Goal: Task Accomplishment & Management: Manage account settings

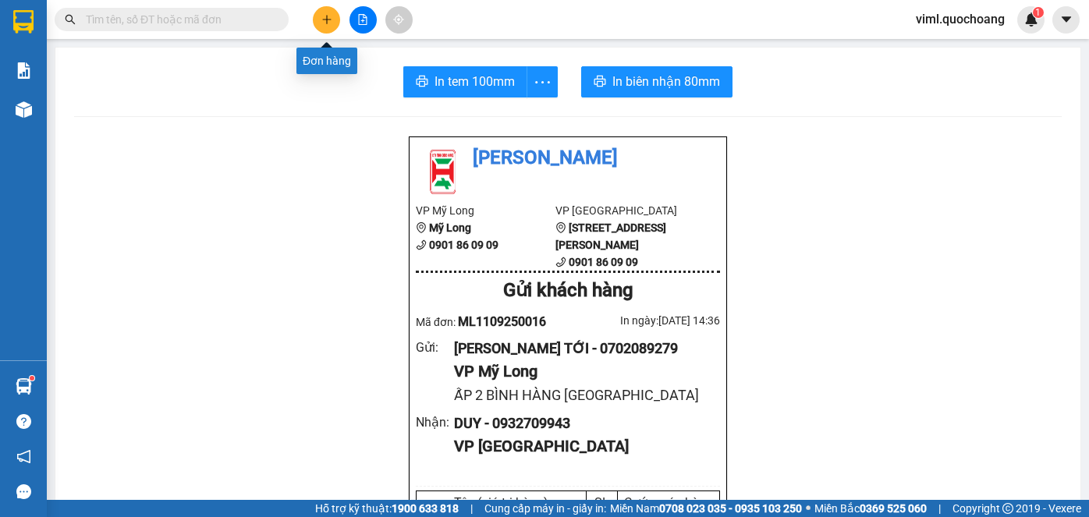
click at [328, 17] on icon "plus" at bounding box center [326, 19] width 11 height 11
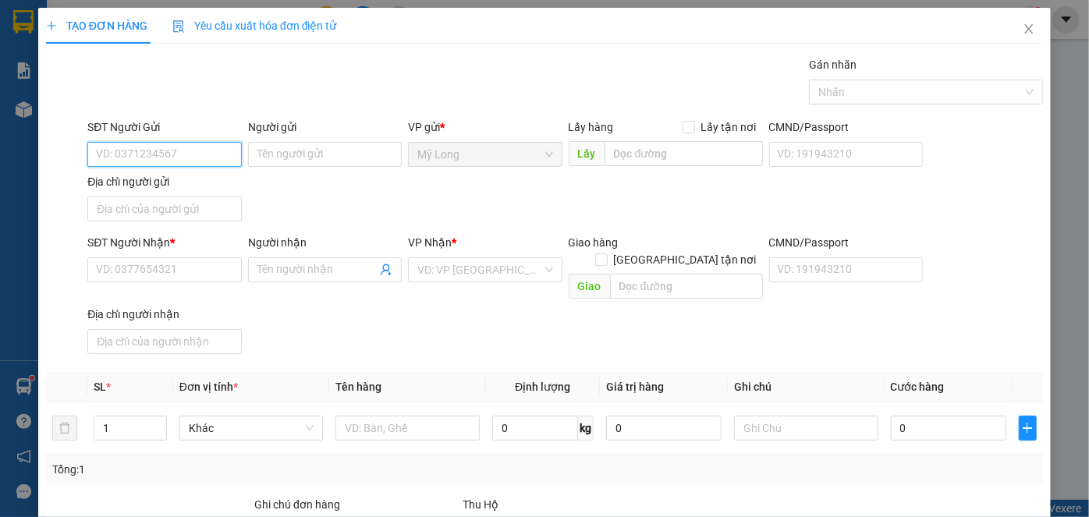
click at [166, 150] on input "SĐT Người Gửi" at bounding box center [164, 154] width 154 height 25
type input "0939244519"
click at [179, 188] on div "0939244519 - CHÍN" at bounding box center [162, 184] width 133 height 17
type input "CHÍN"
type input "0939244519"
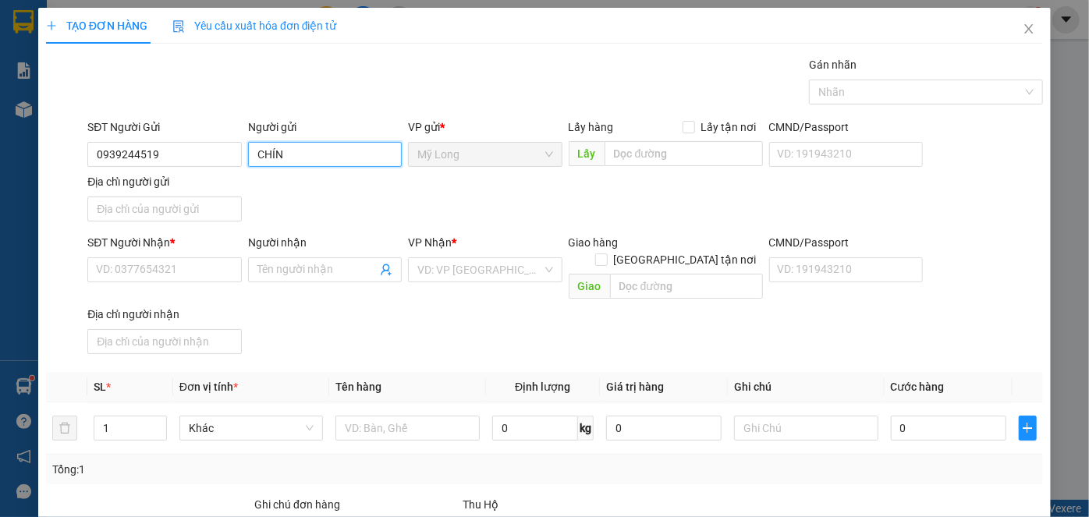
drag, startPoint x: 318, startPoint y: 152, endPoint x: 245, endPoint y: 181, distance: 78.8
click at [245, 181] on div "SĐT Người Gửi 0939244519 Người gửi CHÍN CHÍN VP gửi * Mỹ Long Lấy hàng Lấy tận …" at bounding box center [565, 173] width 962 height 109
type input "D"
type input "[PERSON_NAME]"
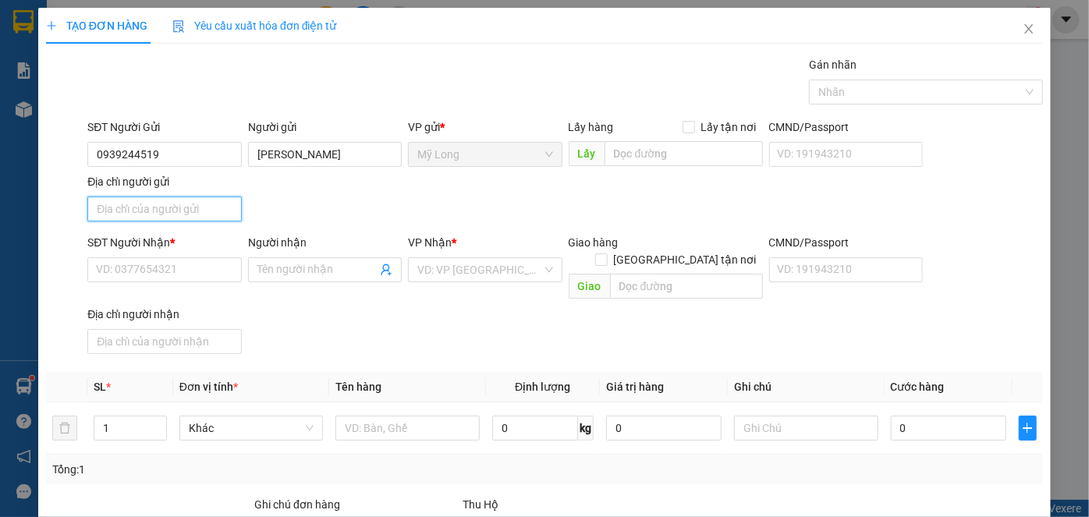
click at [193, 212] on input "Địa chỉ người gửi" at bounding box center [164, 209] width 154 height 25
click at [212, 214] on input "Địa chỉ người gửi" at bounding box center [164, 209] width 154 height 25
type input "T"
type input "A"
type input "Â"
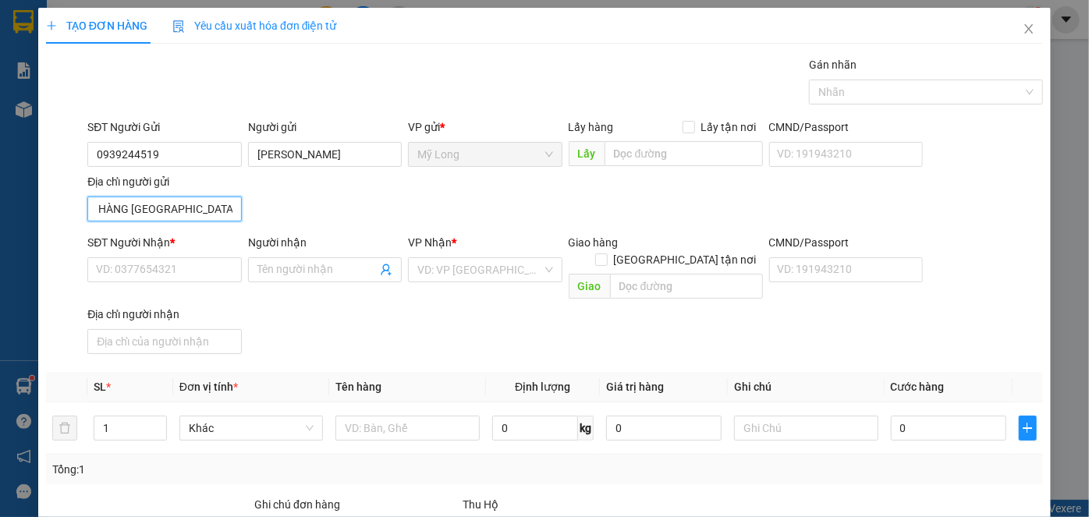
scroll to position [0, 54]
type input "ẤP 4 BÌNH HÀNG TRUNG ĐỒNG THÁP"
click at [207, 252] on div "SĐT Người Nhận *" at bounding box center [164, 245] width 154 height 23
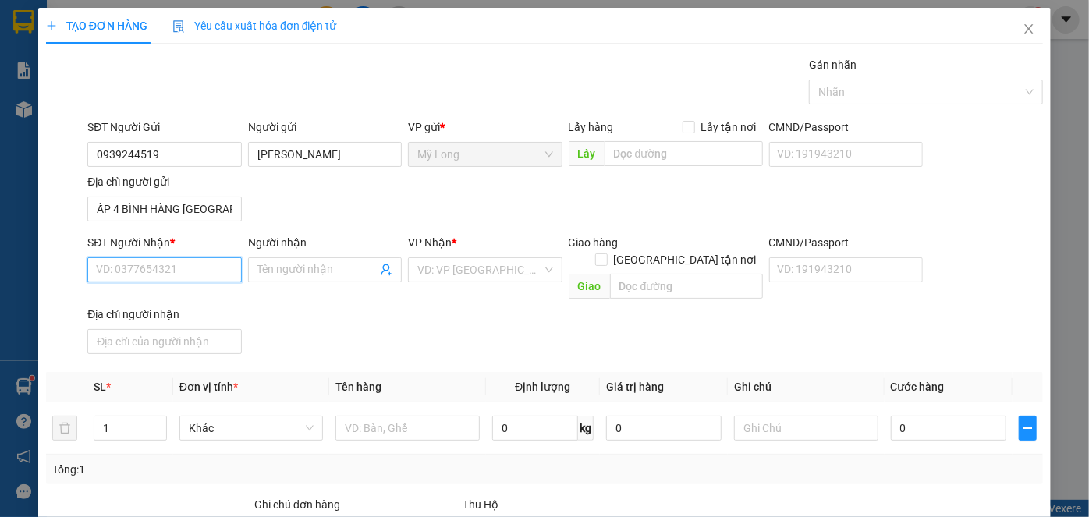
click at [208, 269] on input "SĐT Người Nhận *" at bounding box center [164, 269] width 154 height 25
click at [206, 302] on div "0938923982 - HOÀNG HUY" at bounding box center [173, 299] width 154 height 17
type input "0938923982"
type input "[PERSON_NAME]"
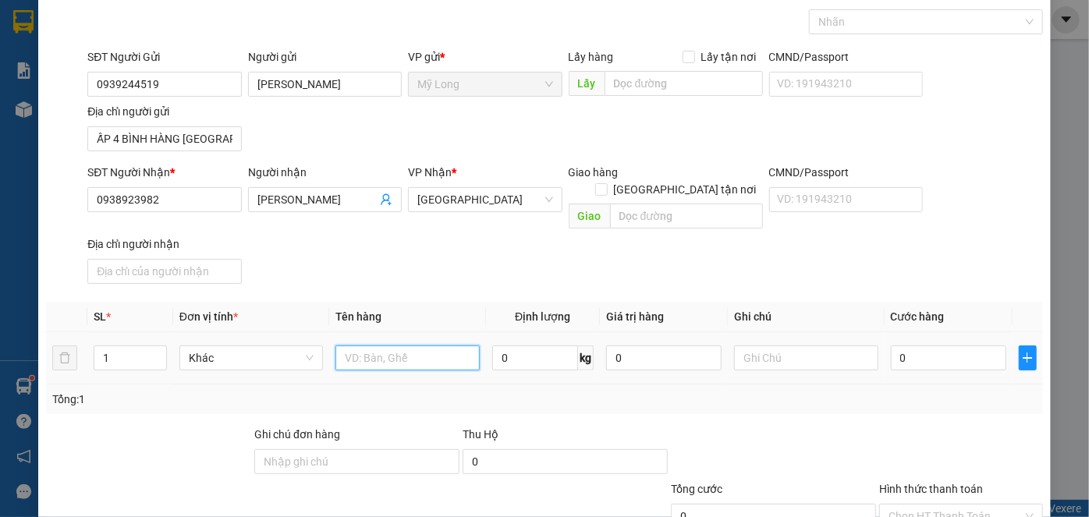
click at [382, 346] on input "text" at bounding box center [407, 358] width 144 height 25
type input "XE MÁY"
click at [922, 346] on input "0" at bounding box center [948, 358] width 115 height 25
click at [770, 348] on input "text" at bounding box center [806, 358] width 144 height 25
click at [768, 351] on div at bounding box center [806, 357] width 144 height 31
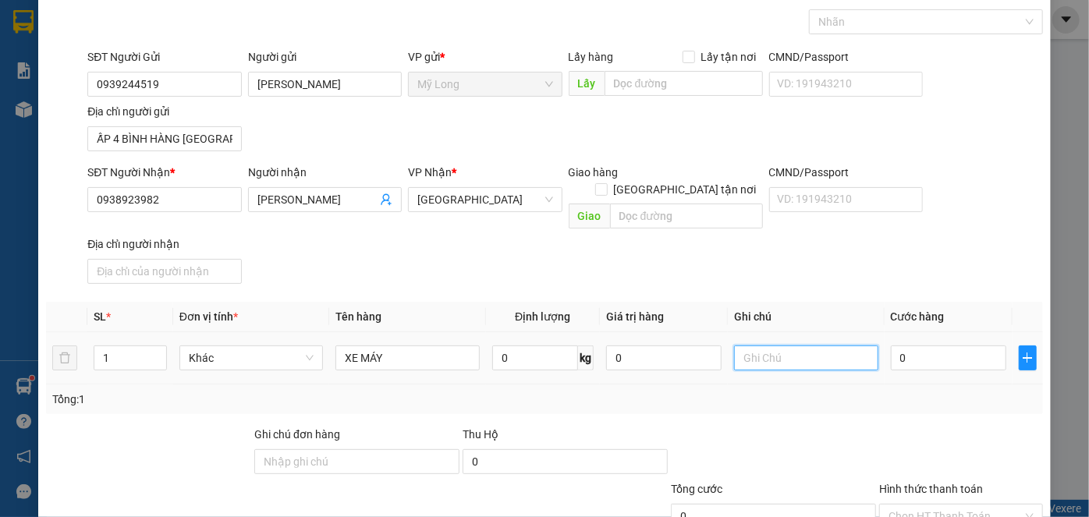
click at [768, 346] on input "text" at bounding box center [806, 358] width 144 height 25
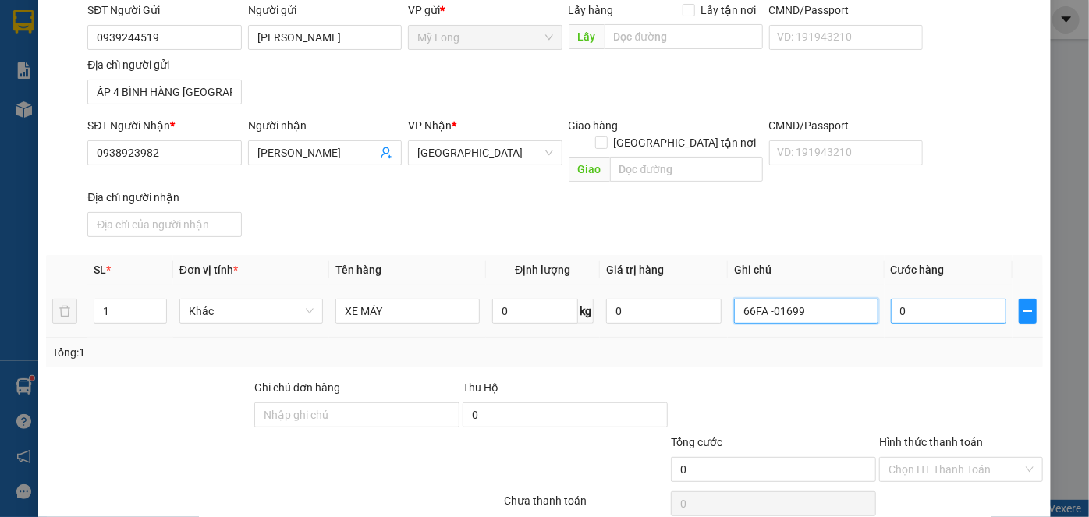
scroll to position [141, 0]
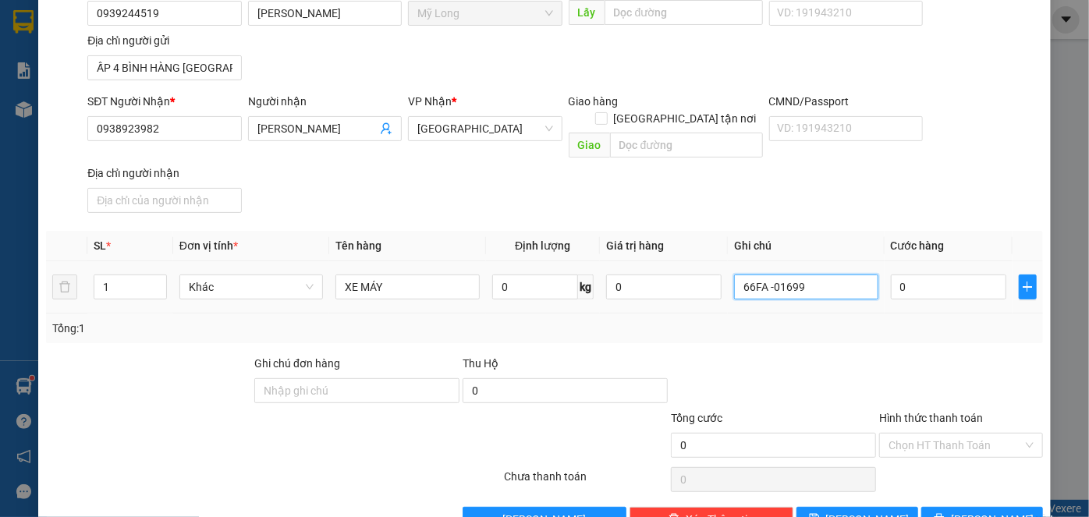
type input "66FA -01699"
click at [933, 283] on td "0" at bounding box center [949, 287] width 128 height 52
click at [935, 275] on input "0" at bounding box center [948, 287] width 115 height 25
type input "3"
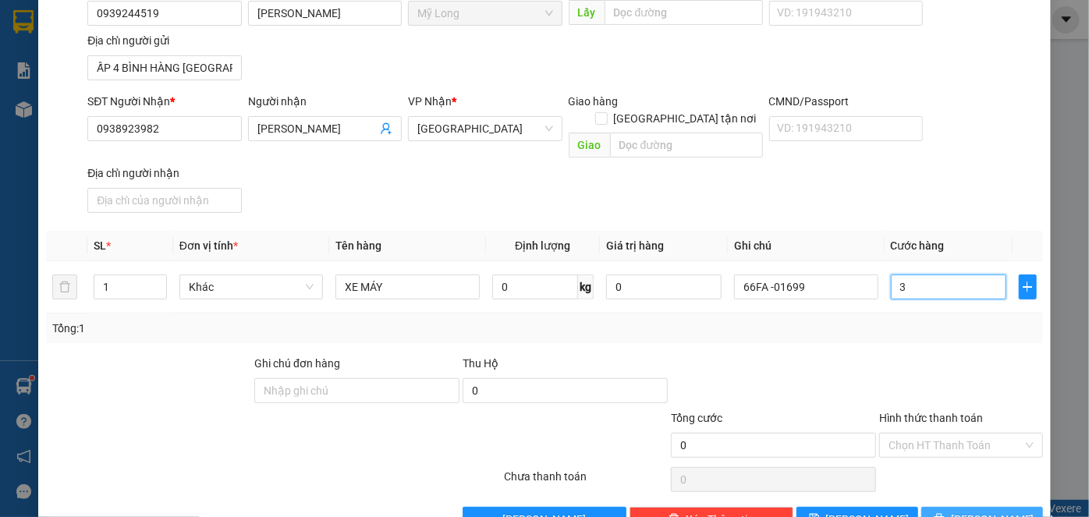
type input "3"
type input "30"
type input "300"
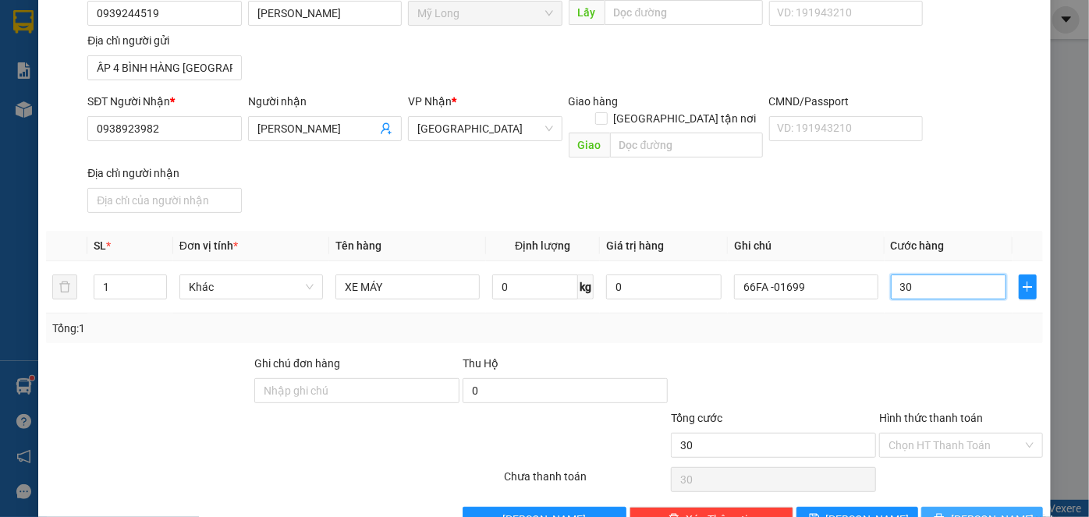
type input "300"
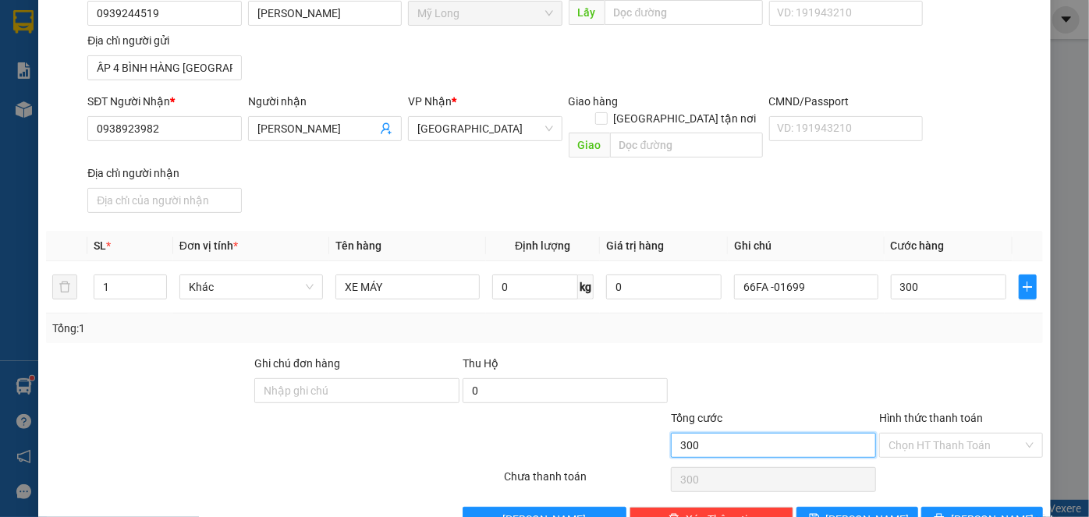
type input "300.000"
click at [850, 433] on input "300.000" at bounding box center [773, 445] width 205 height 25
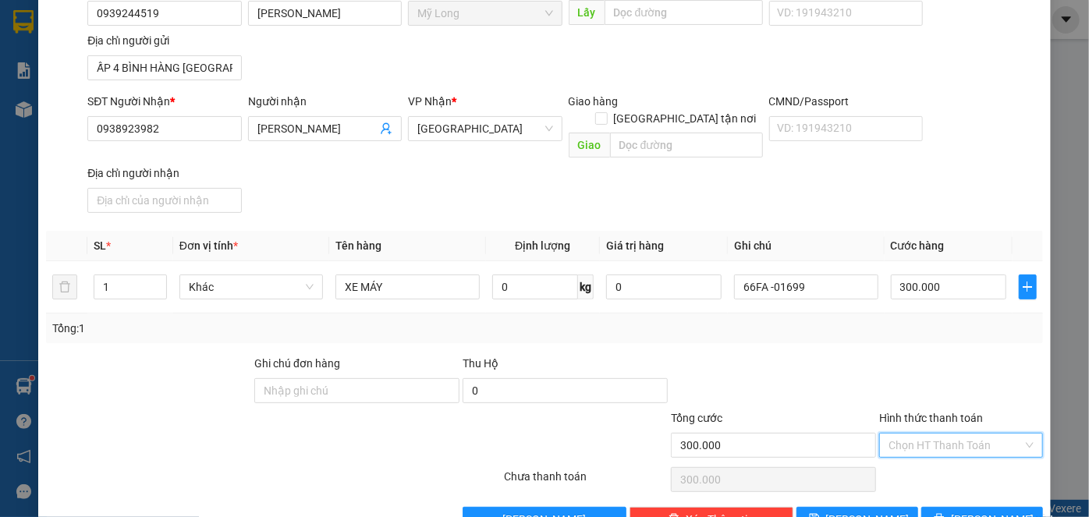
click at [889, 434] on input "Hình thức thanh toán" at bounding box center [956, 445] width 134 height 23
click at [940, 458] on div "Tại văn phòng" at bounding box center [953, 457] width 144 height 17
type input "0"
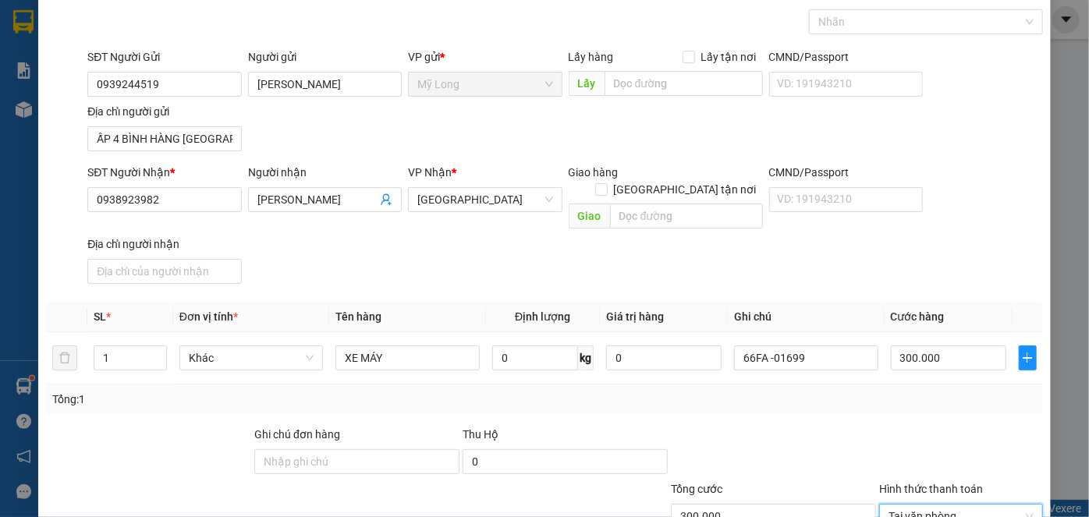
scroll to position [166, 0]
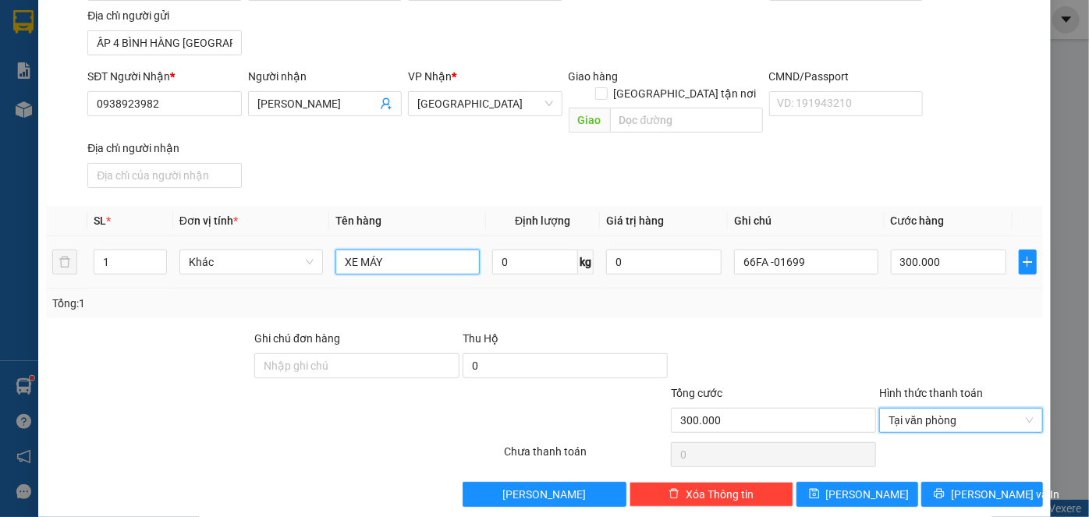
click at [417, 250] on input "XE MÁY" at bounding box center [407, 262] width 144 height 25
type input "XE MÁY + BAO THƯ"
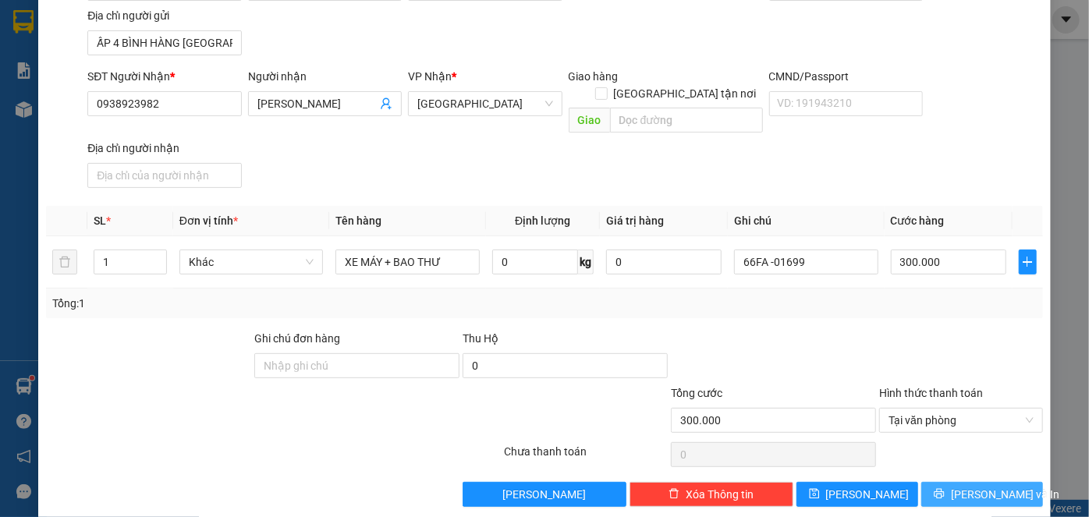
click at [944, 489] on icon "printer" at bounding box center [939, 494] width 10 height 10
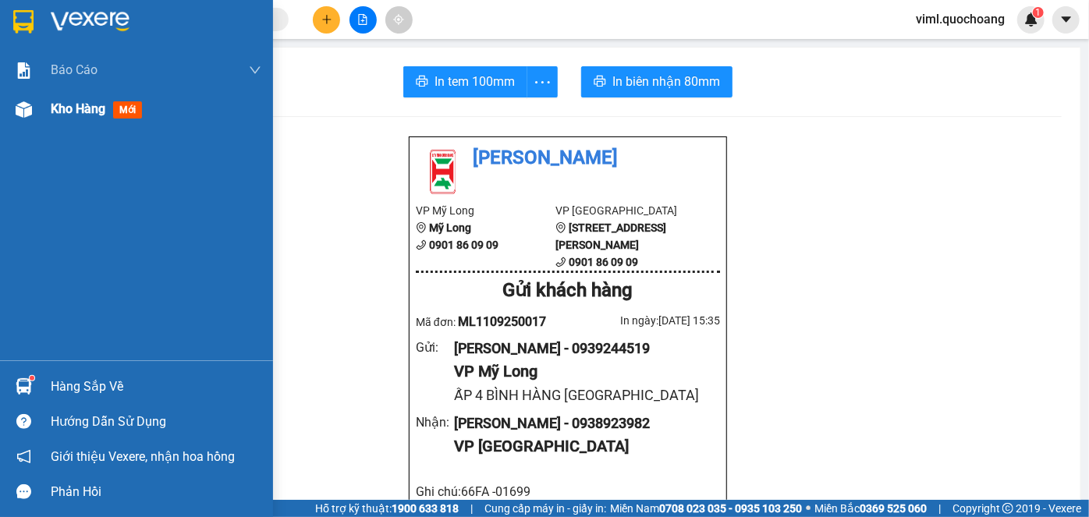
click at [85, 122] on div "Kho hàng mới" at bounding box center [156, 109] width 211 height 39
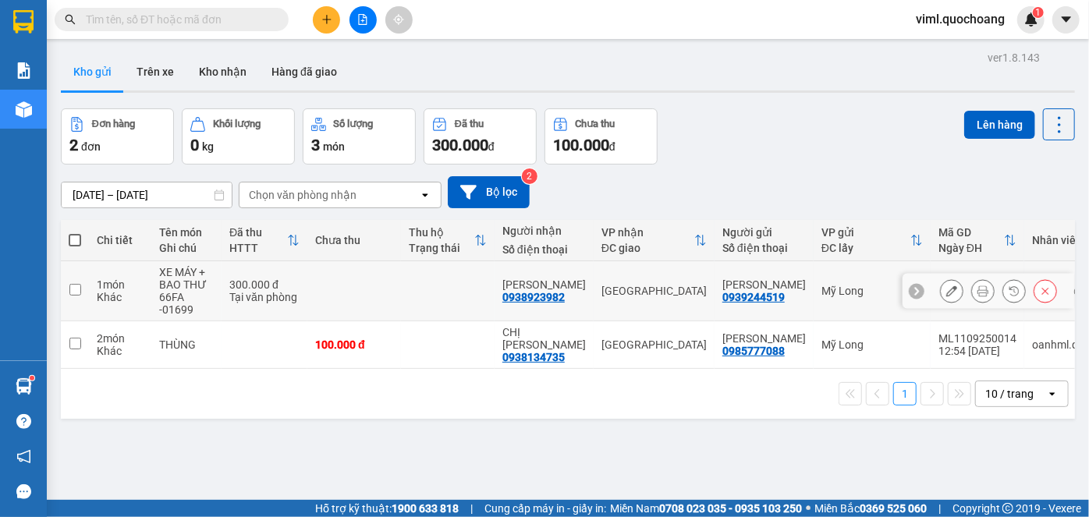
click at [946, 288] on icon at bounding box center [951, 291] width 11 height 11
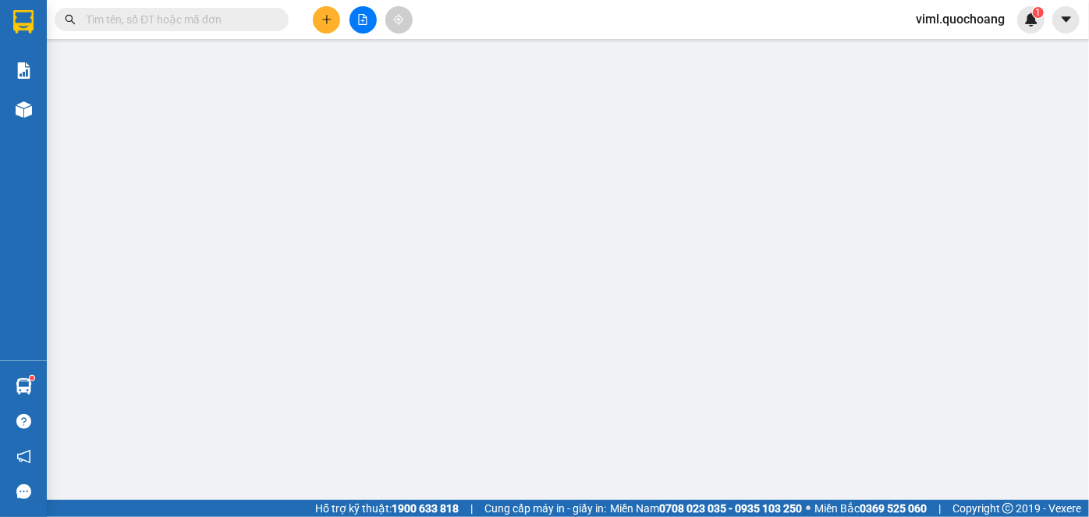
type input "0939244519"
type input "[PERSON_NAME]"
type input "ẤP 4 BÌNH HÀNG TRUNG ĐỒNG THÁP"
type input "0938923982"
type input "[PERSON_NAME]"
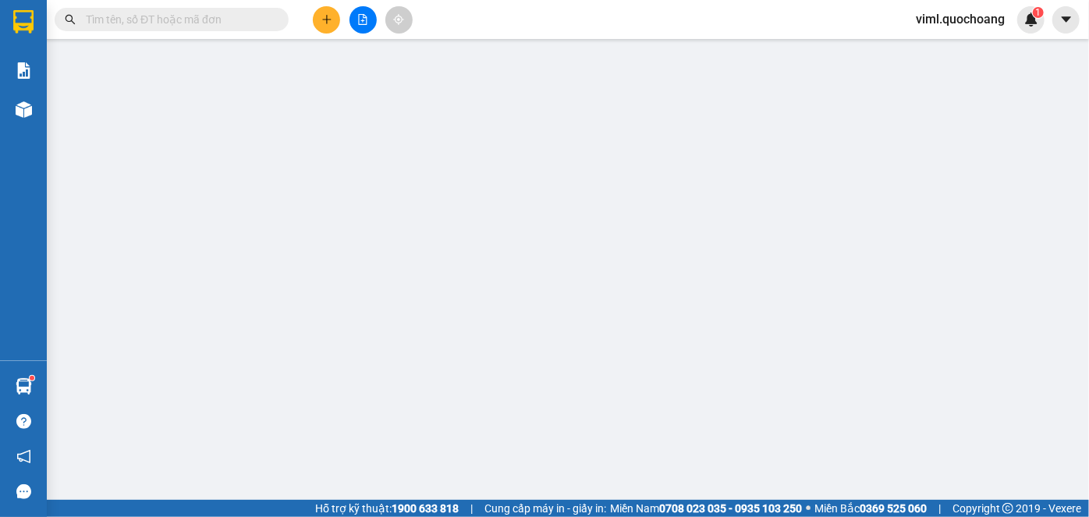
type input "300.000"
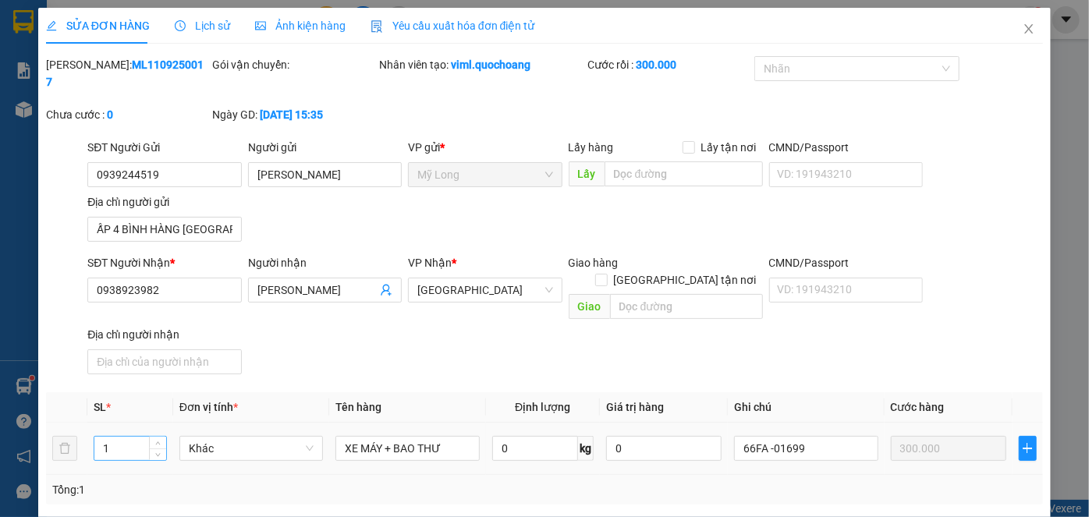
click at [144, 437] on input "1" at bounding box center [129, 448] width 71 height 23
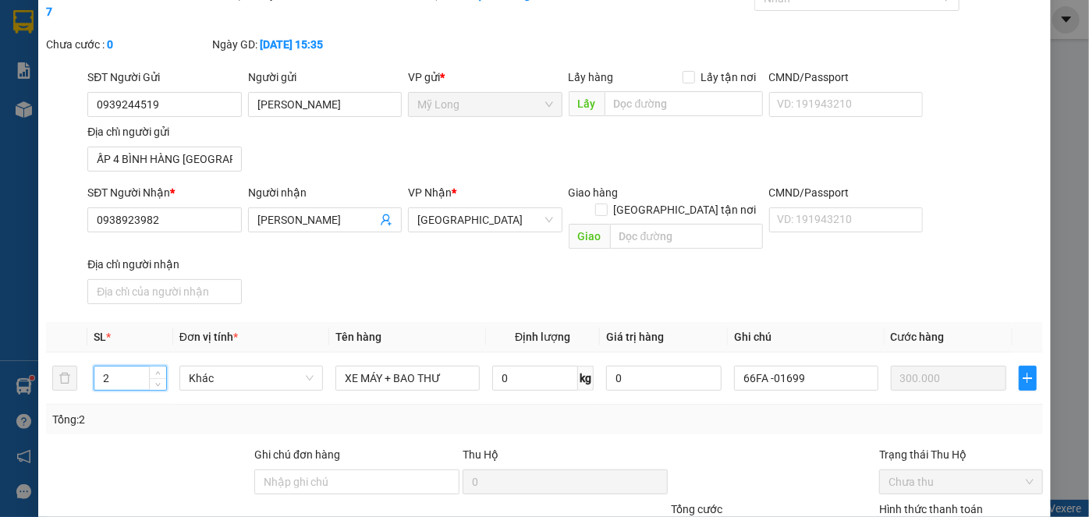
scroll to position [170, 0]
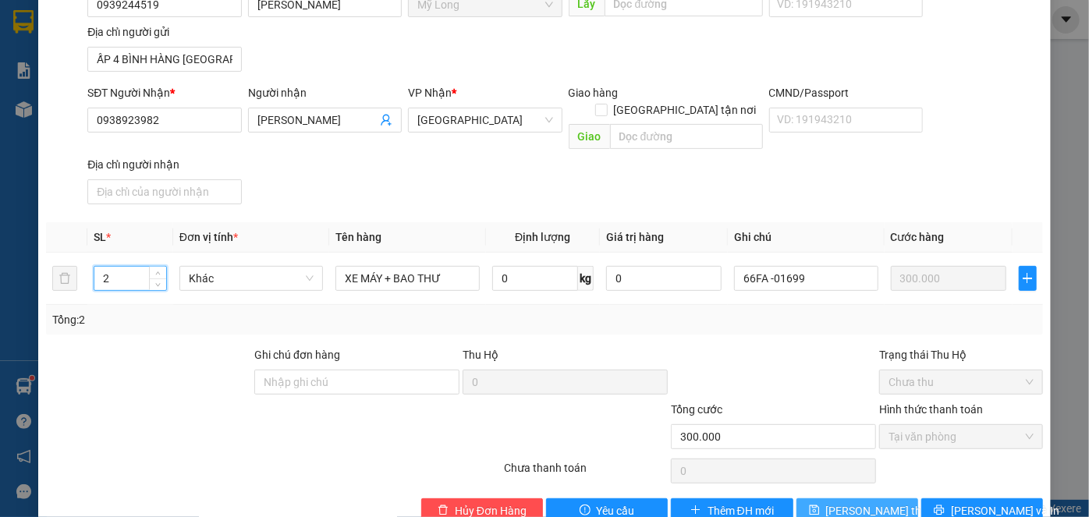
type input "2"
click at [879, 502] on span "[PERSON_NAME] thay đổi" at bounding box center [888, 510] width 125 height 17
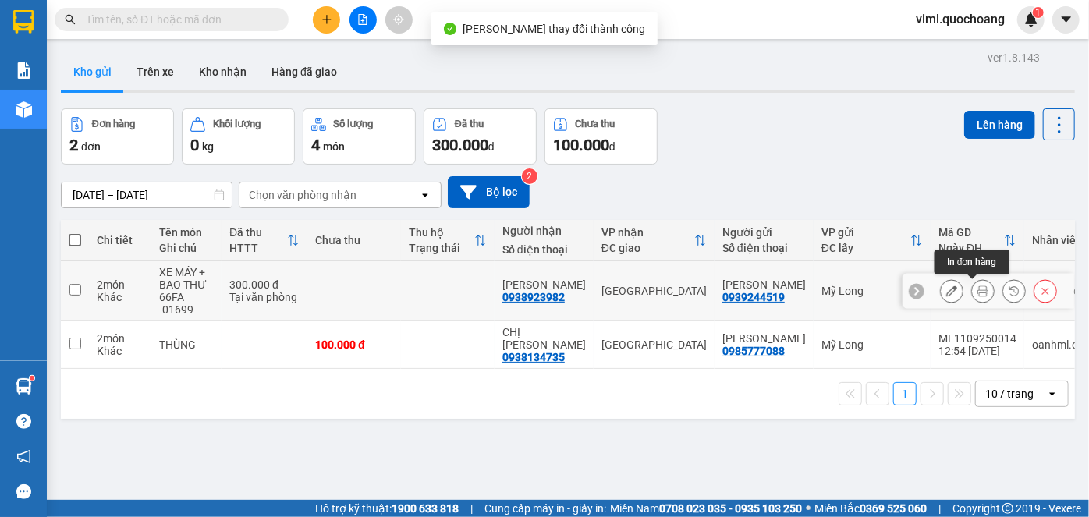
click at [978, 290] on icon at bounding box center [983, 291] width 11 height 11
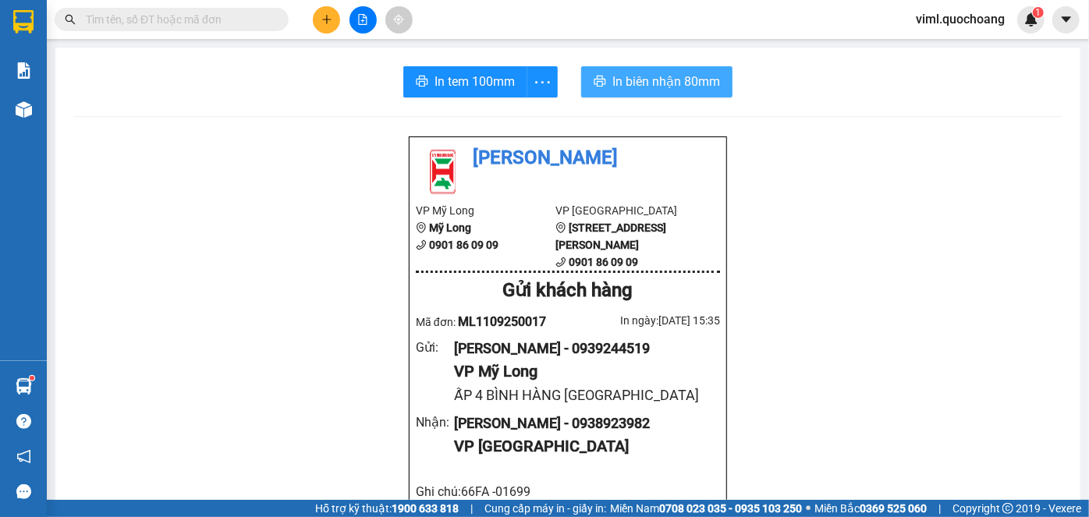
click at [615, 86] on span "In biên nhận 80mm" at bounding box center [666, 82] width 108 height 20
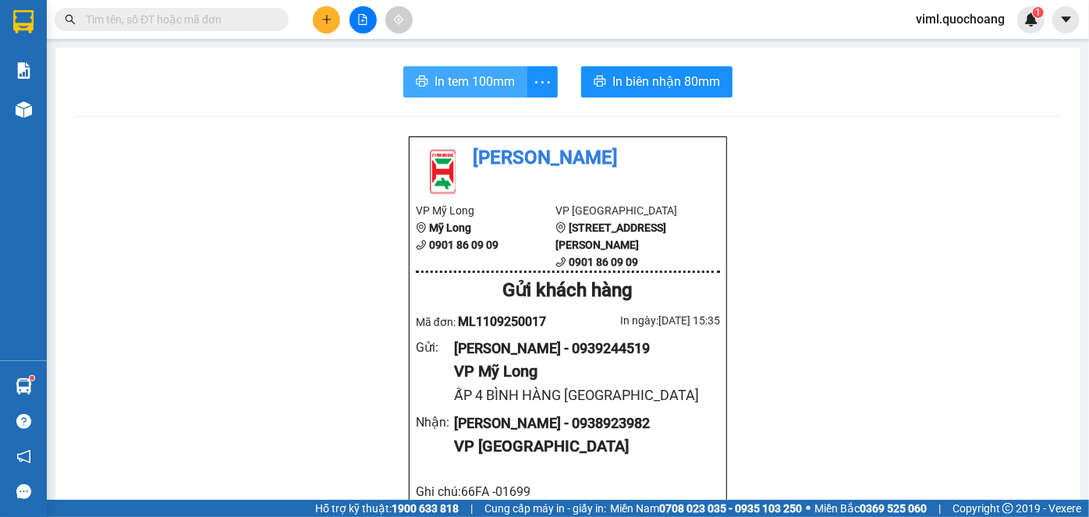
click at [465, 78] on span "In tem 100mm" at bounding box center [475, 82] width 80 height 20
click at [449, 77] on span "In tem 100mm" at bounding box center [475, 82] width 80 height 20
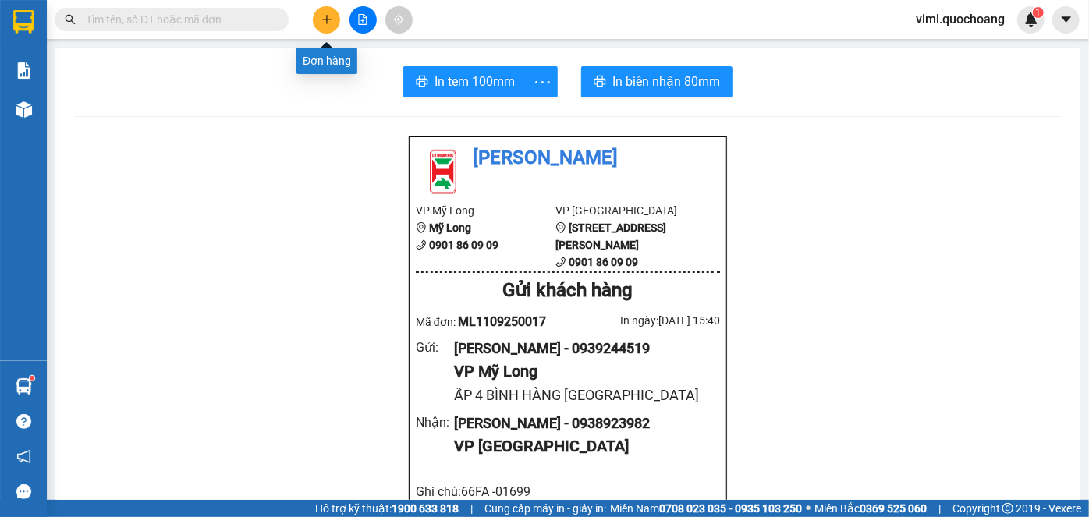
click at [327, 21] on icon "plus" at bounding box center [326, 19] width 11 height 11
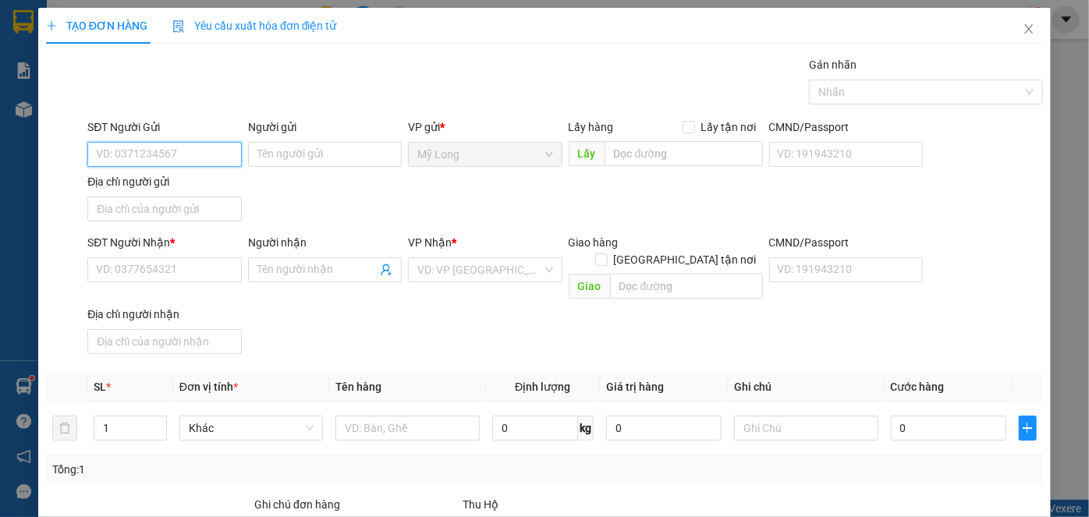
click at [186, 157] on input "SĐT Người Gửi" at bounding box center [164, 154] width 154 height 25
type input "0903166600"
click at [210, 190] on div "0903166600 - ANH KHOA" at bounding box center [162, 184] width 133 height 17
type input "ANH KHOA"
type input "0903166600"
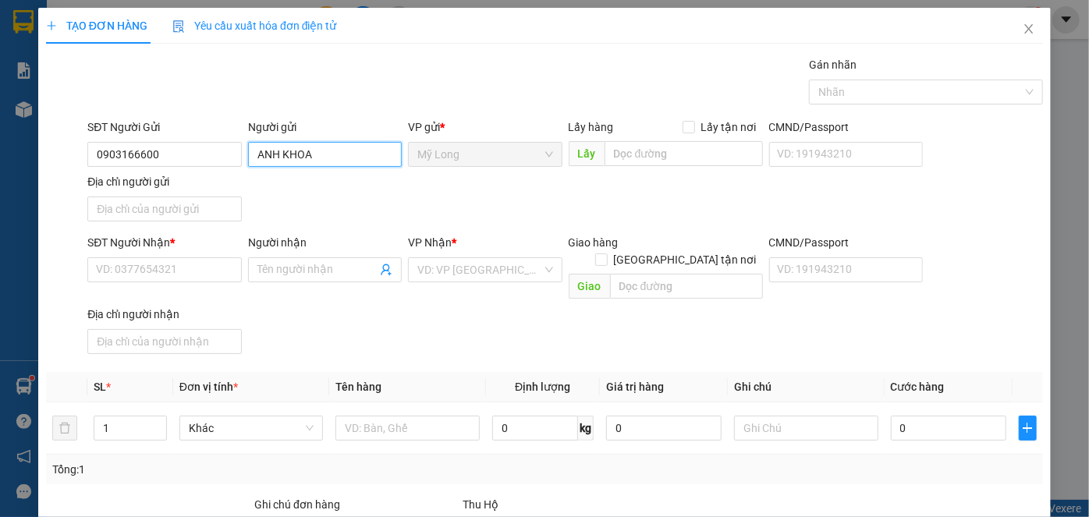
drag, startPoint x: 320, startPoint y: 145, endPoint x: 249, endPoint y: 166, distance: 74.1
click at [249, 166] on div "Người gửi ANH KHOA ANH KHOA" at bounding box center [325, 146] width 154 height 55
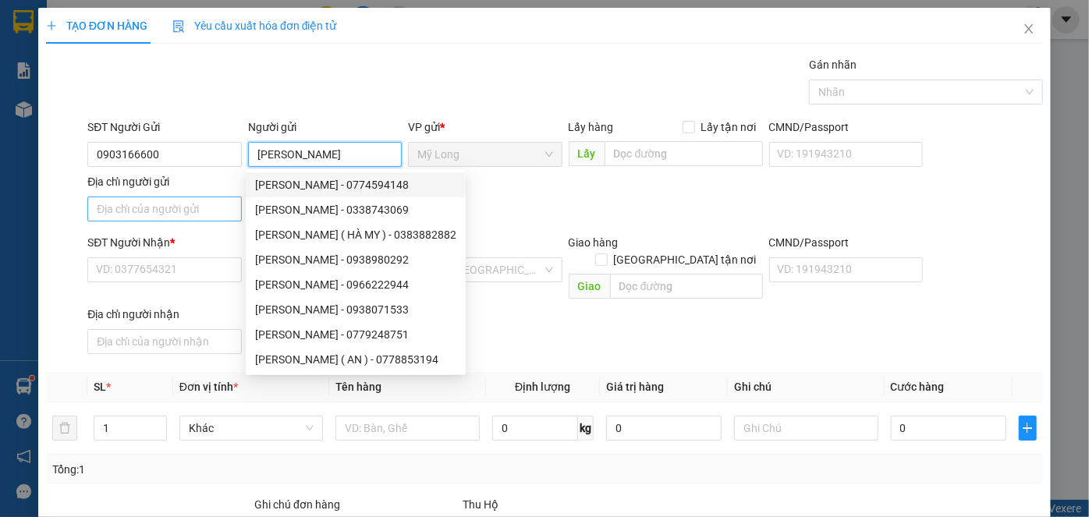
type input "[PERSON_NAME]"
click at [218, 214] on input "Địa chỉ người gửi" at bounding box center [164, 209] width 154 height 25
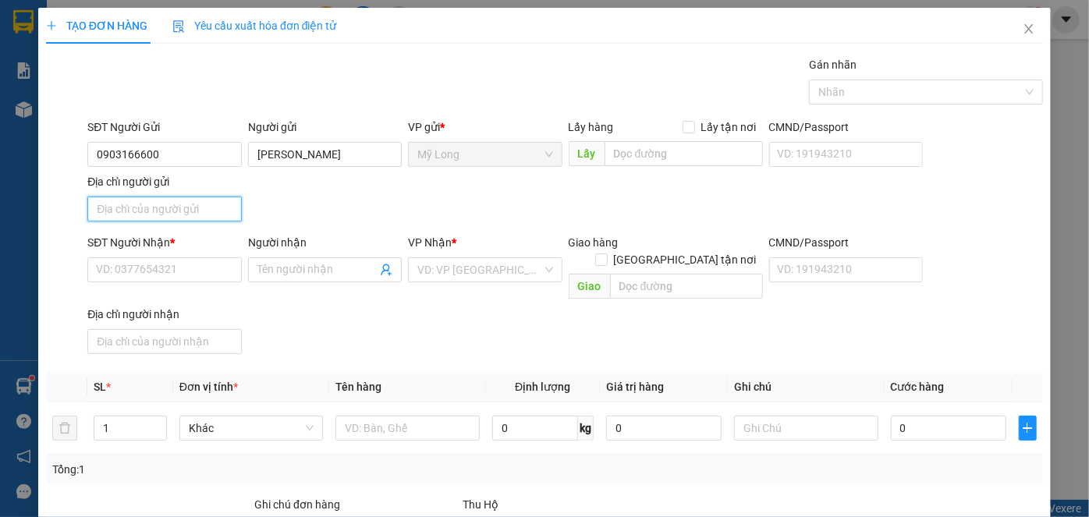
type input "A"
type input "Â"
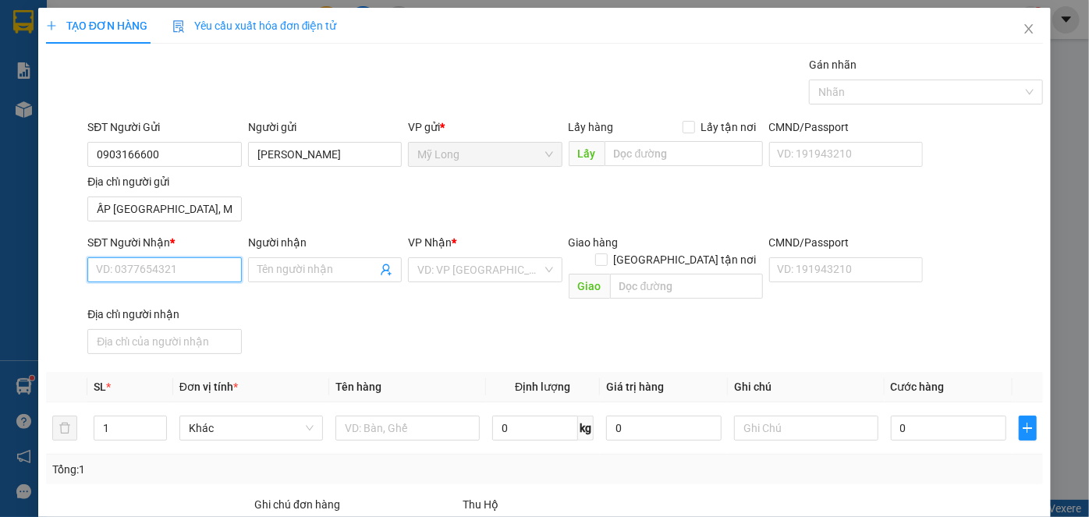
click at [216, 271] on input "SĐT Người Nhận *" at bounding box center [164, 269] width 154 height 25
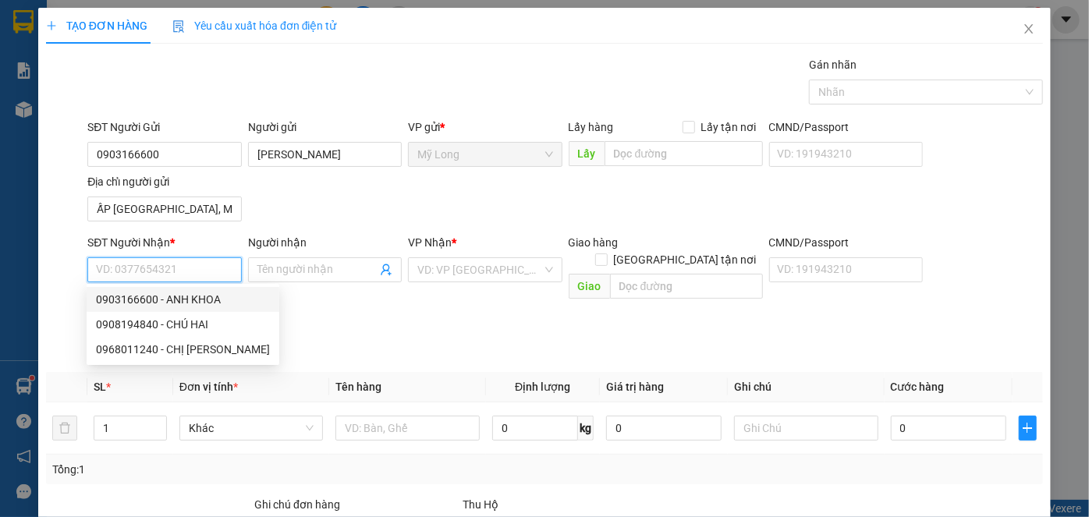
click at [179, 269] on input "SĐT Người Nhận *" at bounding box center [164, 269] width 154 height 25
click at [204, 212] on input "ẤP ĐÔNG MỸ, MỸ HỘI, CAO LÃNH, ĐỒNG THÁP" at bounding box center [164, 209] width 154 height 25
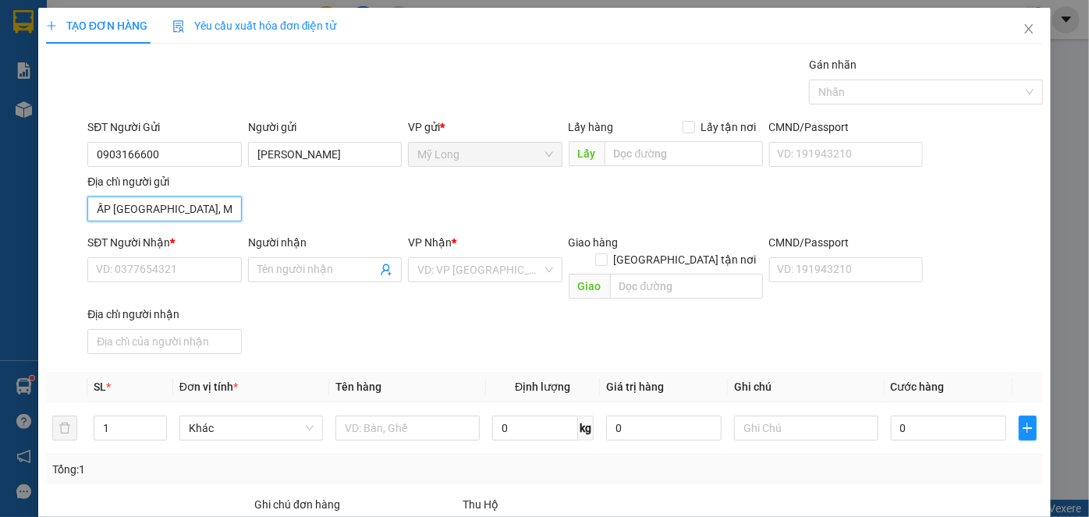
click at [204, 212] on input "ẤP ĐÔNG MỸ, MỸ HỘI, CAO LÃNH, ĐỒNG THÁP" at bounding box center [164, 209] width 154 height 25
type input "ẤP ĐÔNG MỸ, MỸ THỌ, CAO LÃNH, ĐỒNG THÁP"
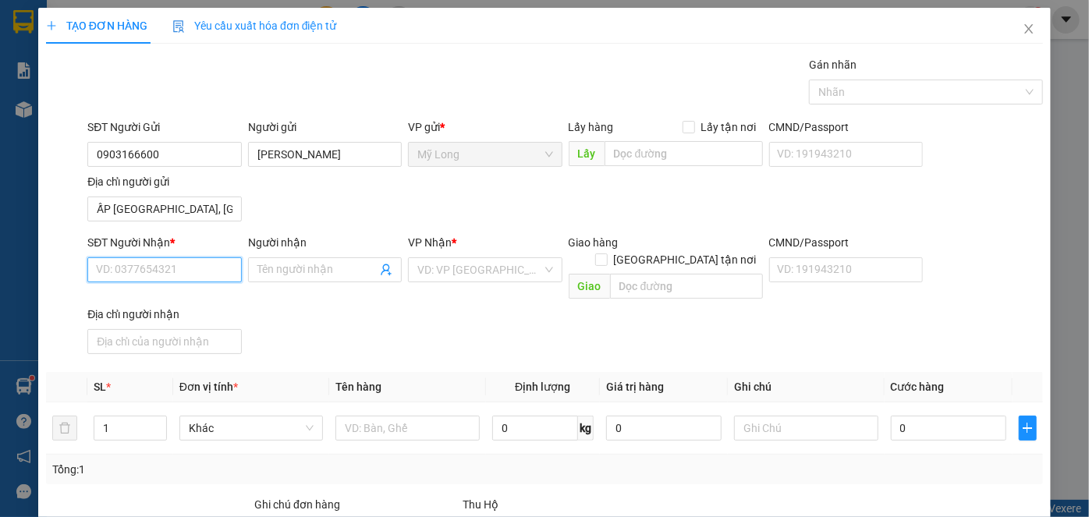
click at [191, 258] on input "SĐT Người Nhận *" at bounding box center [164, 269] width 154 height 25
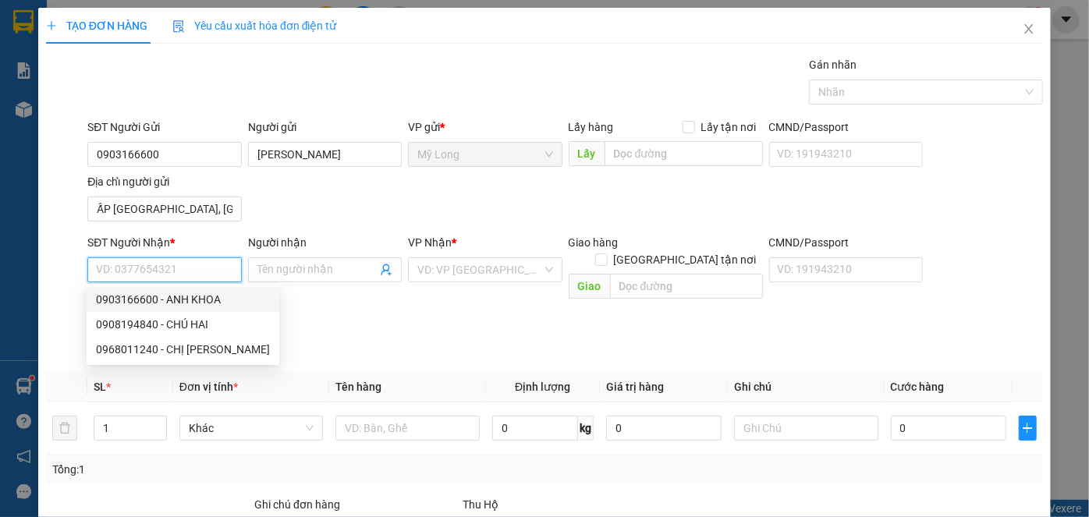
click at [209, 267] on input "SĐT Người Nhận *" at bounding box center [164, 269] width 154 height 25
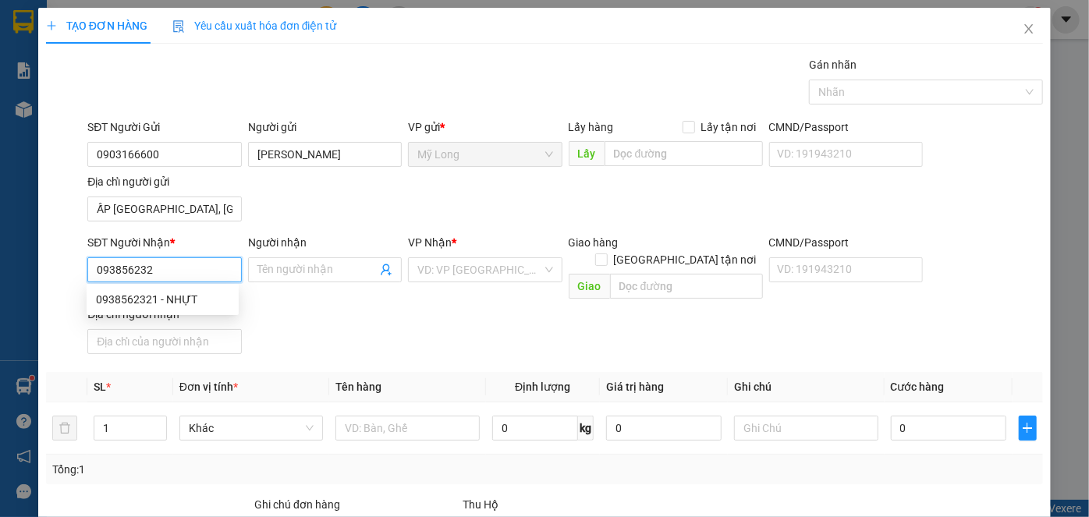
type input "0938562321"
click at [185, 302] on div "0938562321 - NHỰT" at bounding box center [162, 299] width 133 height 17
type input "NHỰT"
type input "0938562321"
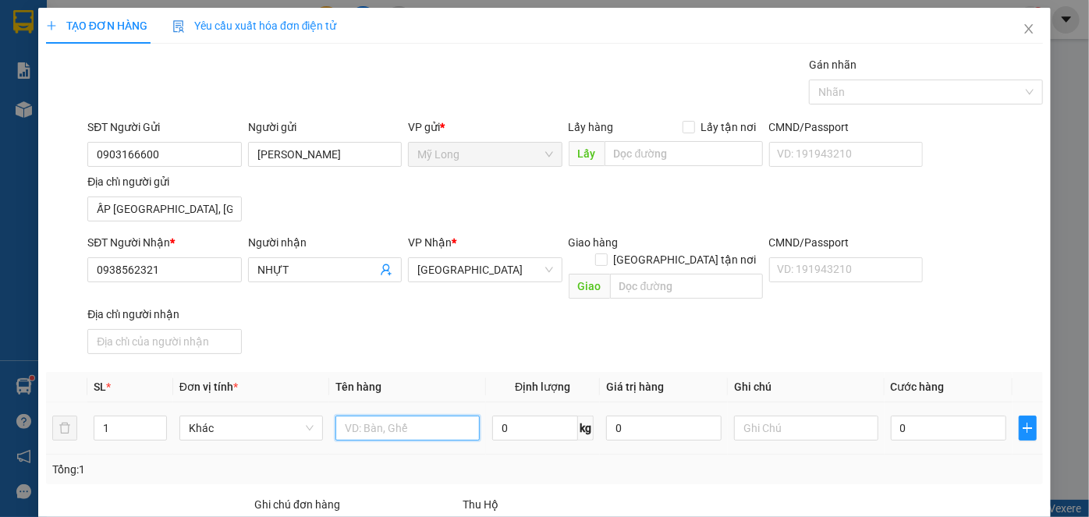
click at [440, 416] on input "text" at bounding box center [407, 428] width 144 height 25
type input "THÙNG"
click at [950, 416] on input "0" at bounding box center [948, 428] width 115 height 25
type input "3"
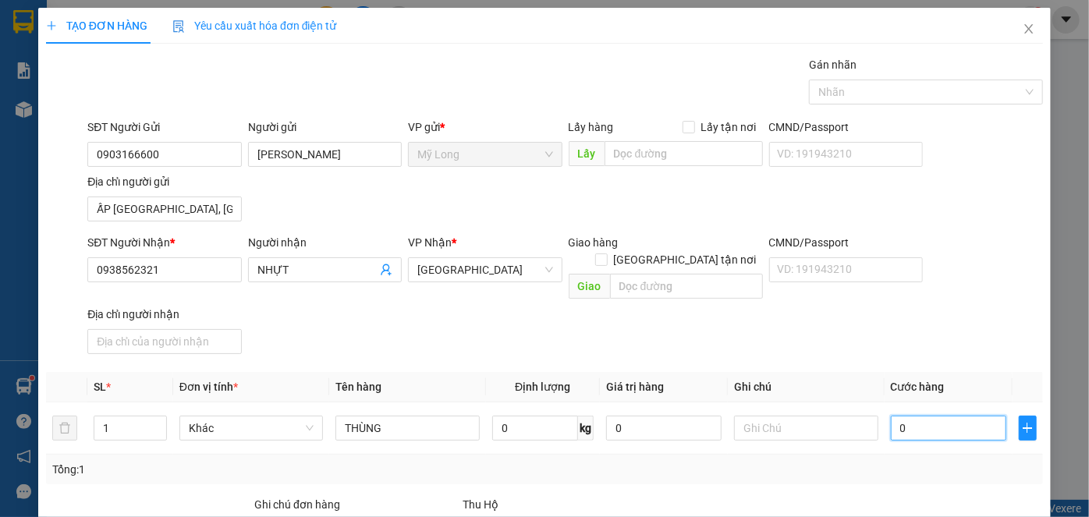
type input "3"
type input "30"
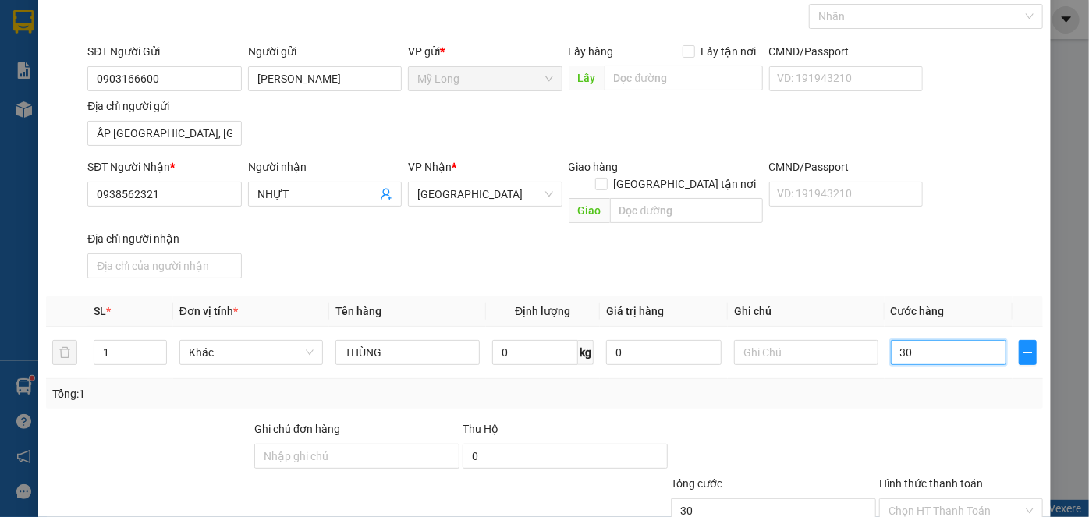
scroll to position [166, 0]
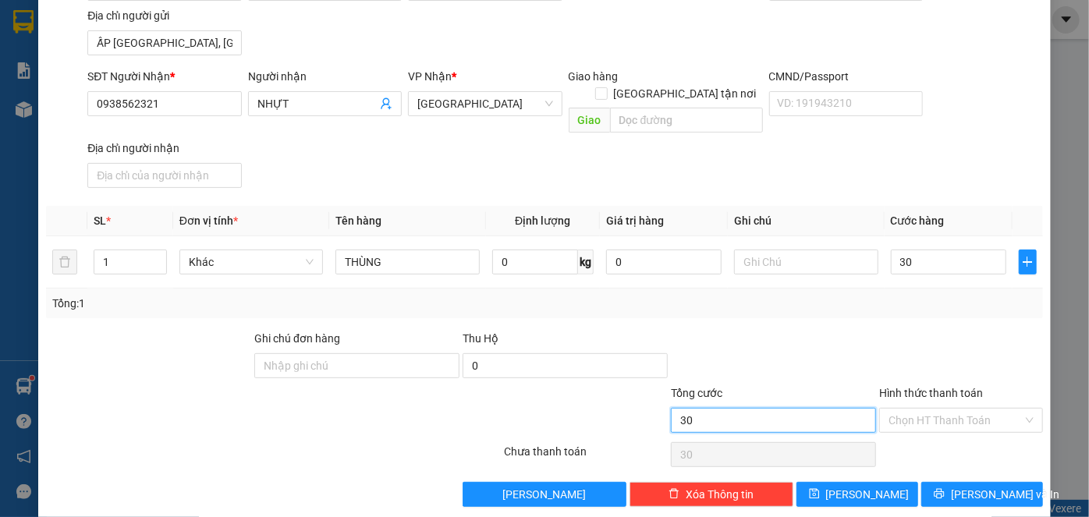
type input "30.000"
click at [768, 408] on input "30.000" at bounding box center [773, 420] width 205 height 25
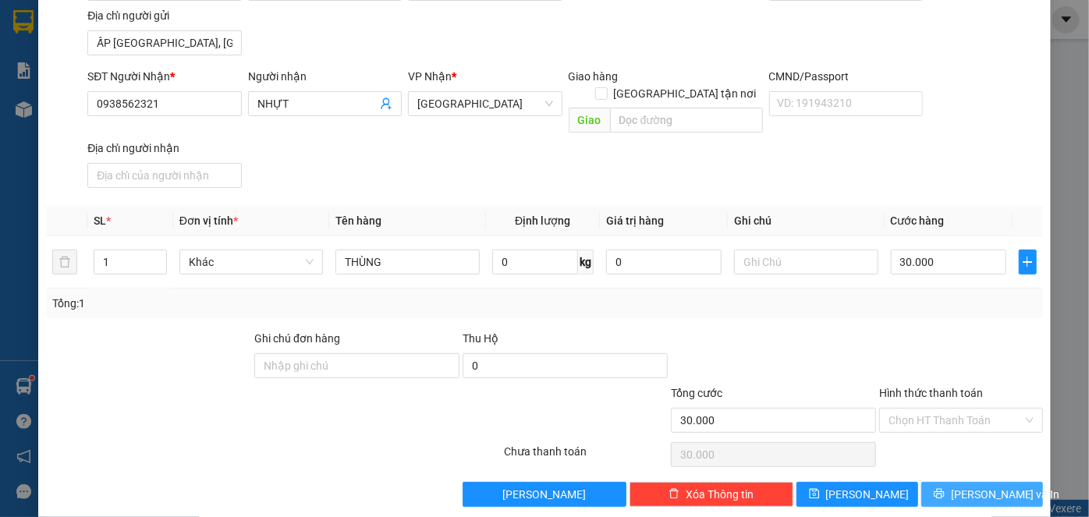
click at [996, 482] on button "[PERSON_NAME] và In" at bounding box center [982, 494] width 122 height 25
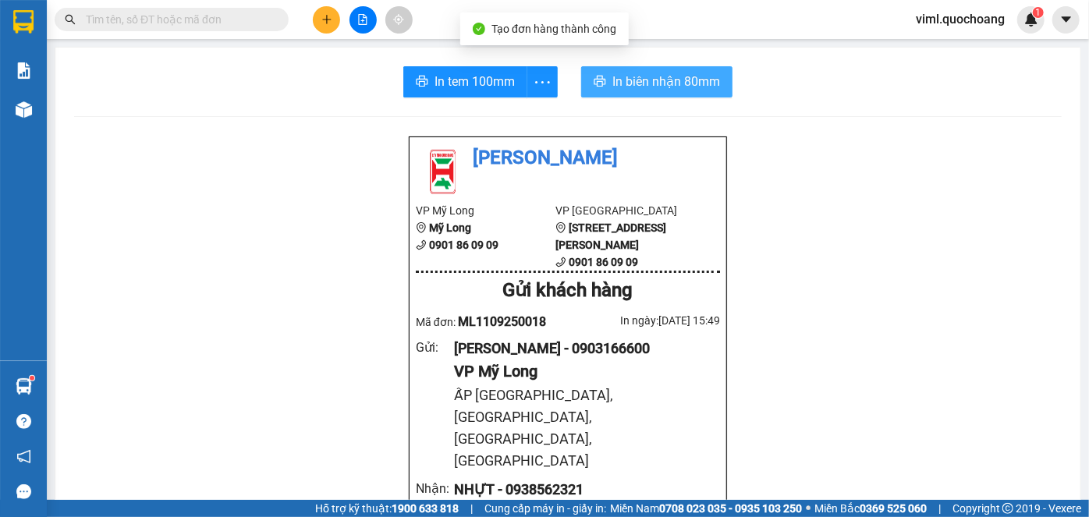
click at [669, 94] on button "In biên nhận 80mm" at bounding box center [656, 81] width 151 height 31
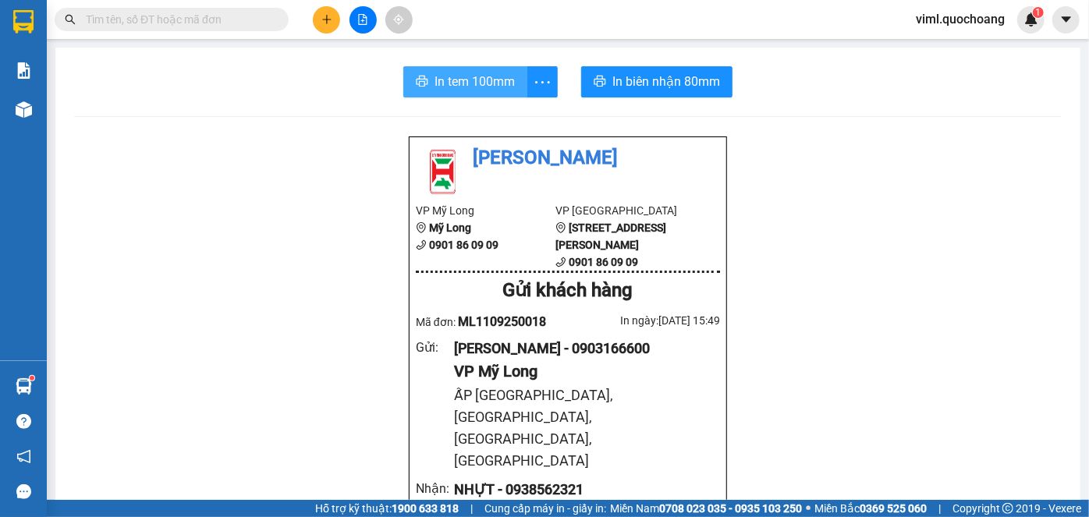
click at [495, 81] on span "In tem 100mm" at bounding box center [475, 82] width 80 height 20
click at [495, 69] on button "In tem 100mm" at bounding box center [465, 81] width 124 height 31
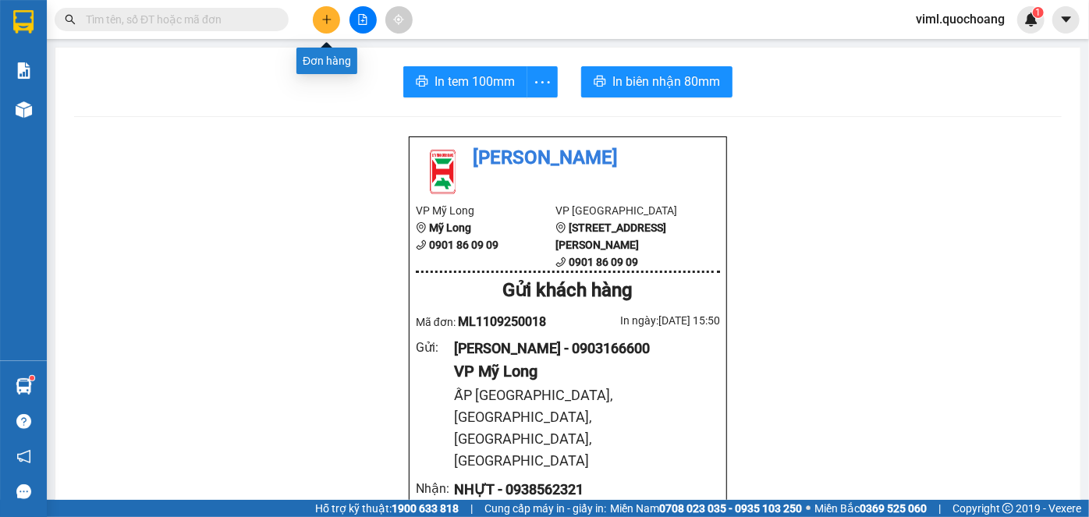
click at [332, 27] on button at bounding box center [326, 19] width 27 height 27
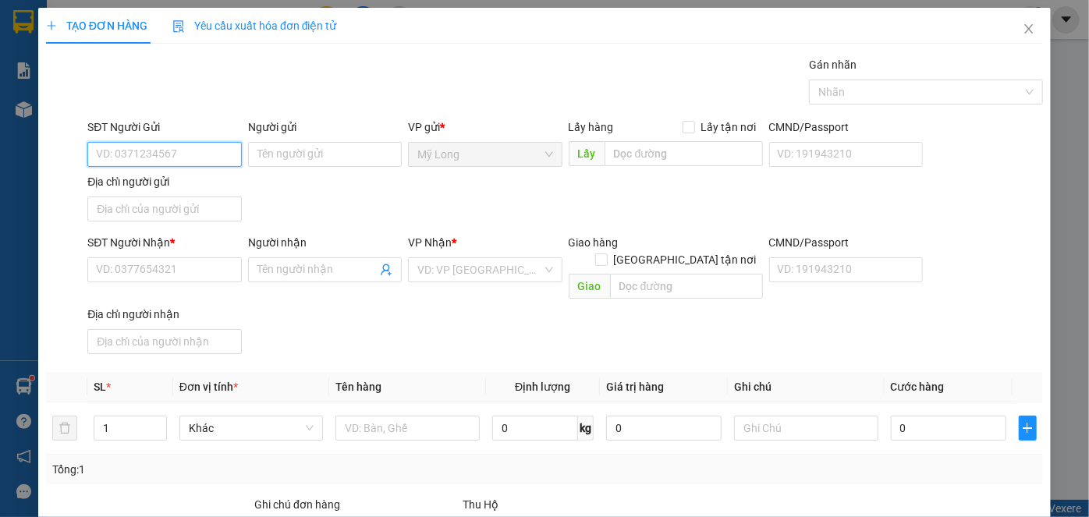
click at [188, 155] on input "SĐT Người Gửi" at bounding box center [164, 154] width 154 height 25
type input "0799623358"
click at [172, 165] on input "0799623358" at bounding box center [164, 154] width 154 height 25
click at [197, 193] on div "0799623358 - LY" at bounding box center [163, 184] width 152 height 25
type input "LY"
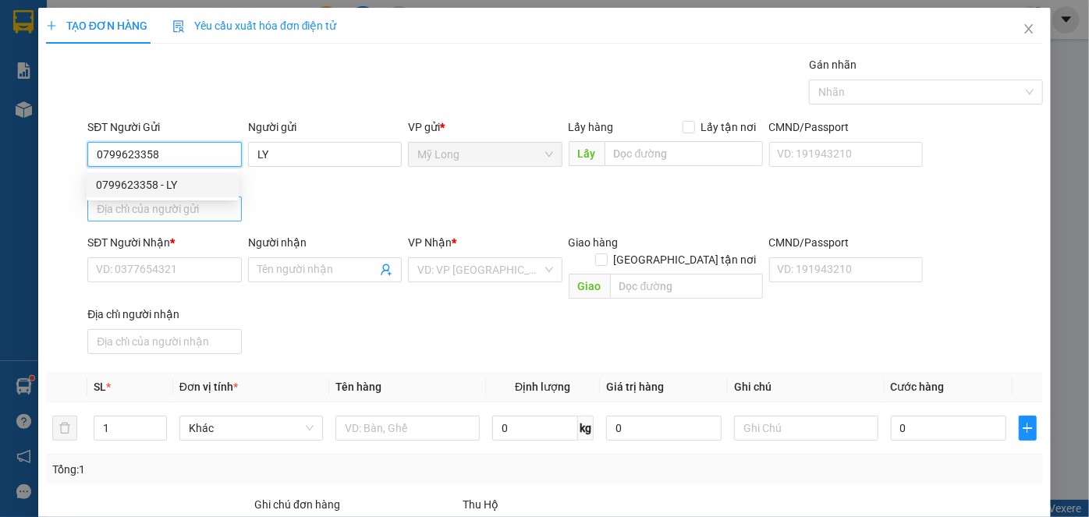
type input "0799623358"
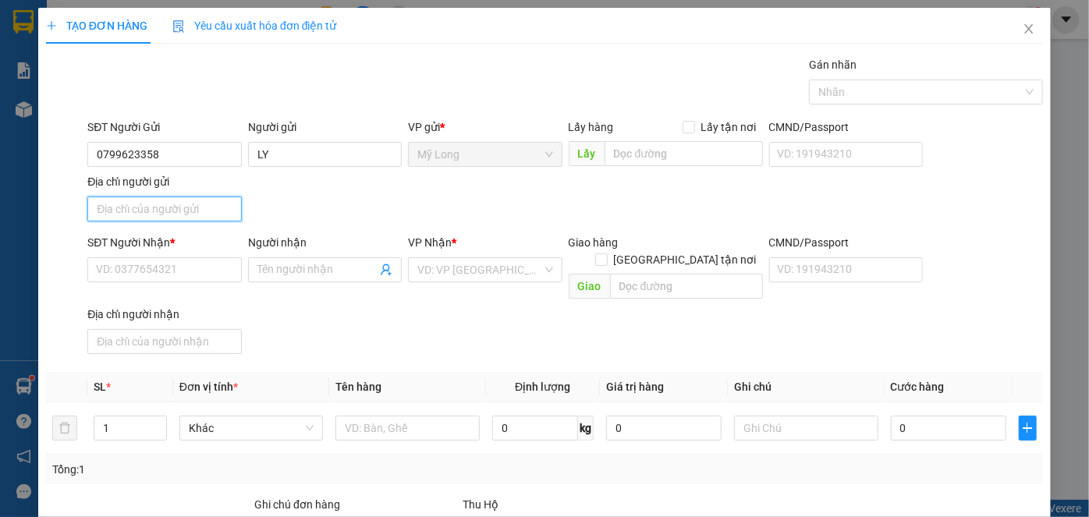
click at [191, 207] on input "Địa chỉ người gửi" at bounding box center [164, 209] width 154 height 25
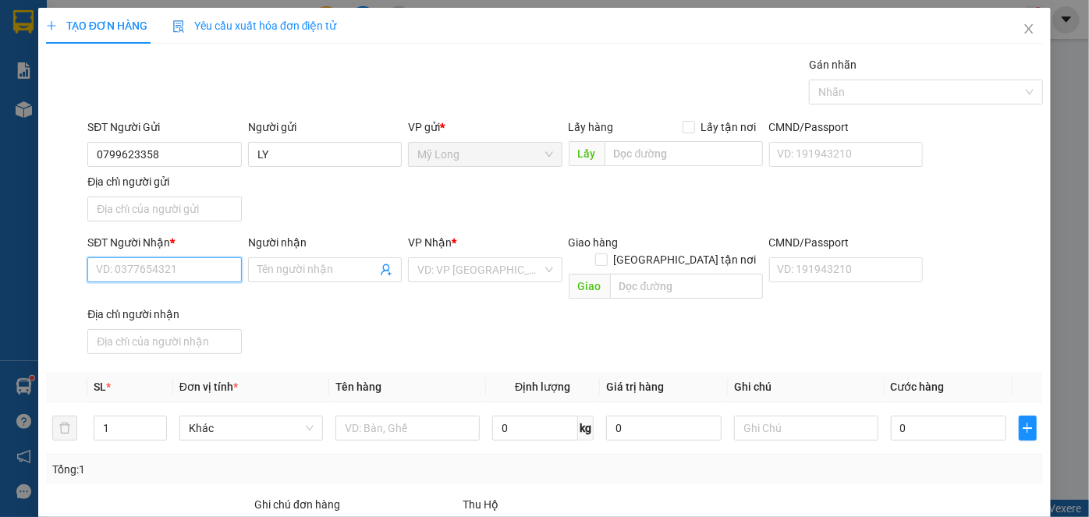
click at [116, 262] on input "SĐT Người Nhận *" at bounding box center [164, 269] width 154 height 25
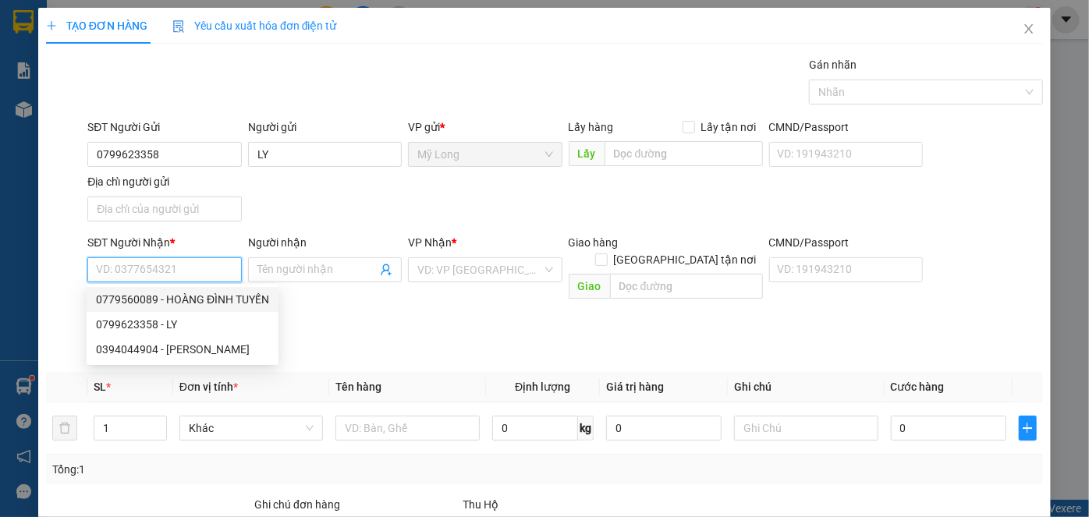
click at [215, 296] on div "0779560089 - HOÀNG ĐÌNH TUYẾN" at bounding box center [182, 299] width 173 height 17
type input "0779560089"
type input "HOÀNG ĐÌNH TUYẾN"
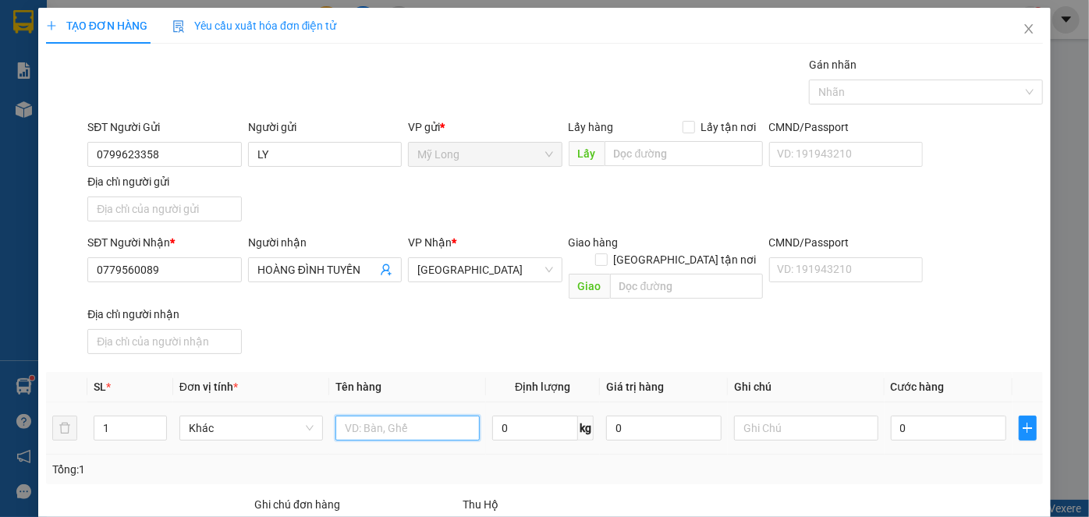
click at [410, 416] on input "text" at bounding box center [407, 428] width 144 height 25
type input "1.580.000"
click at [762, 416] on input "text" at bounding box center [806, 428] width 144 height 25
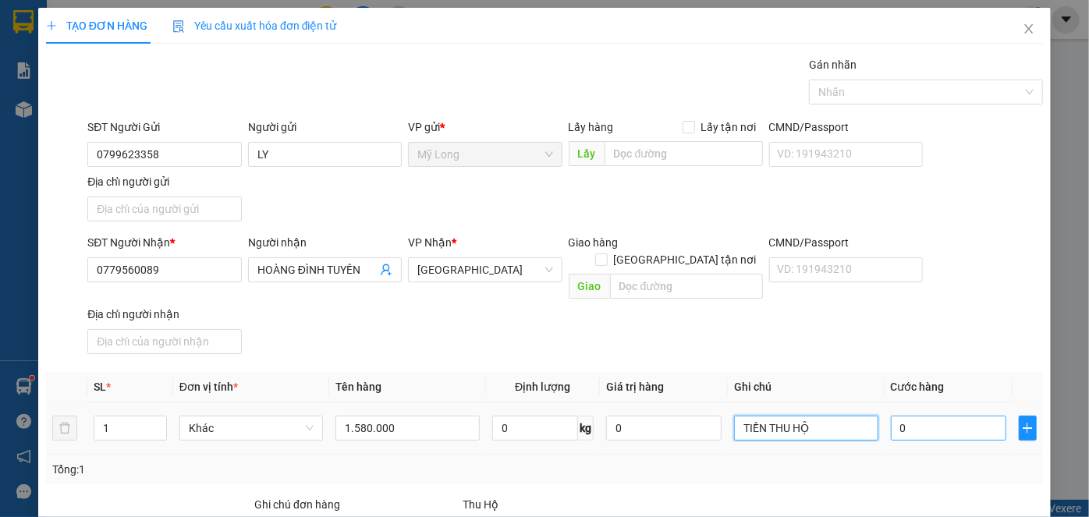
type input "TIỀN THU HỘ"
click at [924, 416] on input "0" at bounding box center [948, 428] width 115 height 25
type input "3"
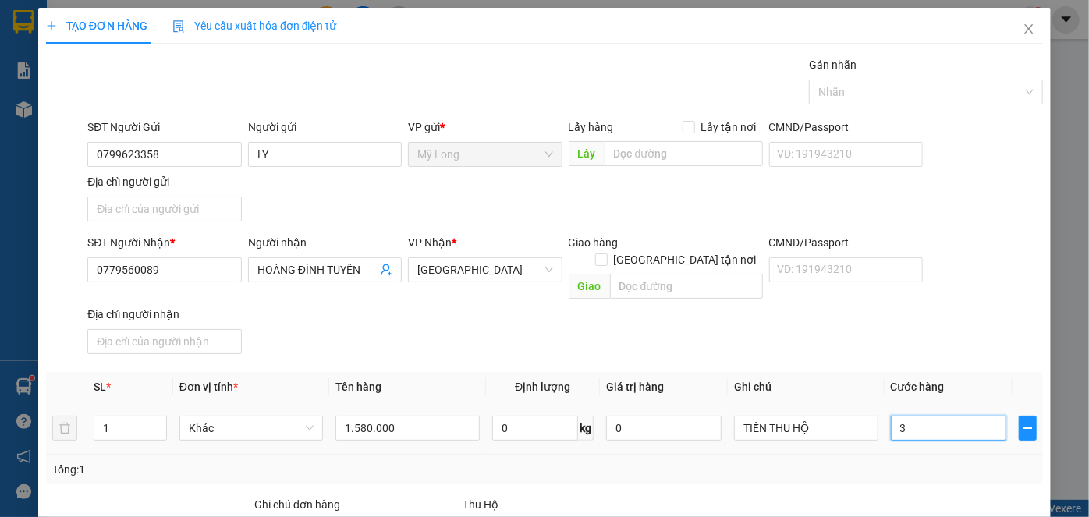
type input "30"
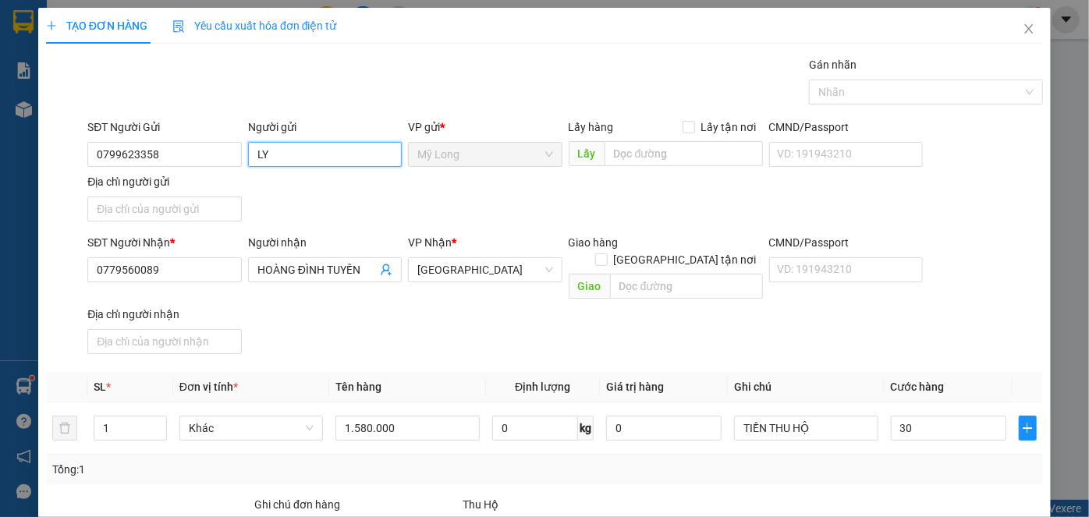
type input "30.000"
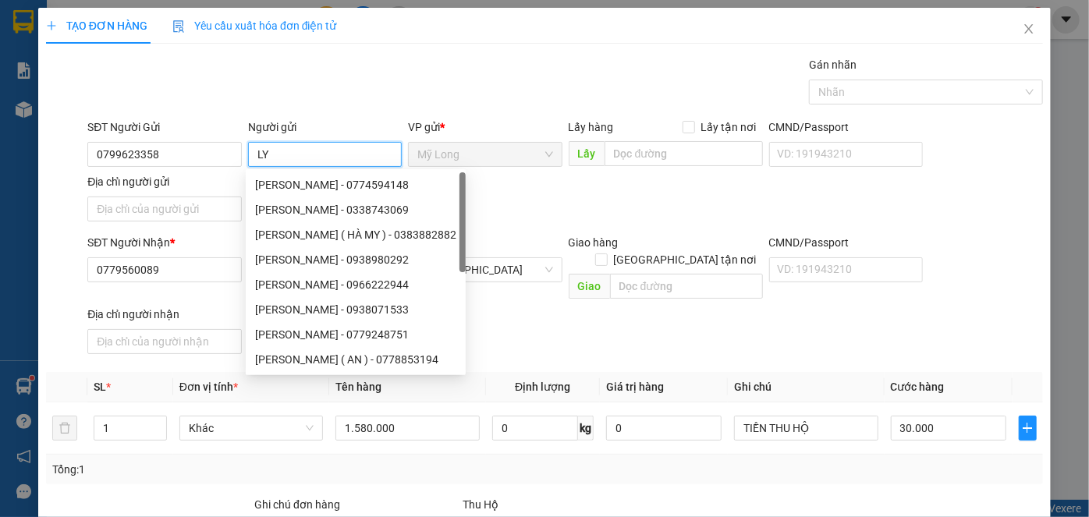
drag, startPoint x: 332, startPoint y: 163, endPoint x: 249, endPoint y: 170, distance: 83.8
click at [247, 171] on body "Kết quả tìm kiếm ( 0 ) Bộ lọc No Data viml.quochoang 1 Báo cáo Báo cáo dòng tiề…" at bounding box center [544, 258] width 1089 height 517
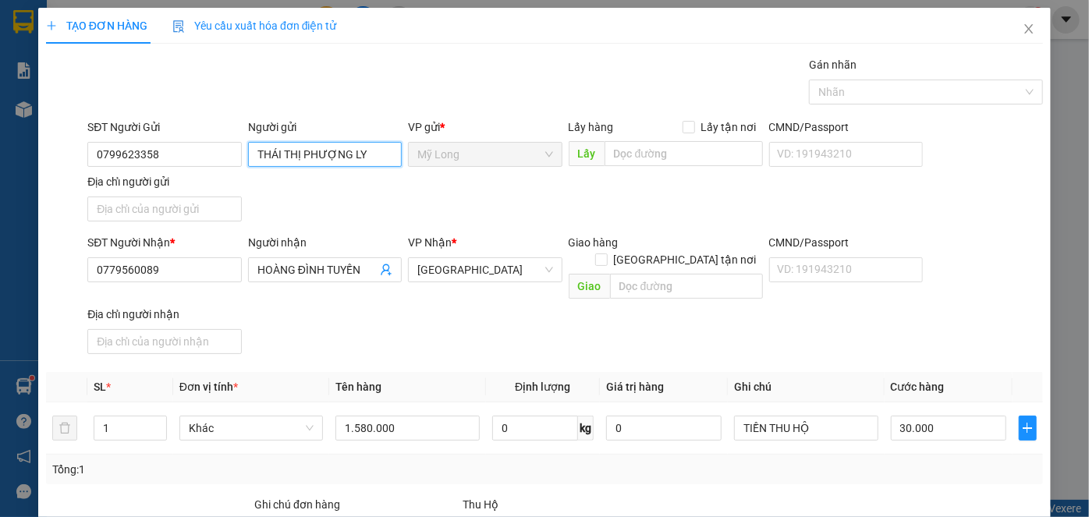
type input "THÁI THỊ PHƯỢNG LY"
click at [217, 193] on div "Địa chỉ người gửi" at bounding box center [164, 184] width 154 height 23
click at [212, 203] on input "Địa chỉ người gửi" at bounding box center [164, 209] width 154 height 25
type input "A"
type input "Â"
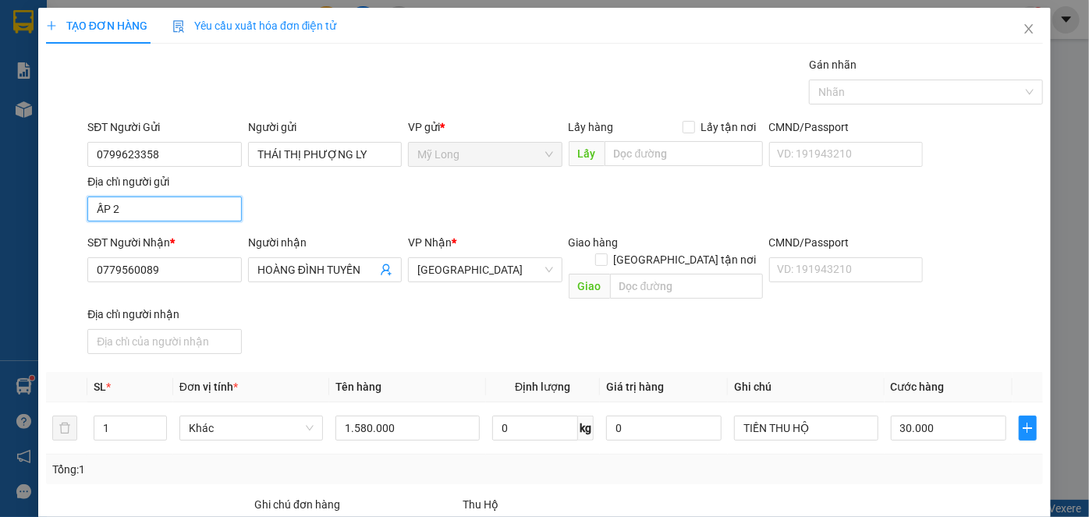
type input "ẤP 2 MỸ HIỆP ĐỒNG THÁP"
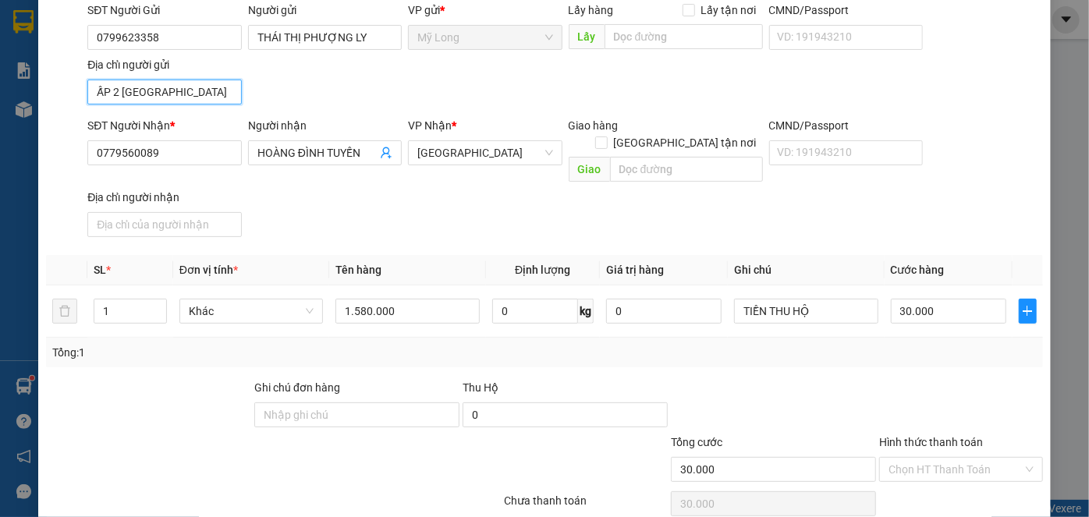
scroll to position [141, 0]
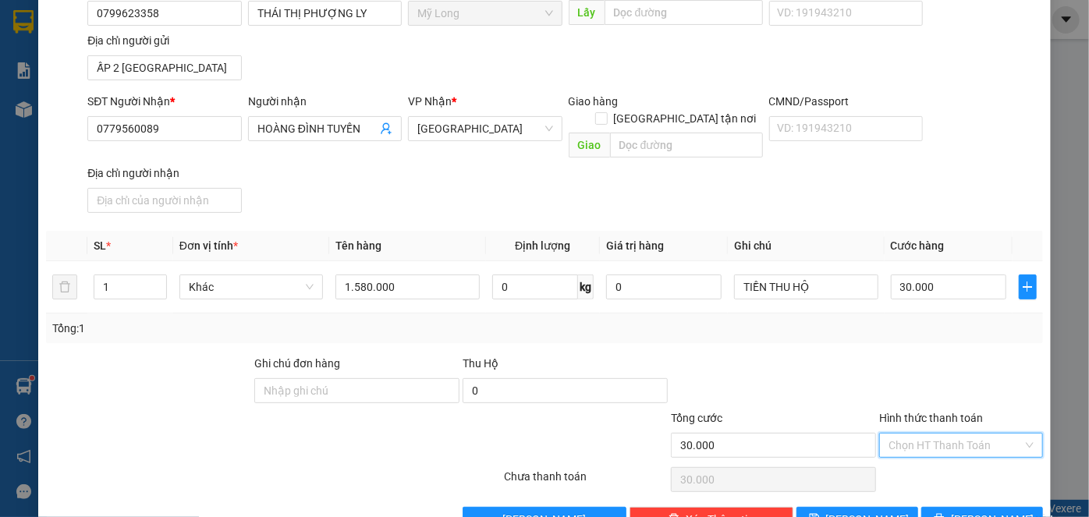
click at [933, 434] on input "Hình thức thanh toán" at bounding box center [956, 445] width 134 height 23
click at [933, 355] on div at bounding box center [961, 382] width 167 height 55
click at [939, 511] on button "[PERSON_NAME] và In" at bounding box center [982, 519] width 122 height 25
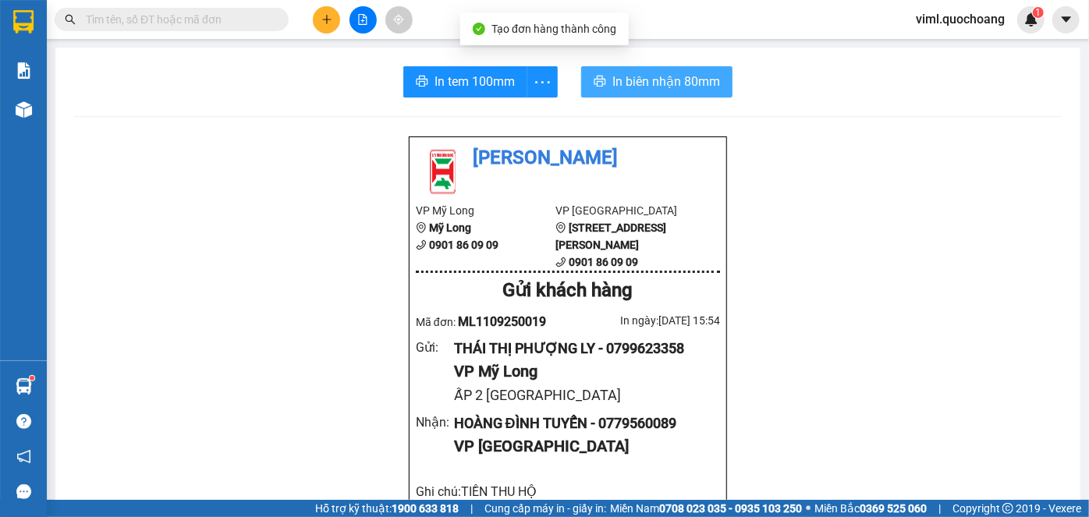
click at [622, 73] on span "In biên nhận 80mm" at bounding box center [666, 82] width 108 height 20
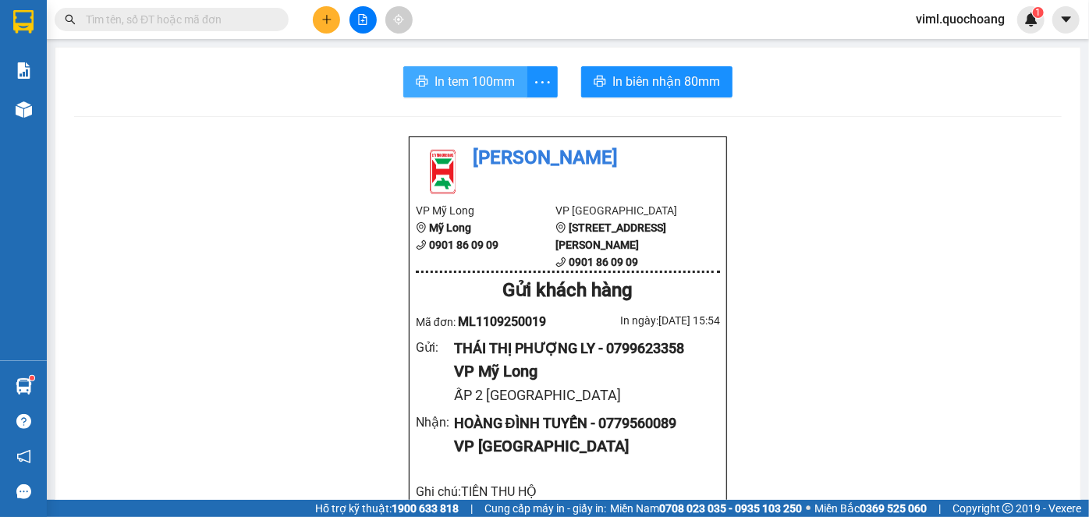
click at [445, 75] on span "In tem 100mm" at bounding box center [475, 82] width 80 height 20
click at [971, 12] on span "viml.quochoang" at bounding box center [960, 19] width 114 height 20
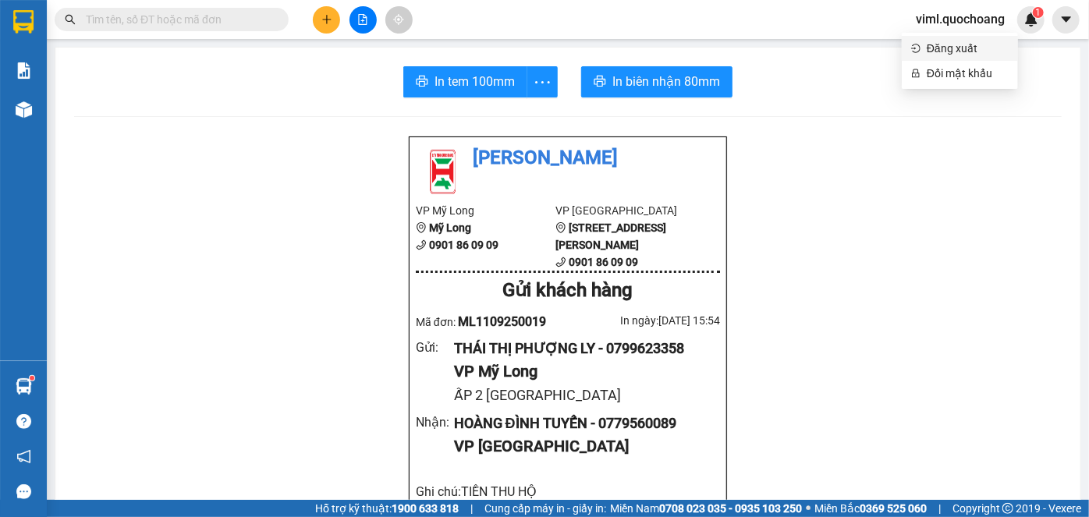
click at [983, 52] on span "Đăng xuất" at bounding box center [968, 48] width 82 height 17
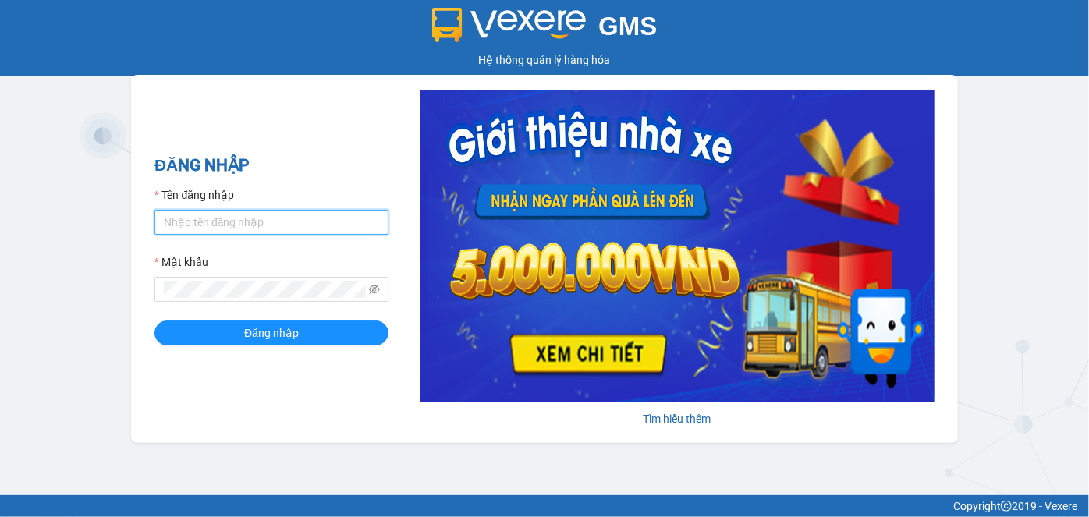
type input "oanhml.quochoang"
drag, startPoint x: 257, startPoint y: 225, endPoint x: 140, endPoint y: 215, distance: 117.5
click at [140, 215] on div "ĐĂNG NHẬP Tên đăng nhập oanhml.quochoang Mật khẩu Đăng nhập Tìm hiểu thêm" at bounding box center [544, 259] width 827 height 368
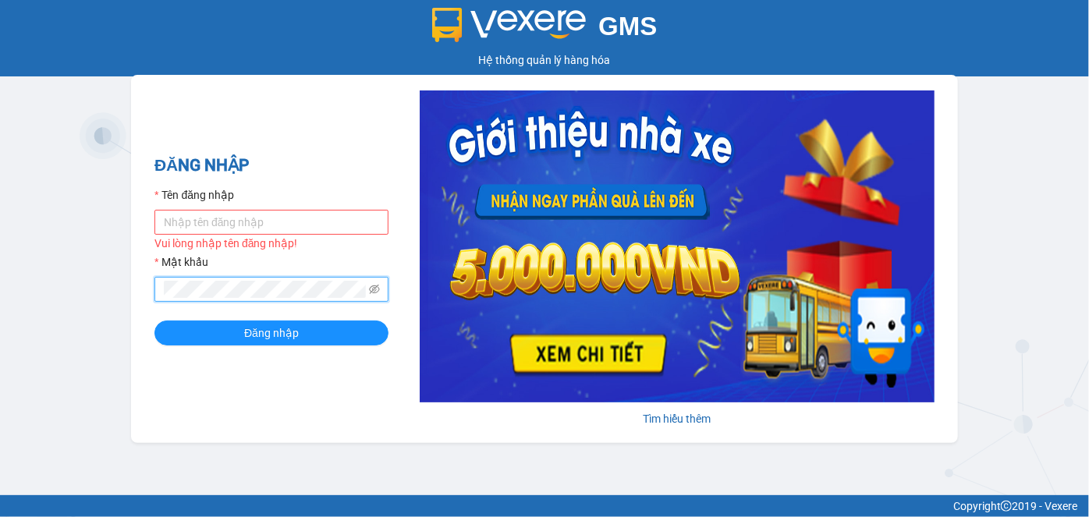
click at [139, 290] on div "ĐĂNG NHẬP Tên đăng nhập Vui lòng nhập tên đăng nhập! Mật khẩu Đăng nhập Tìm hiể…" at bounding box center [544, 259] width 827 height 368
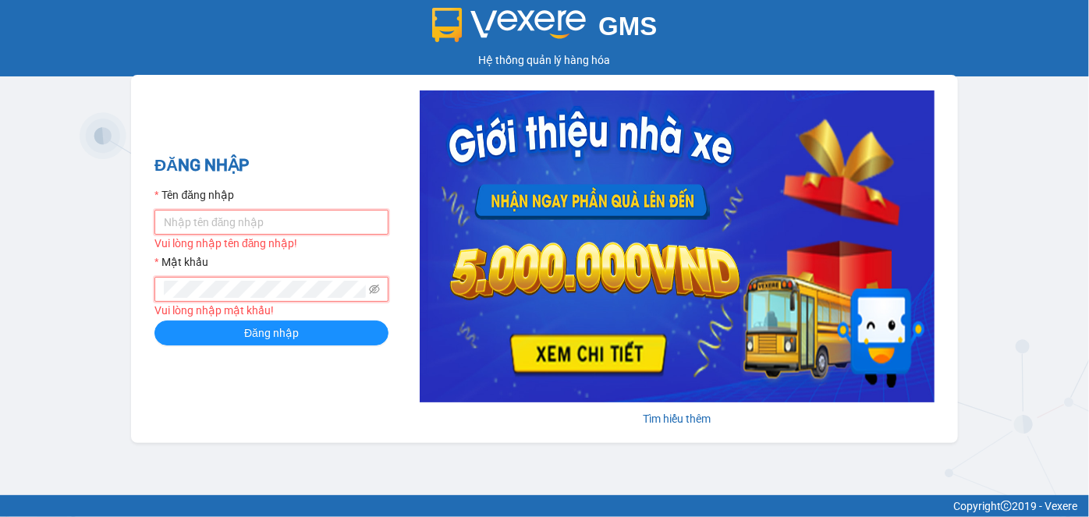
click at [174, 222] on input "Tên đăng nhập" at bounding box center [271, 222] width 234 height 25
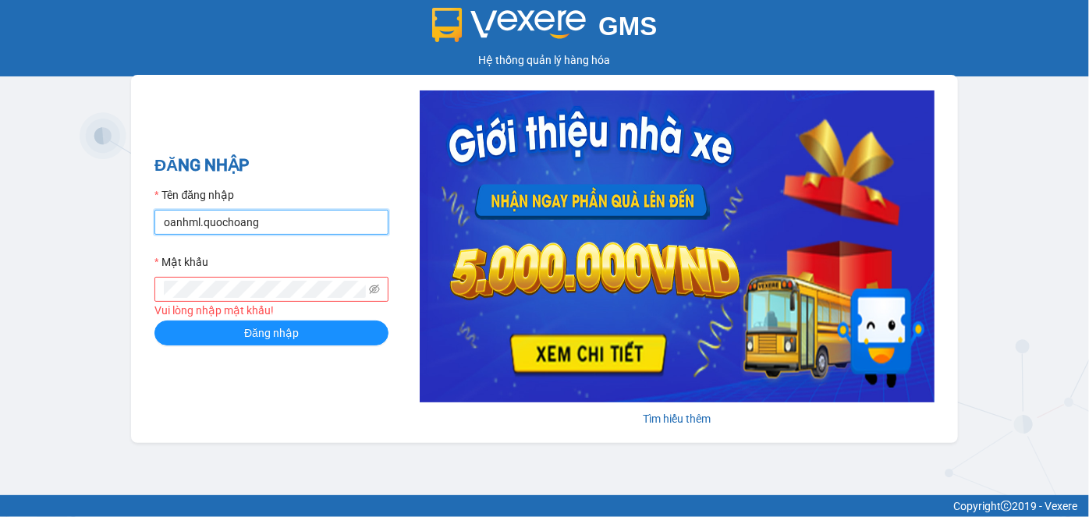
type input "oanhml.quochoang"
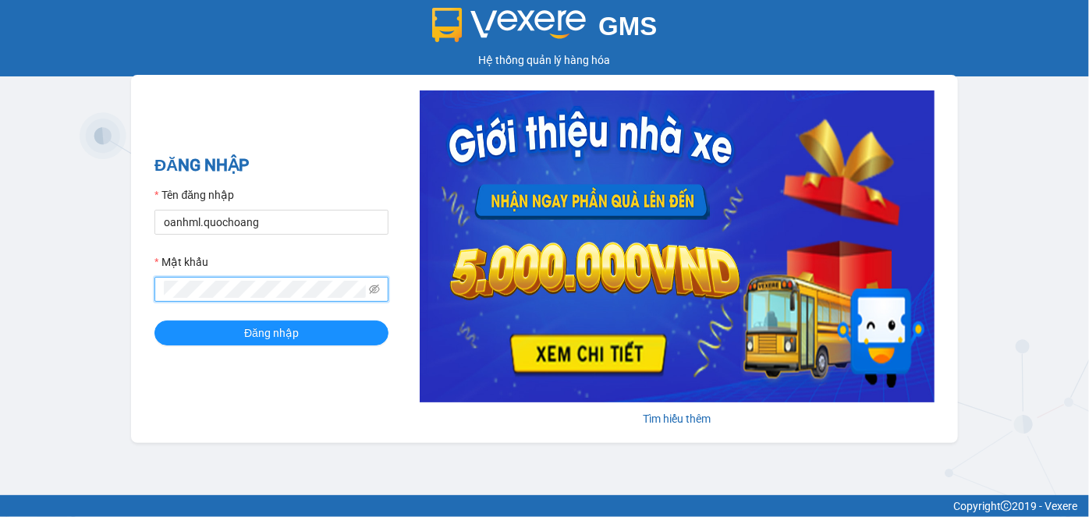
click at [154, 321] on button "Đăng nhập" at bounding box center [271, 333] width 234 height 25
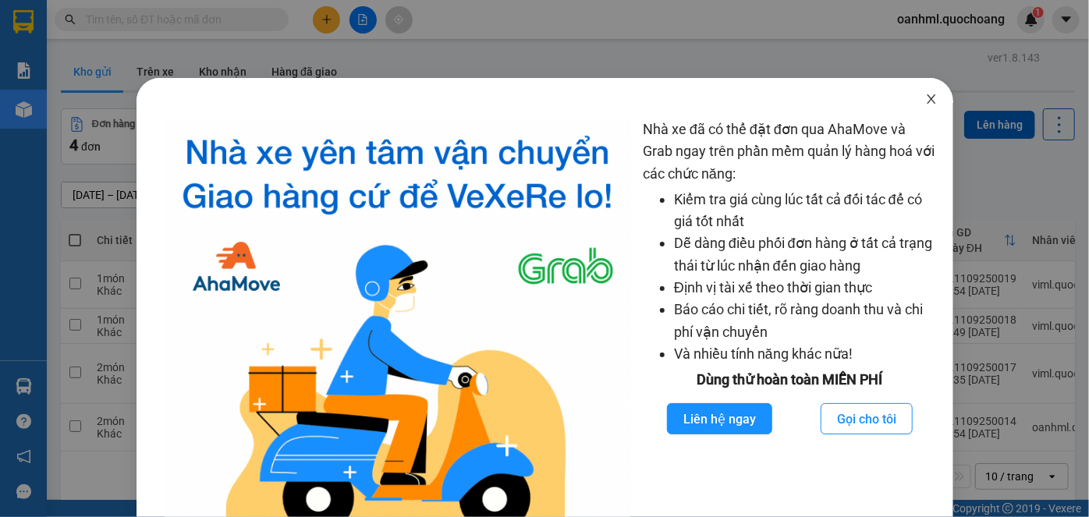
click at [927, 98] on icon "close" at bounding box center [931, 98] width 9 height 9
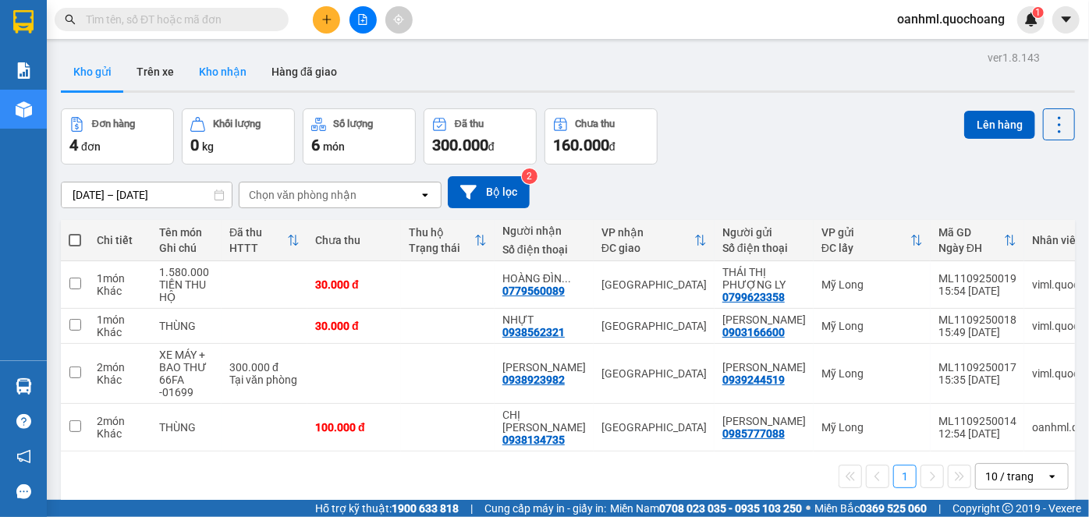
click at [226, 77] on button "Kho nhận" at bounding box center [222, 71] width 73 height 37
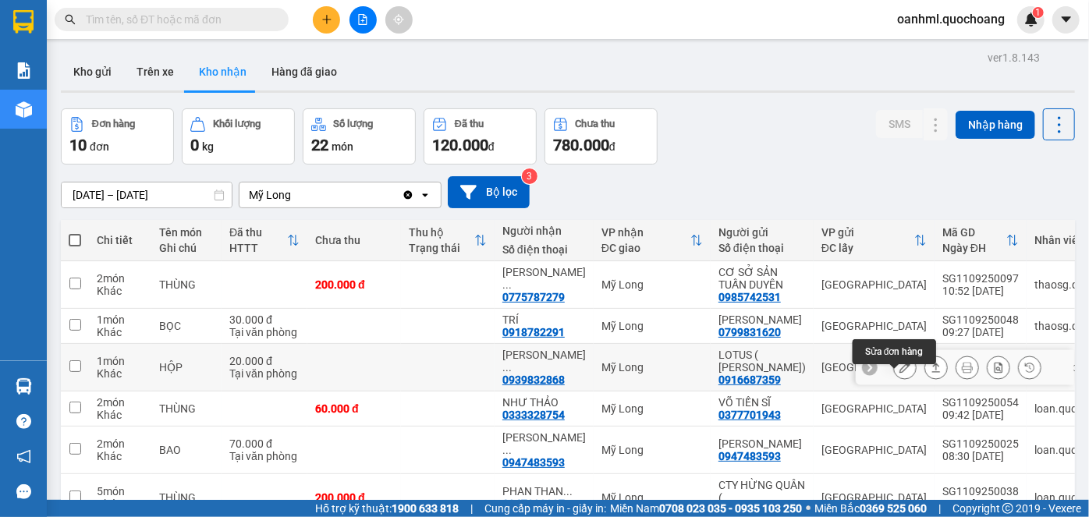
click at [900, 373] on icon at bounding box center [905, 367] width 11 height 11
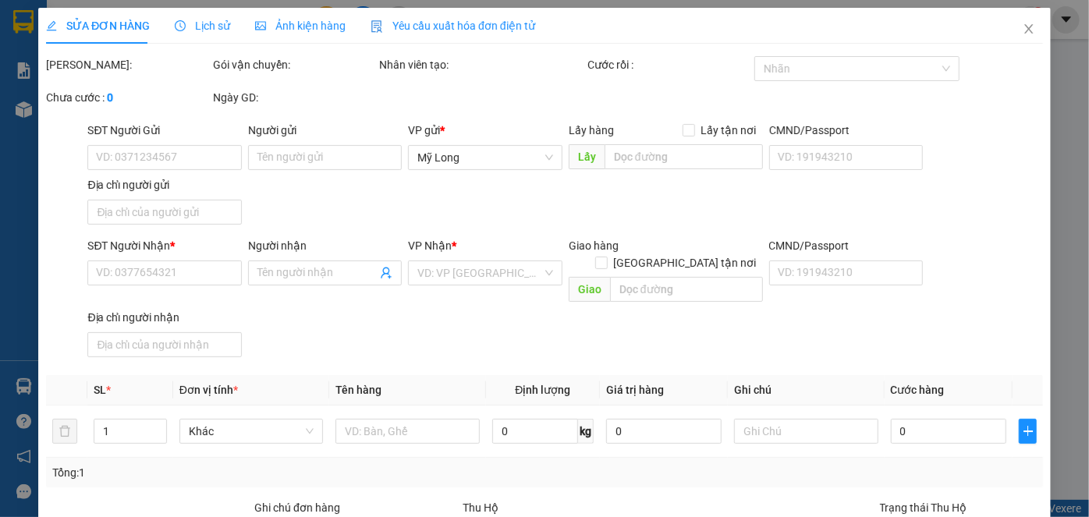
type input "0916687359"
type input "LOTUS ( [PERSON_NAME])"
type input "SỐ 9 LÔ A TRƯỜNG SƠN P HOAG HƯNG HCM"
type input "0939832868"
type input "[PERSON_NAME]"
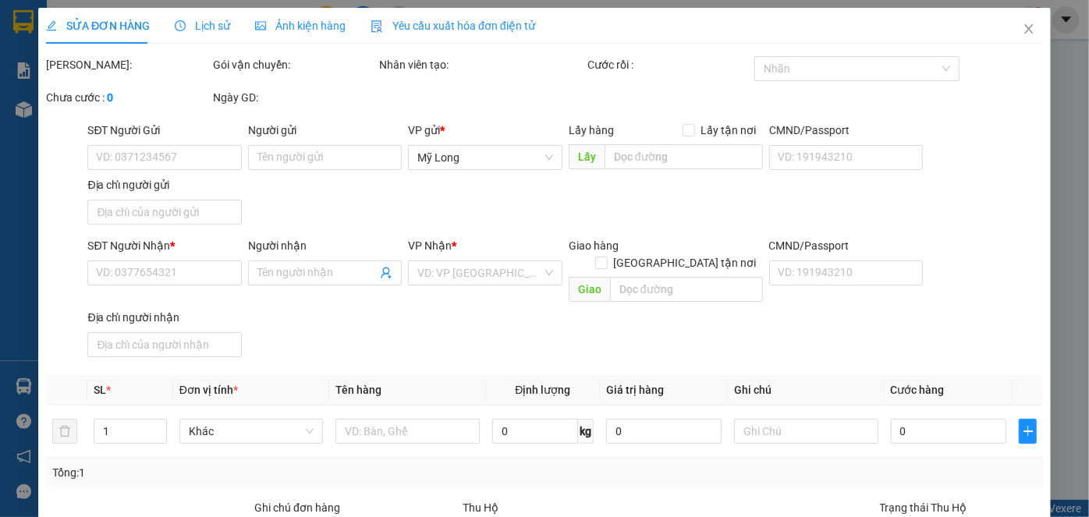
type input "20.000"
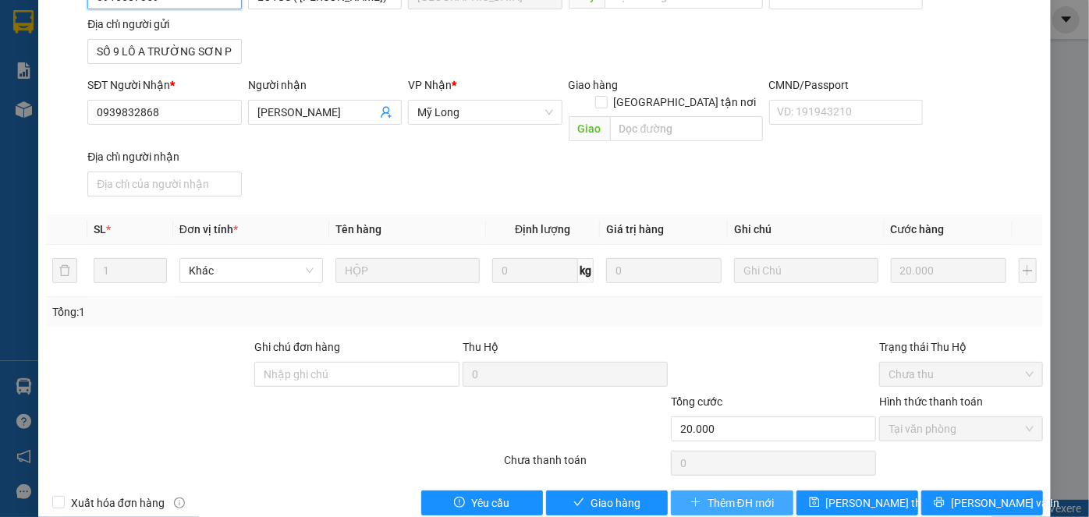
scroll to position [170, 0]
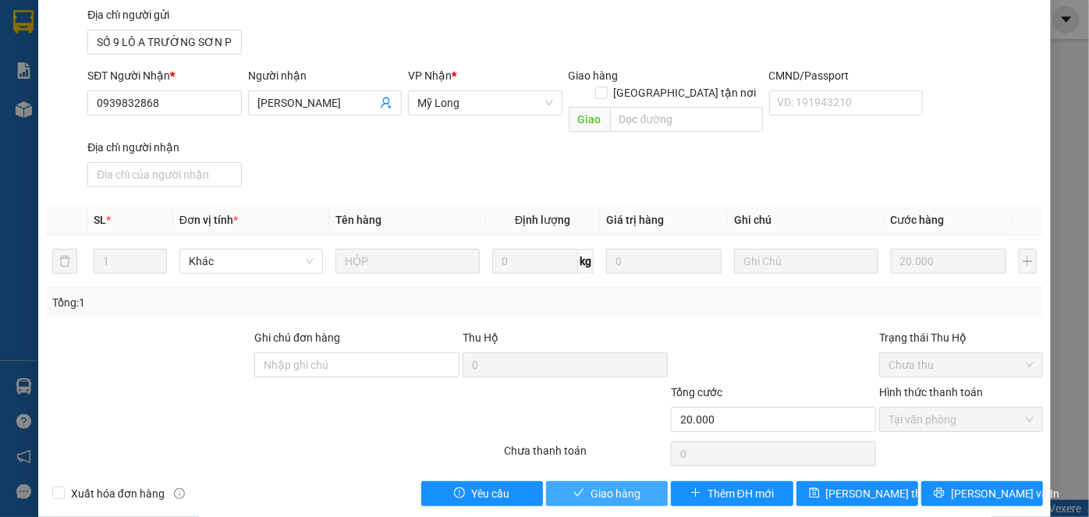
click at [637, 481] on button "Giao hàng" at bounding box center [607, 493] width 122 height 25
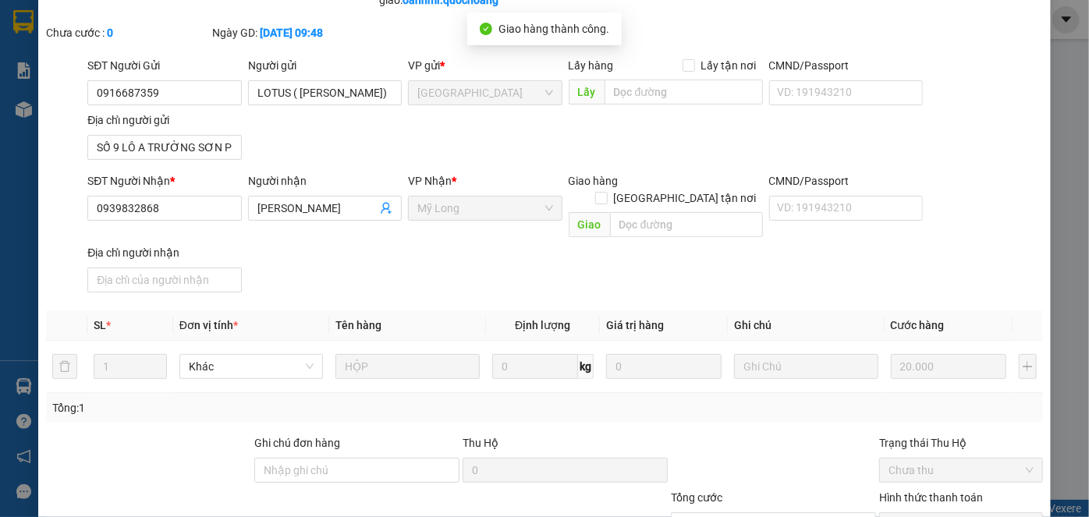
scroll to position [0, 0]
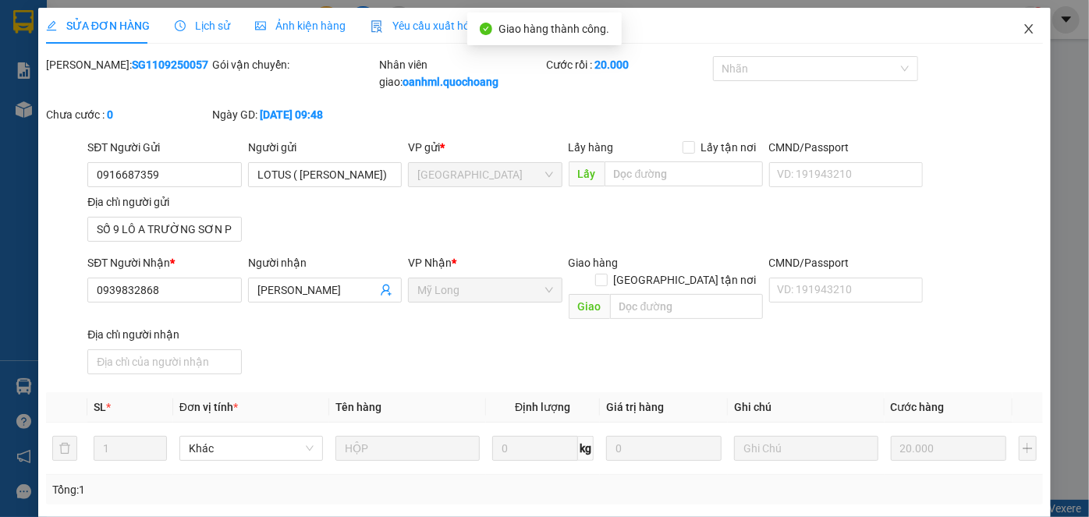
click at [1023, 34] on icon "close" at bounding box center [1029, 29] width 12 height 12
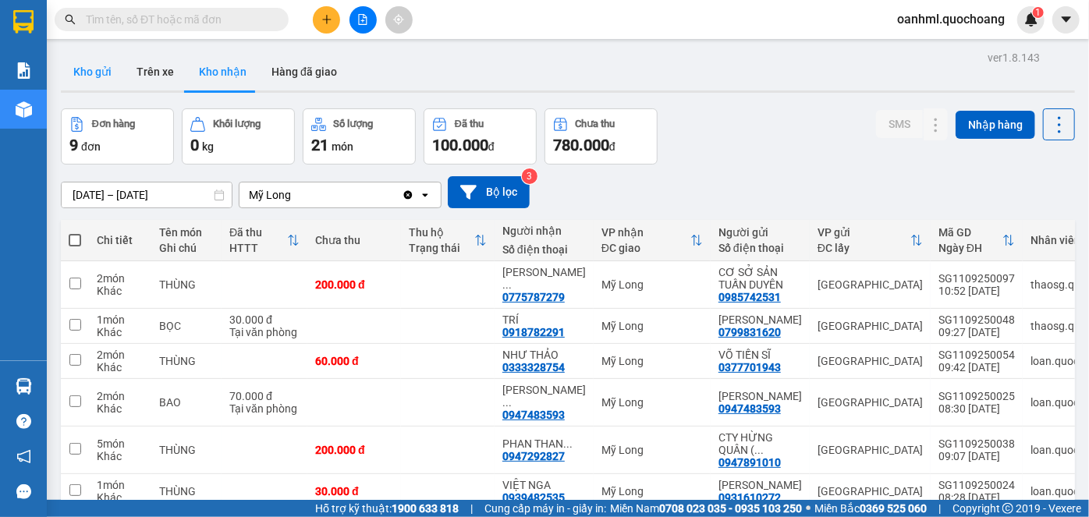
click at [103, 66] on button "Kho gửi" at bounding box center [92, 71] width 63 height 37
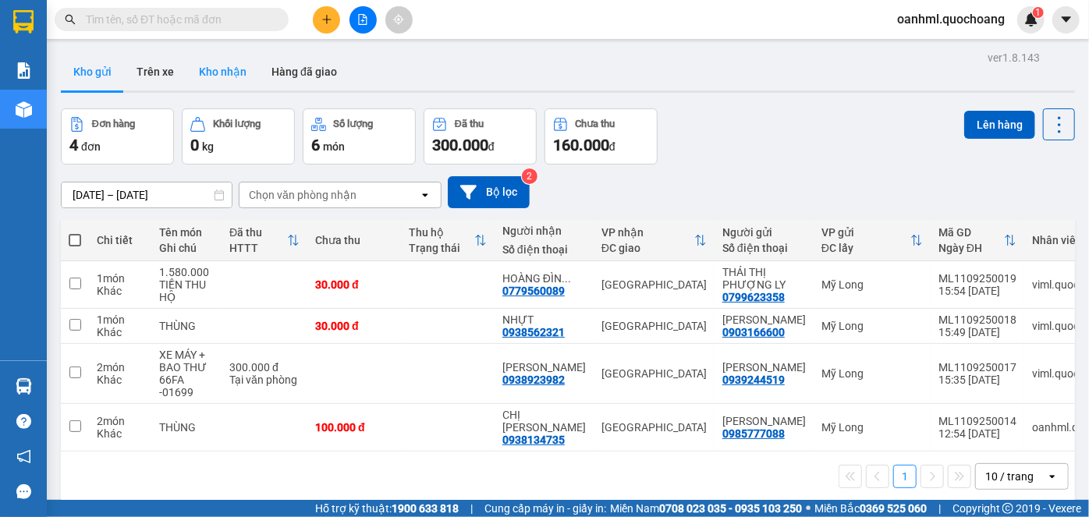
click at [220, 67] on button "Kho nhận" at bounding box center [222, 71] width 73 height 37
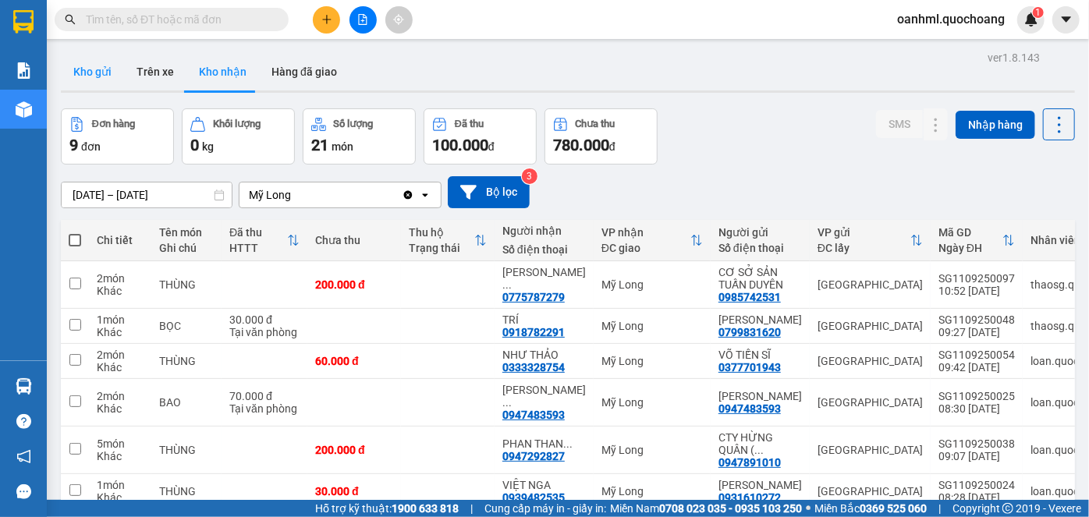
click at [94, 63] on button "Kho gửi" at bounding box center [92, 71] width 63 height 37
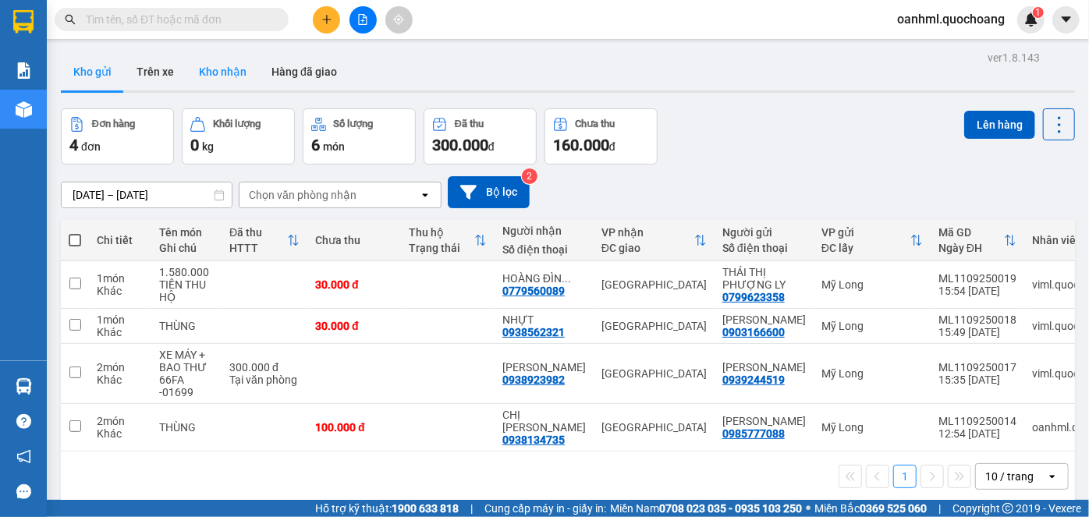
click at [241, 75] on button "Kho nhận" at bounding box center [222, 71] width 73 height 37
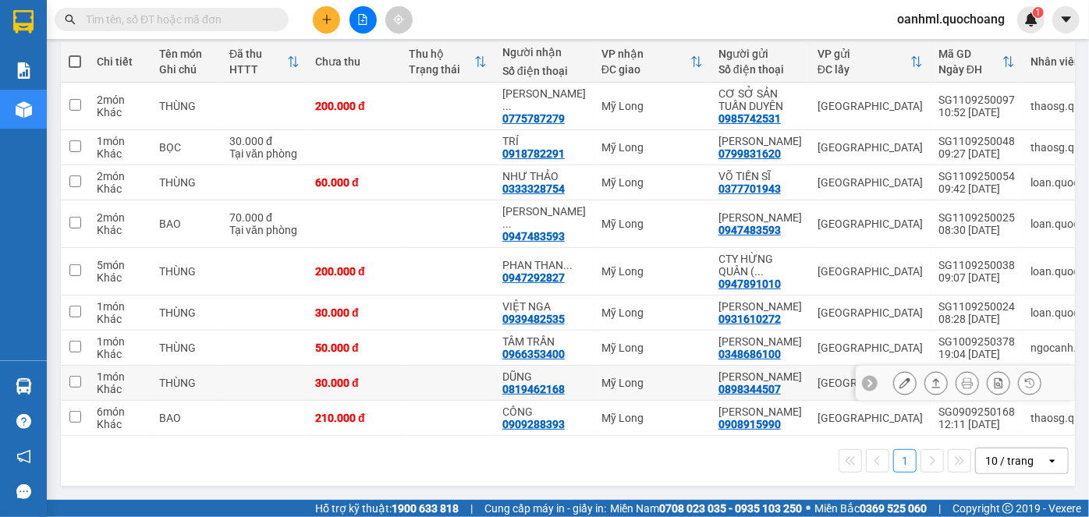
scroll to position [212, 0]
click at [1001, 469] on div "10 / trang" at bounding box center [1009, 461] width 48 height 16
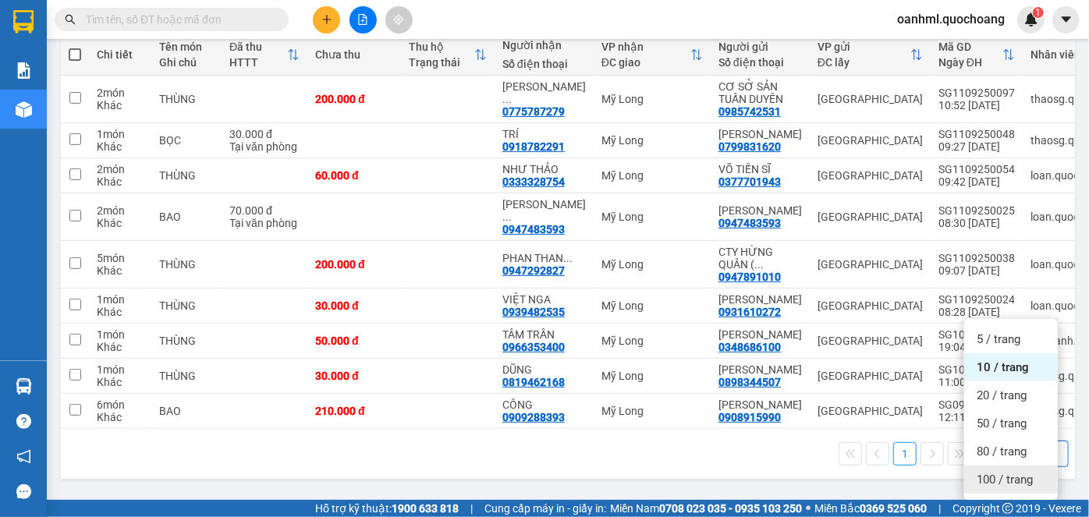
click at [1017, 472] on span "100 / trang" at bounding box center [1005, 480] width 56 height 16
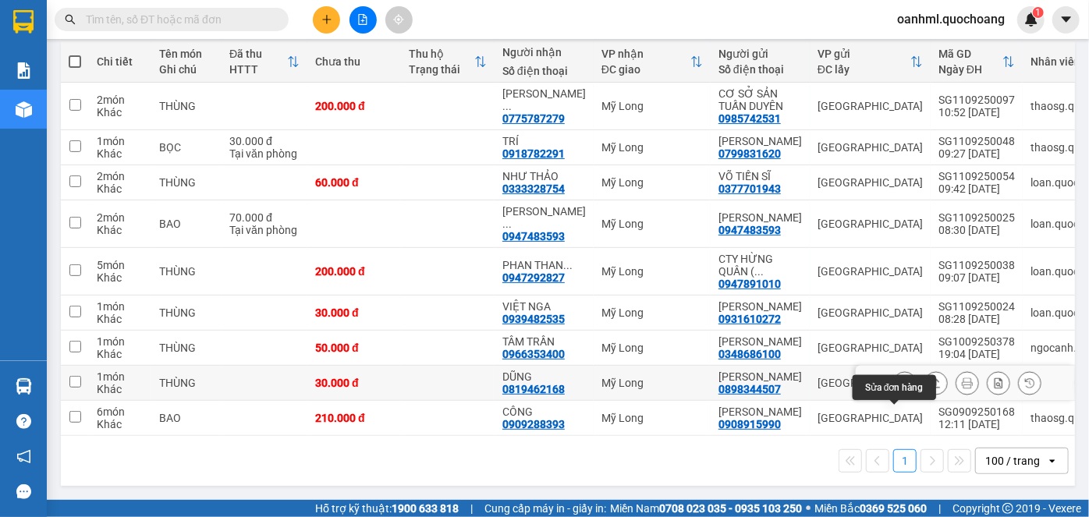
click at [896, 389] on button at bounding box center [905, 383] width 22 height 27
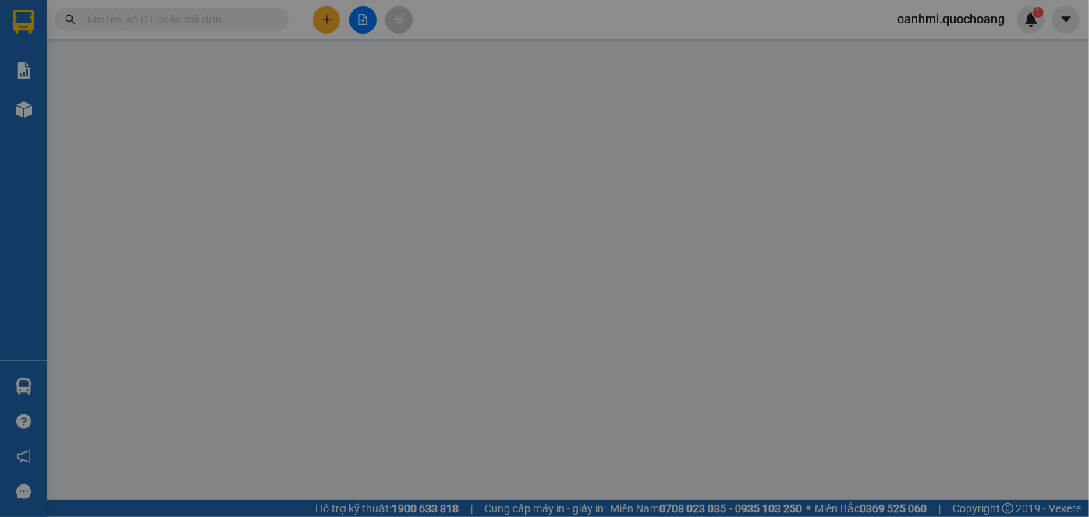
type input "0898344507"
type input "[PERSON_NAME]"
type input "171/132 [PERSON_NAME] GÒ VẤP"
type input "0819462168"
type input "DŨNG"
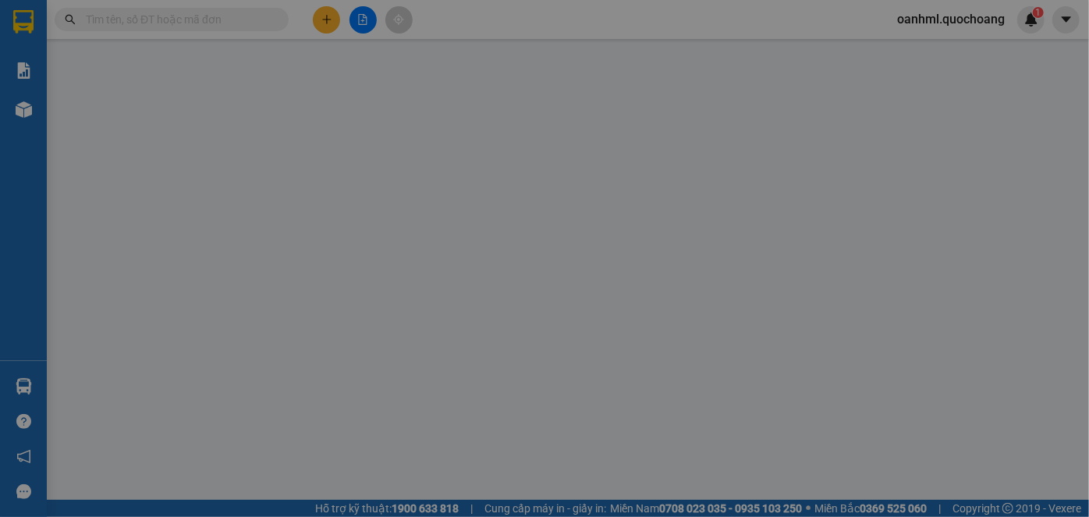
type input "30.000"
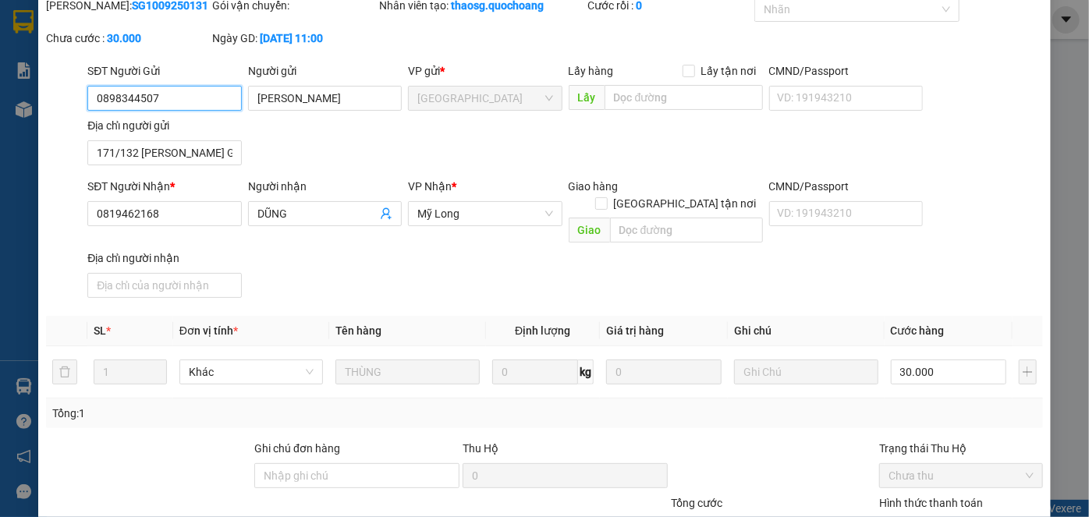
scroll to position [170, 0]
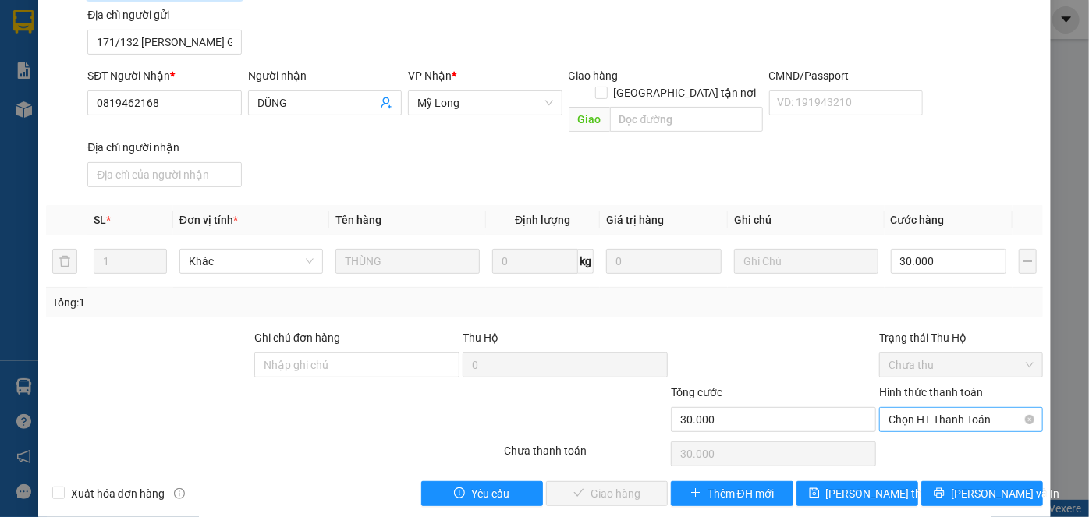
click at [894, 408] on span "Chọn HT Thanh Toán" at bounding box center [961, 419] width 145 height 23
click at [889, 435] on div "Tại văn phòng" at bounding box center [953, 432] width 144 height 17
type input "0"
click at [647, 485] on span "[PERSON_NAME] và Giao hàng" at bounding box center [651, 493] width 150 height 17
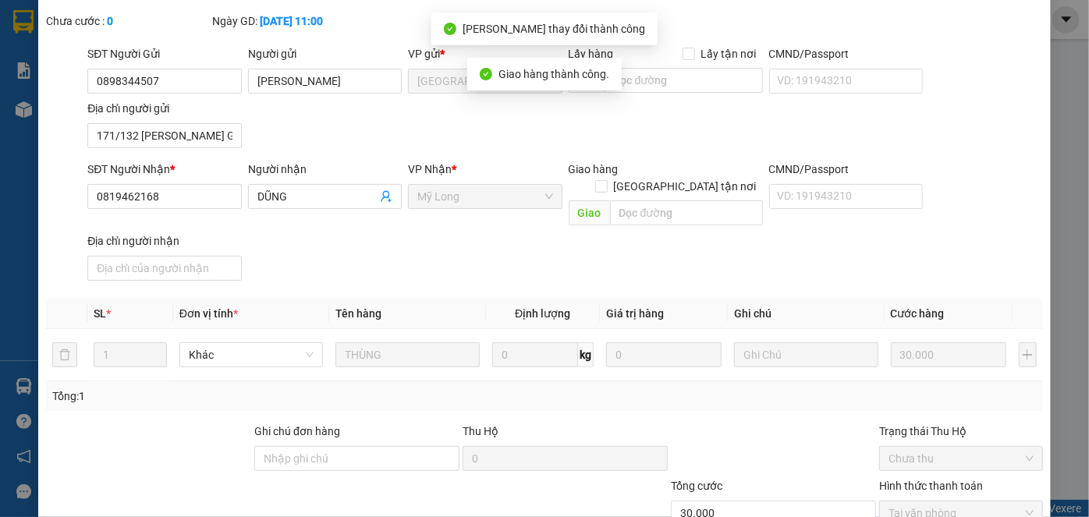
scroll to position [0, 0]
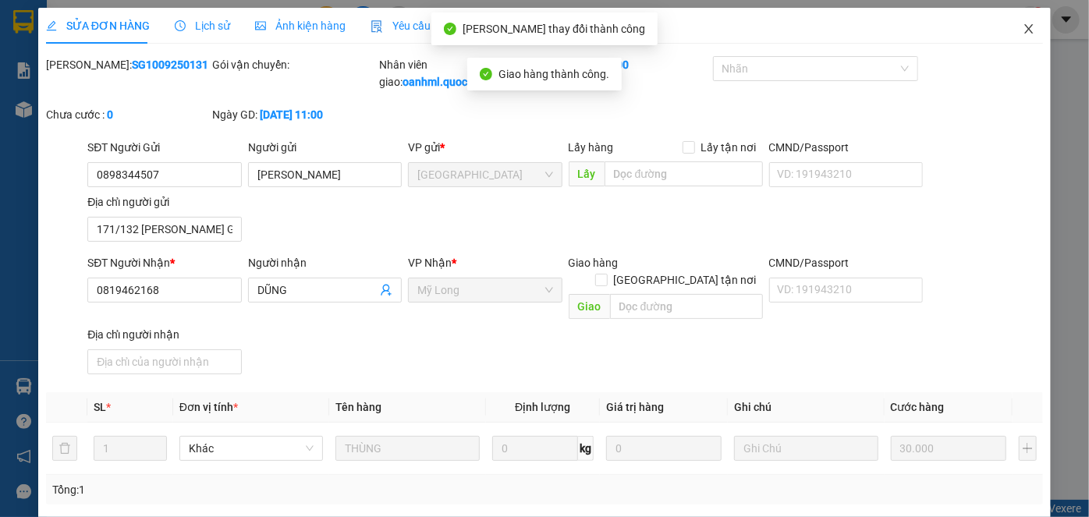
click at [1023, 25] on icon "close" at bounding box center [1029, 29] width 12 height 12
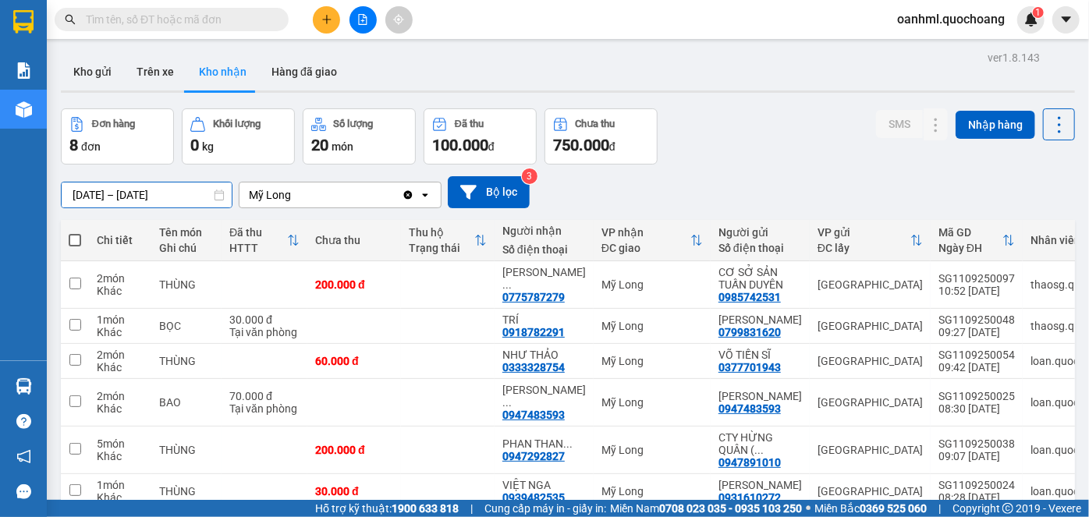
click at [82, 196] on input "[DATE] – [DATE]" at bounding box center [147, 195] width 170 height 25
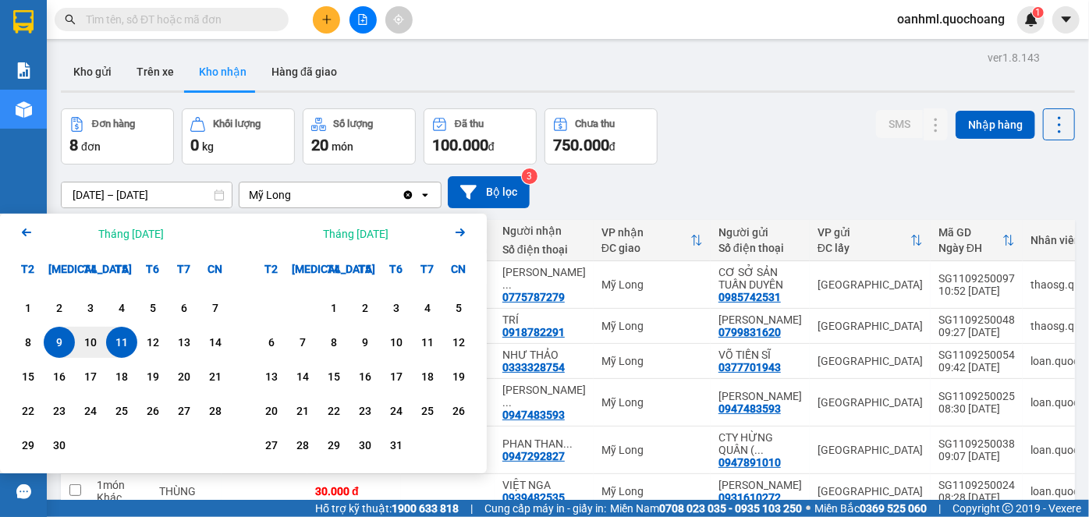
click at [20, 233] on icon "Arrow Left" at bounding box center [26, 232] width 19 height 19
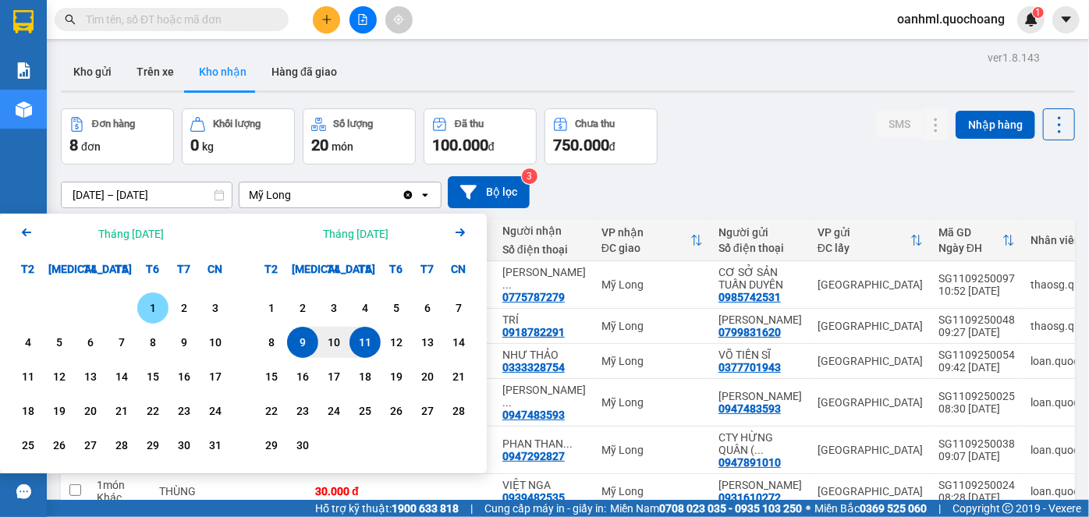
click at [22, 231] on icon "Arrow Left" at bounding box center [26, 232] width 19 height 19
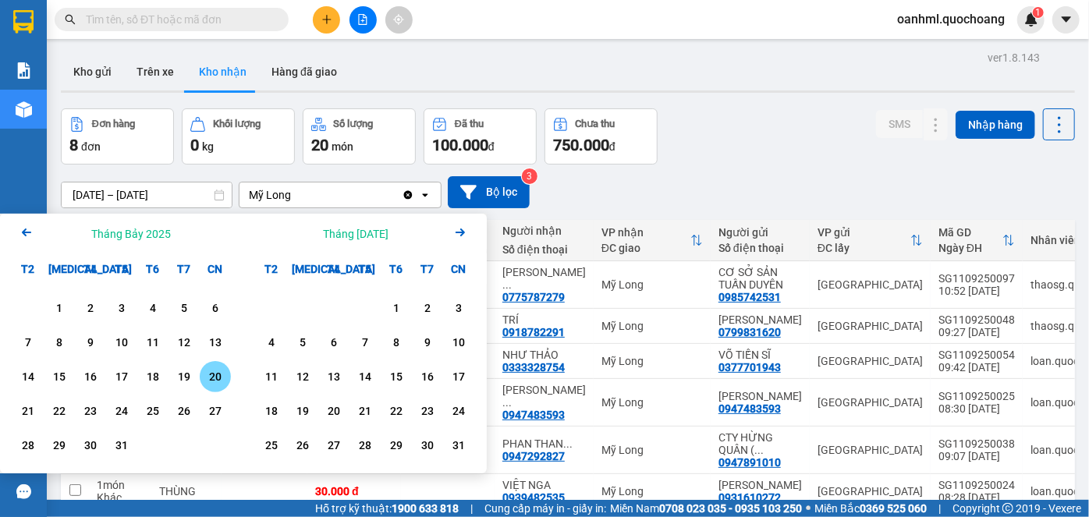
click at [215, 379] on div "20" at bounding box center [215, 376] width 22 height 19
click at [465, 230] on icon "Arrow Right" at bounding box center [460, 232] width 19 height 19
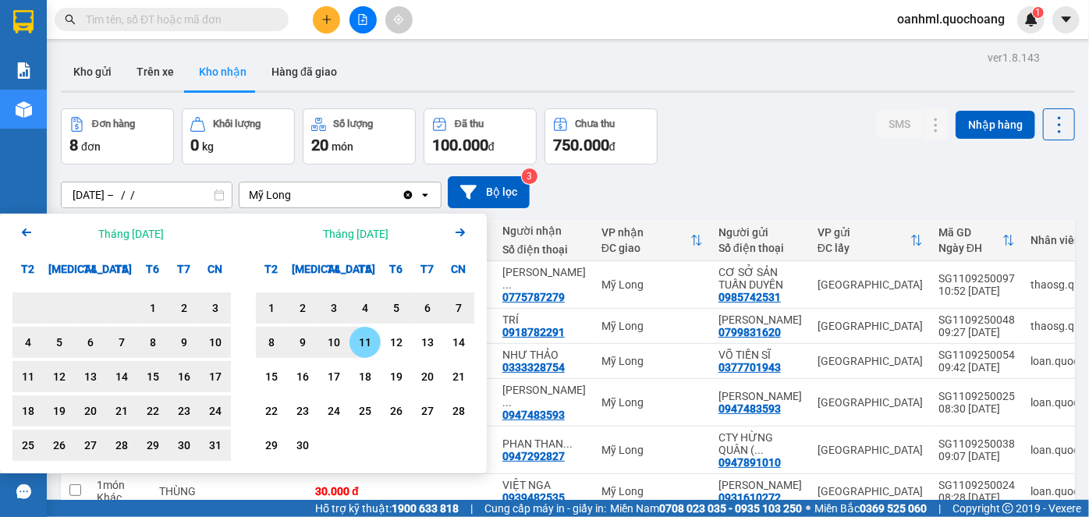
click at [371, 348] on div "11" at bounding box center [365, 342] width 22 height 19
type input "[DATE] – [DATE]"
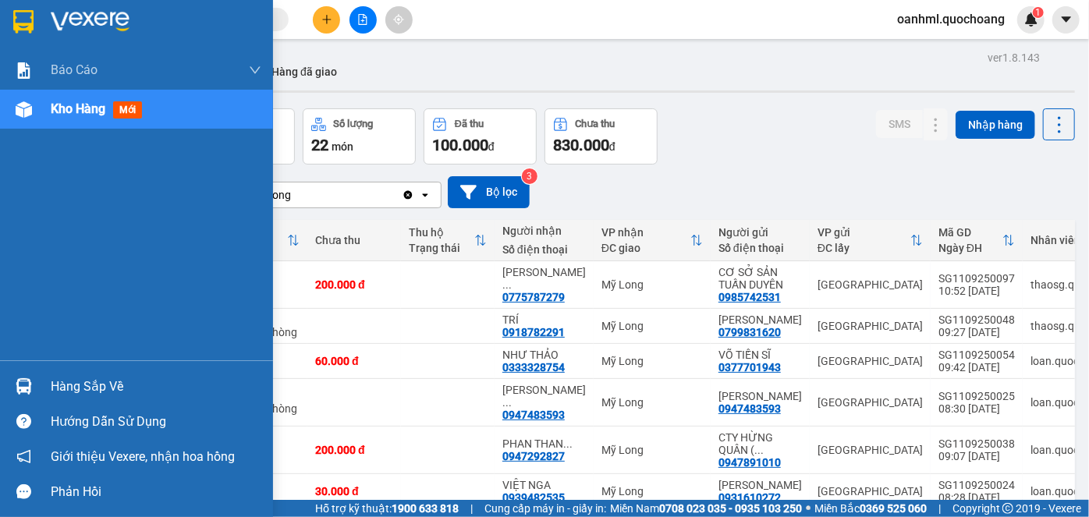
click at [85, 391] on div "Hàng sắp về" at bounding box center [156, 386] width 211 height 23
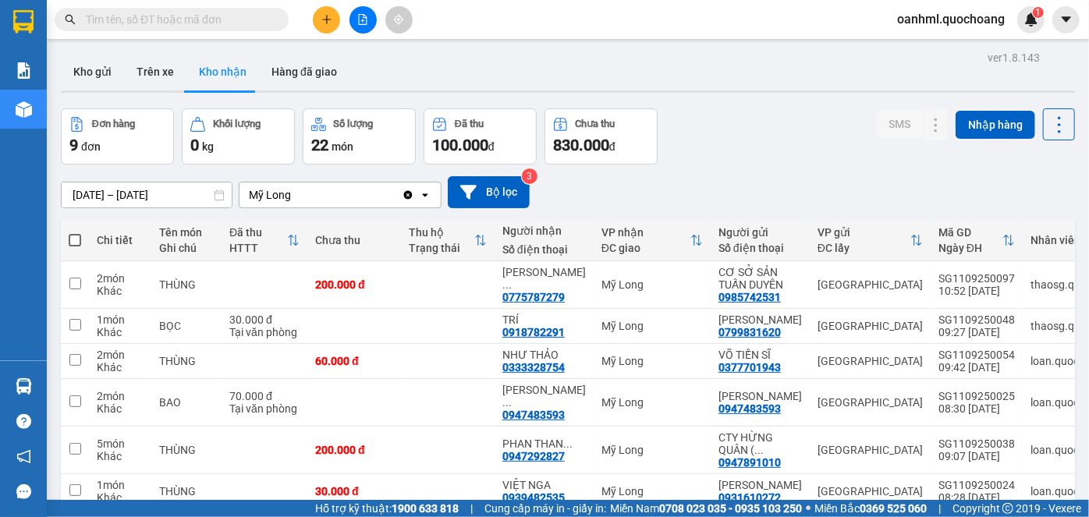
click at [824, 150] on section "Kết quả tìm kiếm ( 0 ) Bộ lọc No Data oanhml.quochoang 1 Báo cáo Báo cáo dòng t…" at bounding box center [544, 258] width 1089 height 517
click at [98, 70] on button "Kho gửi" at bounding box center [92, 71] width 63 height 37
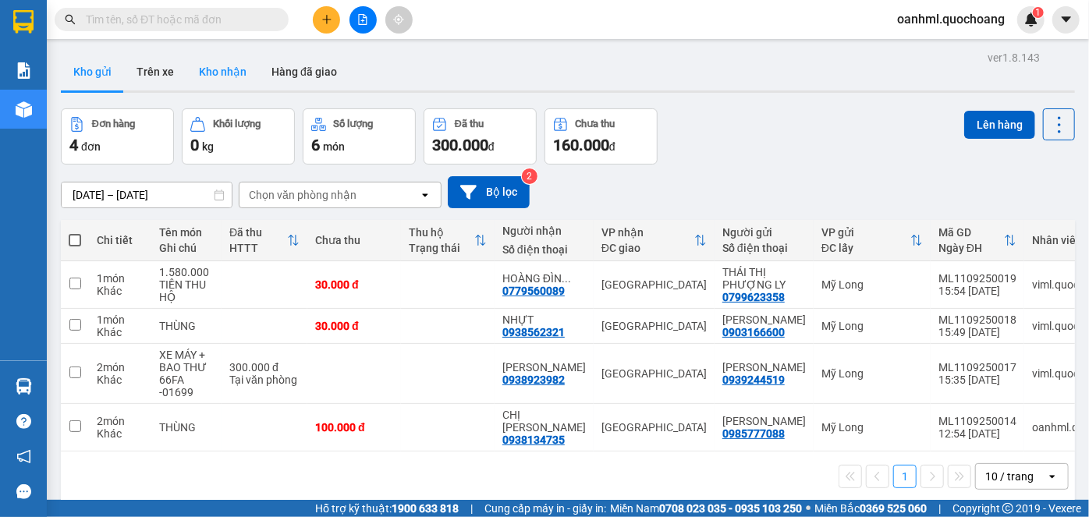
click at [228, 83] on button "Kho nhận" at bounding box center [222, 71] width 73 height 37
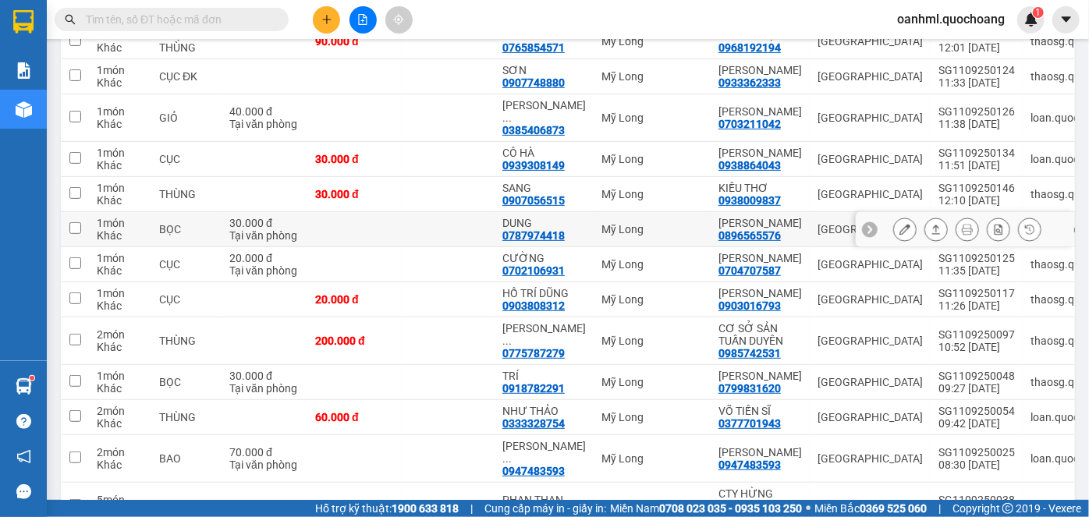
scroll to position [206, 0]
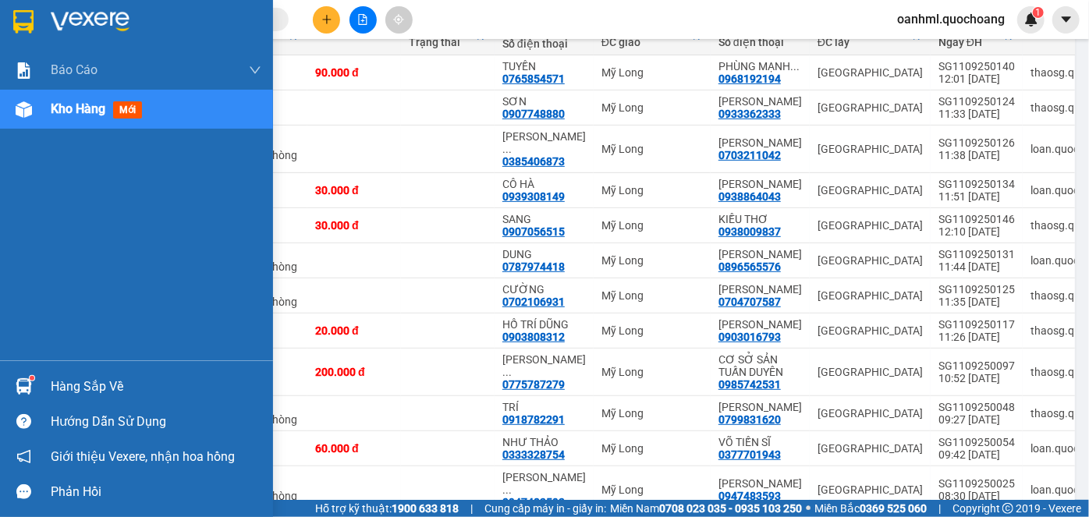
click at [81, 387] on div "Hàng sắp về" at bounding box center [156, 386] width 211 height 23
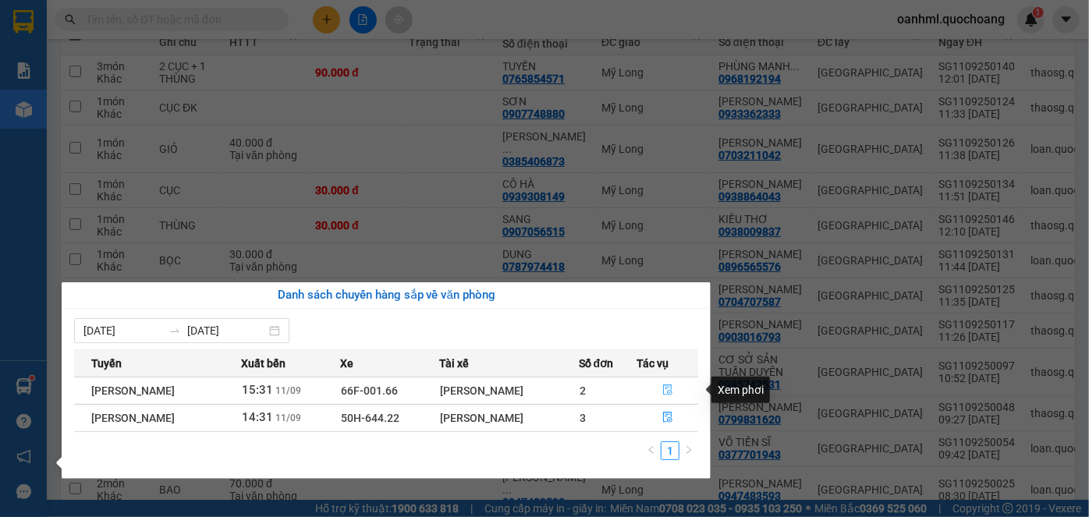
click at [667, 388] on icon "file-done" at bounding box center [667, 390] width 9 height 11
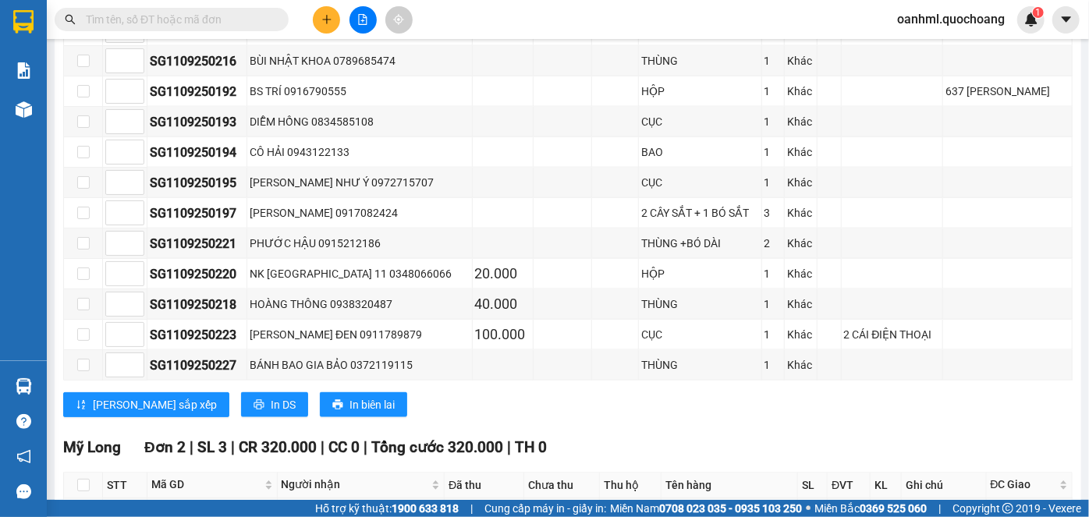
scroll to position [1196, 0]
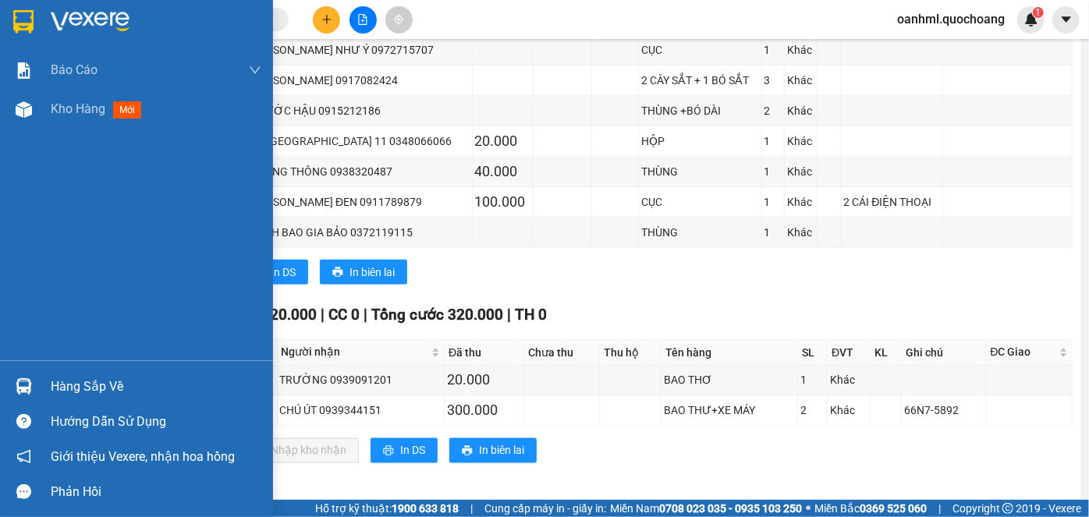
click at [87, 378] on div "Hàng sắp về" at bounding box center [156, 386] width 211 height 23
click at [6, 357] on div "Báo cáo Báo cáo dòng tiền (trạm) Doanh số tạo đơn theo VP gửi (trạm) Kho hàng m…" at bounding box center [136, 258] width 273 height 517
click at [84, 111] on span "Kho hàng" at bounding box center [78, 108] width 55 height 15
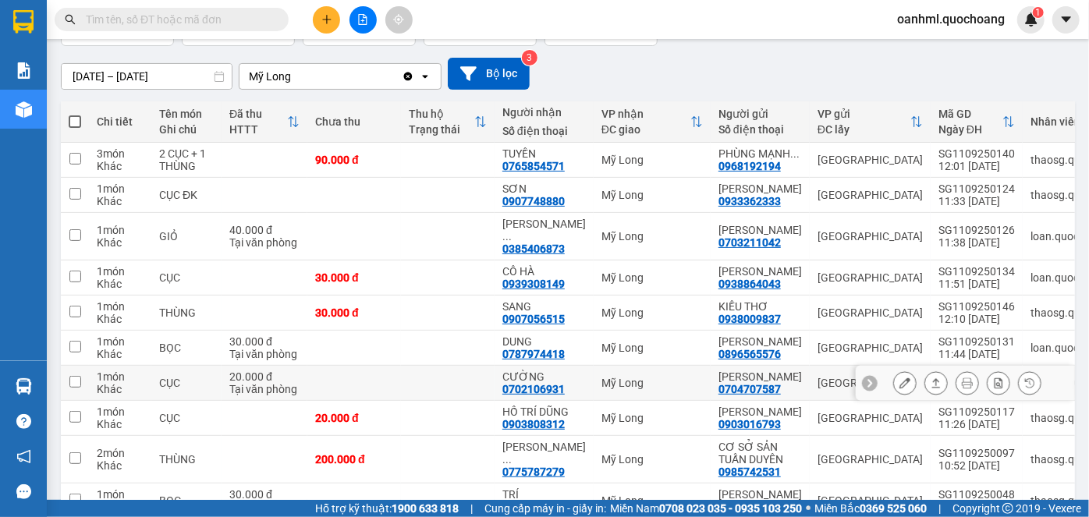
scroll to position [141, 0]
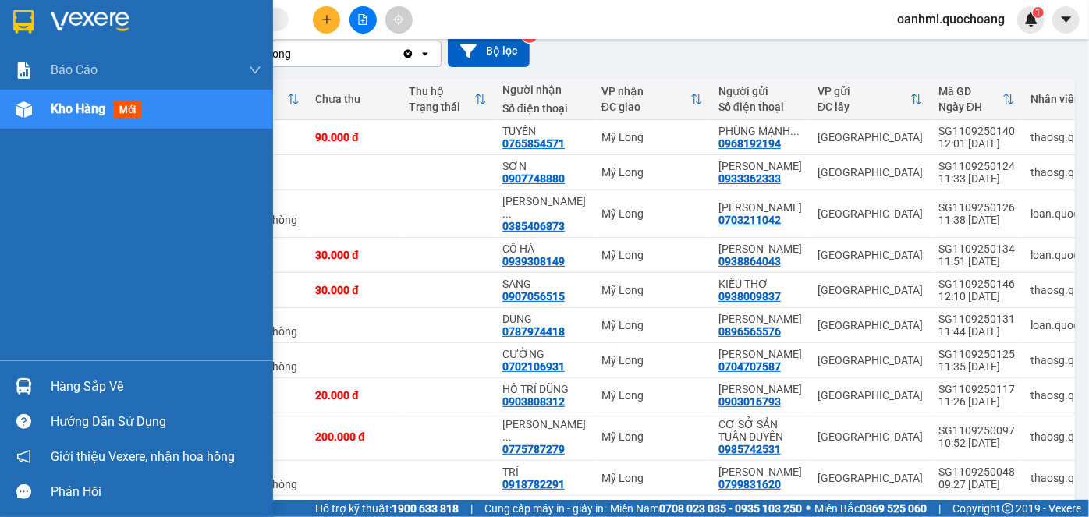
click at [92, 395] on div "Hàng sắp về" at bounding box center [156, 386] width 211 height 23
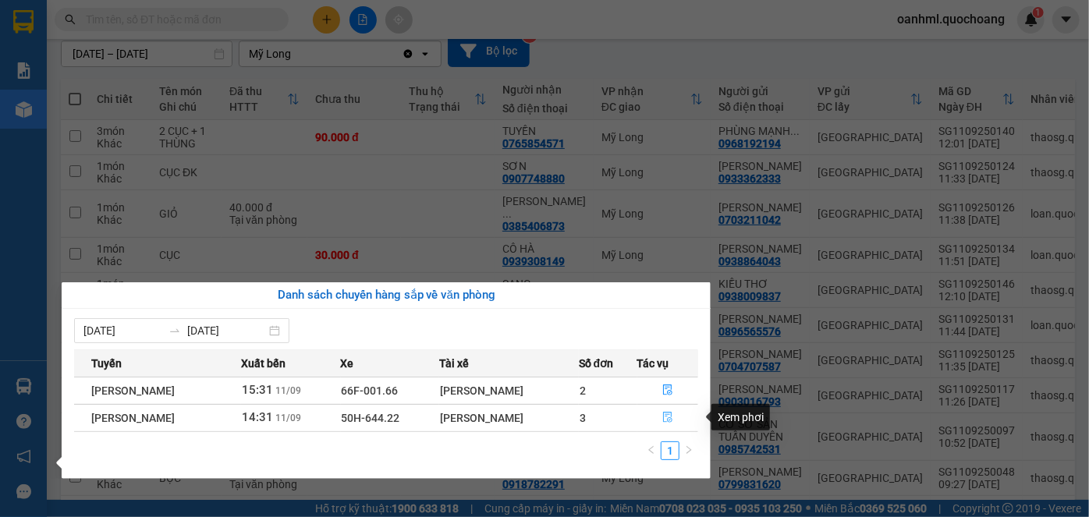
click at [668, 417] on icon "file-done" at bounding box center [667, 417] width 11 height 11
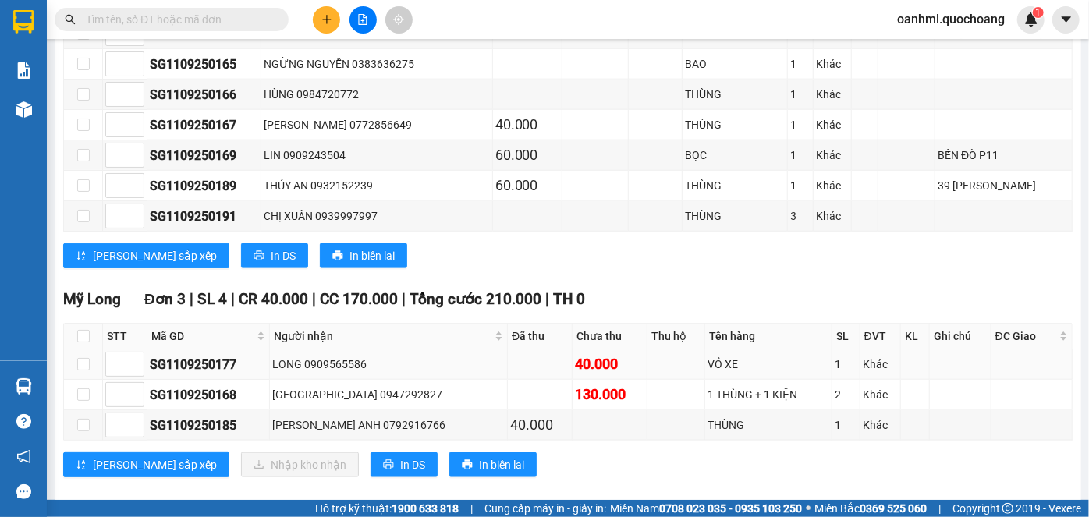
scroll to position [900, 0]
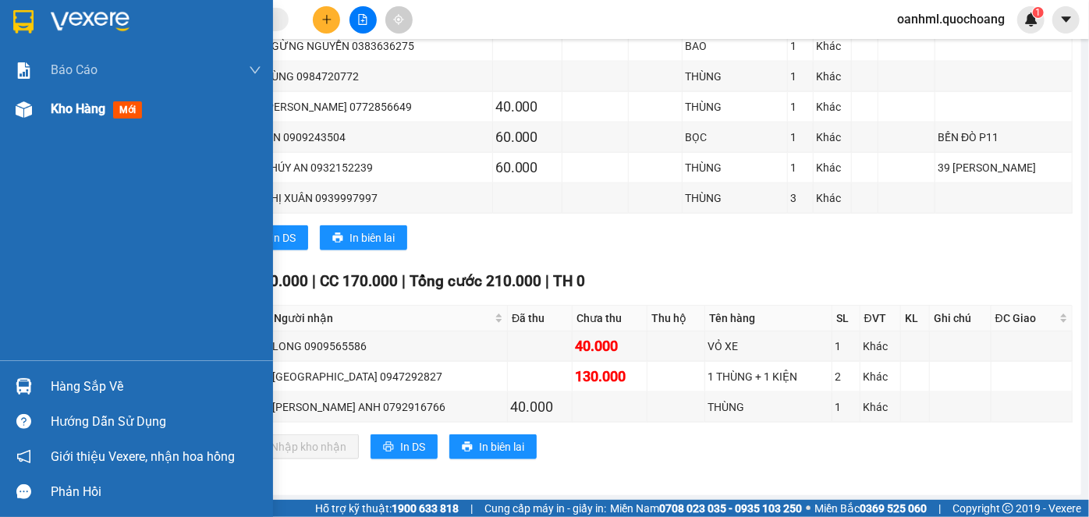
click at [85, 108] on span "Kho hàng" at bounding box center [78, 108] width 55 height 15
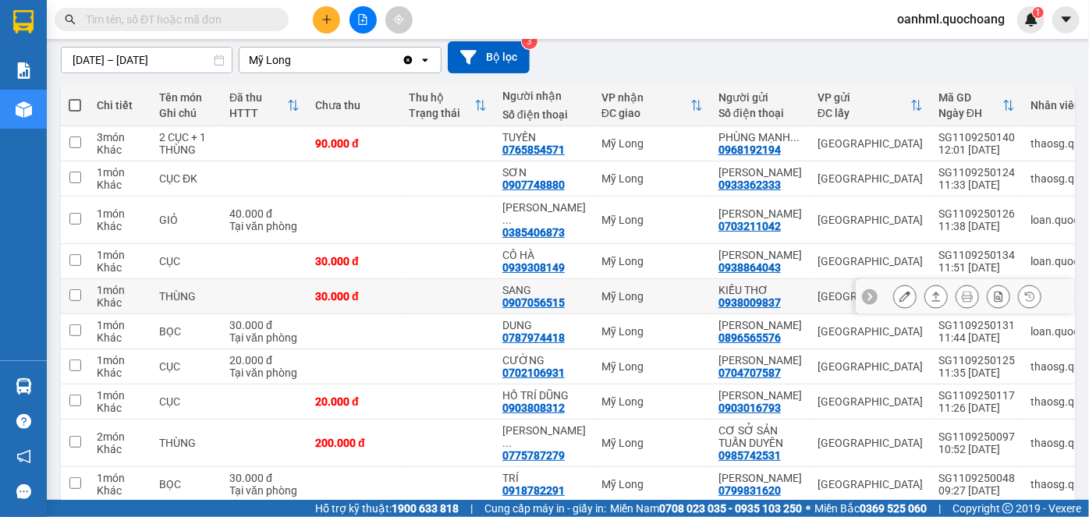
scroll to position [135, 0]
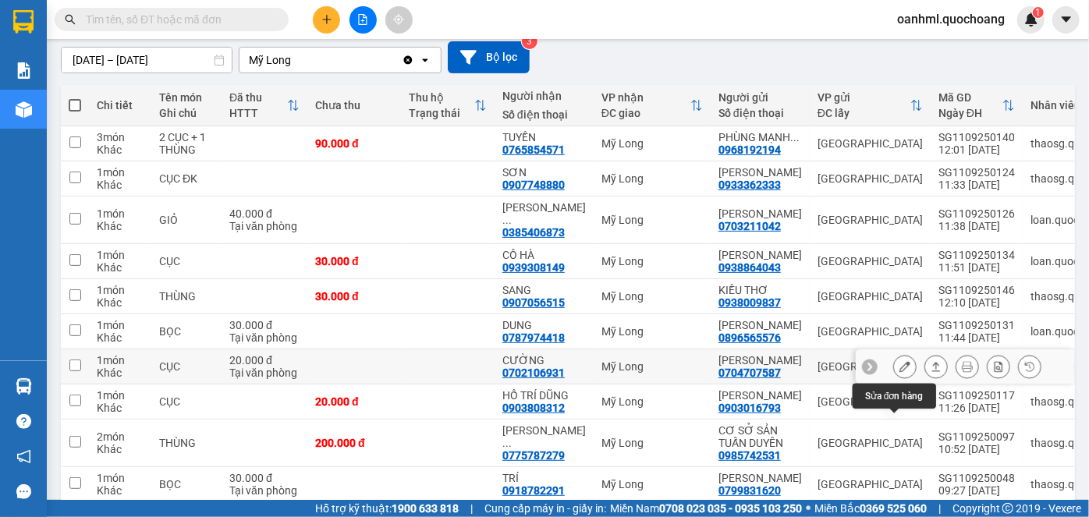
click at [900, 372] on icon at bounding box center [905, 366] width 11 height 11
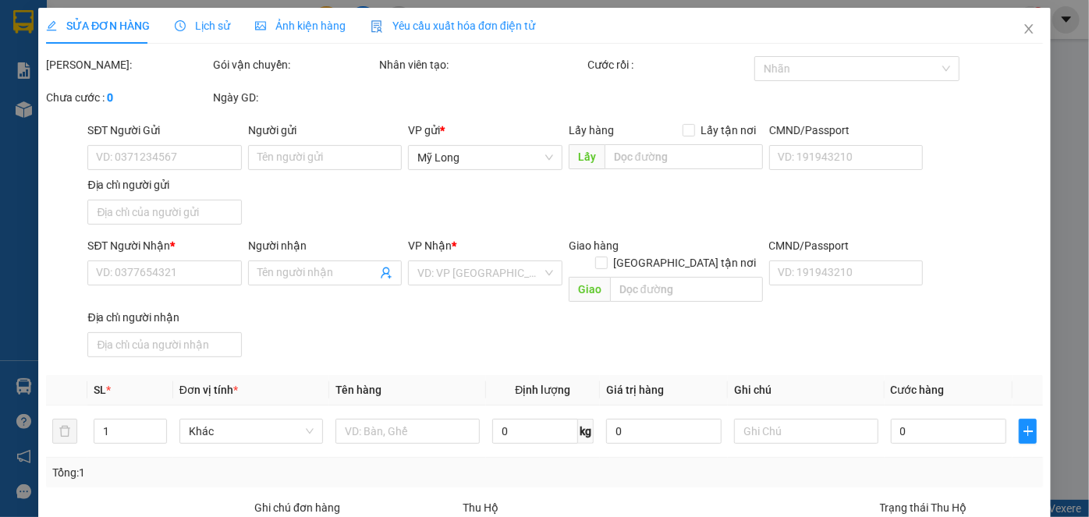
type input "0704707587"
type input "[PERSON_NAME]"
type input "KCN VĨNH LỘC A BÌNH CHÁNH"
type input "0702106931"
type input "CƯỜNG"
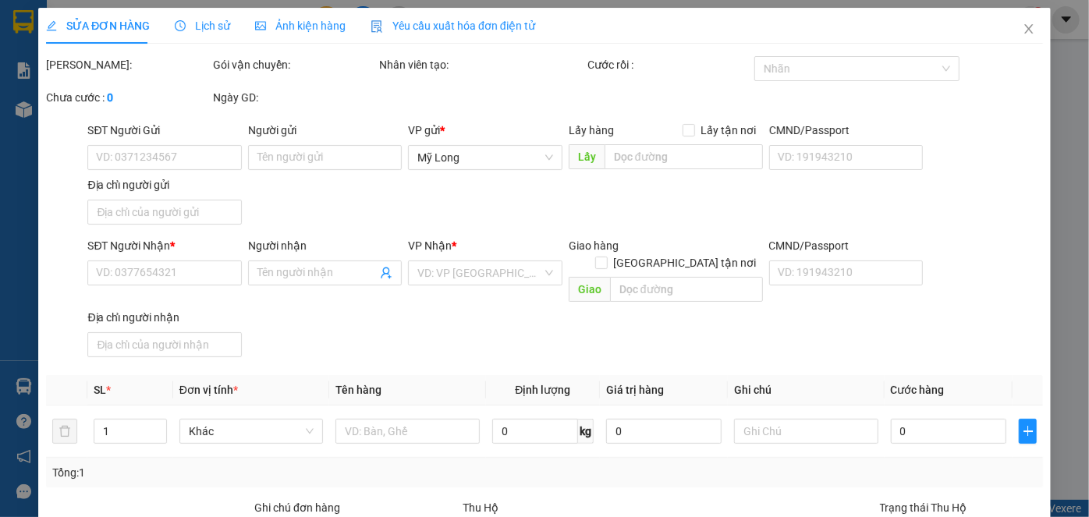
type input "20.000"
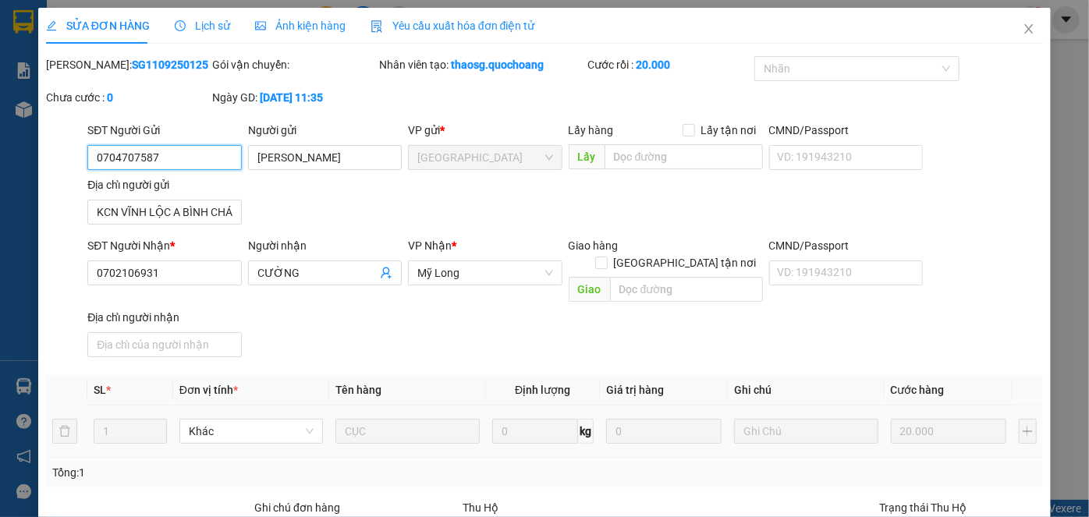
scroll to position [170, 0]
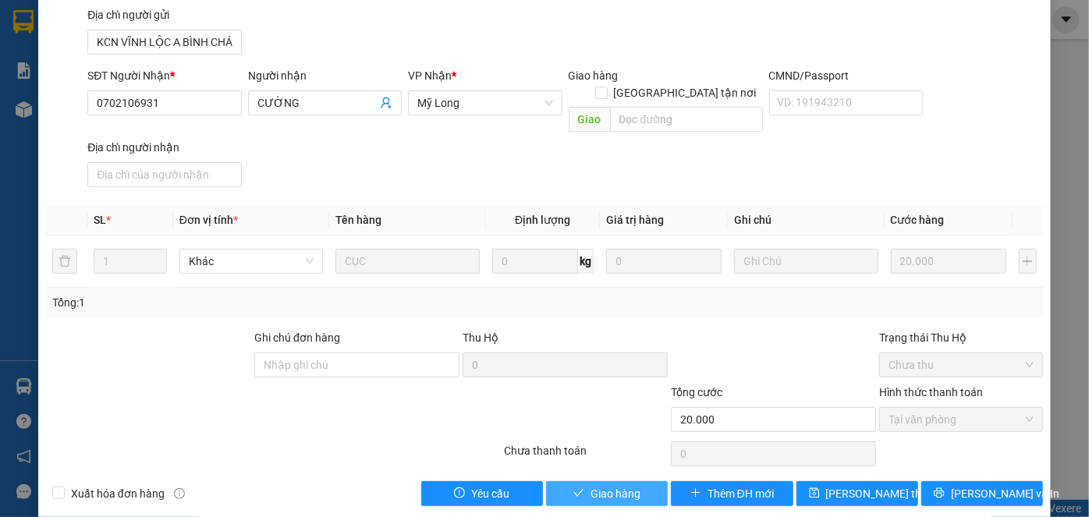
click at [618, 485] on span "Giao hàng" at bounding box center [616, 493] width 50 height 17
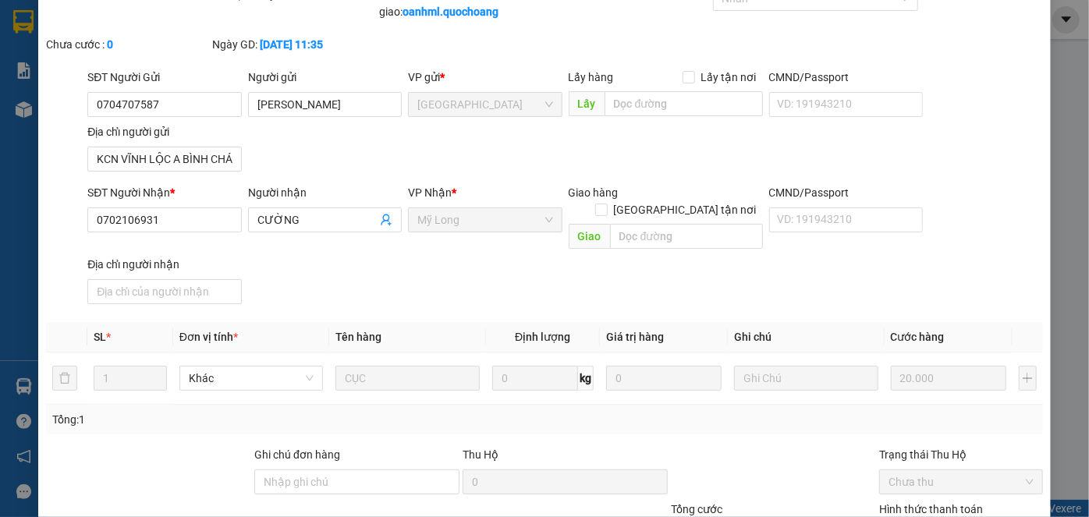
scroll to position [0, 0]
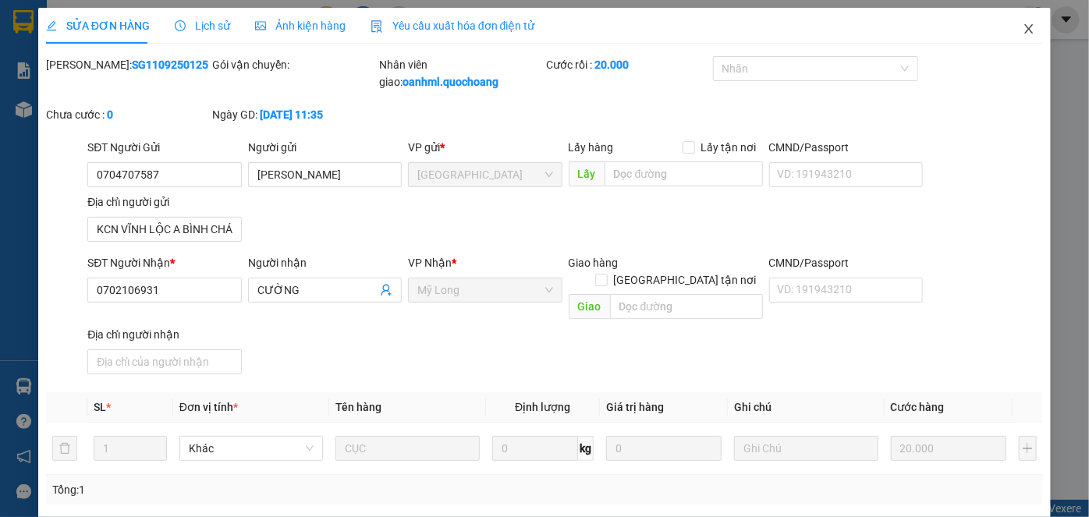
click at [1024, 34] on icon "close" at bounding box center [1029, 29] width 12 height 12
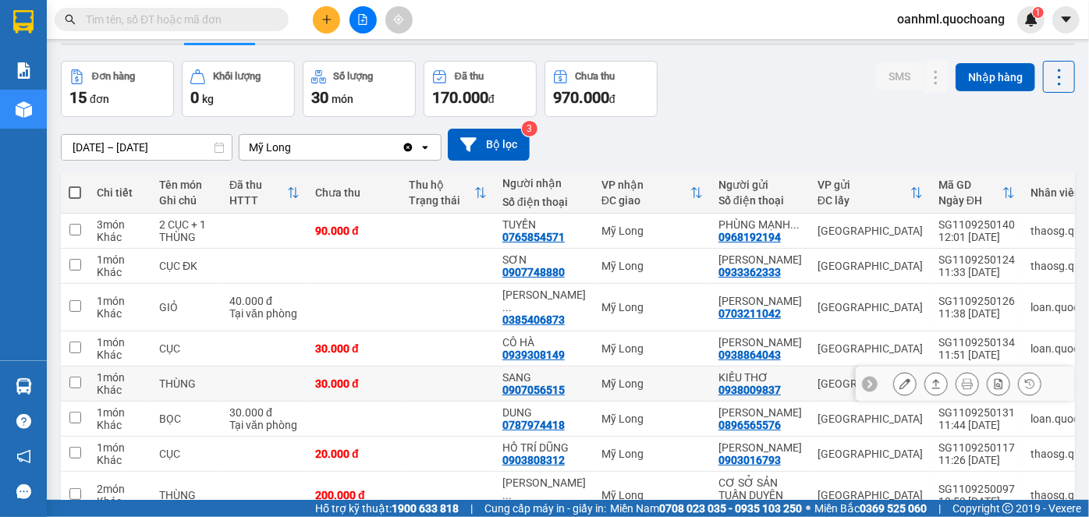
scroll to position [70, 0]
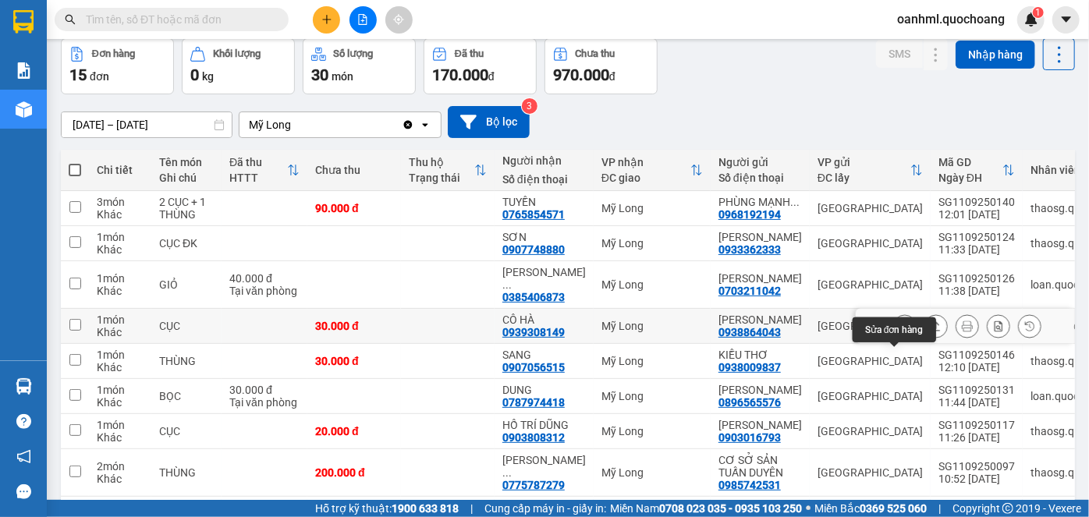
click at [900, 332] on icon at bounding box center [905, 326] width 11 height 11
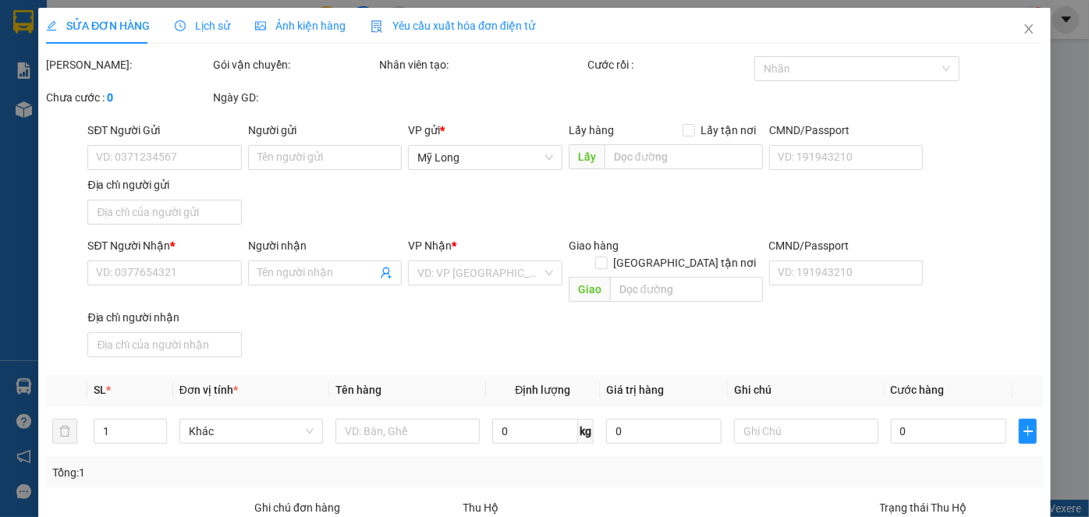
type input "0938864043"
type input "[PERSON_NAME]"
type input "158 BẢY SẬY P BÌNH TIÊN"
type input "0939308149"
type input "CÔ HÀ"
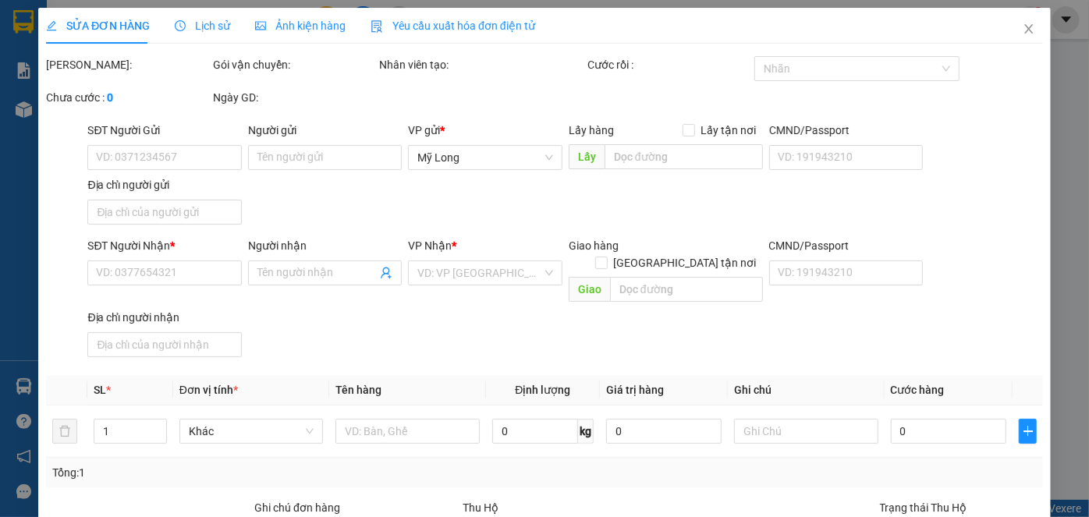
type input "30.000"
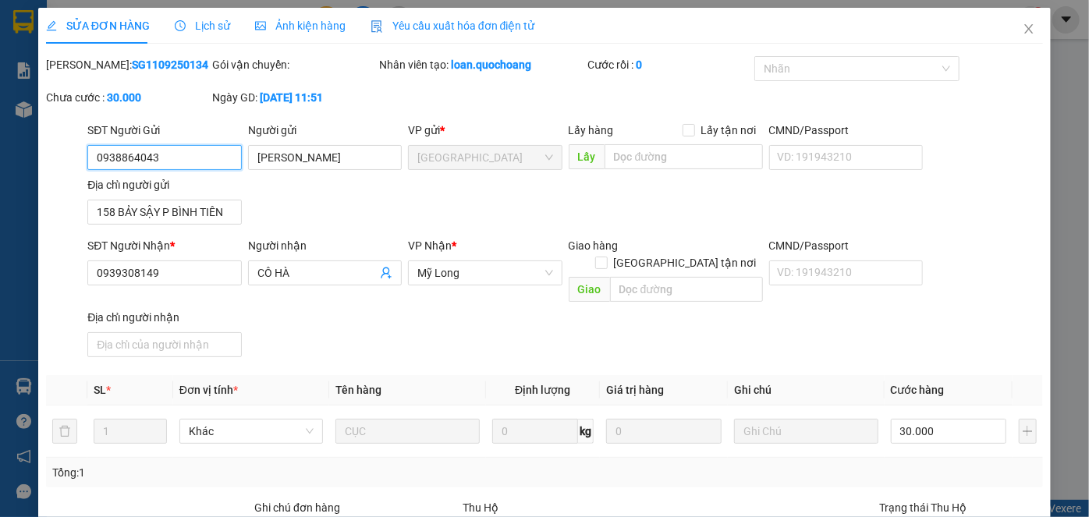
scroll to position [170, 0]
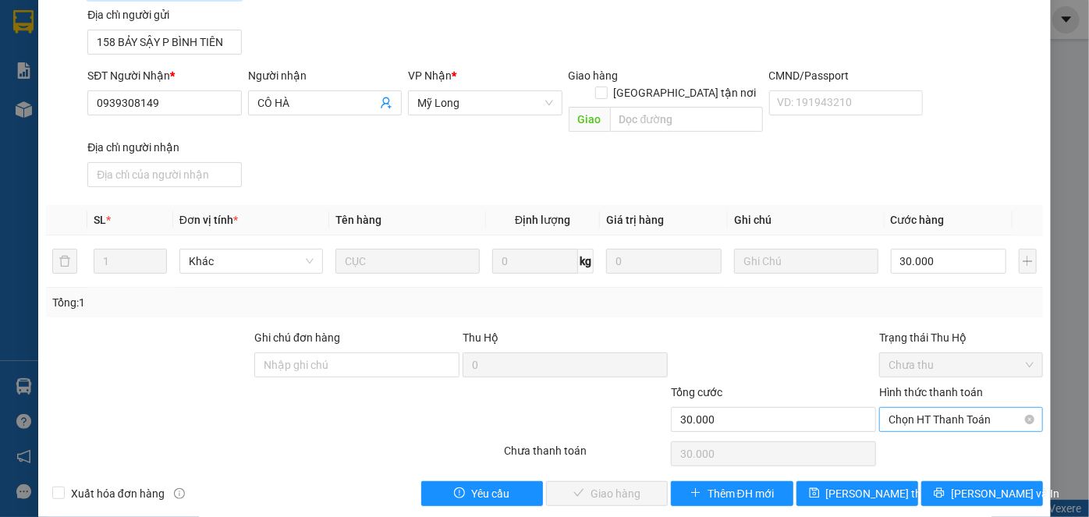
click at [901, 408] on span "Chọn HT Thanh Toán" at bounding box center [961, 419] width 145 height 23
click at [928, 432] on div "Tại văn phòng" at bounding box center [953, 432] width 144 height 17
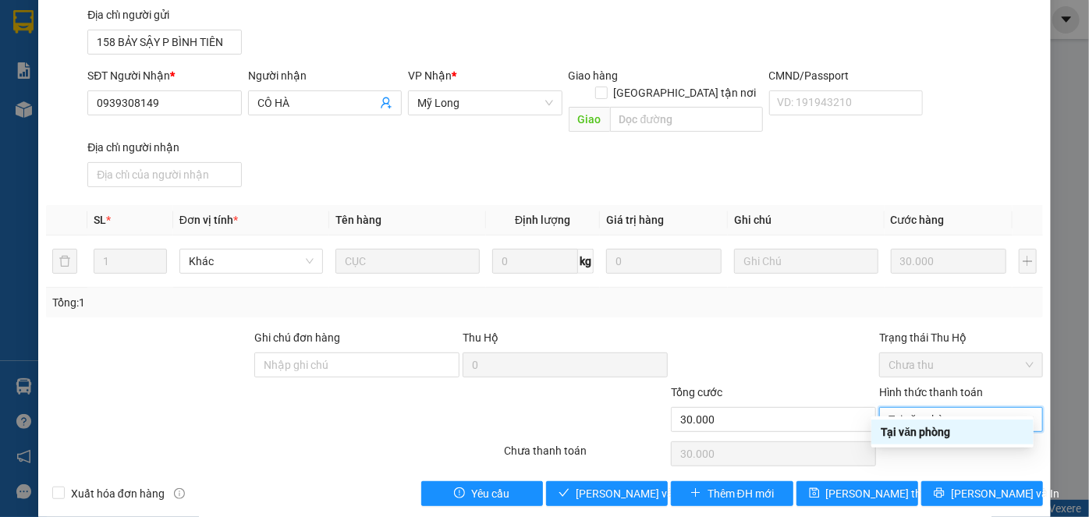
type input "0"
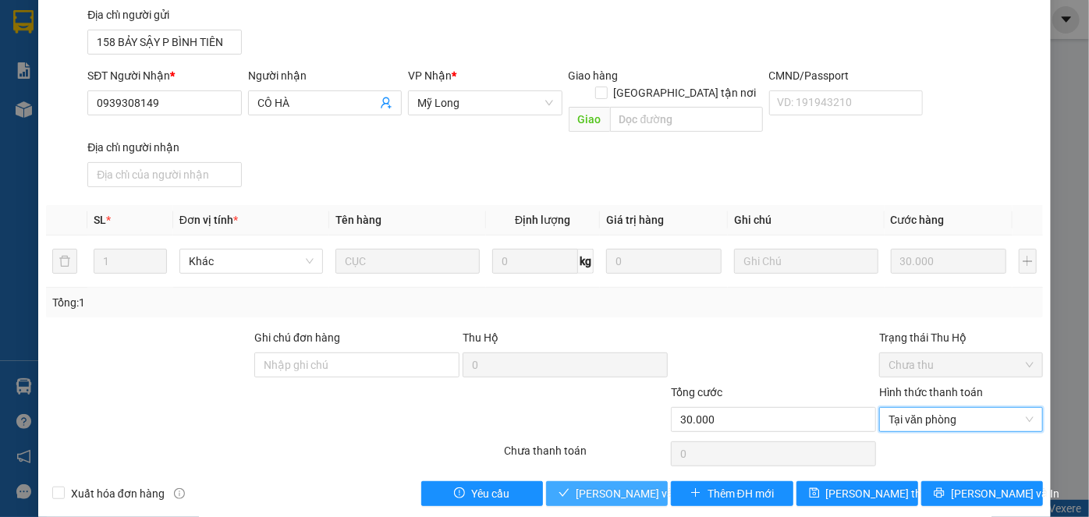
click at [613, 485] on span "[PERSON_NAME] và Giao hàng" at bounding box center [651, 493] width 150 height 17
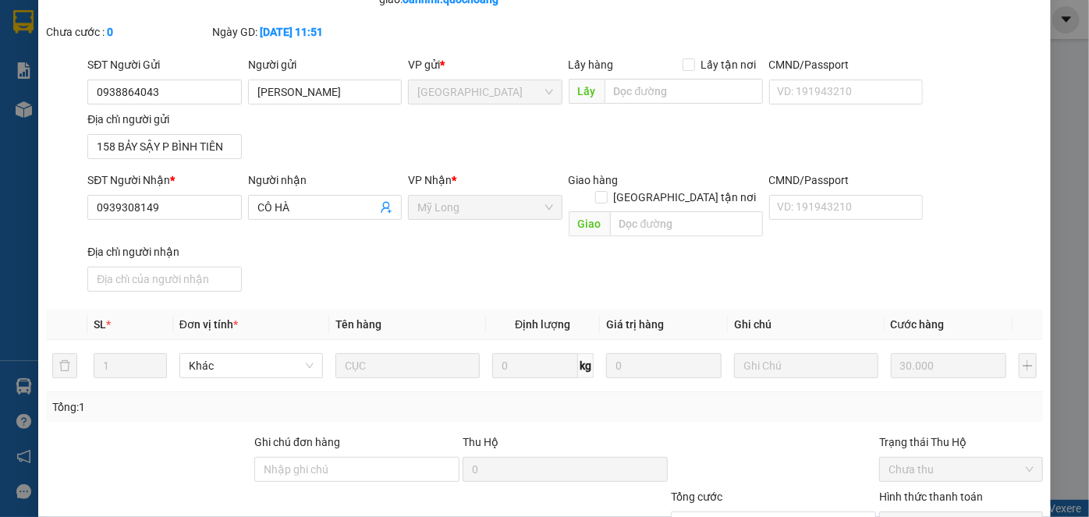
scroll to position [0, 0]
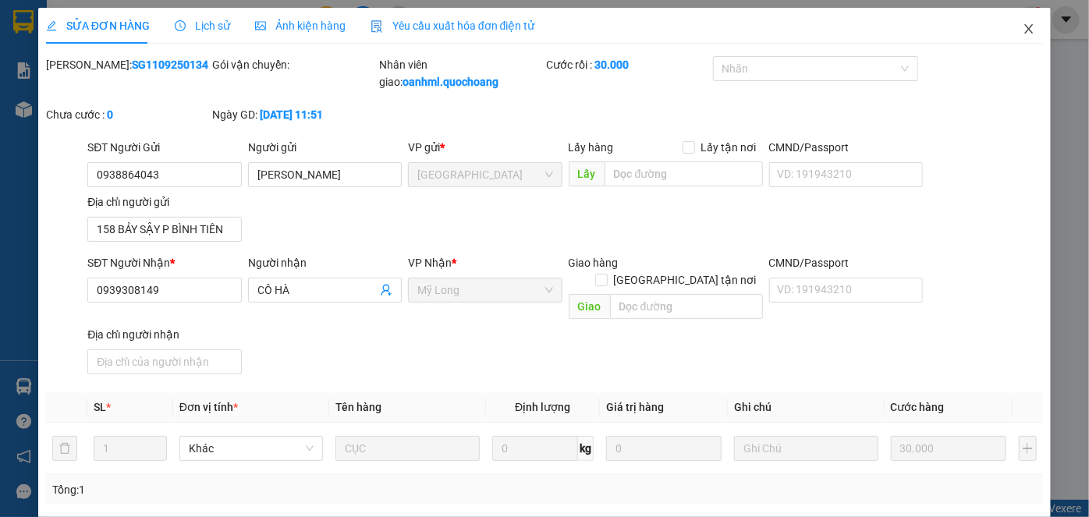
click at [1024, 31] on icon "close" at bounding box center [1028, 28] width 9 height 9
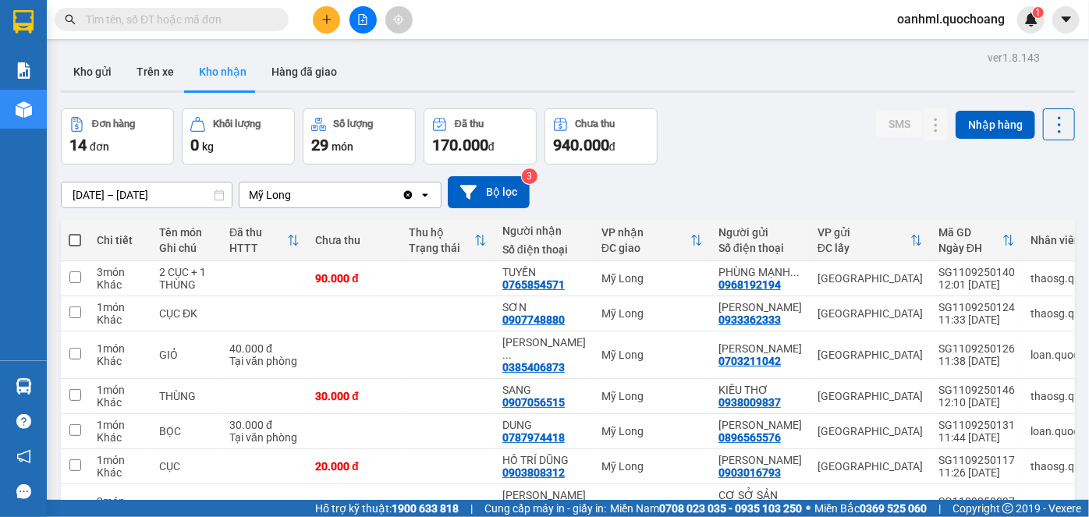
click at [255, 25] on input "text" at bounding box center [178, 19] width 184 height 17
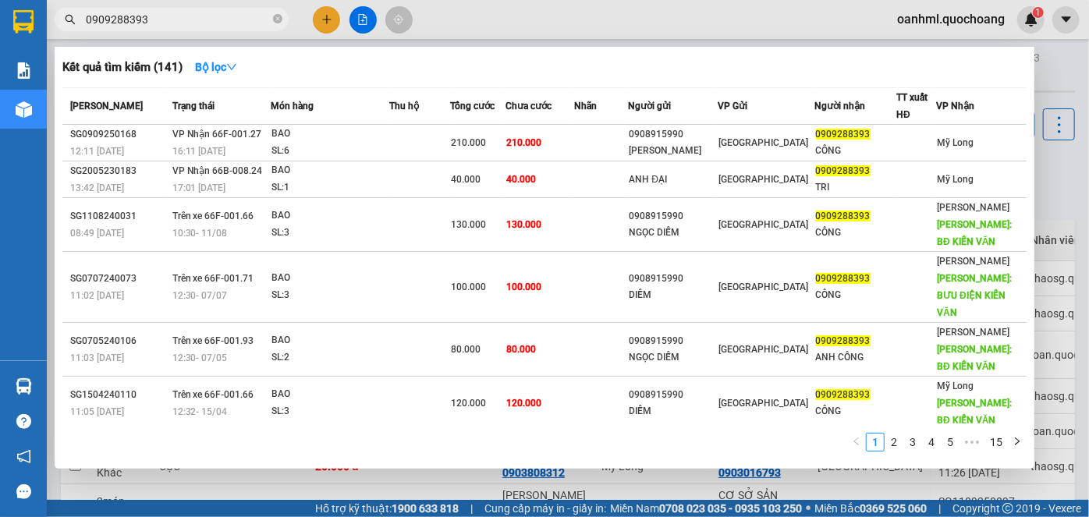
type input "0909288393"
click at [1056, 156] on div at bounding box center [544, 258] width 1089 height 517
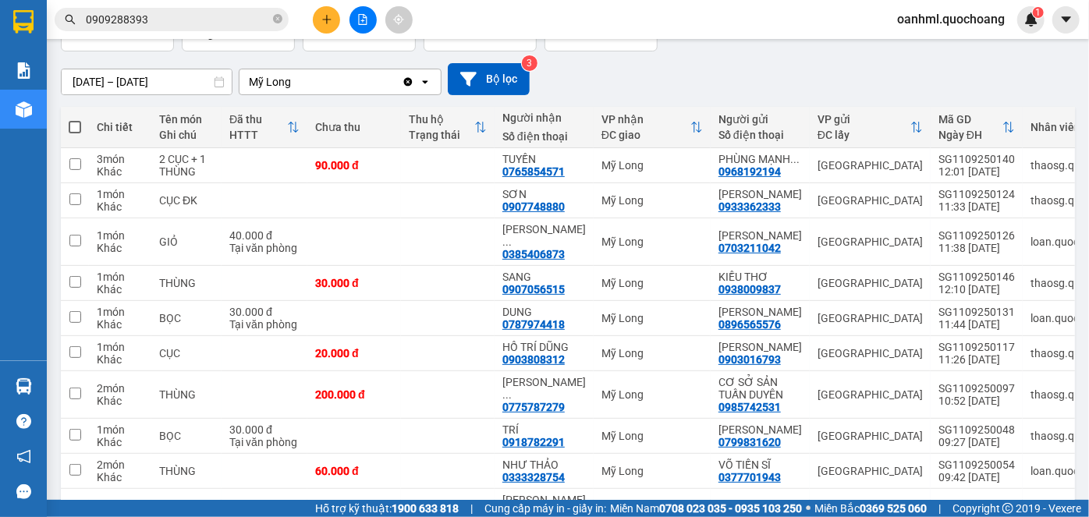
scroll to position [393, 0]
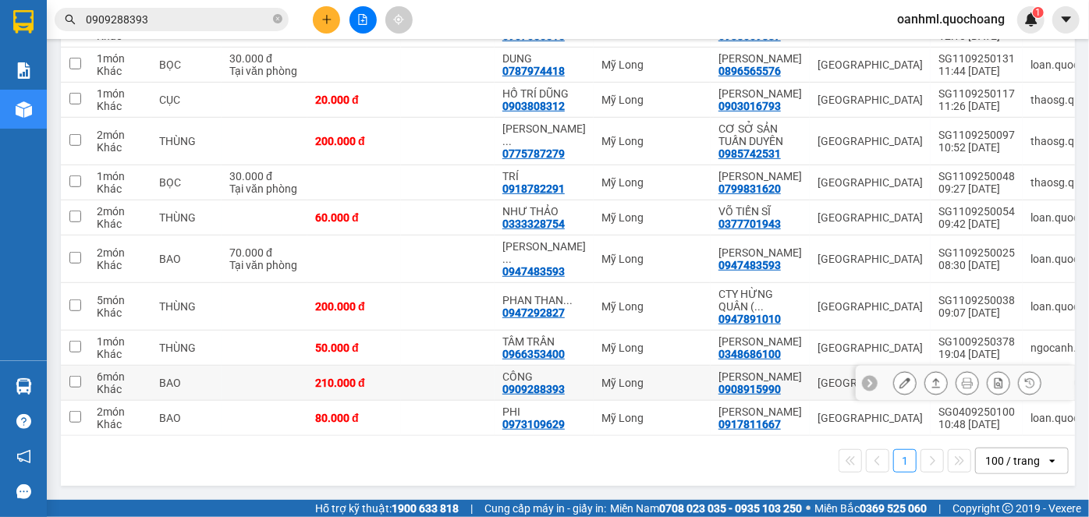
click at [900, 389] on icon at bounding box center [905, 383] width 11 height 11
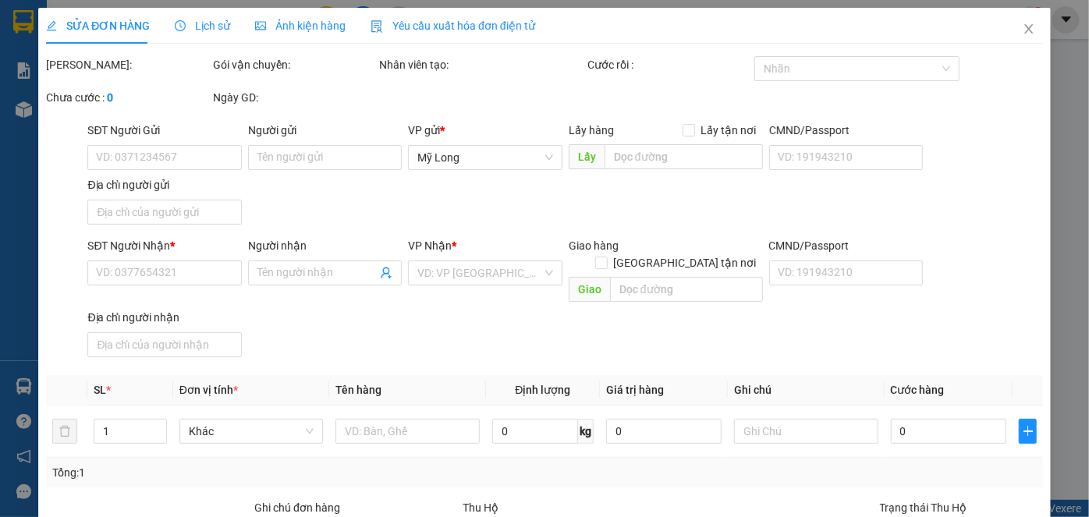
type input "0908915990"
type input "[PERSON_NAME]"
type input "40 KIM BIÊN P13 QUẬN 5 HCM"
type input "0909288393"
type input "CÔNG"
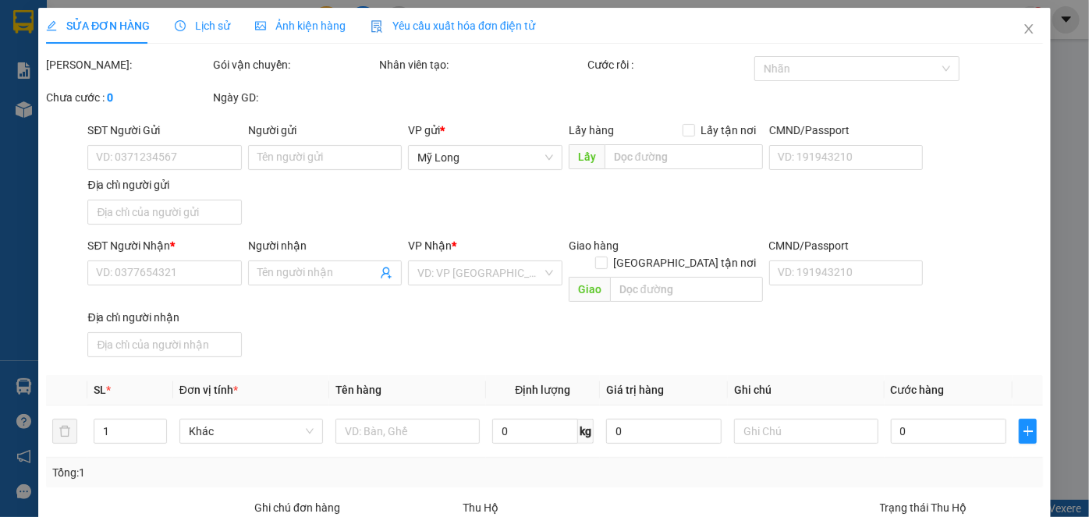
type input "210.000"
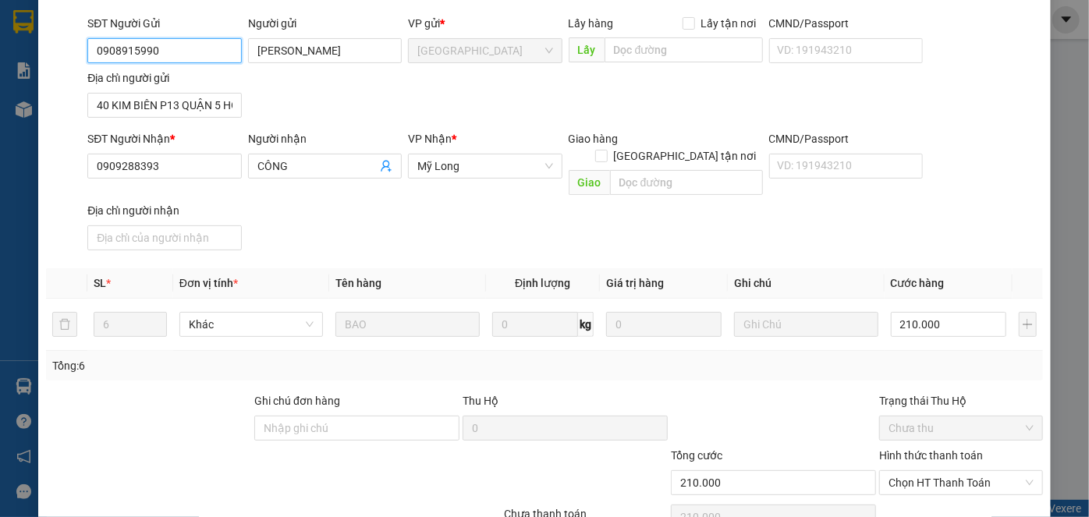
scroll to position [170, 0]
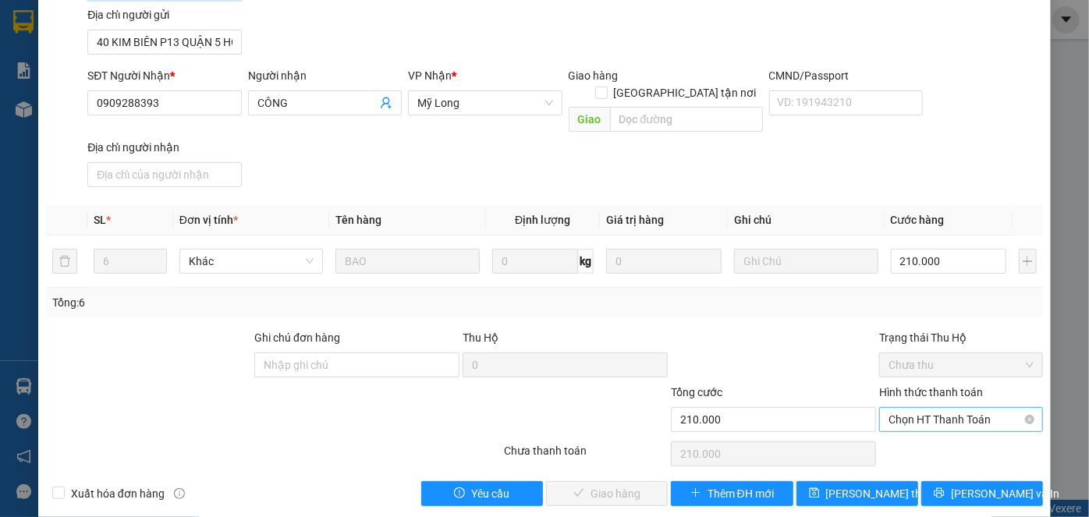
click at [978, 408] on span "Chọn HT Thanh Toán" at bounding box center [961, 419] width 145 height 23
click at [938, 433] on div "Tại văn phòng" at bounding box center [953, 432] width 144 height 17
type input "0"
drag, startPoint x: 603, startPoint y: 471, endPoint x: 774, endPoint y: 460, distance: 171.3
click at [604, 485] on span "[PERSON_NAME] và Giao hàng" at bounding box center [651, 493] width 150 height 17
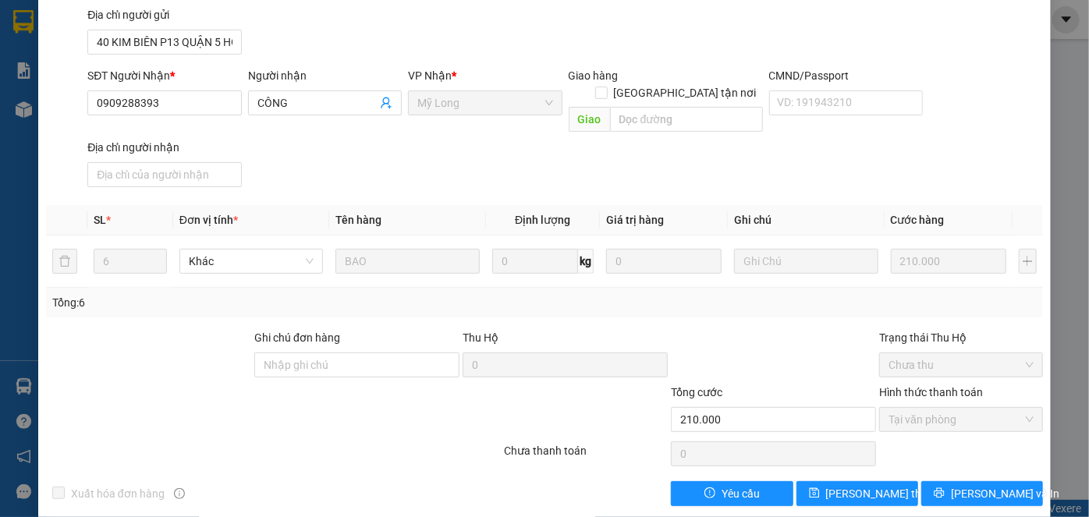
scroll to position [0, 0]
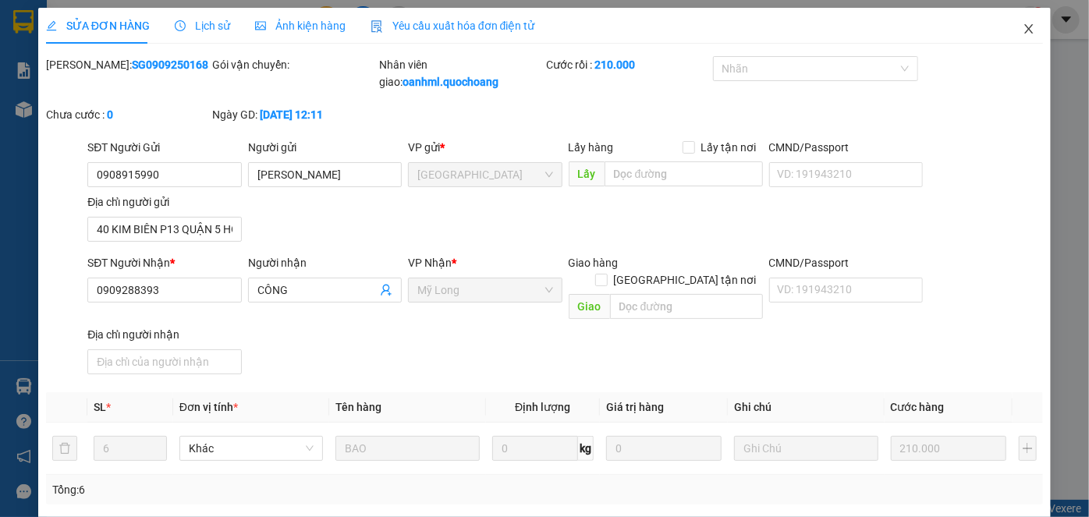
click at [1023, 27] on icon "close" at bounding box center [1029, 29] width 12 height 12
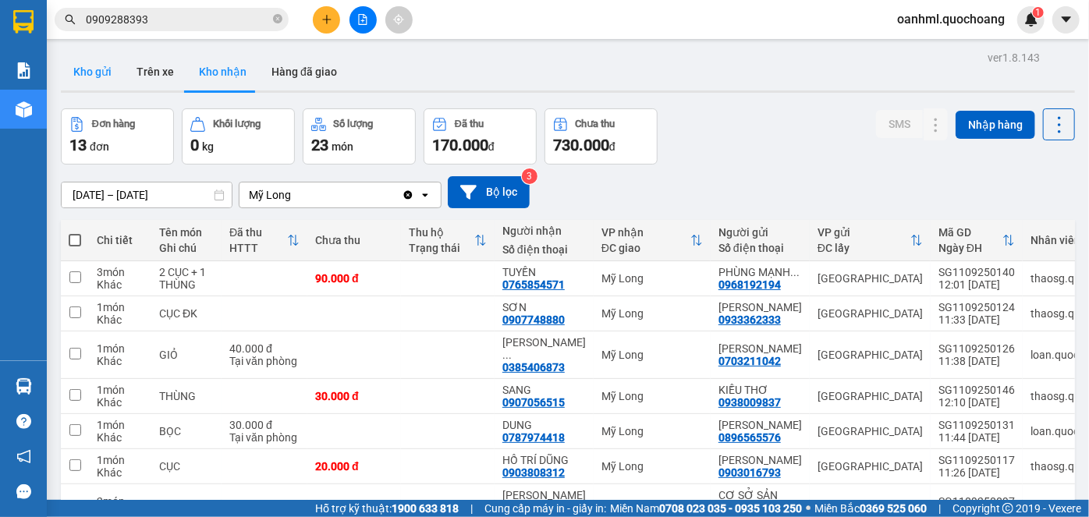
click at [95, 69] on button "Kho gửi" at bounding box center [92, 71] width 63 height 37
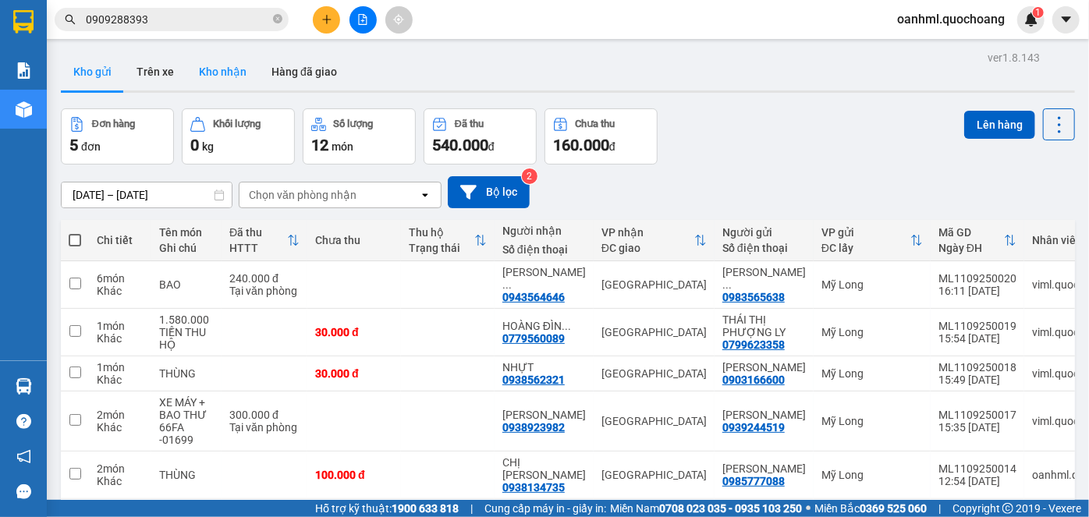
click at [220, 80] on button "Kho nhận" at bounding box center [222, 71] width 73 height 37
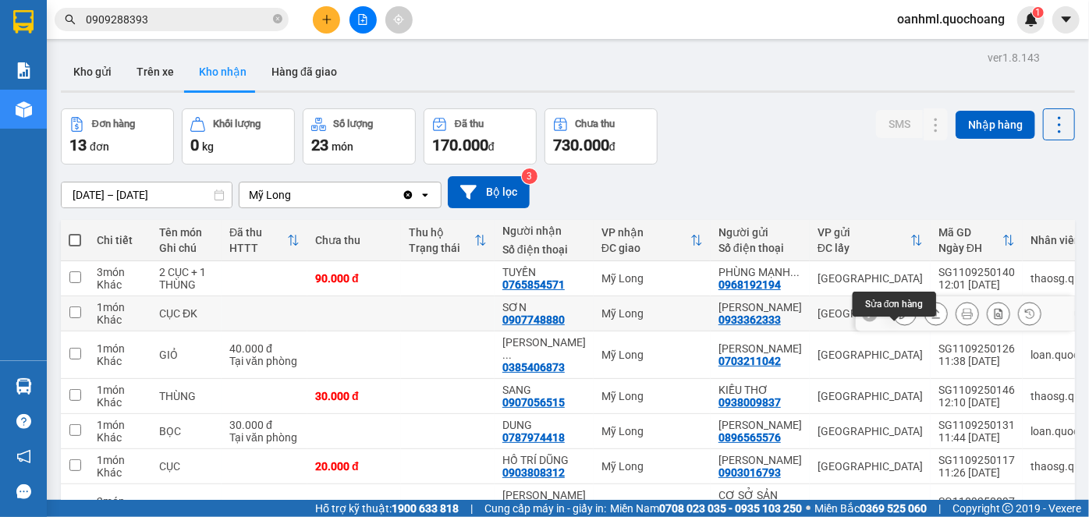
click at [900, 319] on icon at bounding box center [905, 313] width 11 height 11
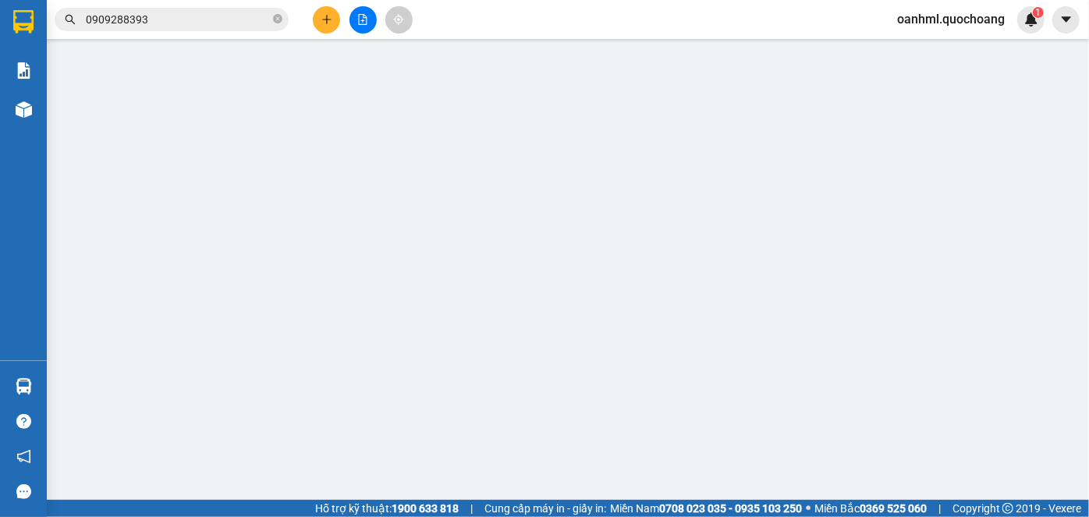
type input "0933362333"
type input "[PERSON_NAME]"
type input "109/5 THÁI PHIÊN P1 QUẬN 11 HCM"
type input "0907748880"
type input "SƠN"
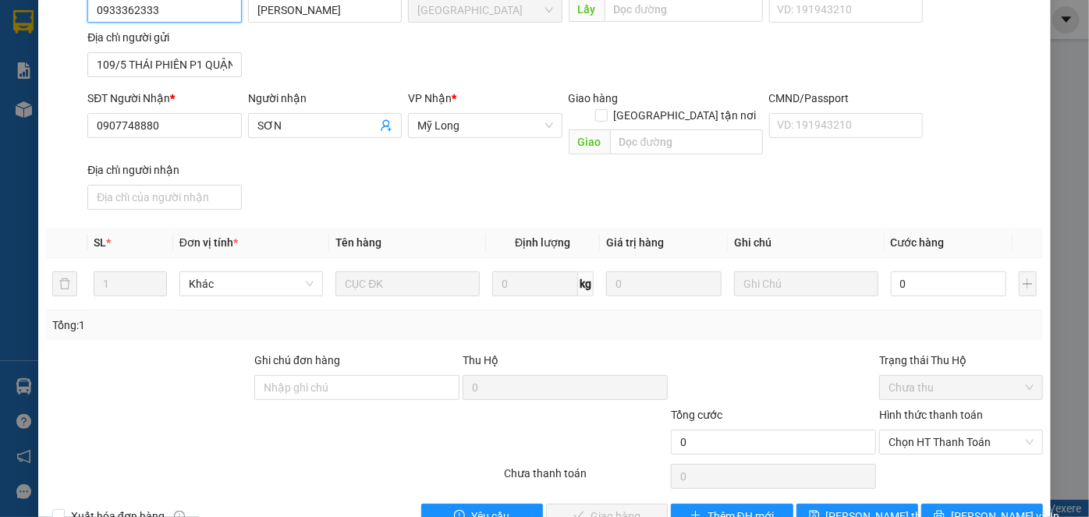
scroll to position [170, 0]
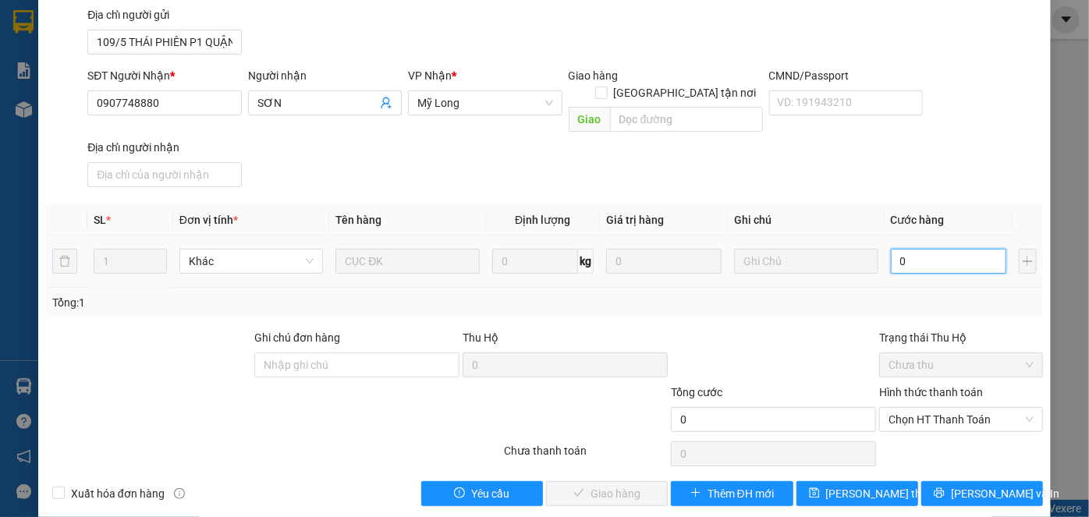
click at [938, 249] on input "0" at bounding box center [948, 261] width 115 height 25
type input "2"
type input "20"
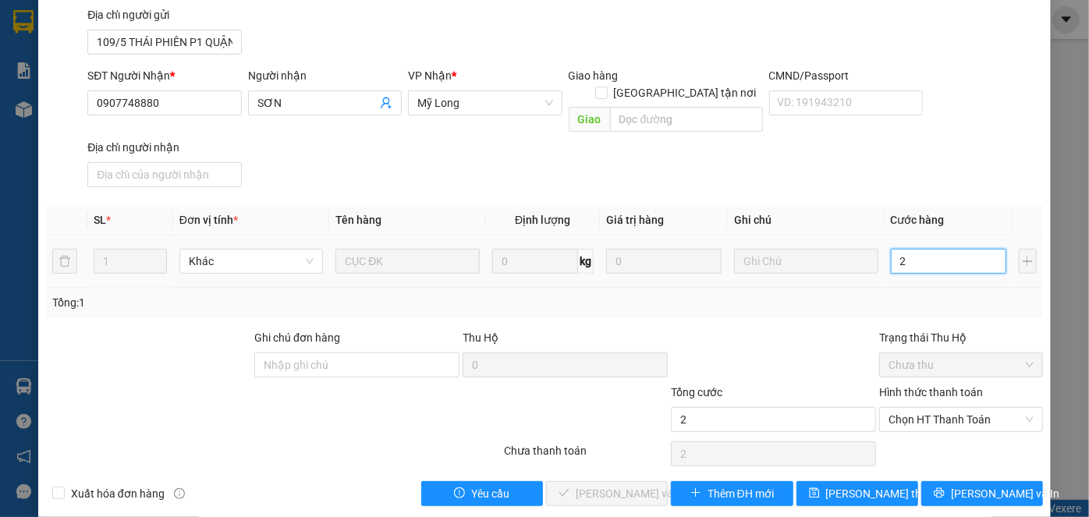
type input "20"
click at [924, 408] on span "Chọn HT Thanh Toán" at bounding box center [961, 419] width 145 height 23
type input "20"
type input "20.000"
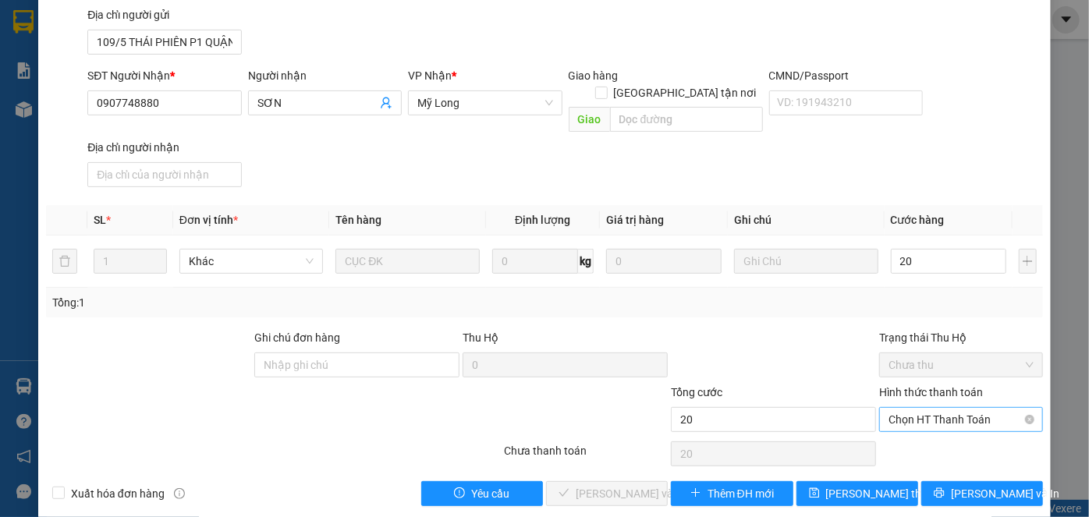
type input "20.000"
click at [931, 437] on div "Tại văn phòng" at bounding box center [953, 432] width 144 height 17
type input "0"
click at [595, 485] on span "[PERSON_NAME] và Giao hàng" at bounding box center [651, 493] width 150 height 17
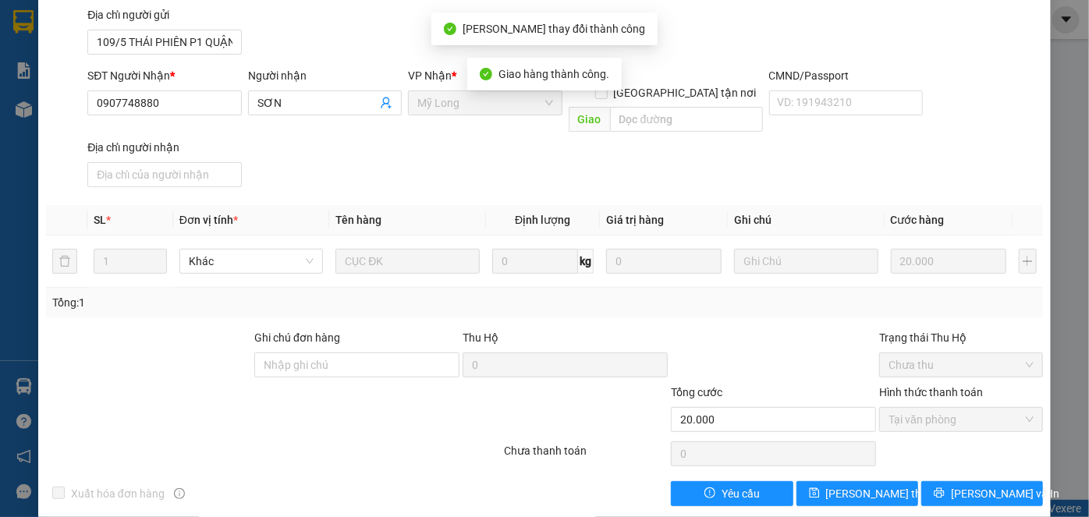
scroll to position [0, 0]
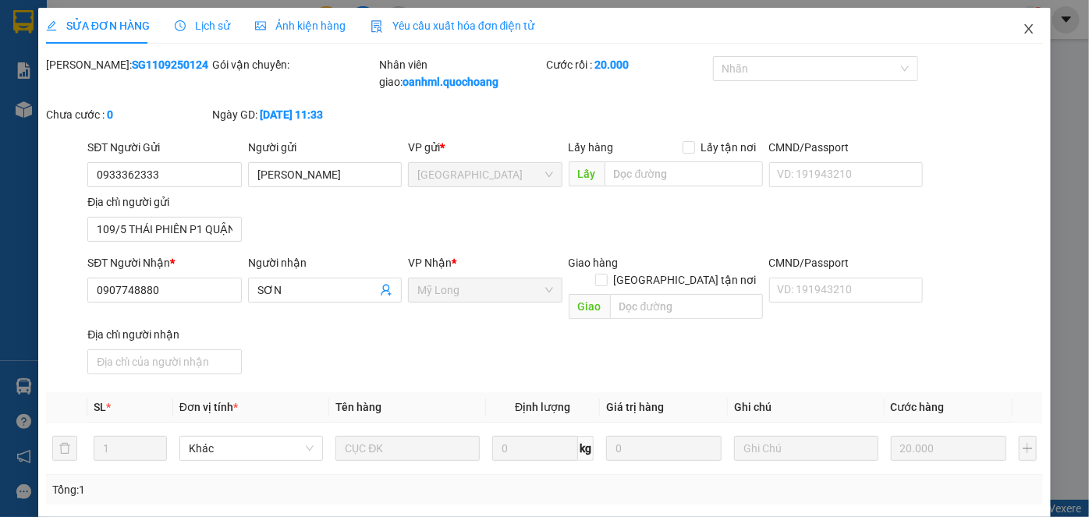
click at [1023, 34] on icon "close" at bounding box center [1029, 29] width 12 height 12
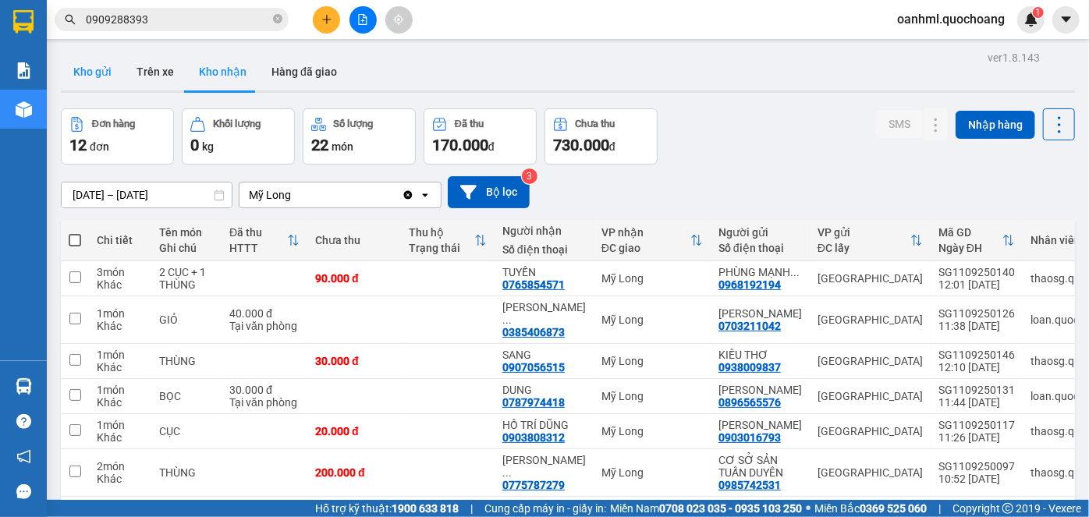
click at [90, 62] on button "Kho gửi" at bounding box center [92, 71] width 63 height 37
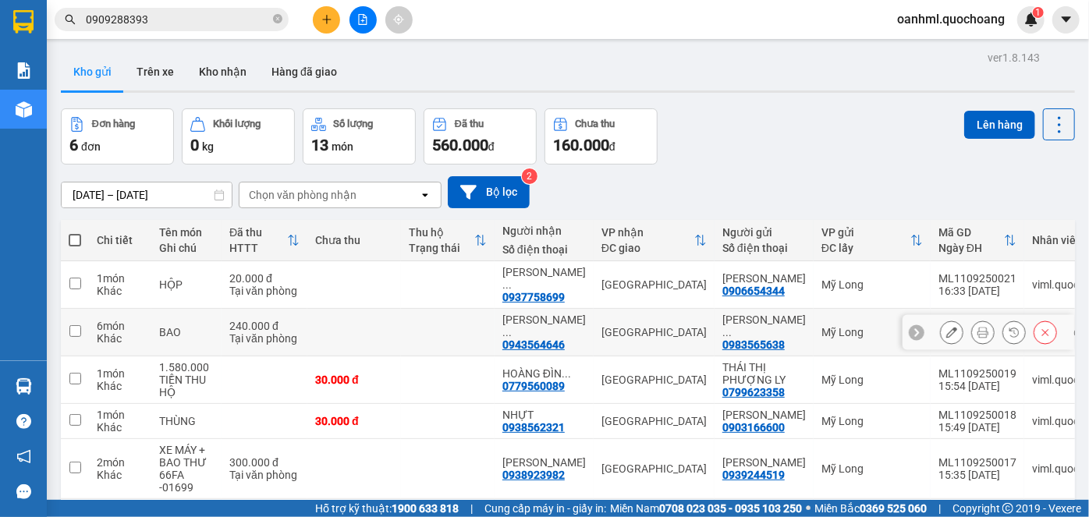
scroll to position [131, 0]
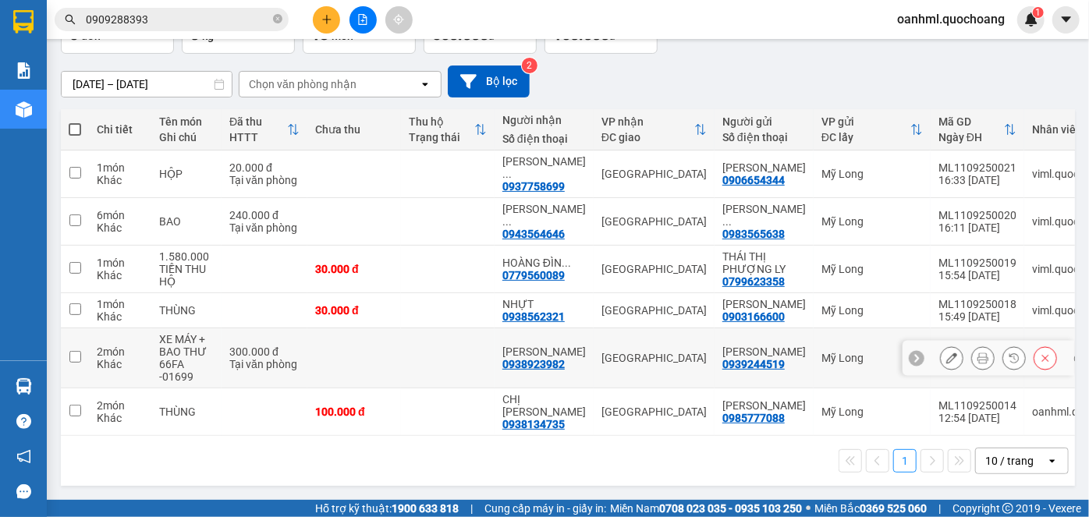
click at [537, 360] on div "0938923982" at bounding box center [533, 364] width 62 height 12
click at [506, 336] on td "[PERSON_NAME] 0938923982" at bounding box center [544, 358] width 99 height 60
checkbox input "true"
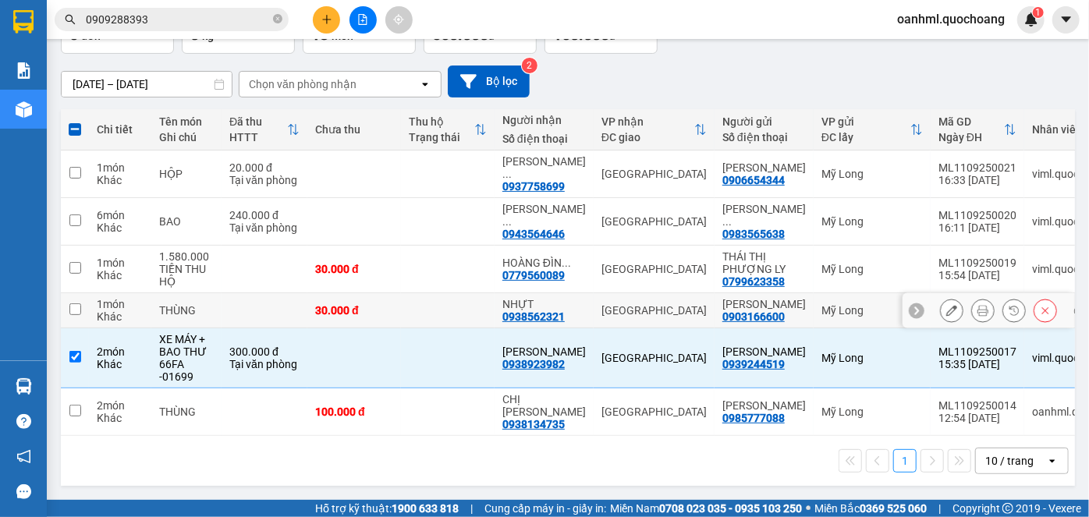
click at [491, 293] on td at bounding box center [448, 310] width 94 height 35
checkbox input "true"
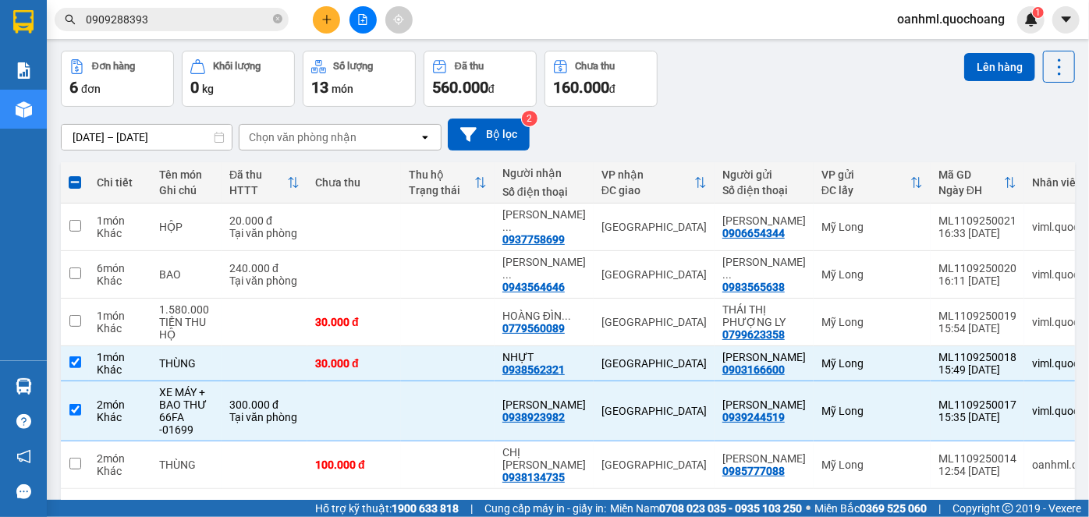
scroll to position [0, 0]
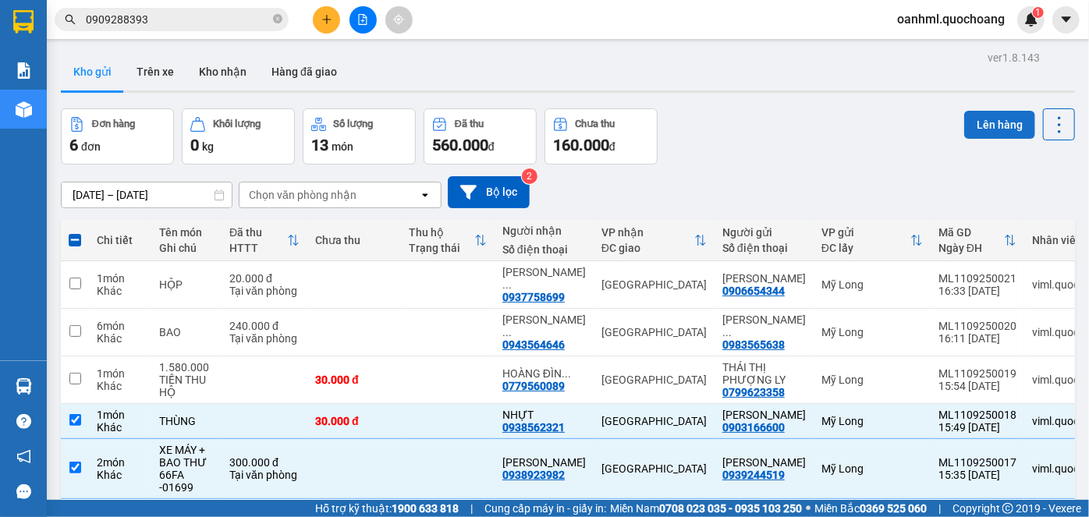
click at [1002, 125] on button "Lên hàng" at bounding box center [999, 125] width 71 height 28
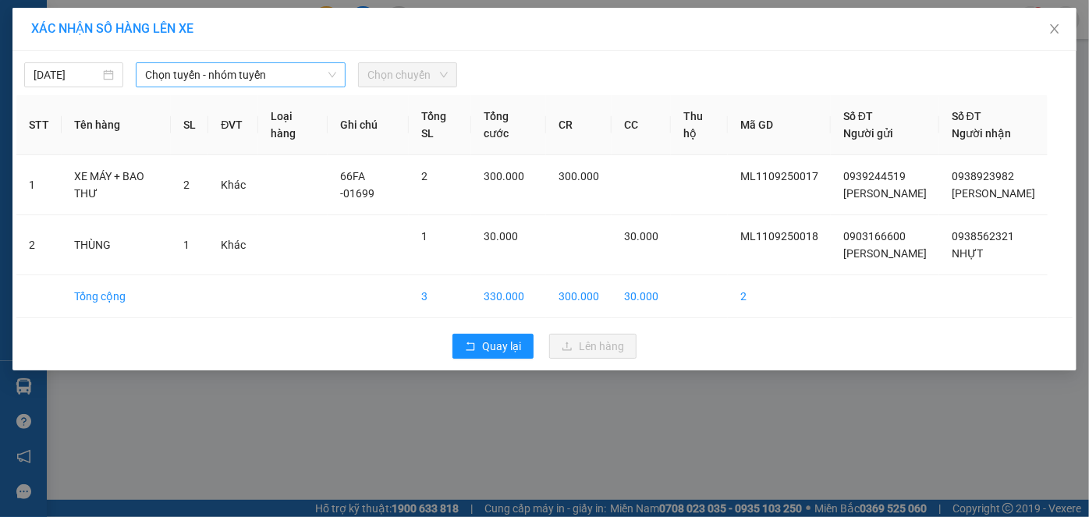
click at [161, 73] on span "Chọn tuyến - nhóm tuyến" at bounding box center [241, 74] width 192 height 23
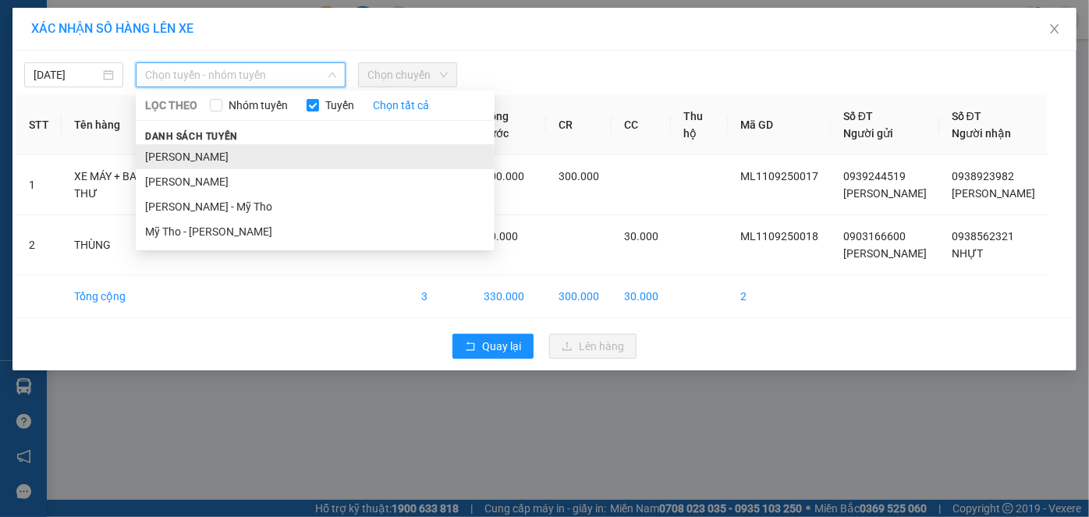
click at [162, 151] on li "[PERSON_NAME]" at bounding box center [315, 156] width 359 height 25
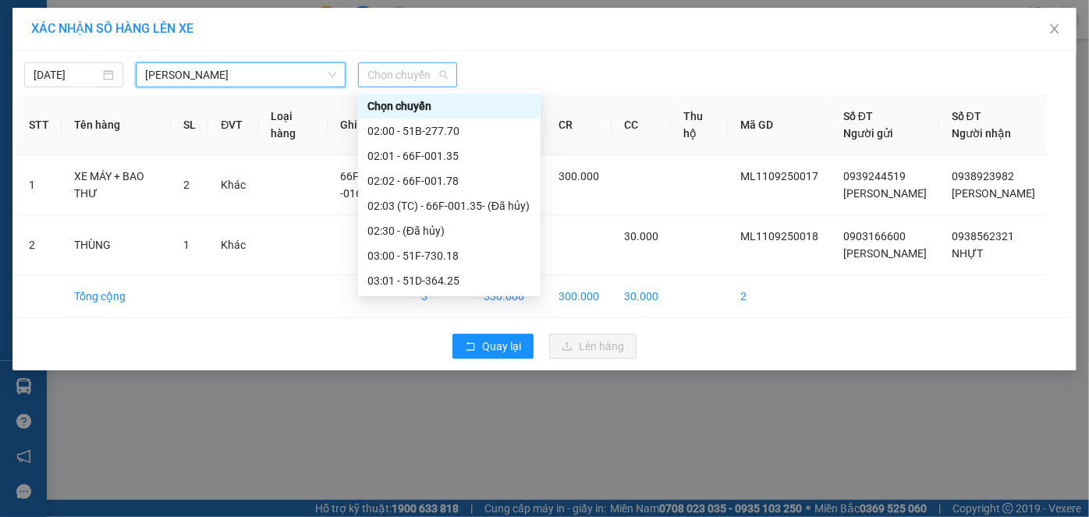
click at [370, 71] on span "Chọn chuyến" at bounding box center [407, 74] width 80 height 23
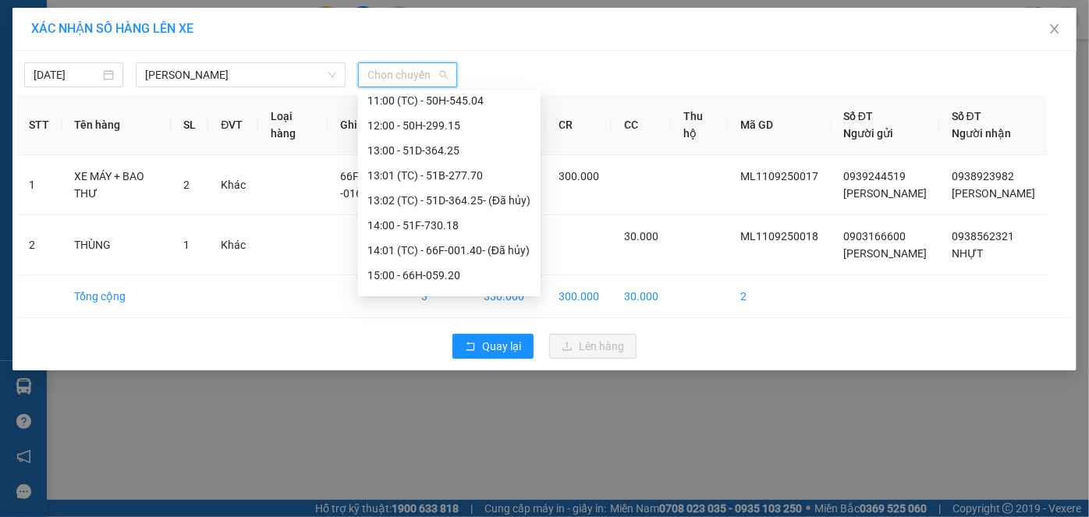
scroll to position [674, 0]
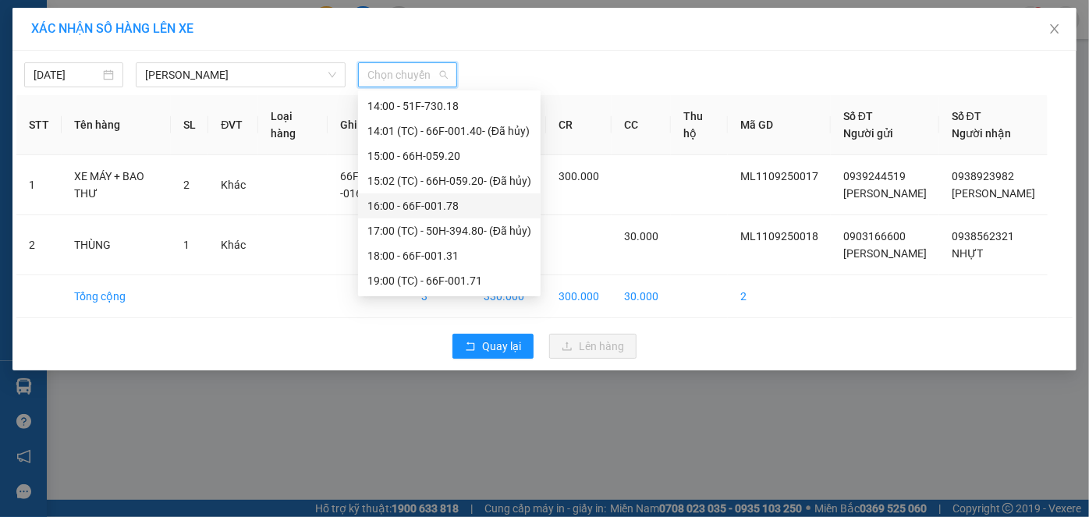
click at [462, 202] on div "16:00 - 66F-001.78" at bounding box center [449, 205] width 164 height 17
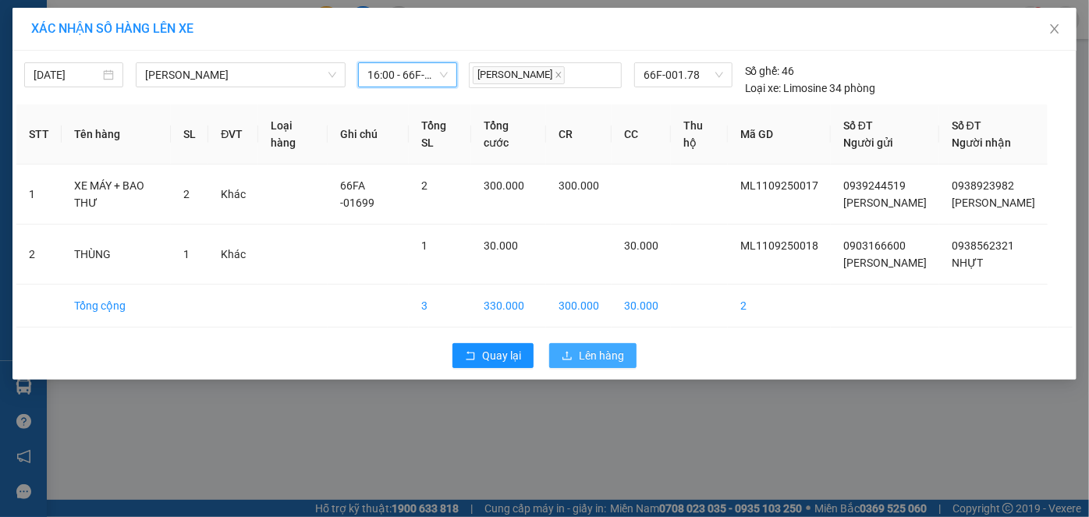
click at [597, 368] on button "Lên hàng" at bounding box center [592, 355] width 87 height 25
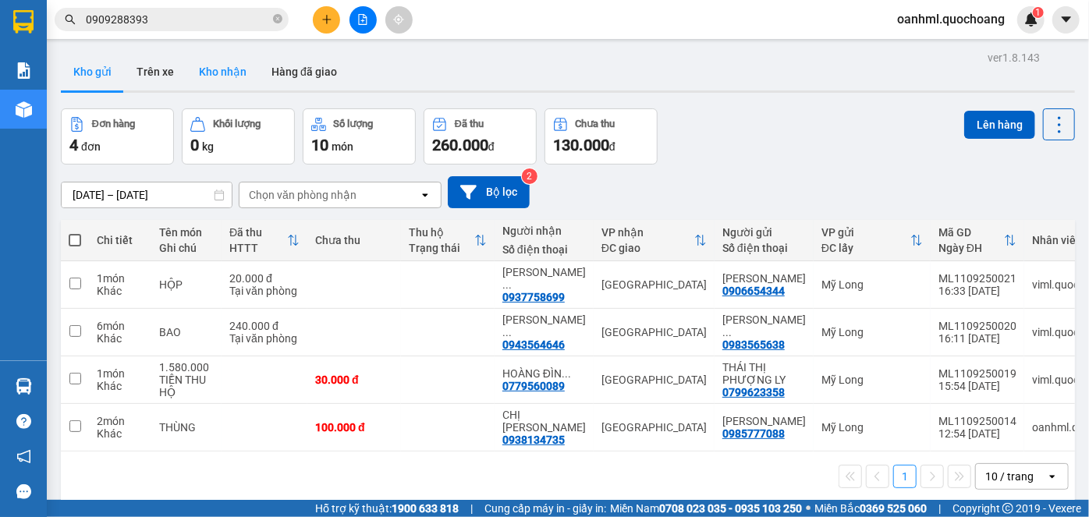
click at [224, 67] on button "Kho nhận" at bounding box center [222, 71] width 73 height 37
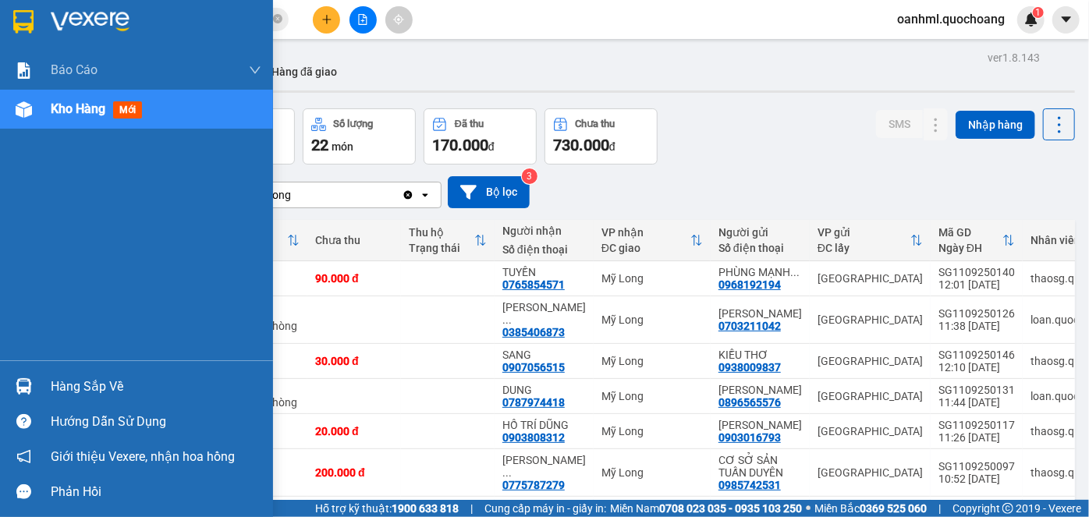
click at [80, 385] on div "Hàng sắp về" at bounding box center [156, 386] width 211 height 23
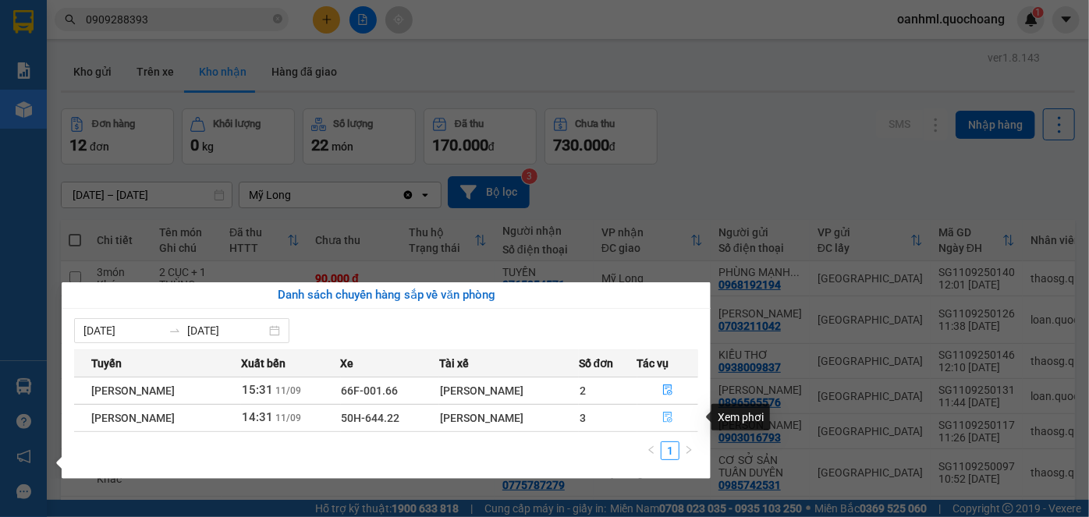
click at [663, 418] on button "button" at bounding box center [668, 418] width 60 height 25
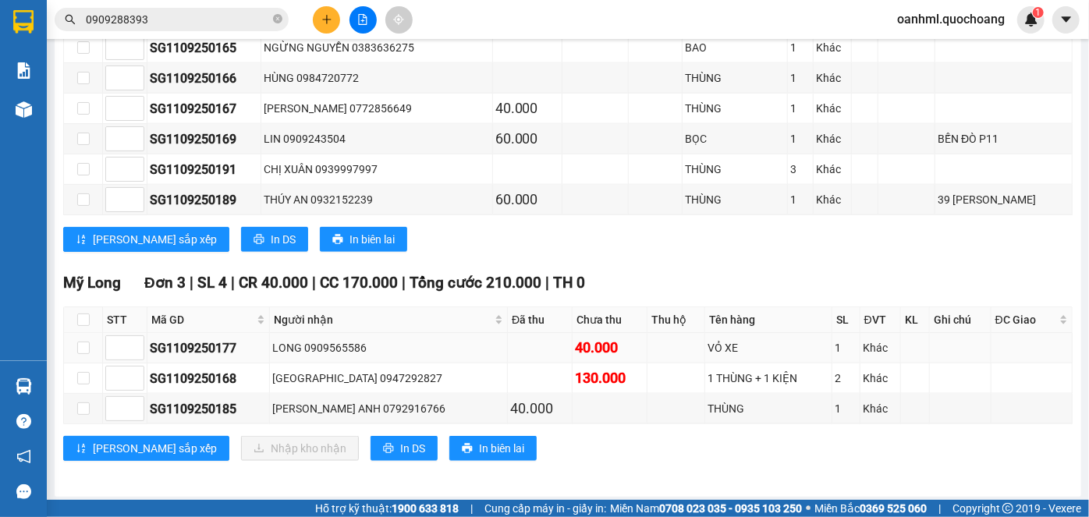
scroll to position [900, 0]
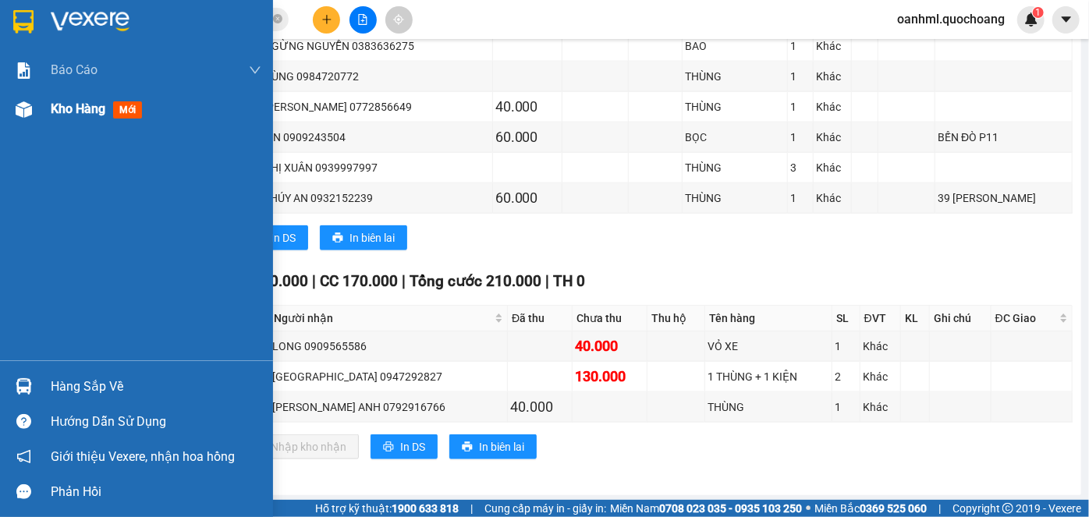
click at [71, 115] on span "Kho hàng" at bounding box center [78, 108] width 55 height 15
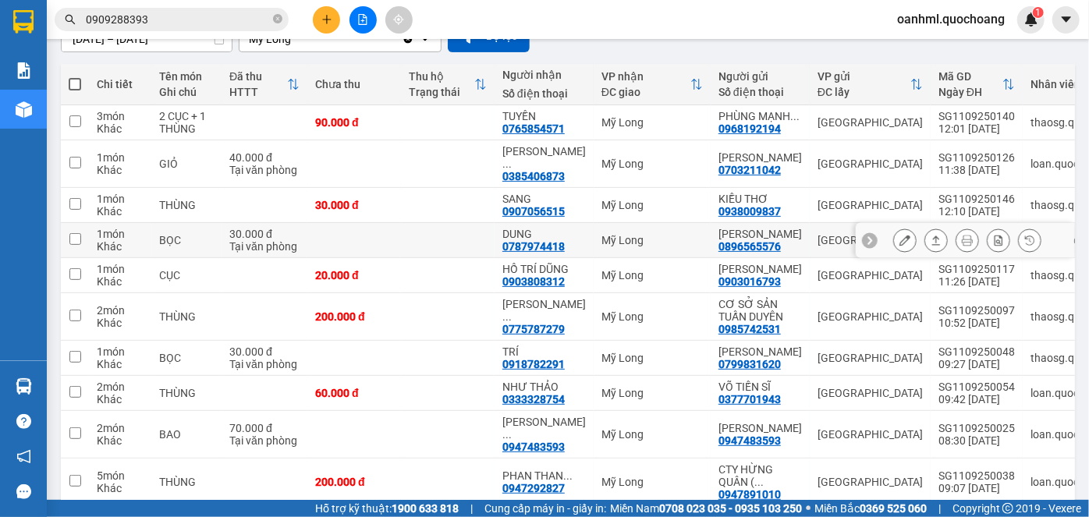
scroll to position [85, 0]
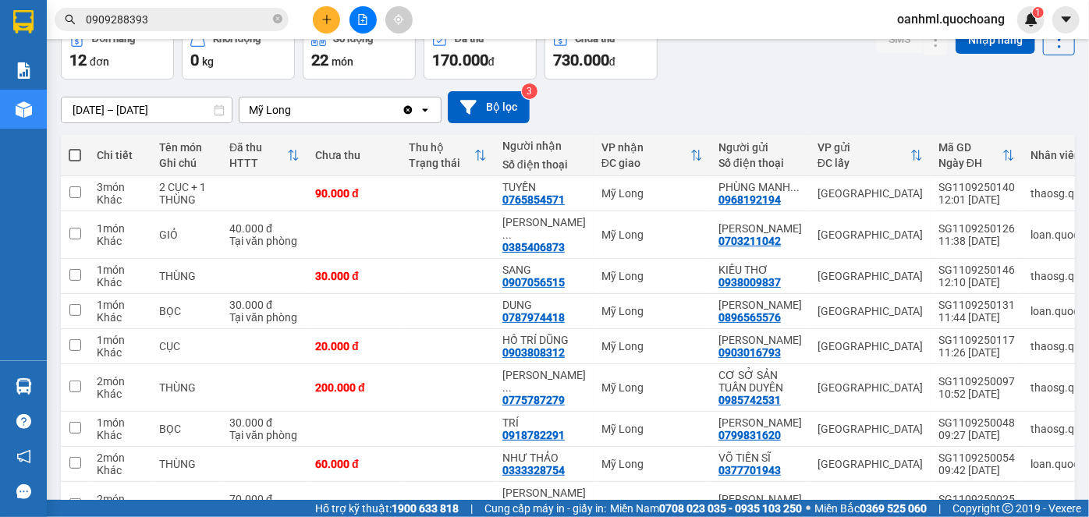
click at [859, 115] on div "[DATE] – [DATE] Press the down arrow key to interact with the calendar and sele…" at bounding box center [568, 107] width 1014 height 32
click at [326, 20] on icon "plus" at bounding box center [326, 19] width 1 height 9
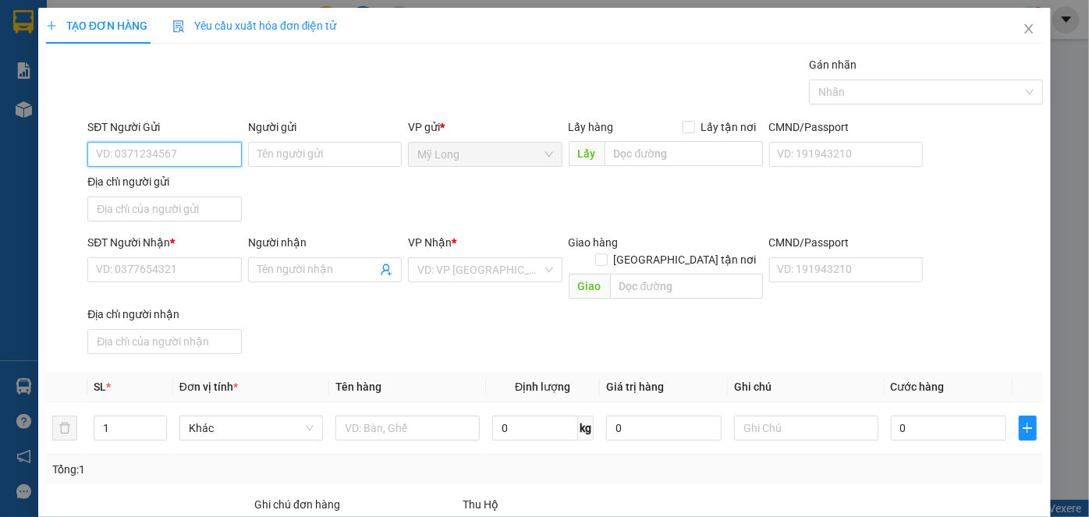
click at [197, 152] on input "SĐT Người Gửi" at bounding box center [164, 154] width 154 height 25
type input "0889210144"
click at [189, 183] on div "0889210144 - [PERSON_NAME]" at bounding box center [173, 184] width 154 height 17
type input "[PERSON_NAME]"
type input "0889210144"
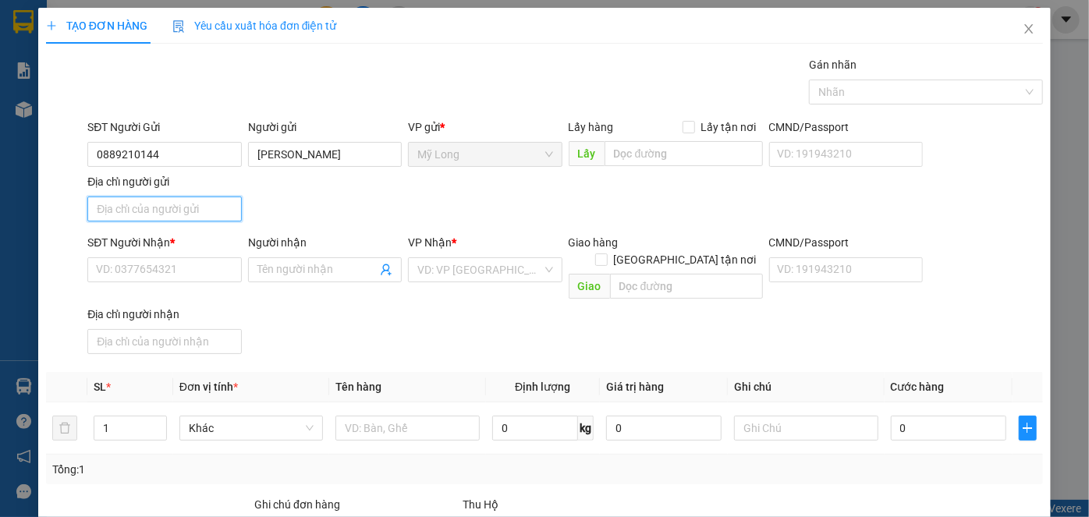
click at [225, 208] on input "Địa chỉ người gửi" at bounding box center [164, 209] width 154 height 25
type input "Ấ"
click at [169, 206] on input "Địa chỉ người gửi" at bounding box center [164, 209] width 154 height 25
click at [199, 207] on input "Địa chỉ người gửi" at bounding box center [164, 209] width 154 height 25
click at [213, 201] on input "AP" at bounding box center [164, 209] width 154 height 25
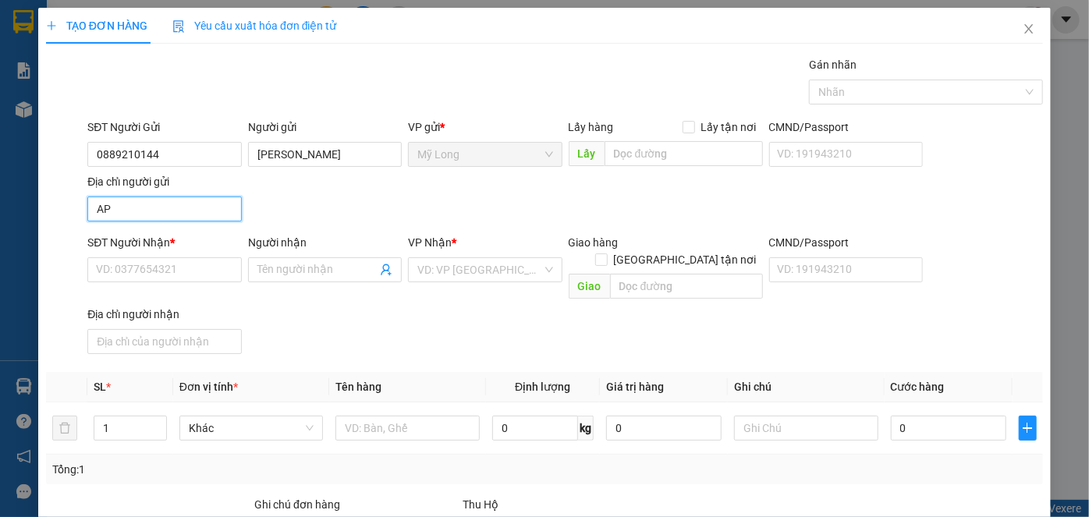
type input "A"
type input "Â"
type input "ẤP 3B BÌNH HÀNG [GEOGRAPHIC_DATA]"
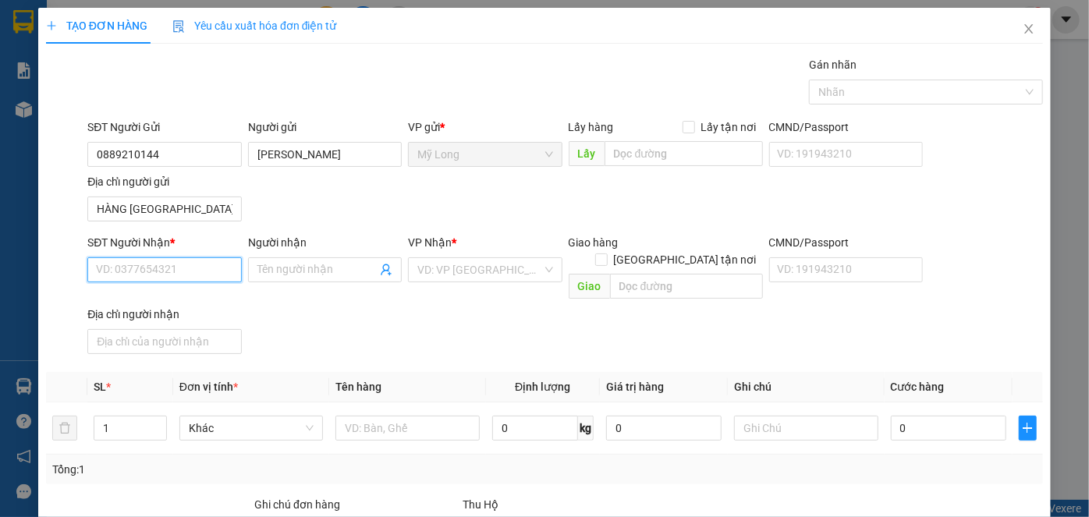
scroll to position [0, 0]
click at [164, 277] on input "SĐT Người Nhận *" at bounding box center [164, 269] width 154 height 25
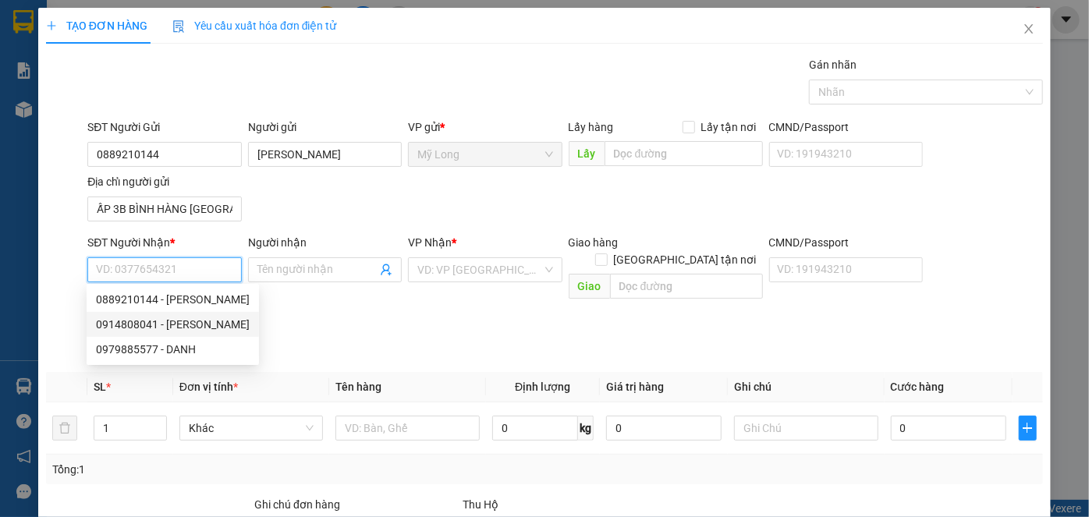
click at [216, 325] on div "0914808041 - [PERSON_NAME]" at bounding box center [173, 324] width 154 height 17
type input "0914808041"
type input "[PERSON_NAME]"
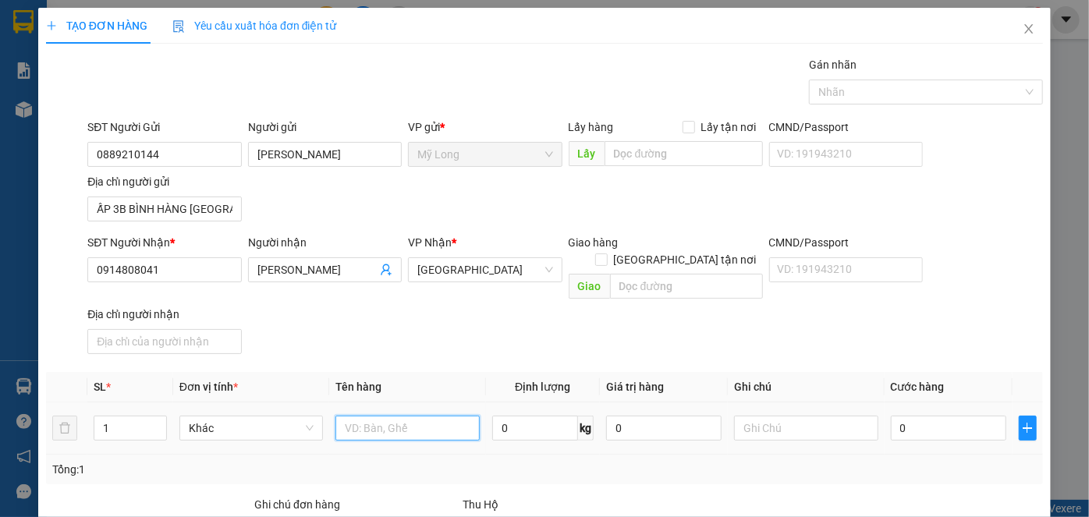
click at [413, 416] on input "text" at bounding box center [407, 428] width 144 height 25
type input "BỌC ĐEN"
click at [904, 416] on input "0" at bounding box center [948, 428] width 115 height 25
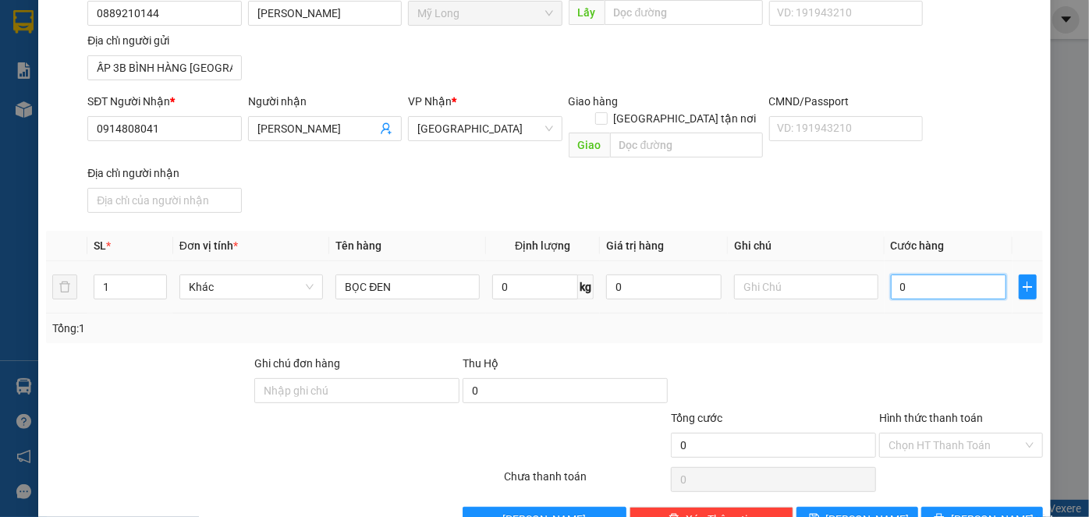
type input "3"
type input "30"
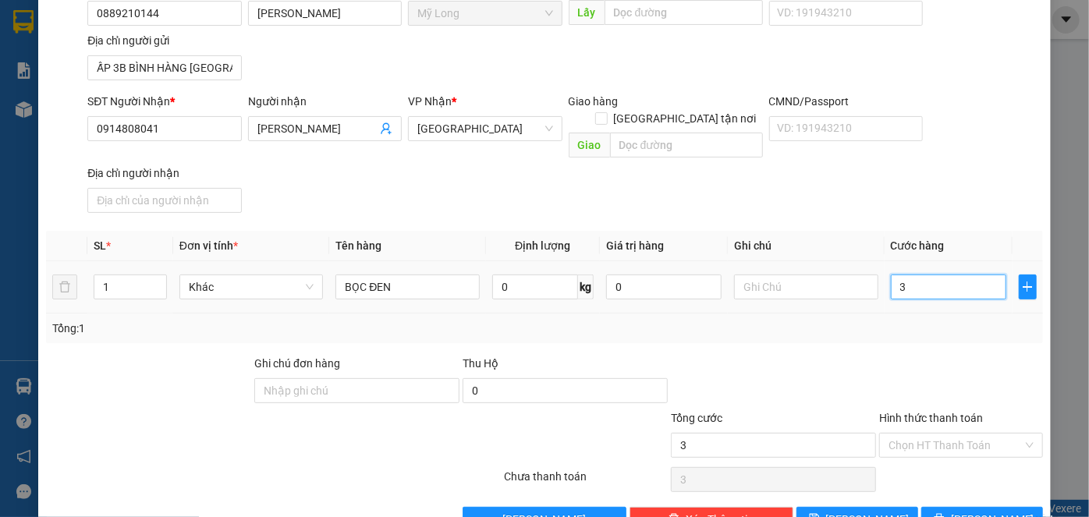
type input "30"
type input "3"
type input "0"
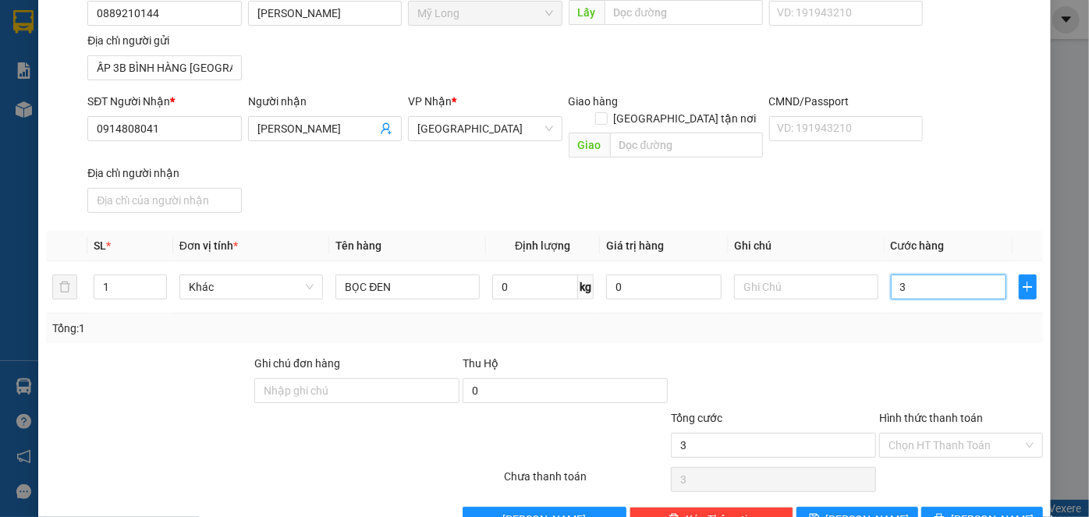
type input "0"
type input "02"
type input "2"
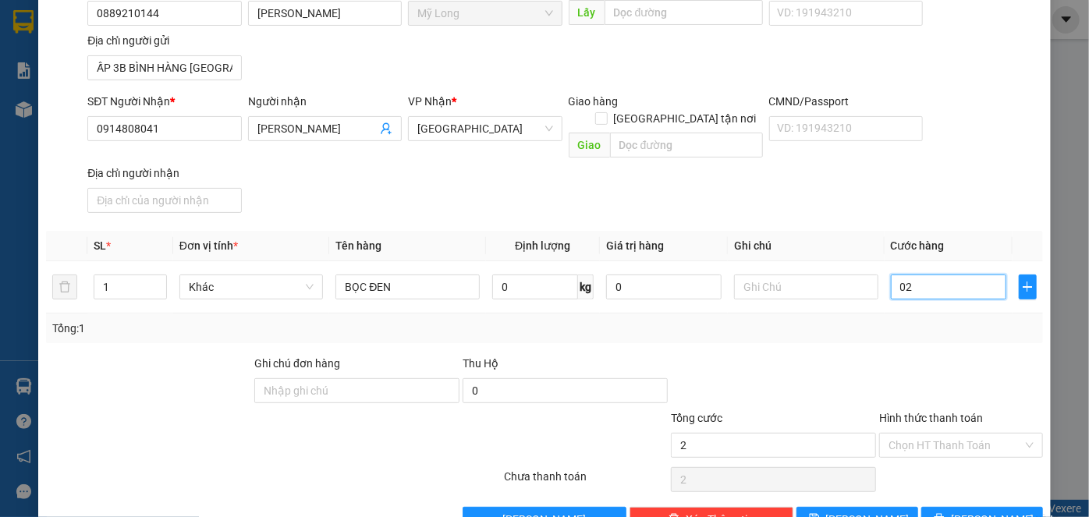
type input "020"
type input "20"
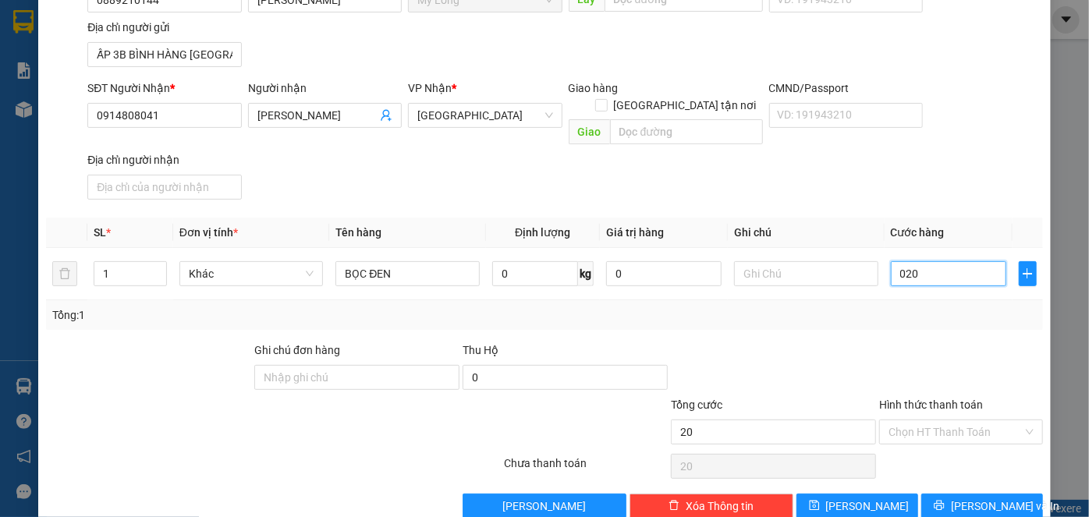
scroll to position [166, 0]
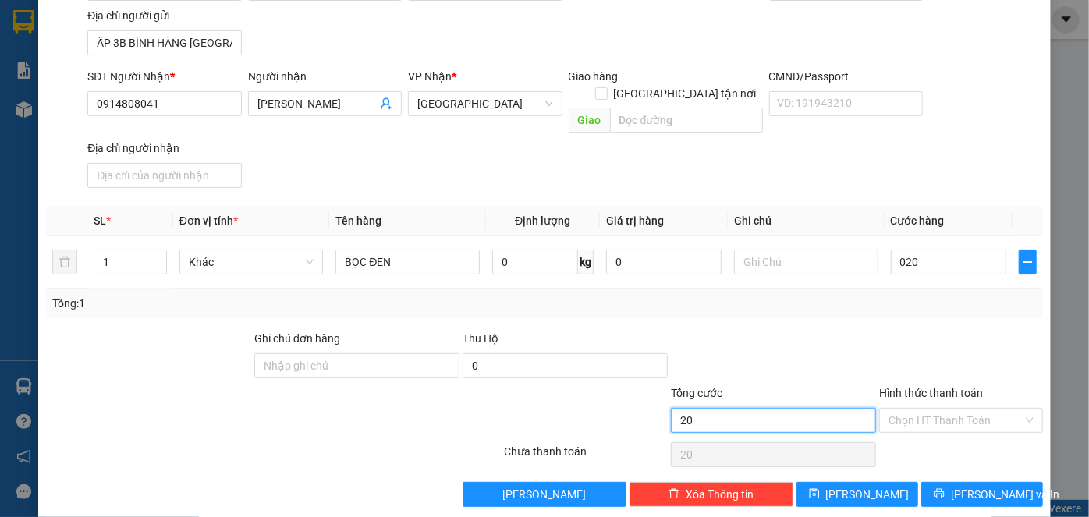
type input "20.000"
click at [844, 408] on input "20.000" at bounding box center [773, 420] width 205 height 25
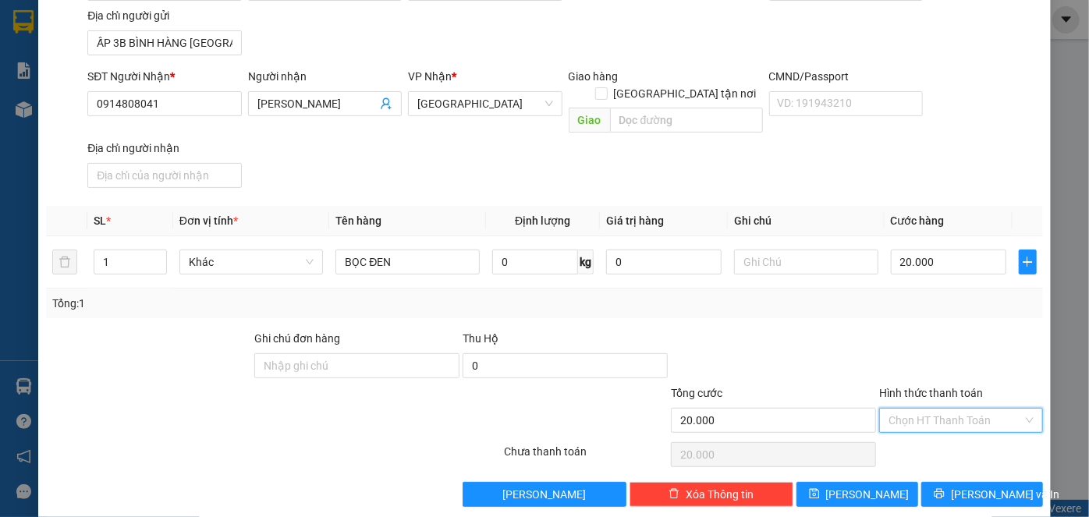
click at [965, 409] on input "Hình thức thanh toán" at bounding box center [956, 420] width 134 height 23
click at [942, 438] on div "Tại văn phòng" at bounding box center [953, 432] width 144 height 17
type input "0"
click at [963, 486] on span "[PERSON_NAME] và In" at bounding box center [1005, 494] width 109 height 17
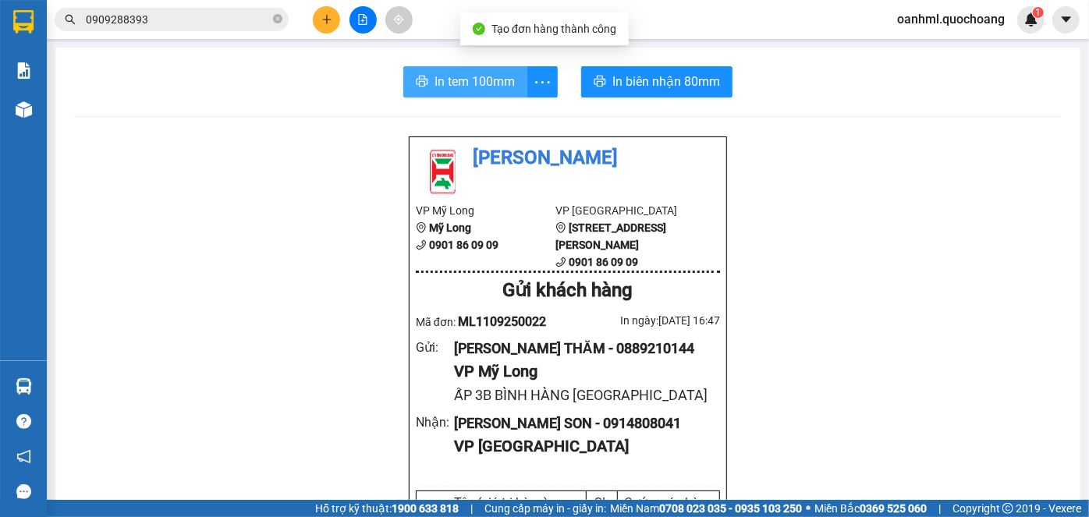
click at [464, 73] on span "In tem 100mm" at bounding box center [475, 82] width 80 height 20
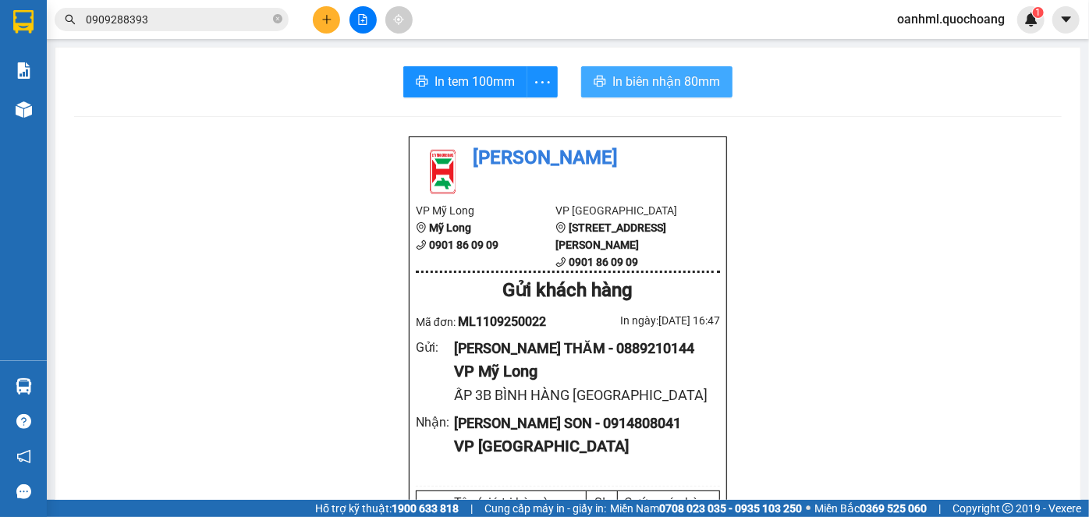
click at [681, 76] on span "In biên nhận 80mm" at bounding box center [666, 82] width 108 height 20
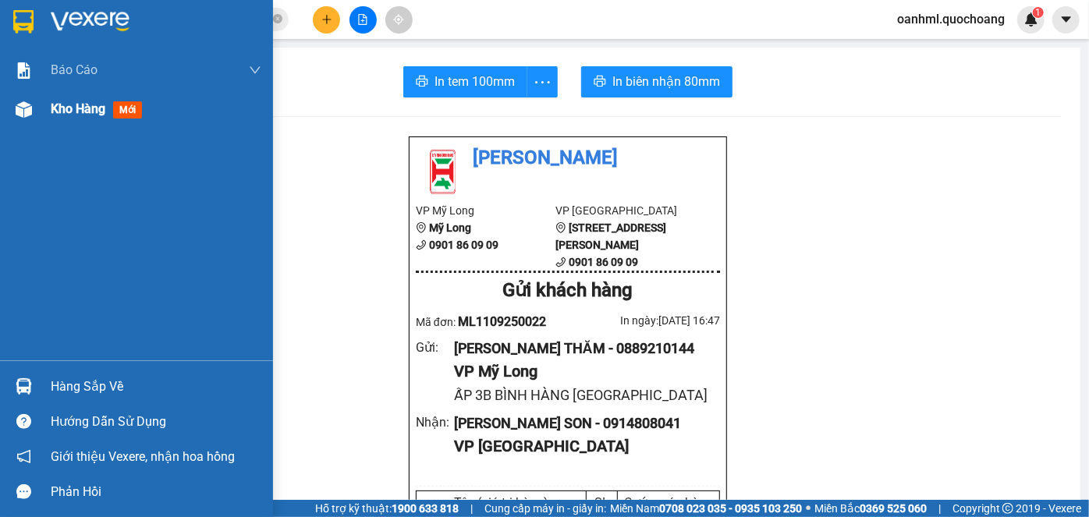
click at [79, 99] on div "Kho hàng mới" at bounding box center [100, 109] width 98 height 20
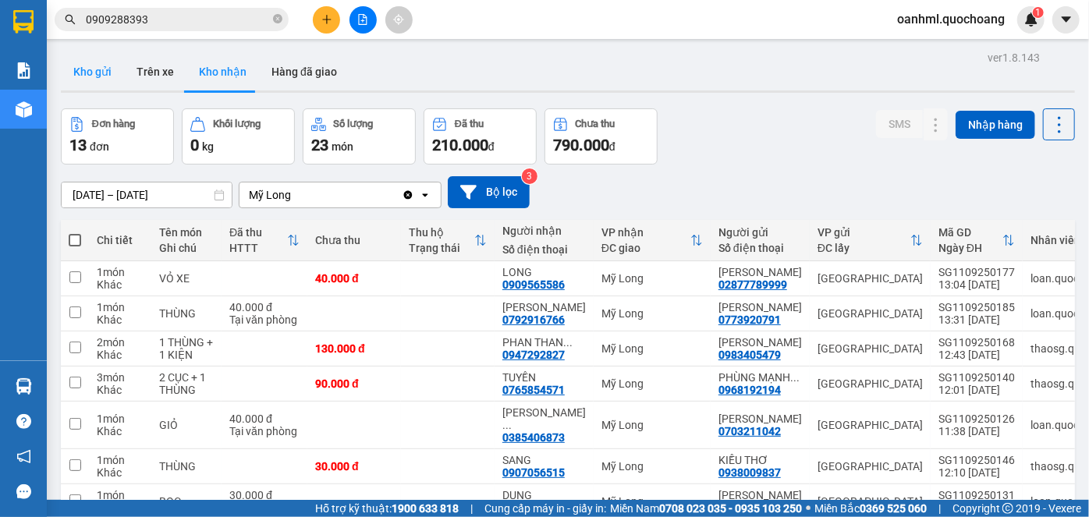
click at [97, 76] on button "Kho gửi" at bounding box center [92, 71] width 63 height 37
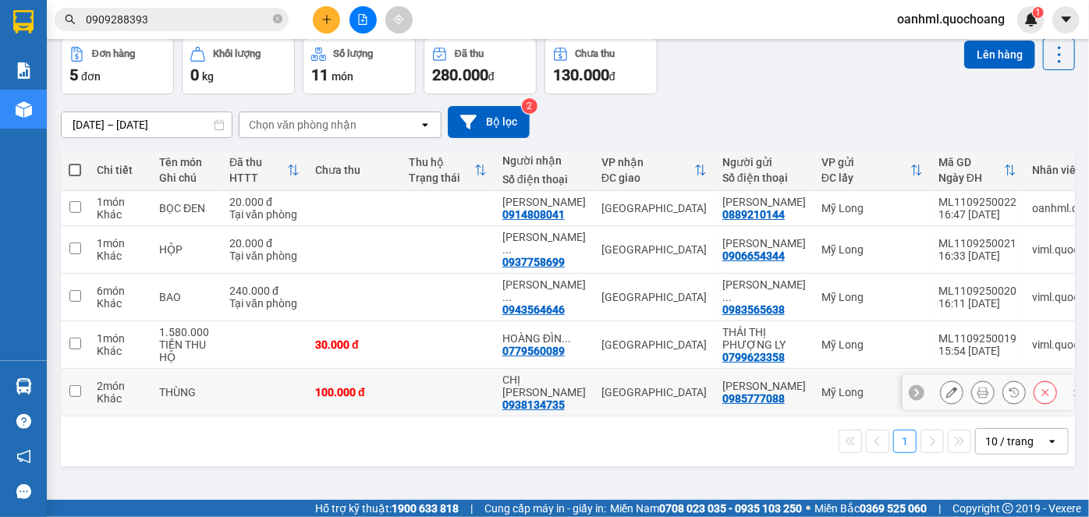
scroll to position [71, 0]
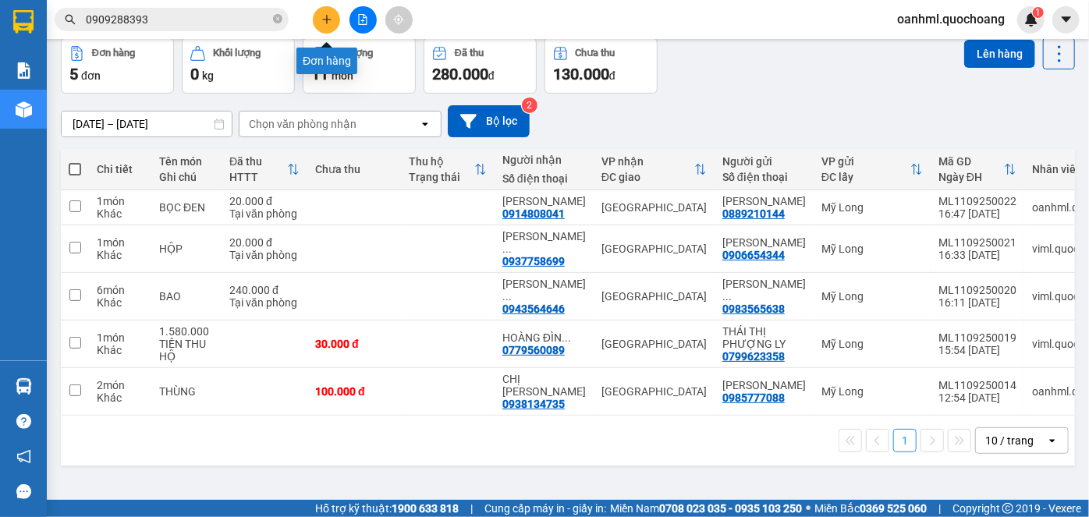
click at [329, 25] on button at bounding box center [326, 19] width 27 height 27
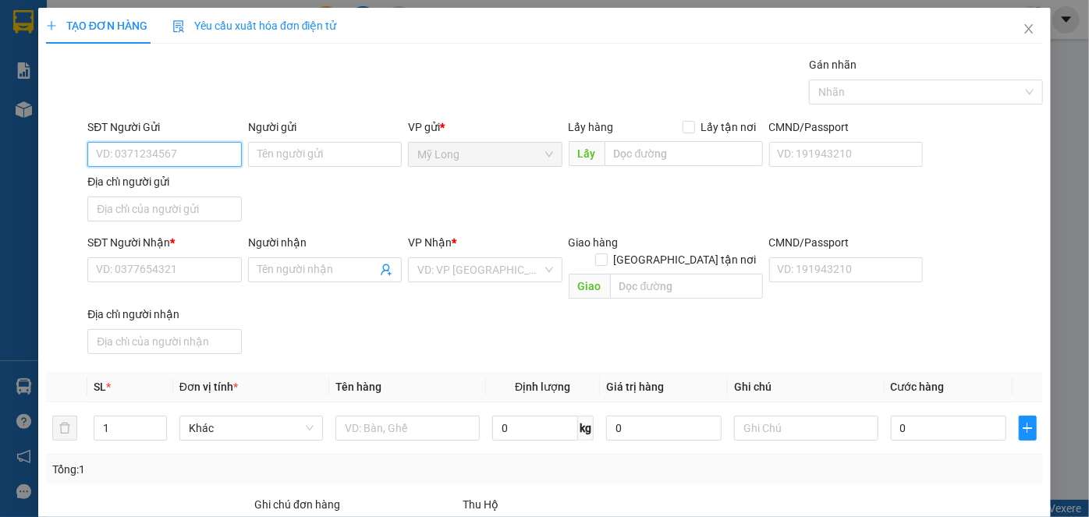
click at [208, 154] on input "SĐT Người Gửi" at bounding box center [164, 154] width 154 height 25
type input "0916477272"
click at [190, 189] on div "0916477272 - [PERSON_NAME]" at bounding box center [173, 184] width 154 height 17
type input "[PERSON_NAME]"
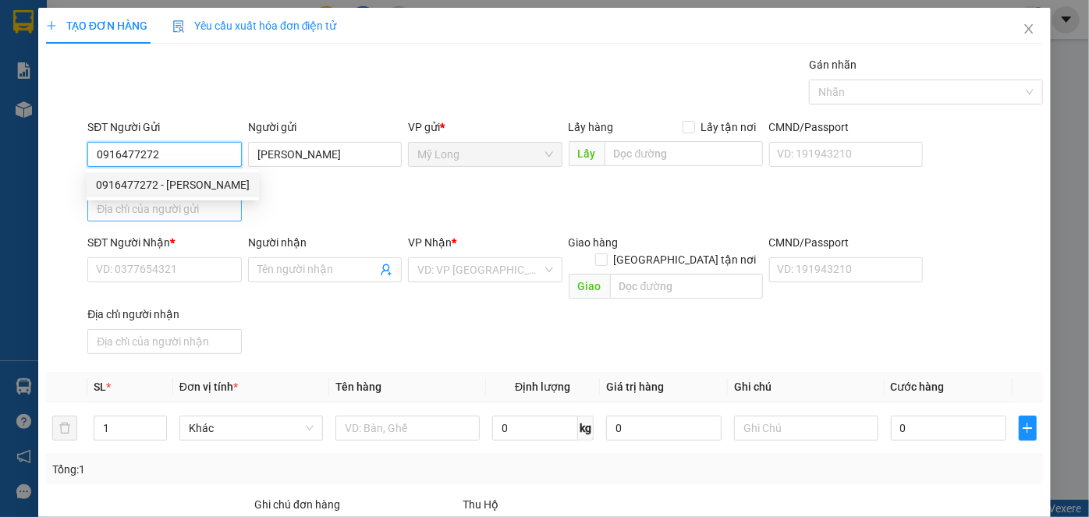
type input "0916477272"
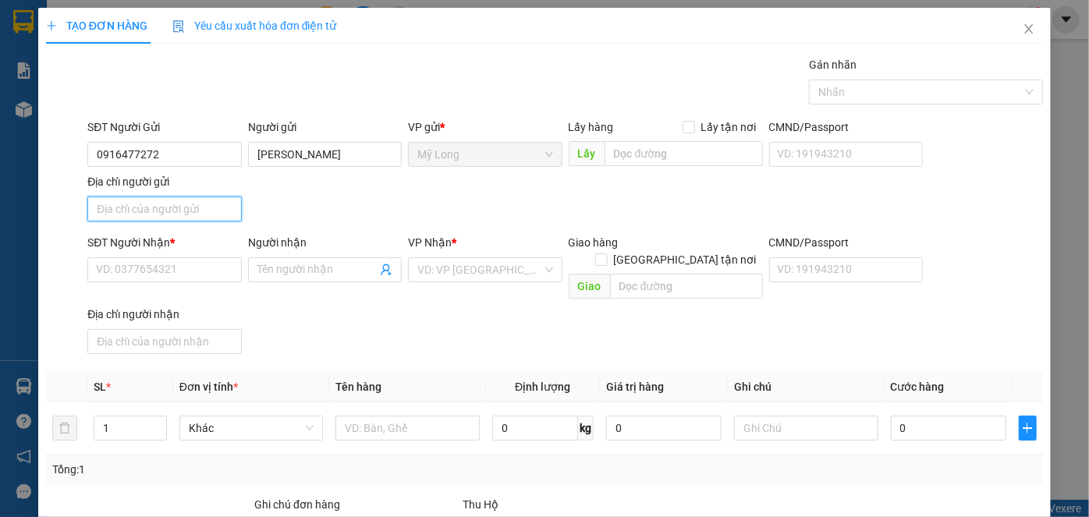
click at [190, 206] on input "Địa chỉ người gửi" at bounding box center [164, 209] width 154 height 25
click at [118, 210] on input "ẤP 1, [GEOGRAPHIC_DATA], [GEOGRAPHIC_DATA]" at bounding box center [164, 209] width 154 height 25
type input "ẤP 2, [GEOGRAPHIC_DATA], [GEOGRAPHIC_DATA]"
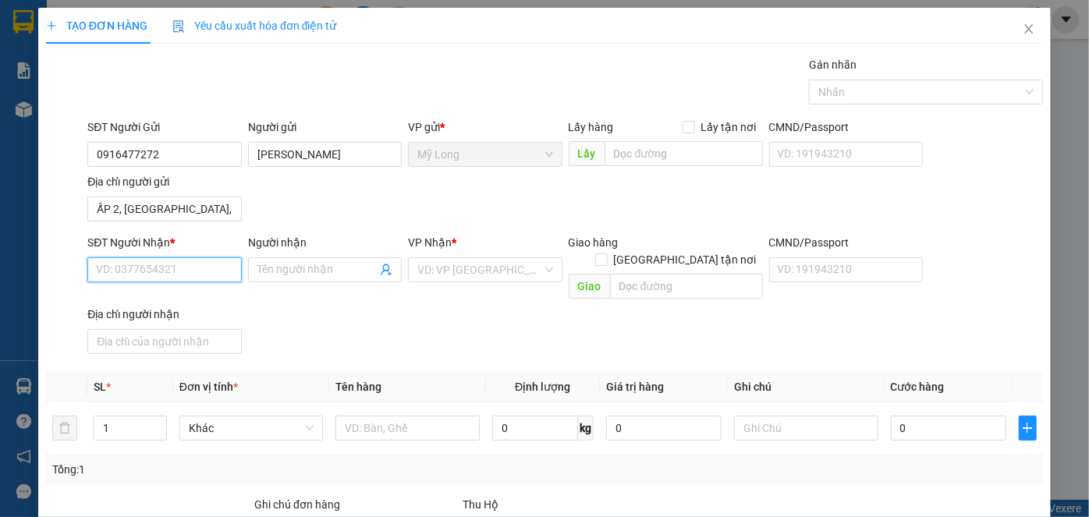
click at [154, 269] on input "SĐT Người Nhận *" at bounding box center [164, 269] width 154 height 25
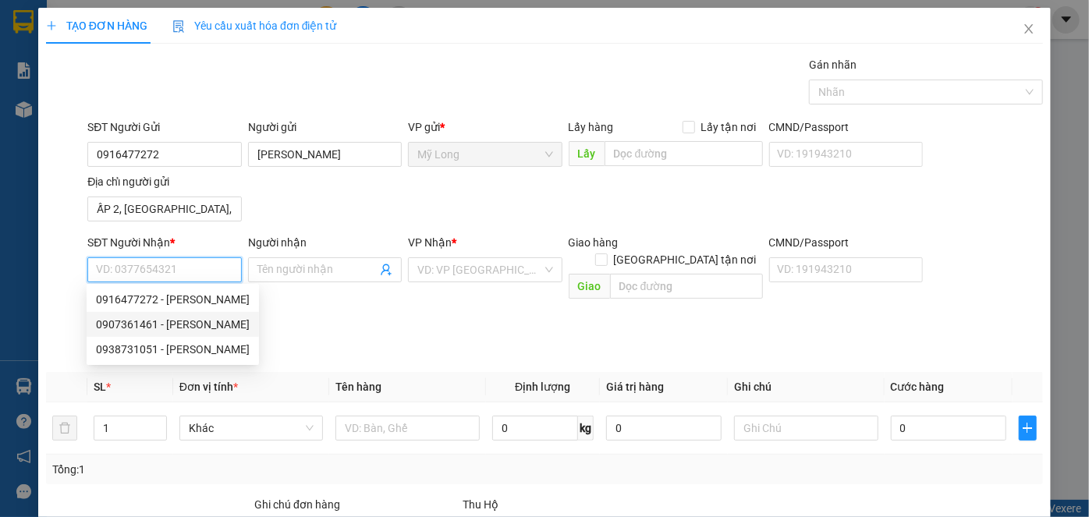
click at [216, 326] on div "0907361461 - [PERSON_NAME]" at bounding box center [173, 324] width 154 height 17
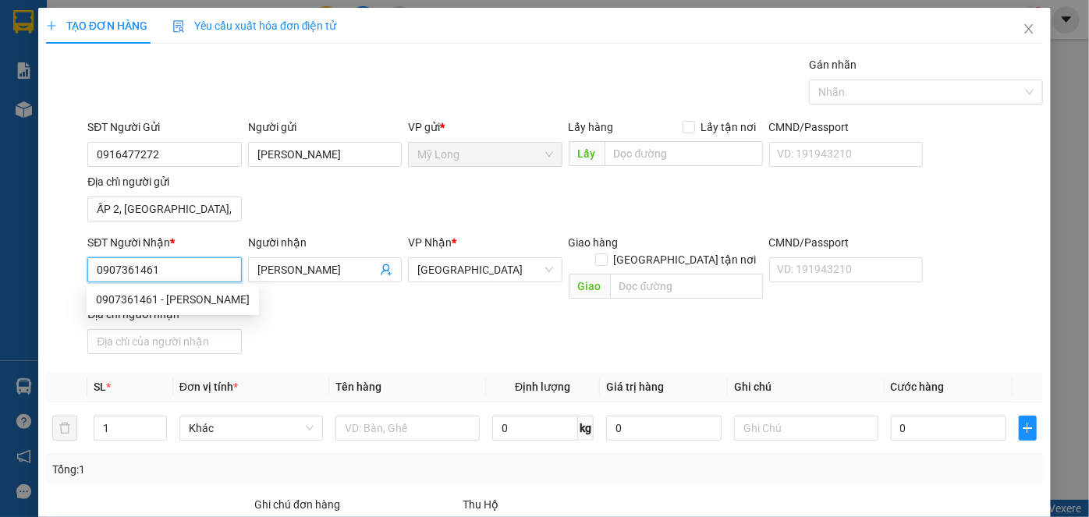
type input "0907361461"
type input "[PERSON_NAME]"
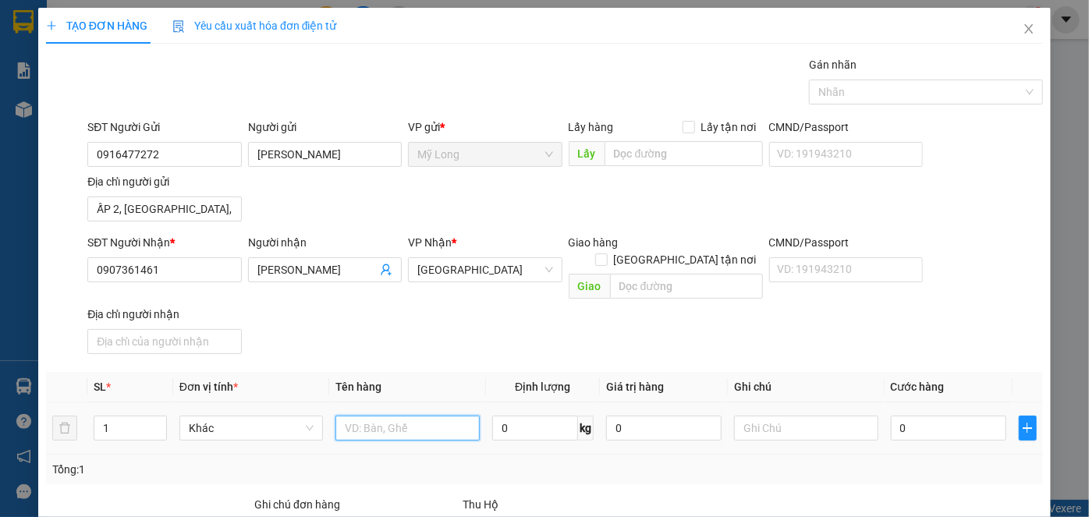
click at [415, 416] on input "text" at bounding box center [407, 428] width 144 height 25
type input "THÙNG"
click at [950, 416] on input "0" at bounding box center [948, 428] width 115 height 25
type input "4"
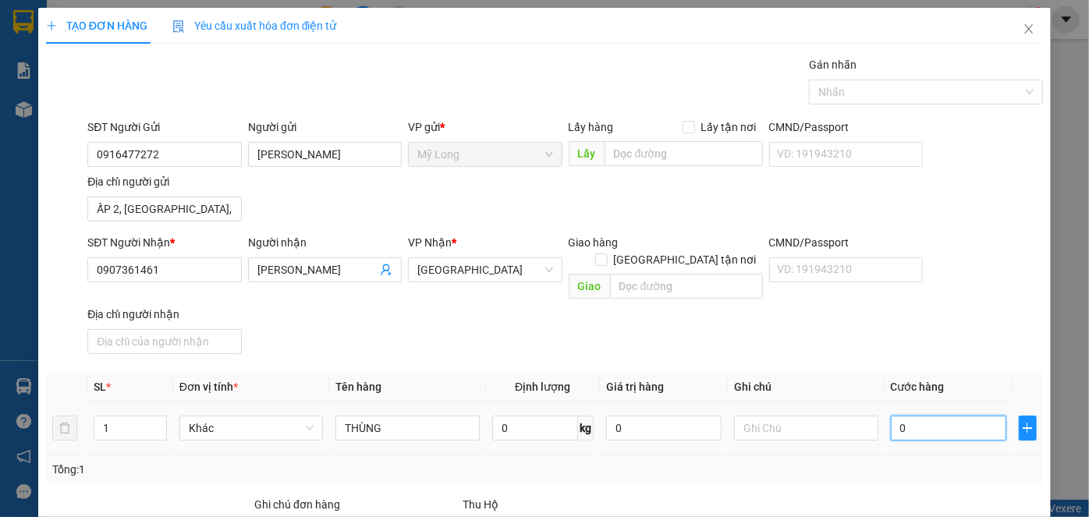
type input "4"
type input "40"
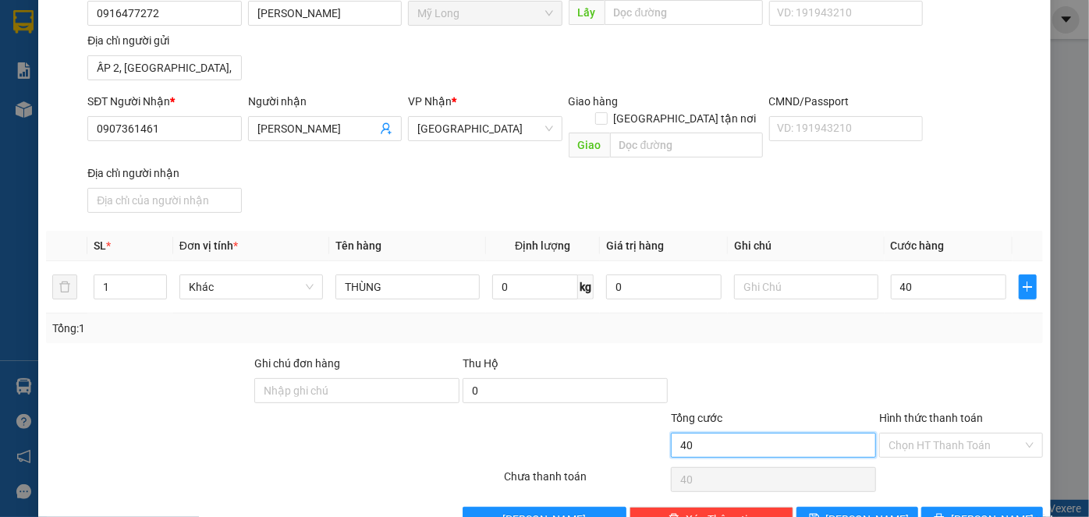
type input "40.000"
click at [824, 433] on input "40.000" at bounding box center [773, 445] width 205 height 25
click at [991, 511] on span "[PERSON_NAME] và In" at bounding box center [1005, 519] width 109 height 17
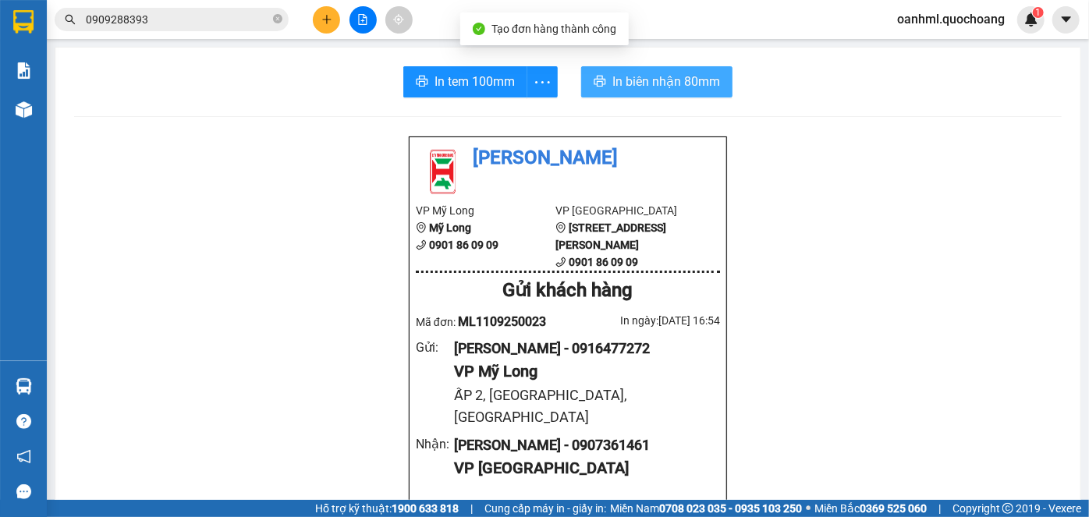
click at [662, 93] on button "In biên nhận 80mm" at bounding box center [656, 81] width 151 height 31
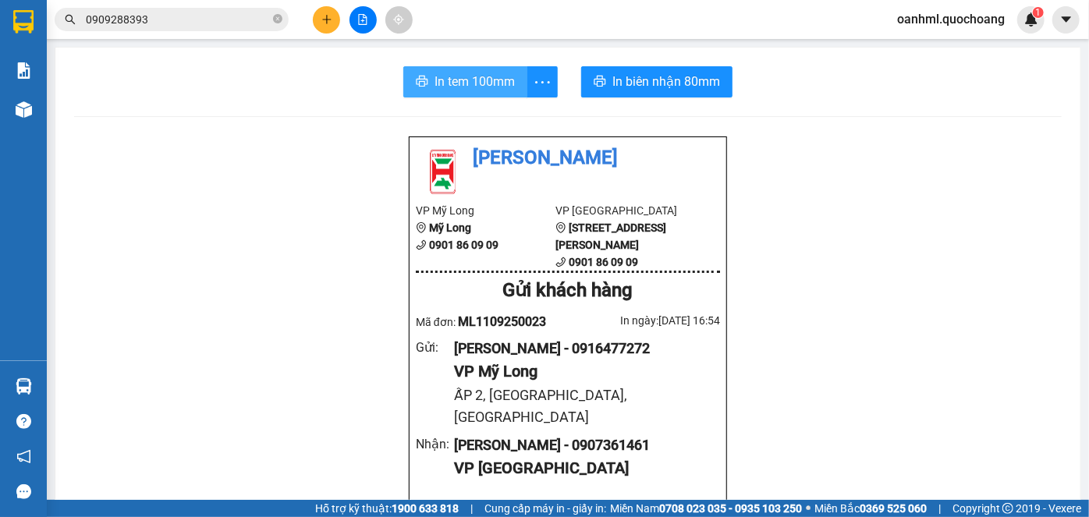
click at [453, 78] on span "In tem 100mm" at bounding box center [475, 82] width 80 height 20
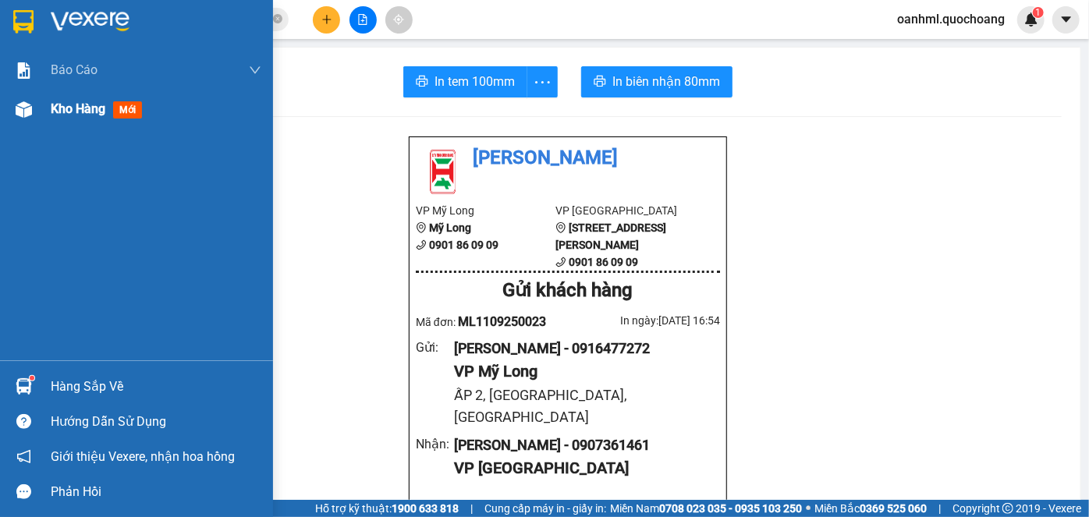
click at [33, 122] on div at bounding box center [23, 109] width 27 height 27
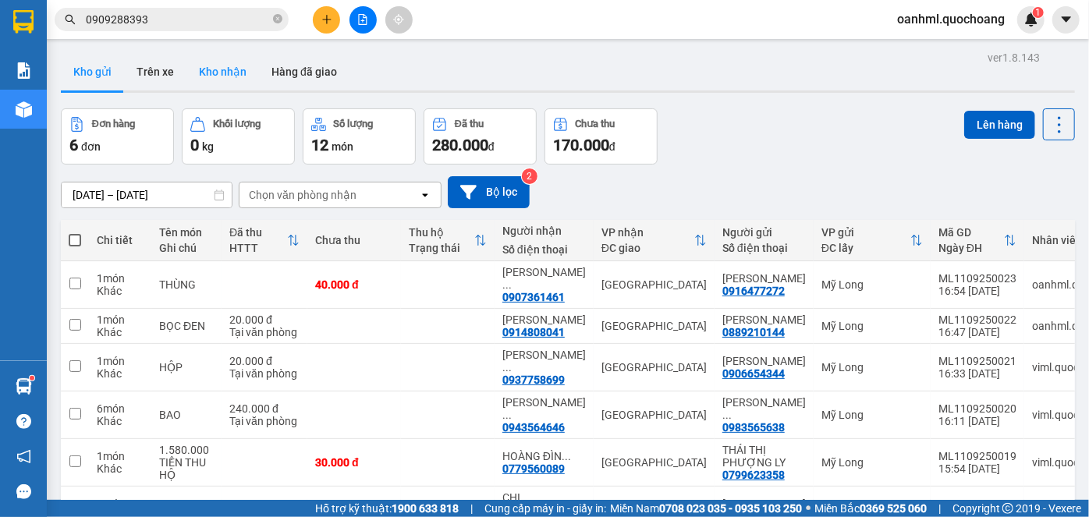
click at [229, 80] on button "Kho nhận" at bounding box center [222, 71] width 73 height 37
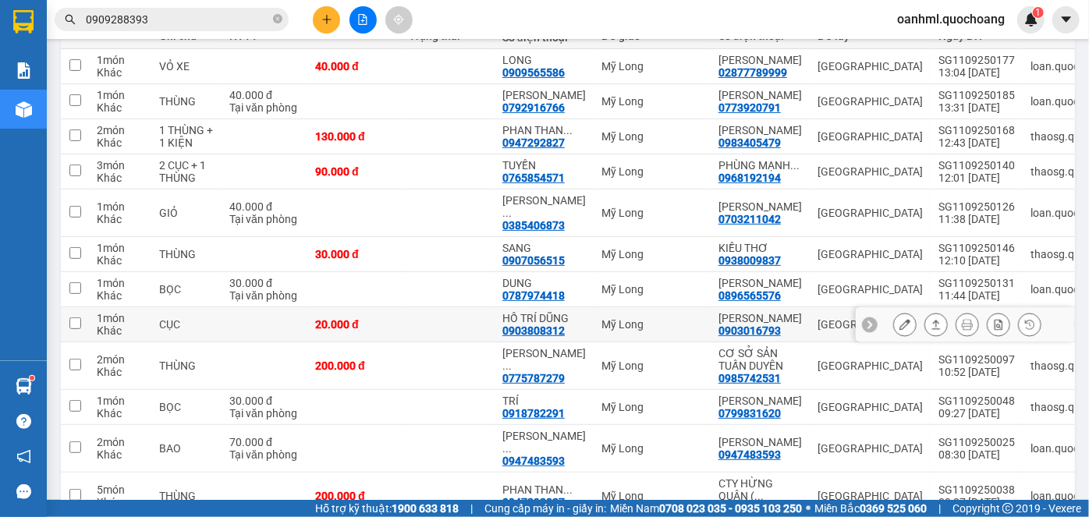
scroll to position [141, 0]
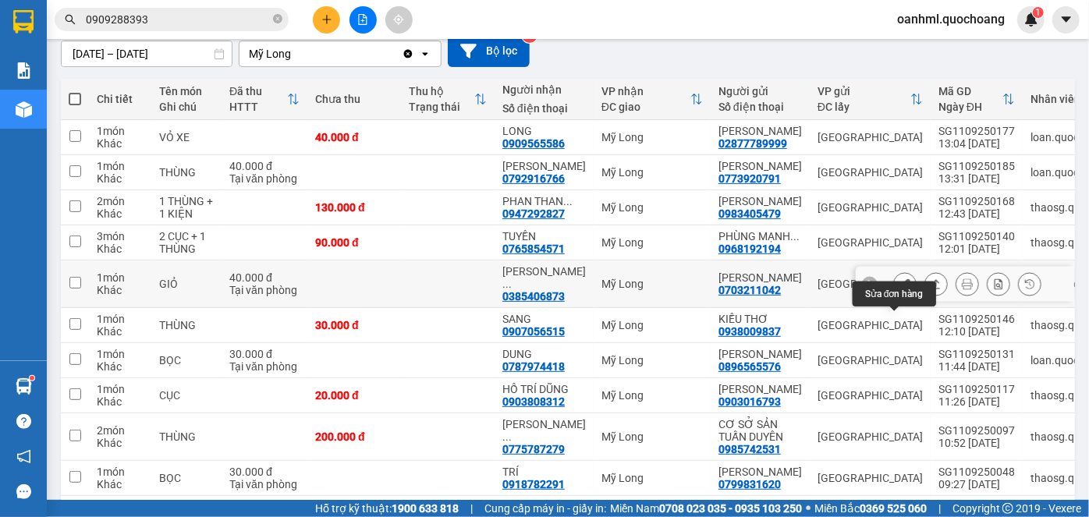
click at [900, 289] on icon at bounding box center [905, 284] width 11 height 11
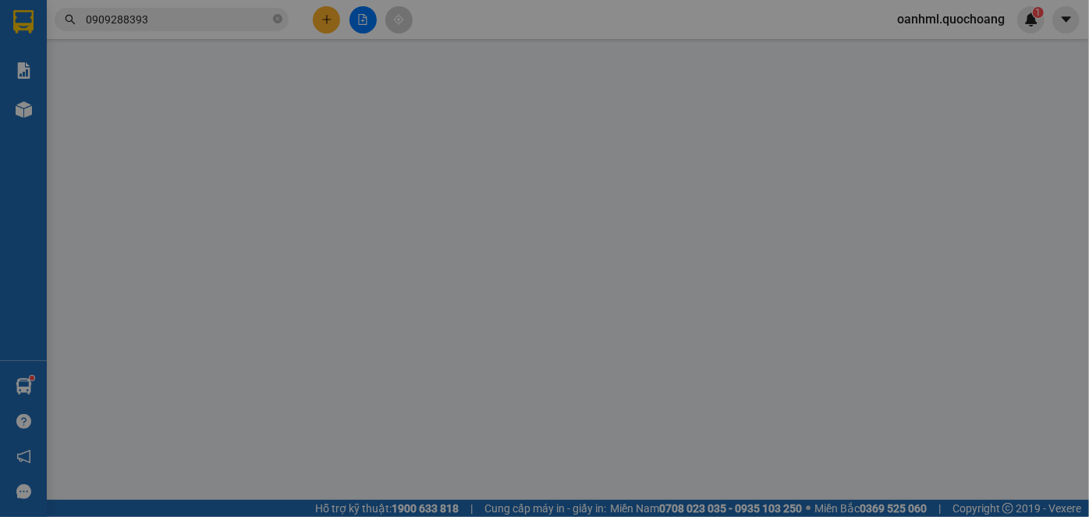
type input "0703211042"
type input "[PERSON_NAME]"
type input "315 [PERSON_NAME] P1 TÂN BÌNH"
type input "0385406873"
type input "[PERSON_NAME]"
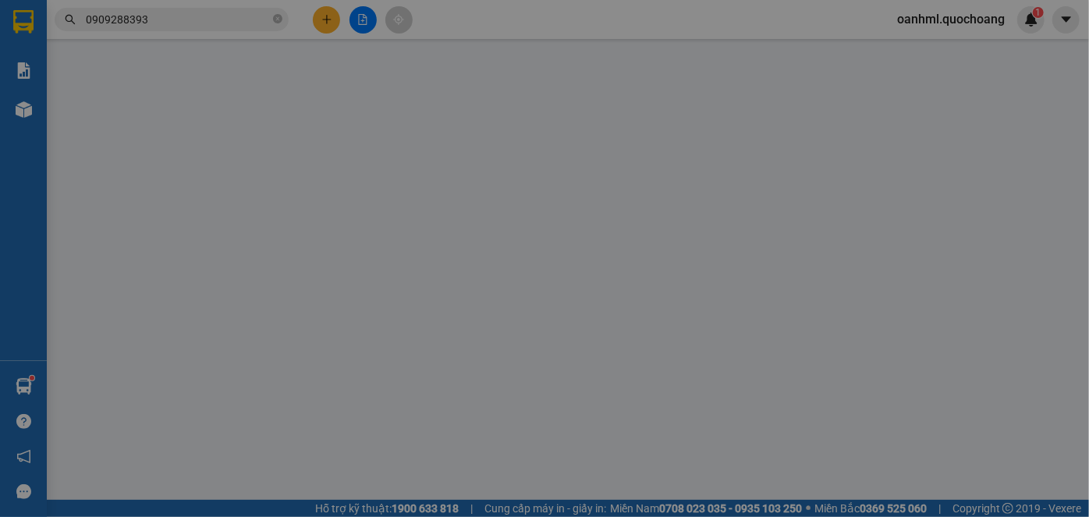
type input "40.000"
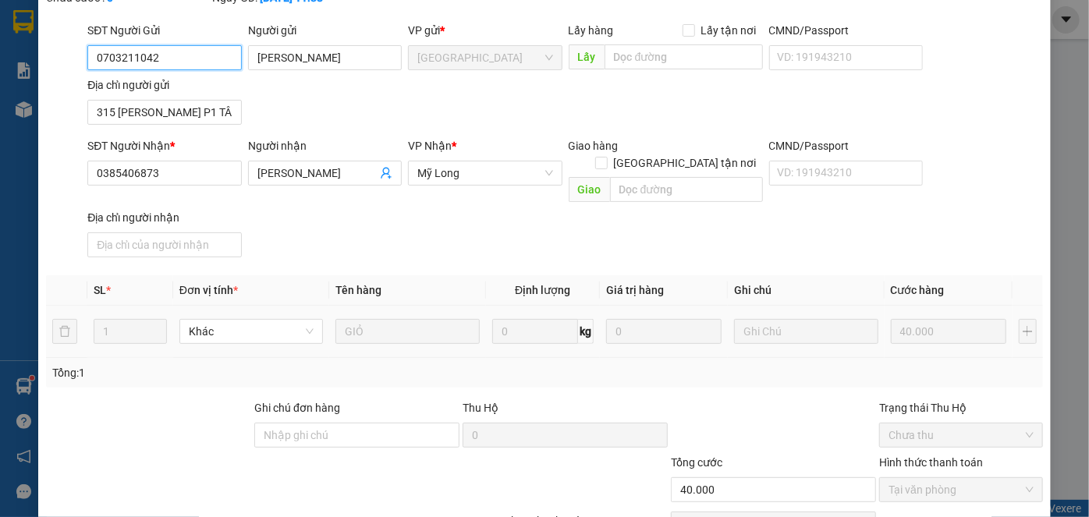
scroll to position [170, 0]
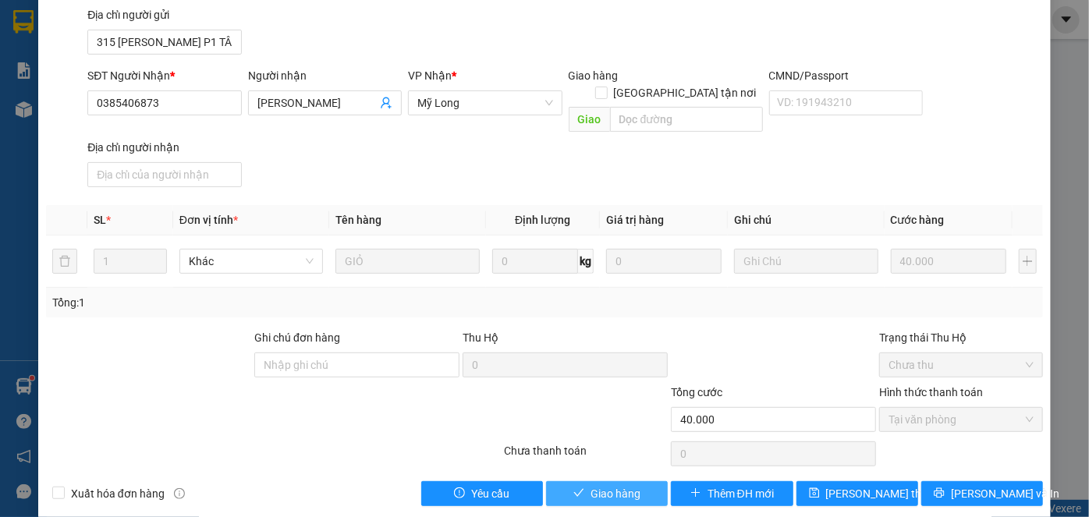
click at [636, 481] on button "Giao hàng" at bounding box center [607, 493] width 122 height 25
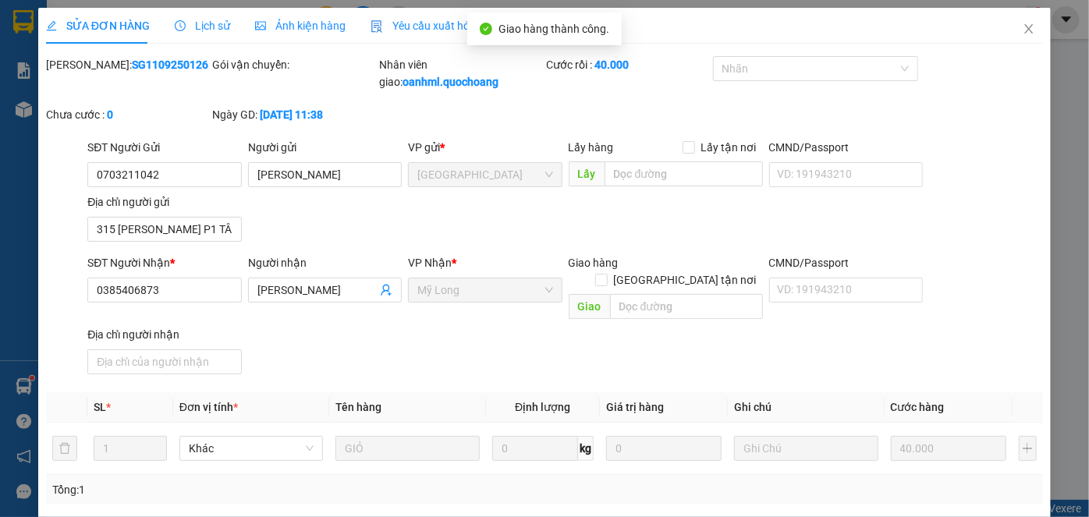
scroll to position [0, 0]
click at [1023, 30] on icon "close" at bounding box center [1029, 29] width 12 height 12
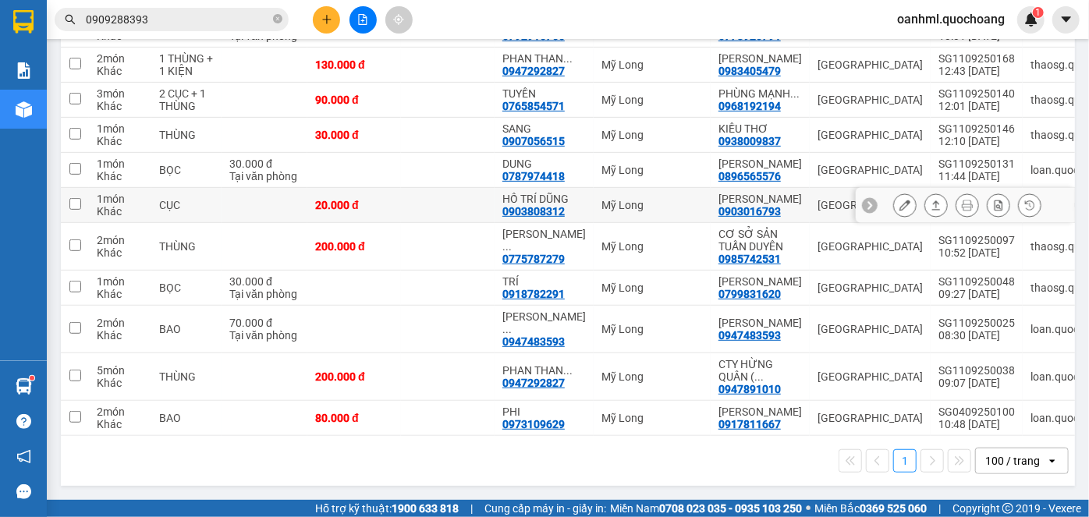
scroll to position [354, 0]
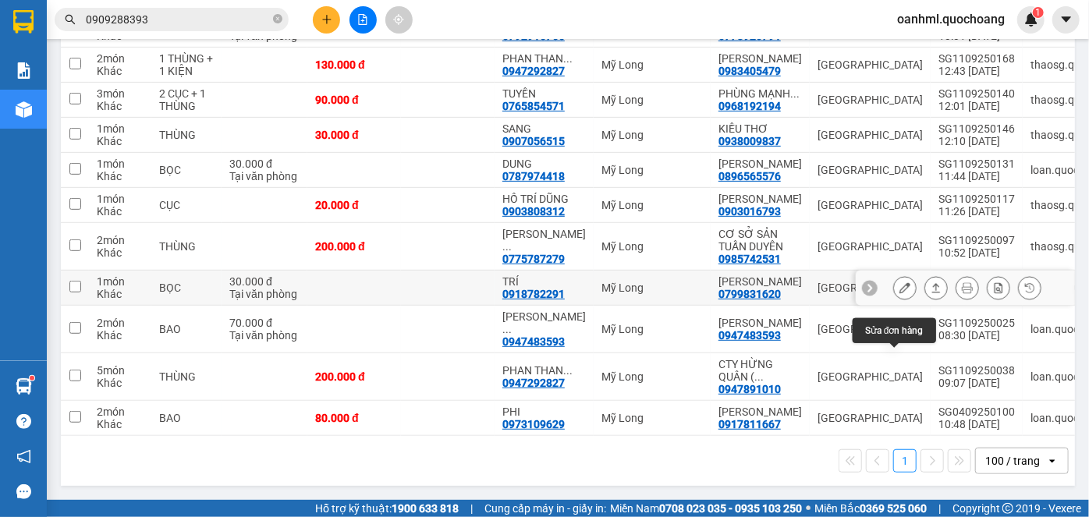
click at [900, 289] on icon at bounding box center [905, 287] width 11 height 11
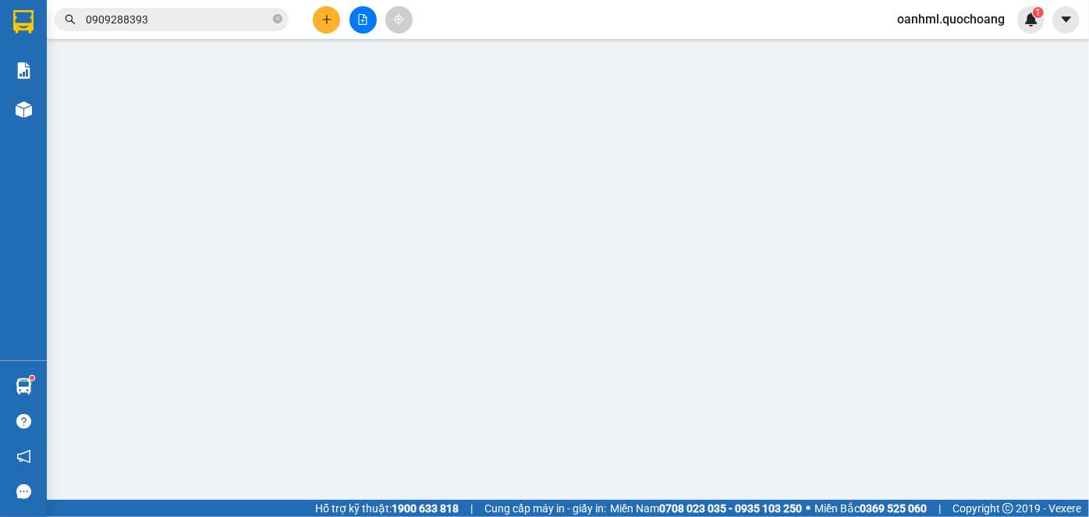
type input "0799831620"
type input "[PERSON_NAME]"
type input "861 [PERSON_NAME] TÂN HƯNG QUẬN 7"
type input "0918782291"
type input "TRÍ"
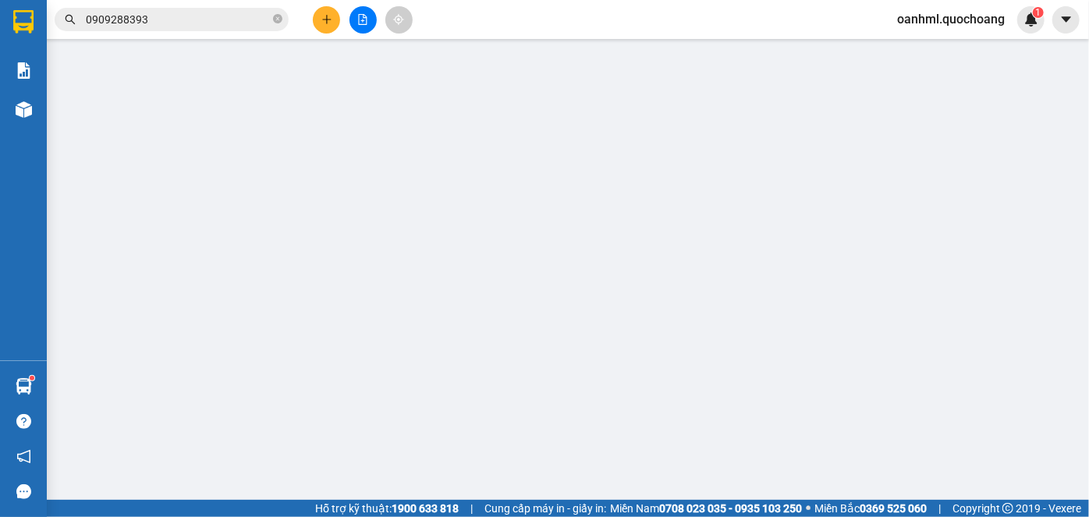
type input "30.000"
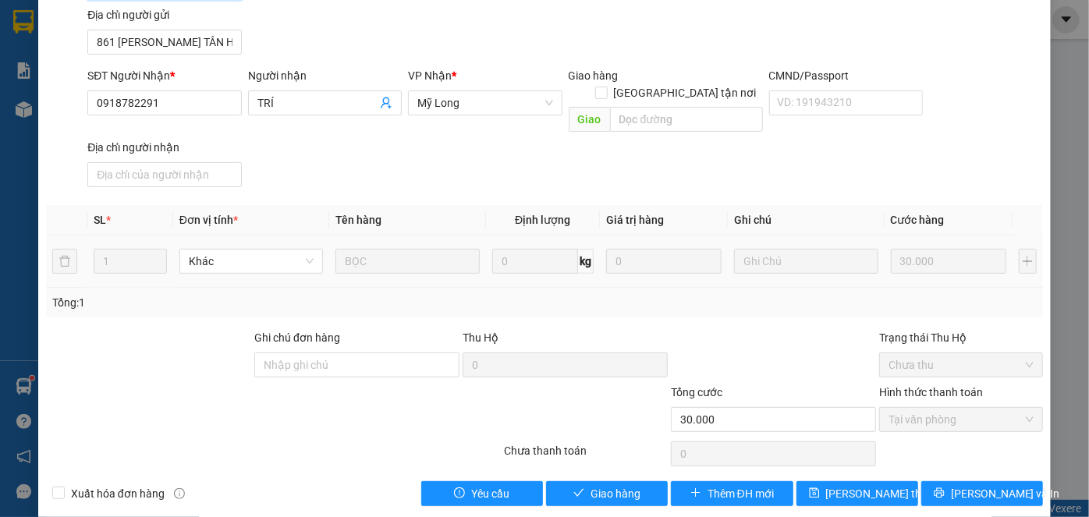
scroll to position [170, 0]
click at [591, 485] on span "Giao hàng" at bounding box center [616, 493] width 50 height 17
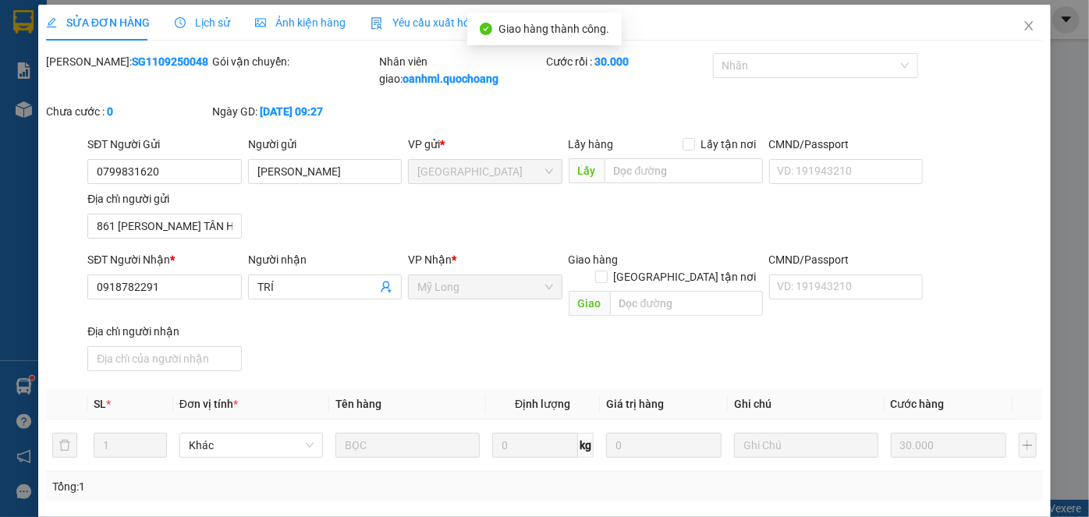
scroll to position [0, 0]
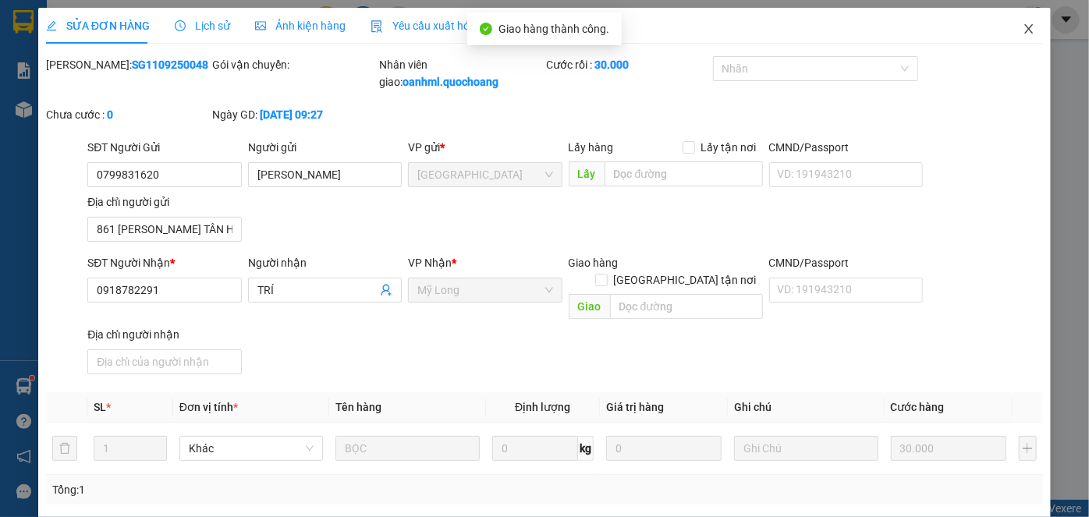
click at [1024, 28] on icon "close" at bounding box center [1028, 28] width 9 height 9
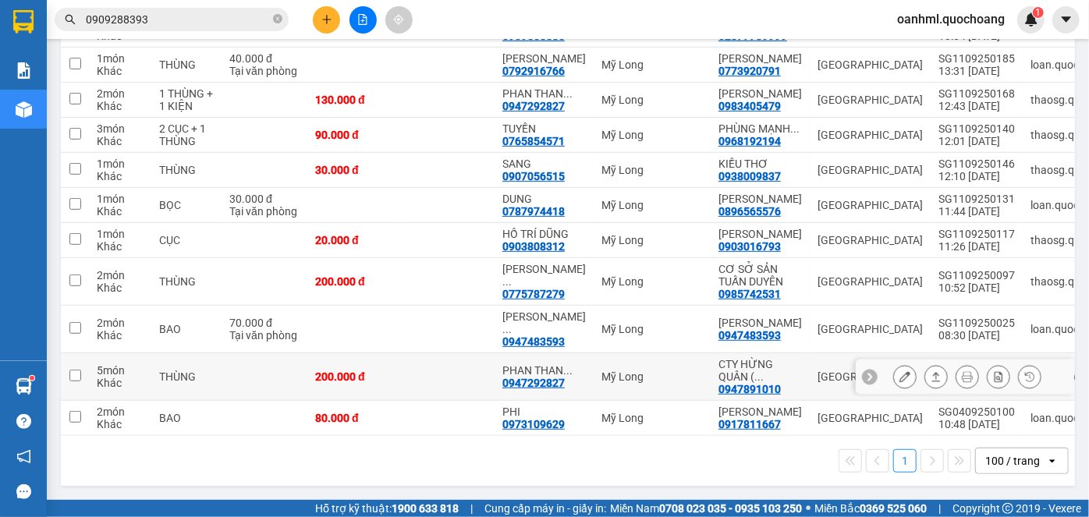
scroll to position [262, 0]
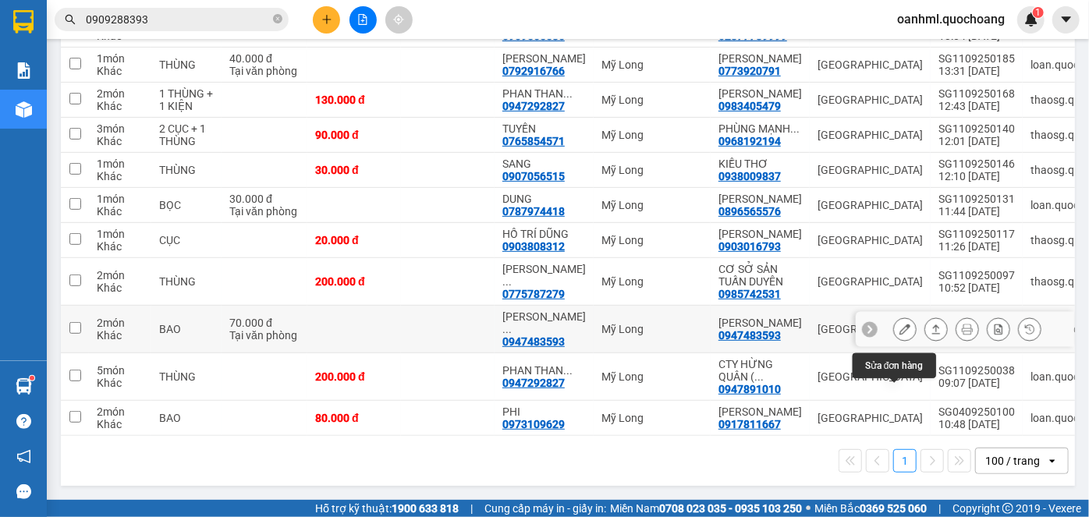
click at [900, 335] on icon at bounding box center [905, 329] width 11 height 11
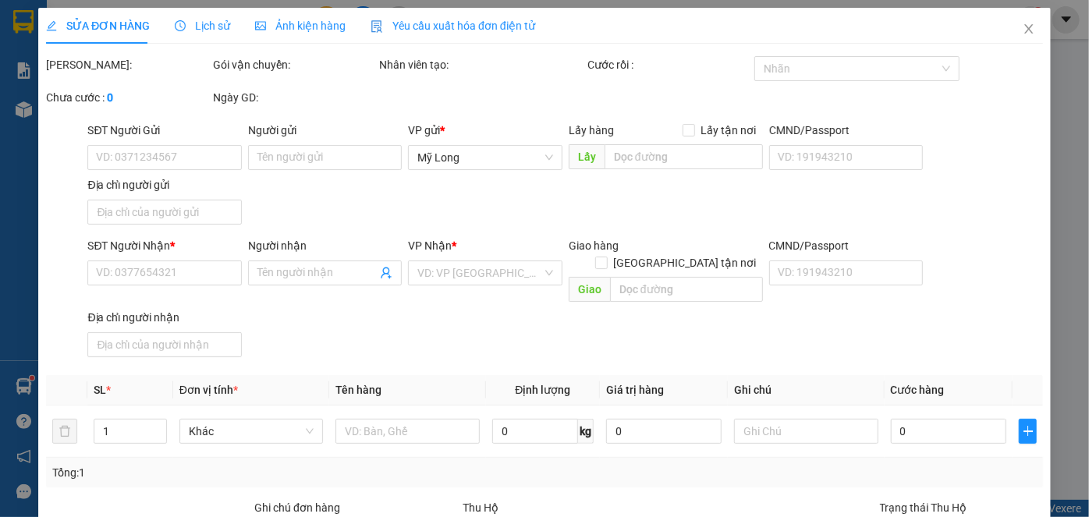
type input "0947483593"
type input "[PERSON_NAME]"
type input "304 ÂU DƯƠNG LÂN P CHÁNH HƯNG"
type input "0947483593"
type input "[PERSON_NAME]"
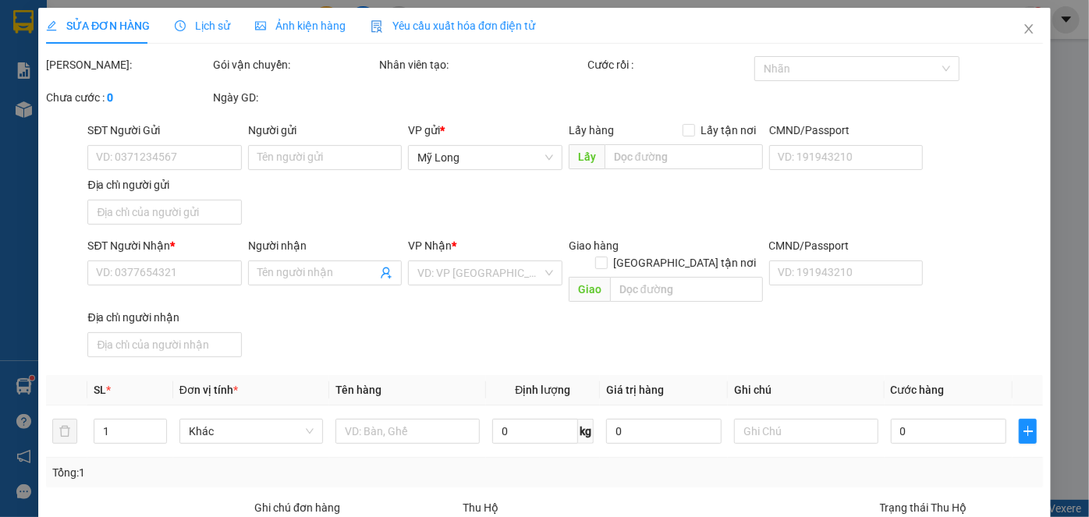
type input "70.000"
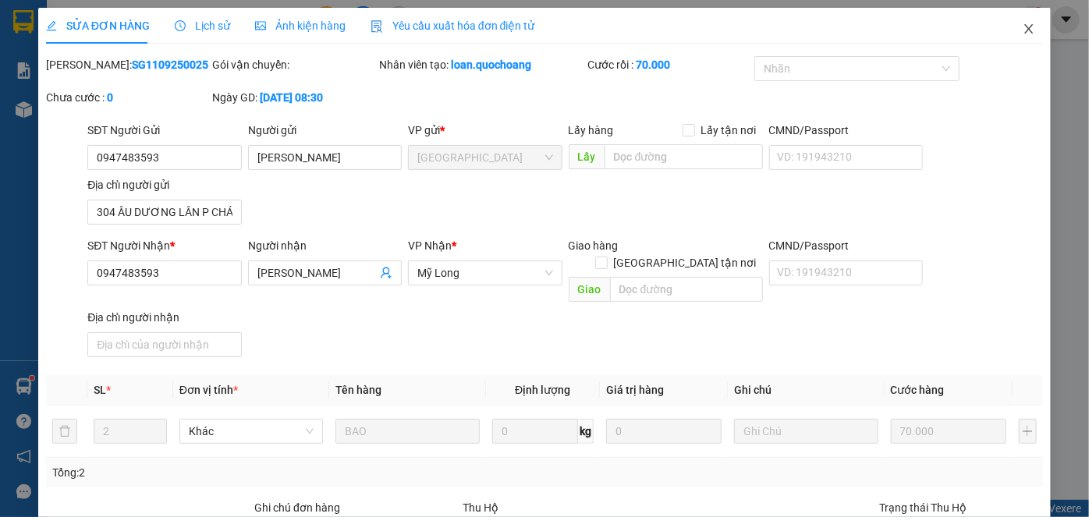
click at [1024, 32] on icon "close" at bounding box center [1028, 28] width 9 height 9
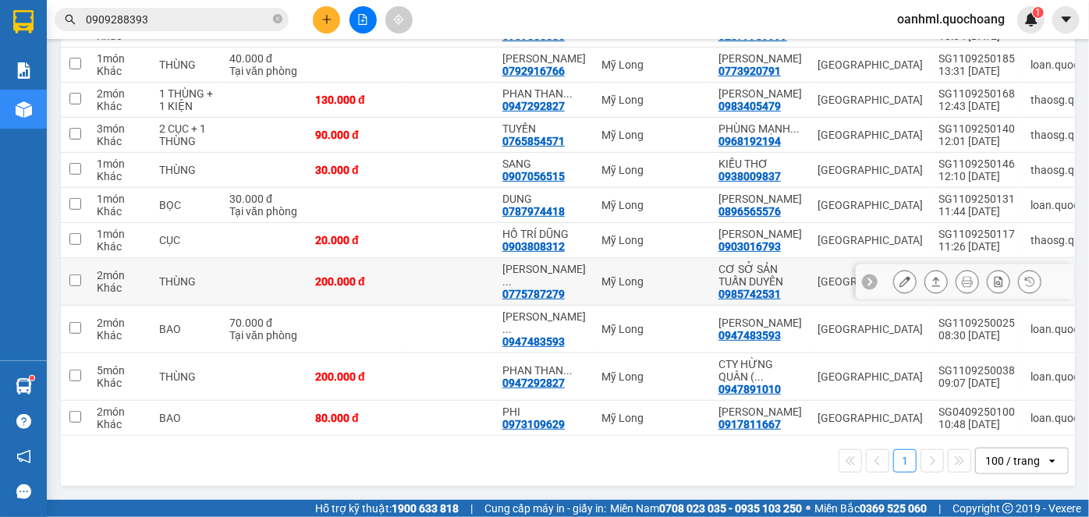
scroll to position [283, 0]
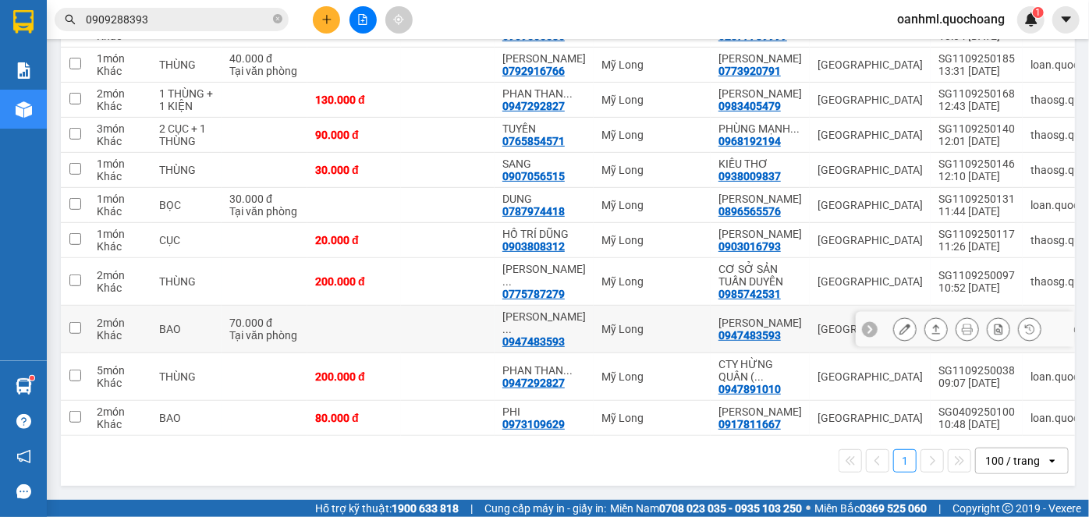
click at [900, 335] on icon at bounding box center [905, 329] width 11 height 11
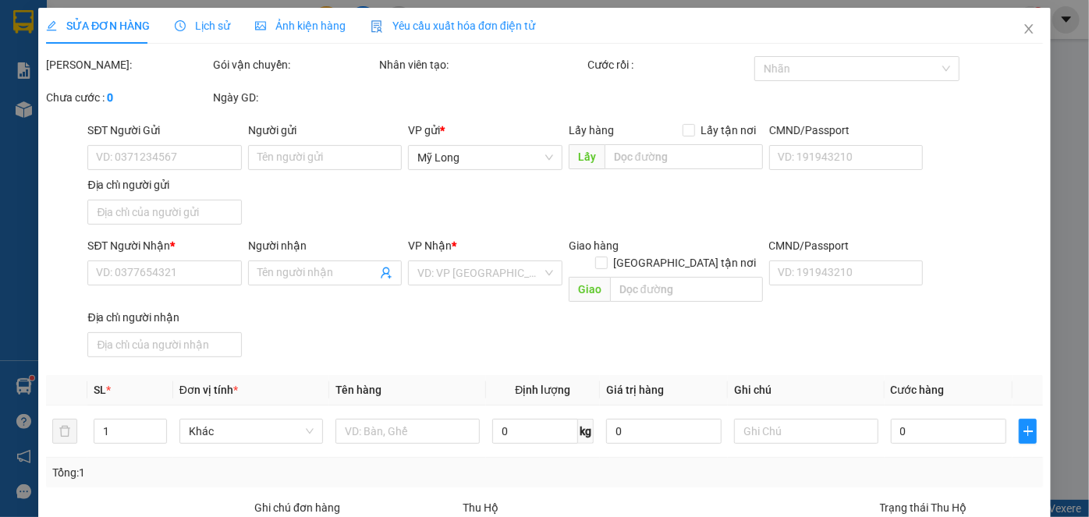
type input "0947483593"
type input "[PERSON_NAME]"
type input "304 ÂU DƯƠNG LÂN P CHÁNH HƯNG"
type input "0947483593"
type input "[PERSON_NAME]"
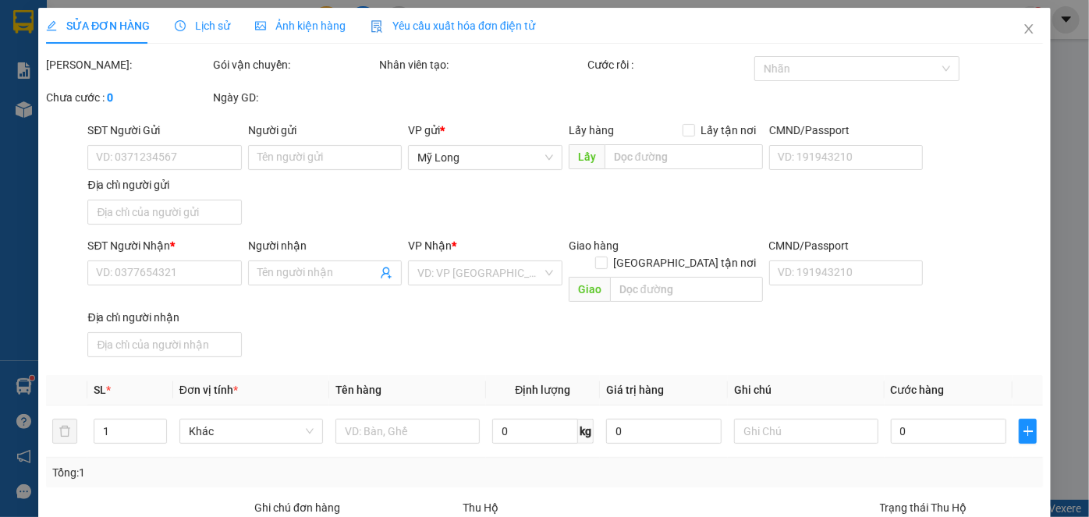
type input "70.000"
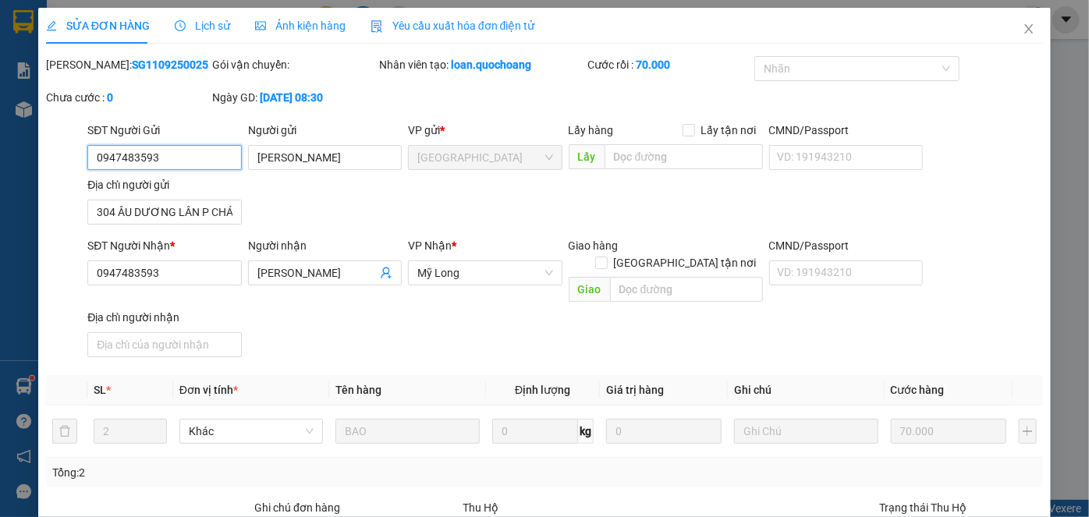
scroll to position [170, 0]
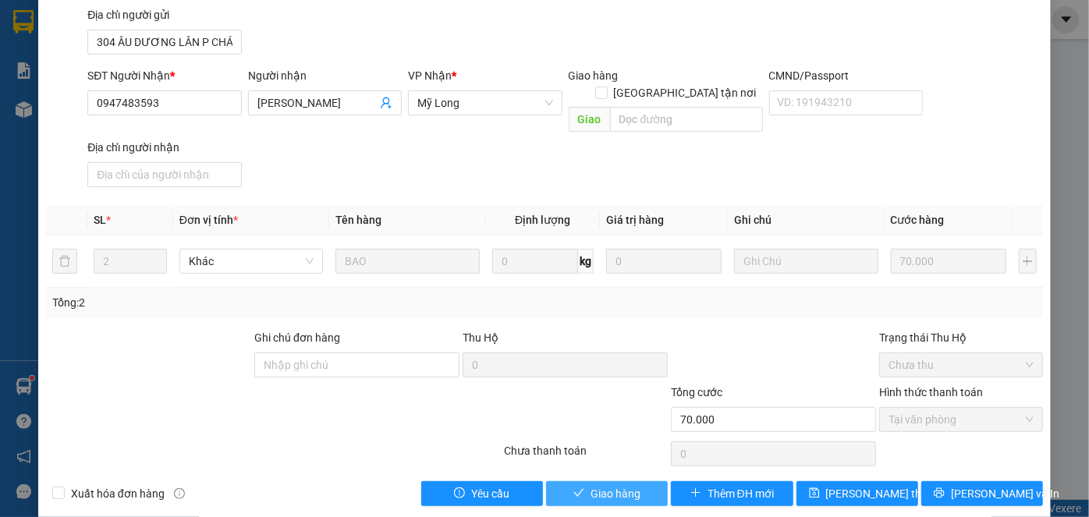
click at [648, 481] on button "Giao hàng" at bounding box center [607, 493] width 122 height 25
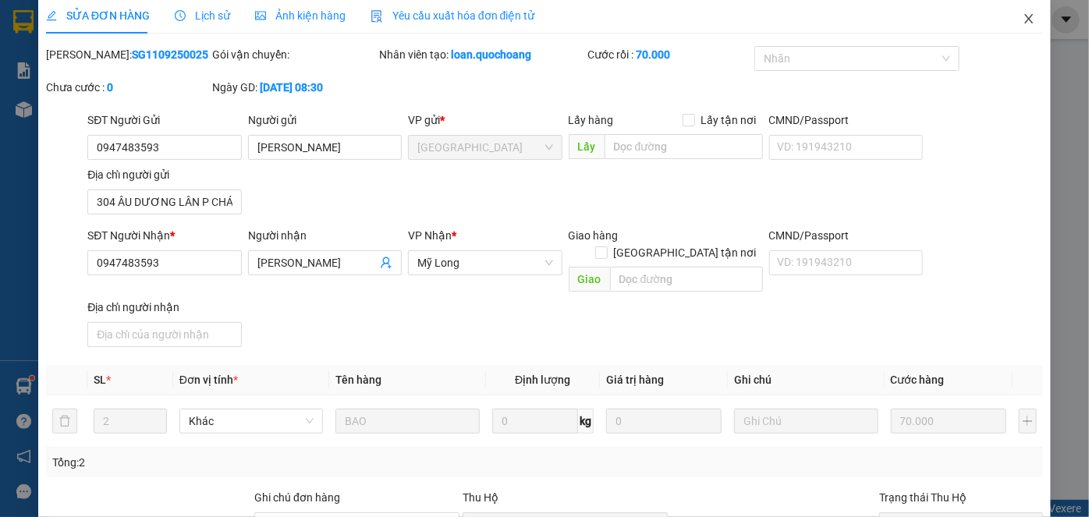
scroll to position [0, 0]
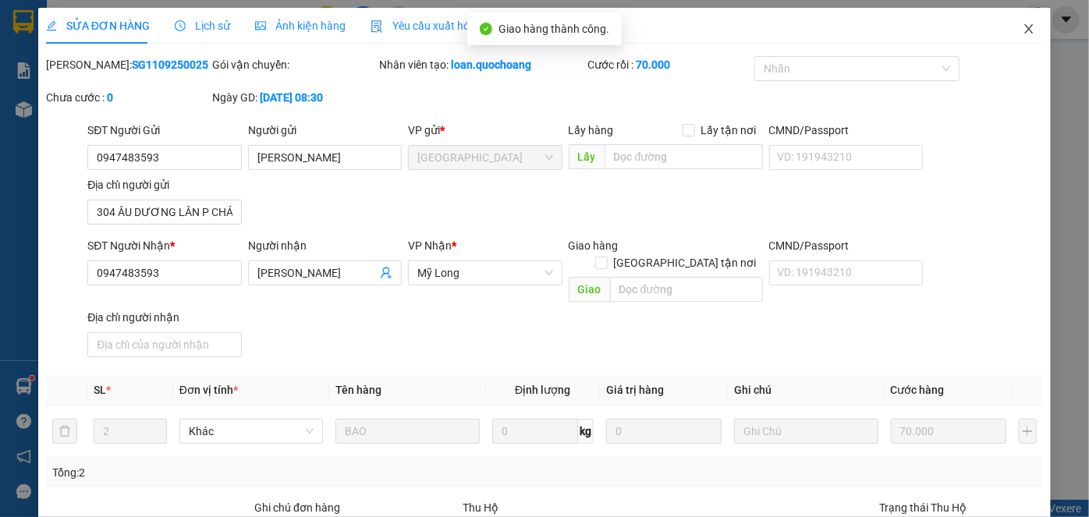
click at [1023, 31] on icon "close" at bounding box center [1029, 29] width 12 height 12
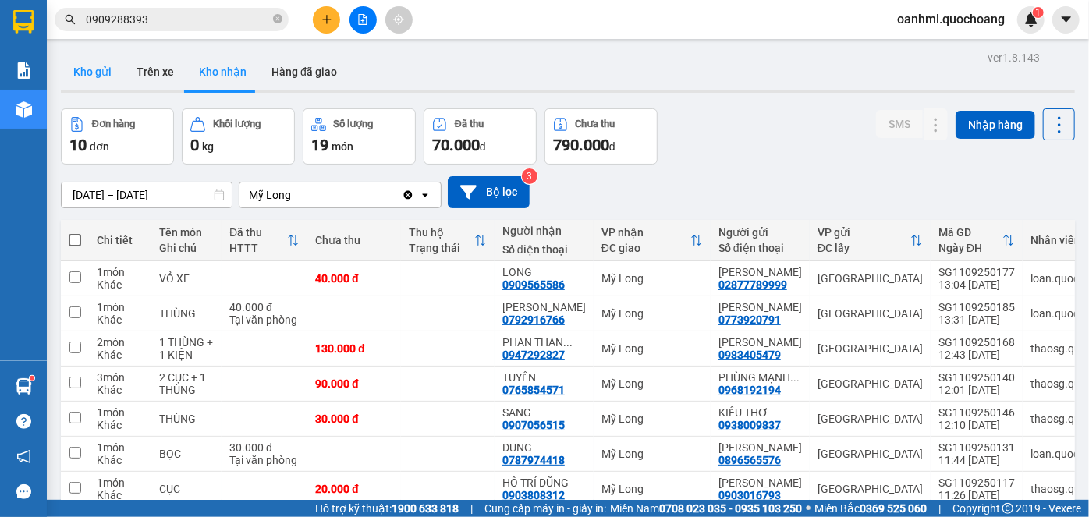
click at [88, 69] on button "Kho gửi" at bounding box center [92, 71] width 63 height 37
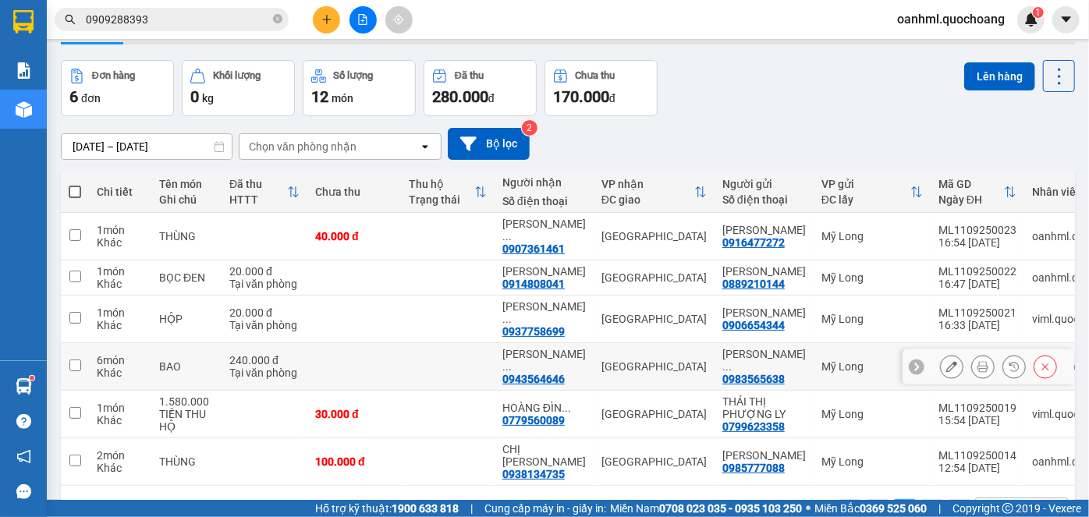
scroll to position [119, 0]
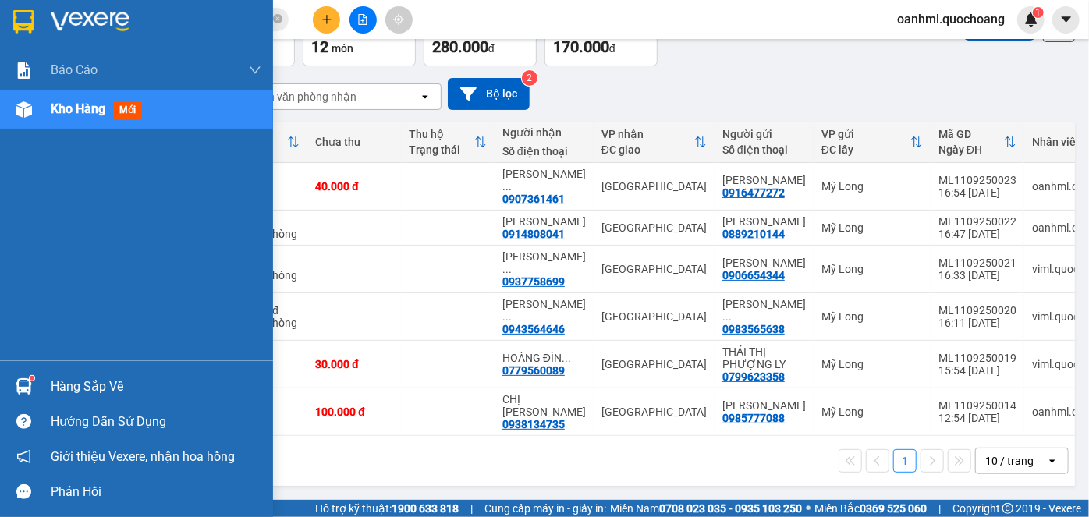
click at [87, 388] on div "Hàng sắp về" at bounding box center [156, 386] width 211 height 23
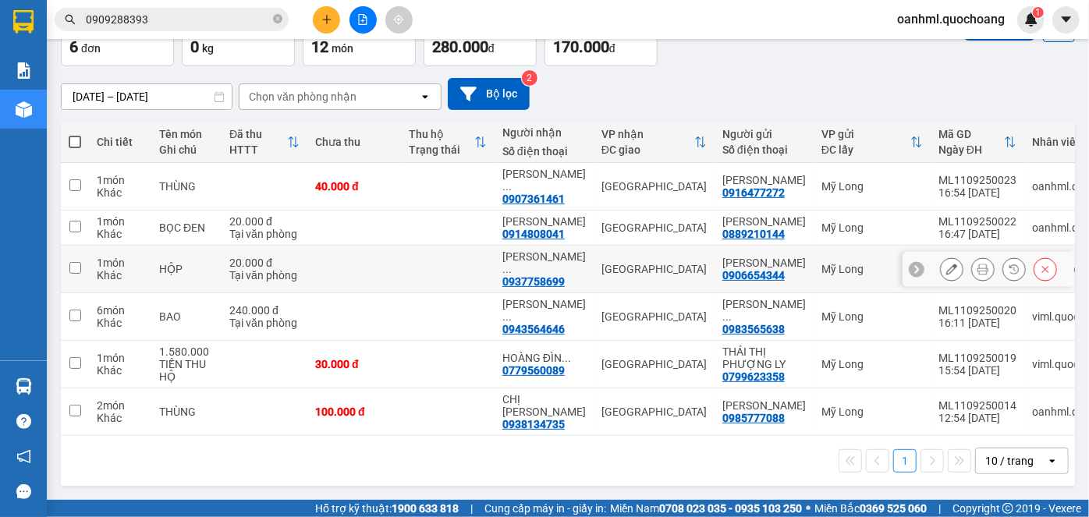
click at [449, 250] on section "Kết quả tìm kiếm ( 141 ) Bộ lọc Mã ĐH Trạng thái Món hàng Thu hộ Tổng cước Chưa…" at bounding box center [544, 258] width 1089 height 517
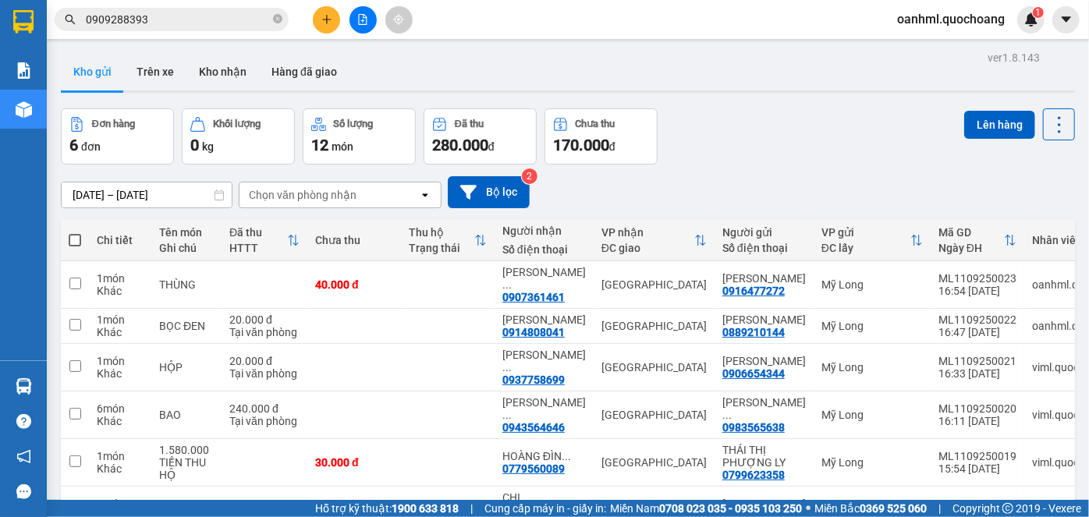
scroll to position [0, 0]
click at [137, 77] on button "Trên xe" at bounding box center [155, 71] width 62 height 37
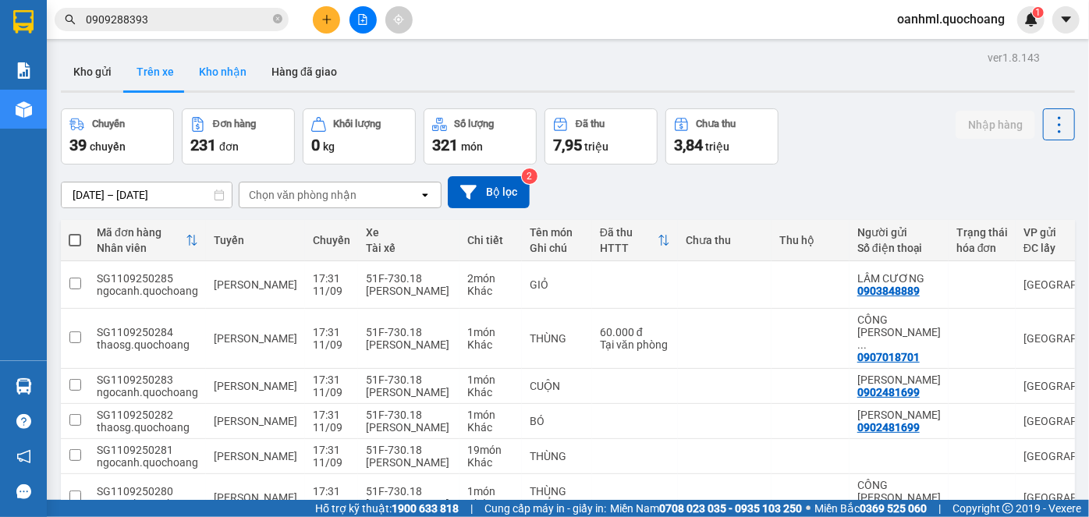
click at [237, 79] on button "Kho nhận" at bounding box center [222, 71] width 73 height 37
type input "[DATE] – [DATE]"
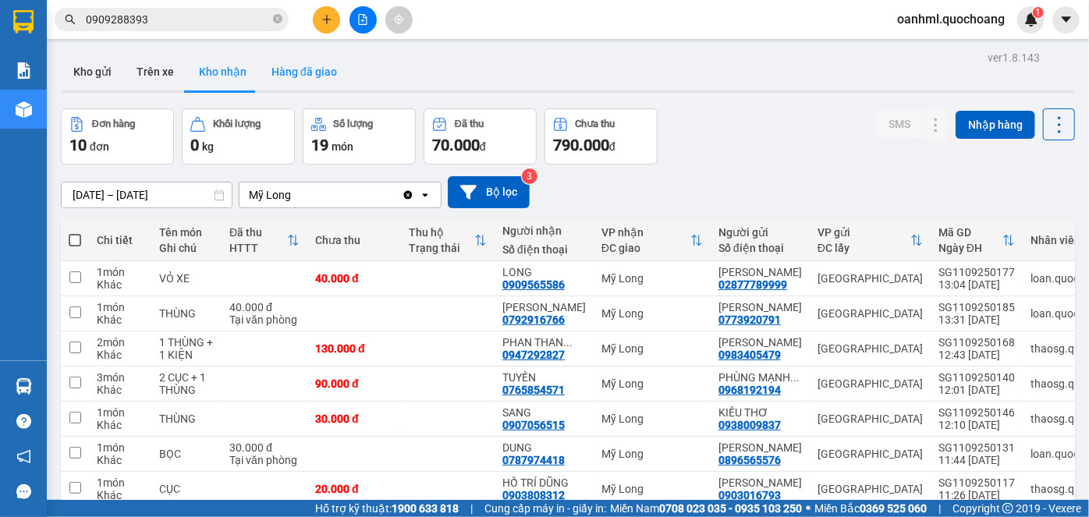
click at [328, 66] on button "Hàng đã giao" at bounding box center [304, 71] width 90 height 37
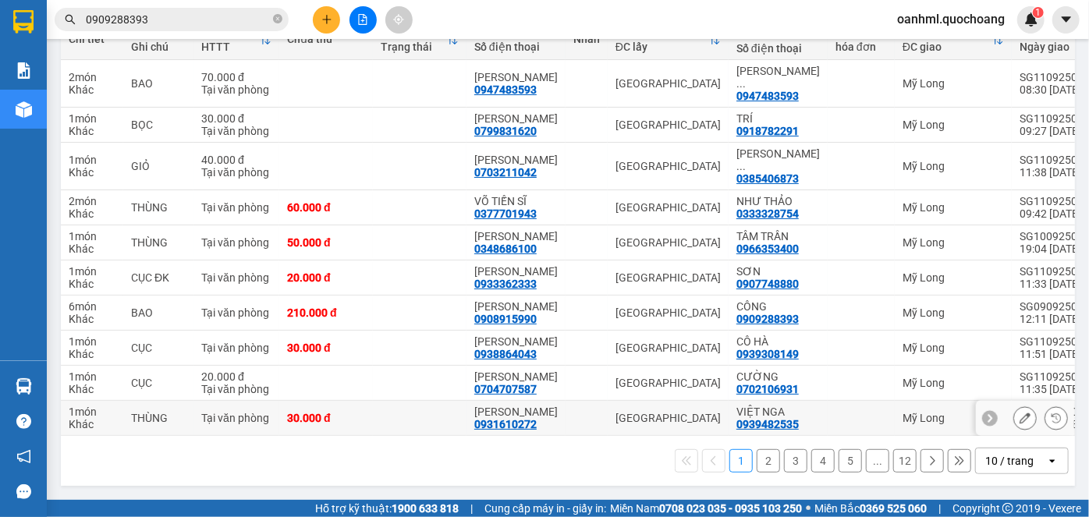
scroll to position [283, 0]
click at [1002, 462] on div "10 / trang" at bounding box center [1009, 461] width 48 height 16
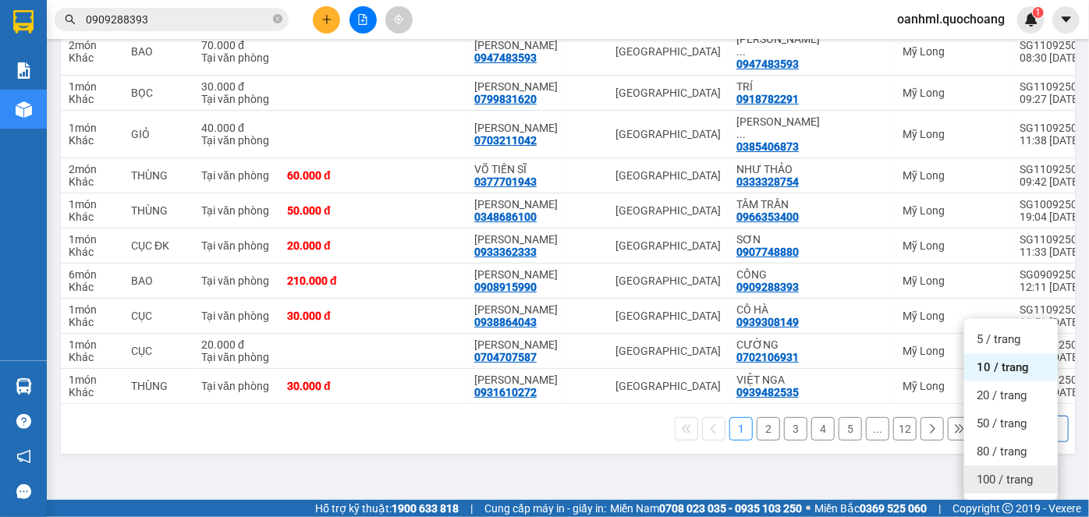
click at [1017, 472] on span "100 / trang" at bounding box center [1005, 480] width 56 height 16
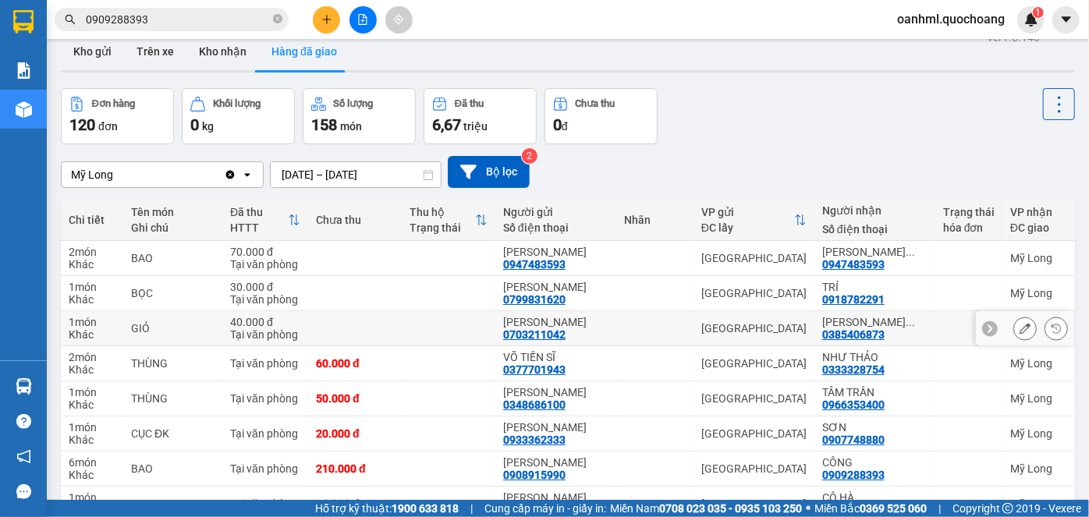
scroll to position [0, 0]
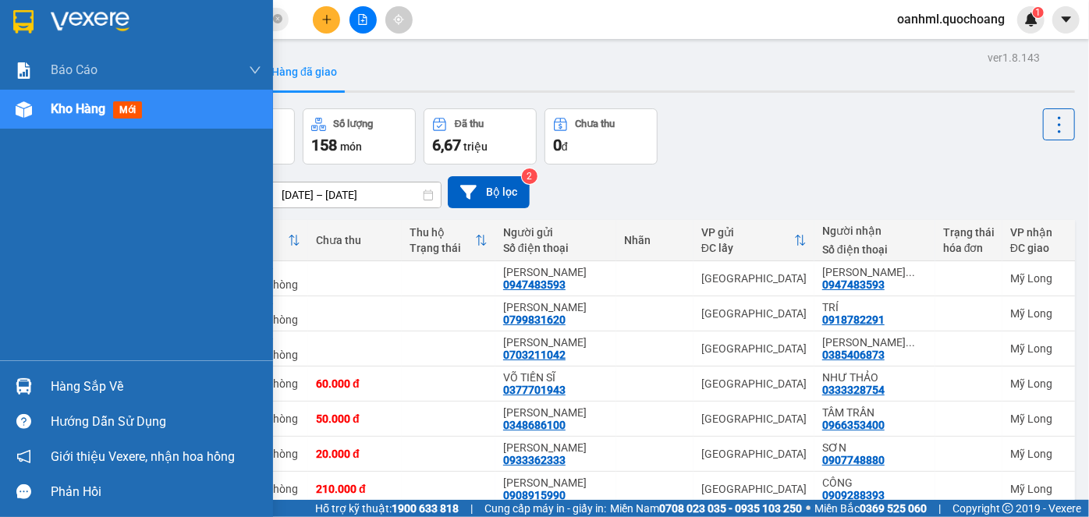
click at [63, 383] on div "Hàng sắp về" at bounding box center [156, 386] width 211 height 23
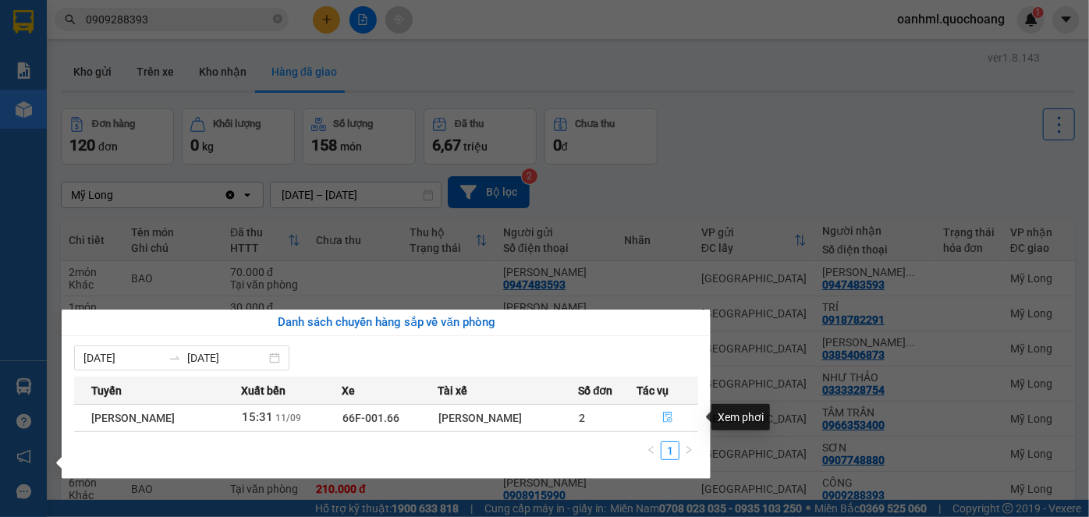
click at [672, 416] on icon "file-done" at bounding box center [667, 417] width 11 height 11
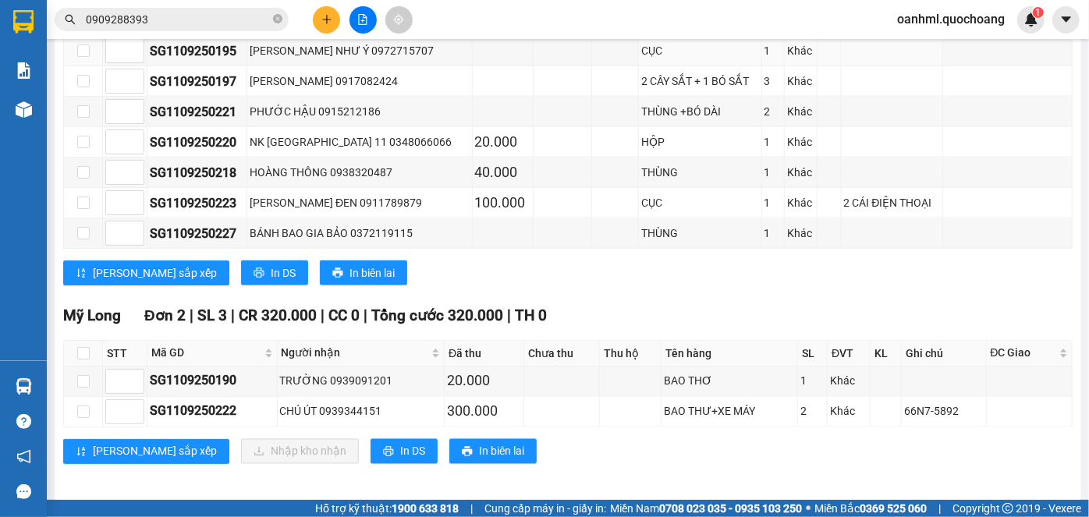
scroll to position [1196, 0]
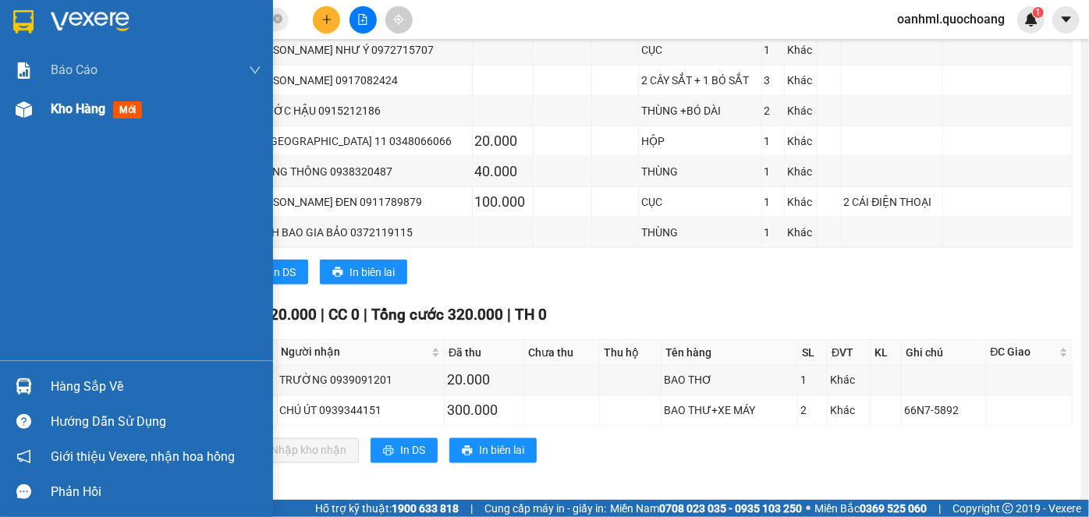
click at [69, 115] on span "Kho hàng" at bounding box center [78, 108] width 55 height 15
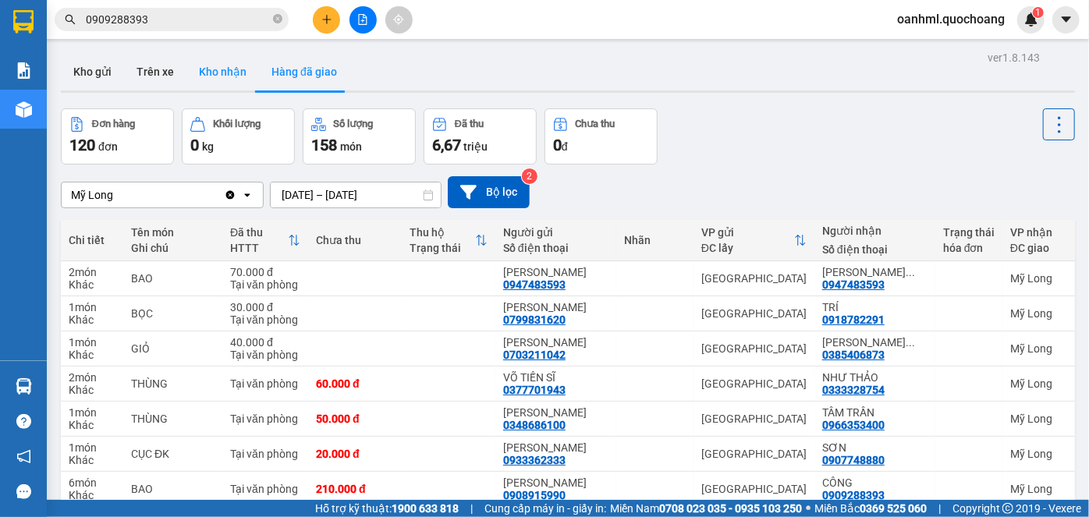
click at [226, 71] on button "Kho nhận" at bounding box center [222, 71] width 73 height 37
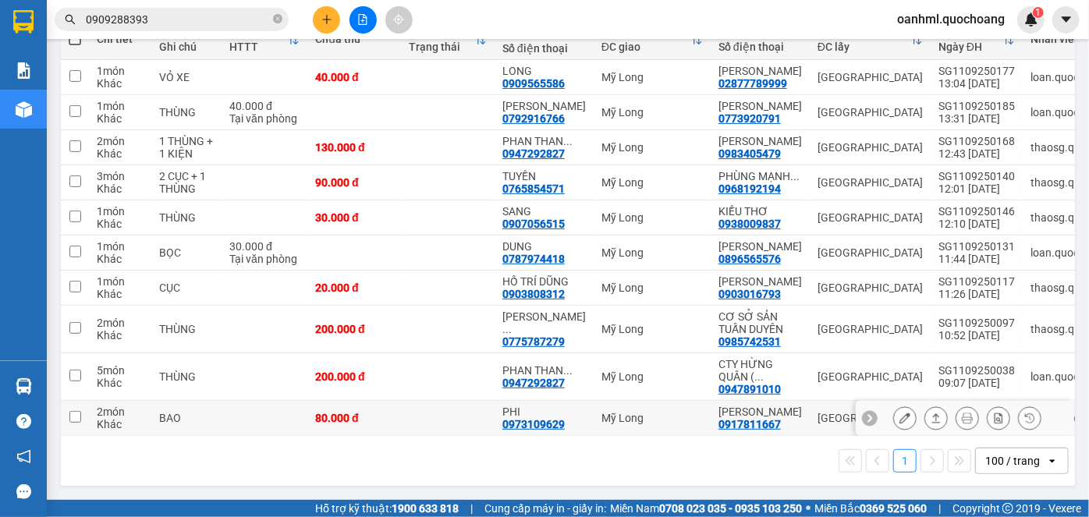
scroll to position [283, 0]
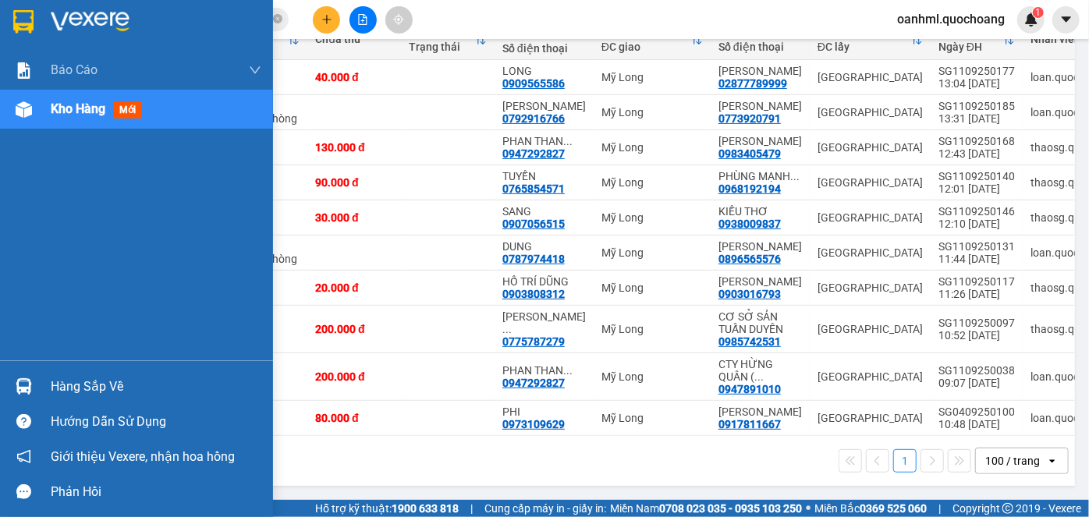
click at [51, 385] on div "Hàng sắp về" at bounding box center [156, 386] width 211 height 23
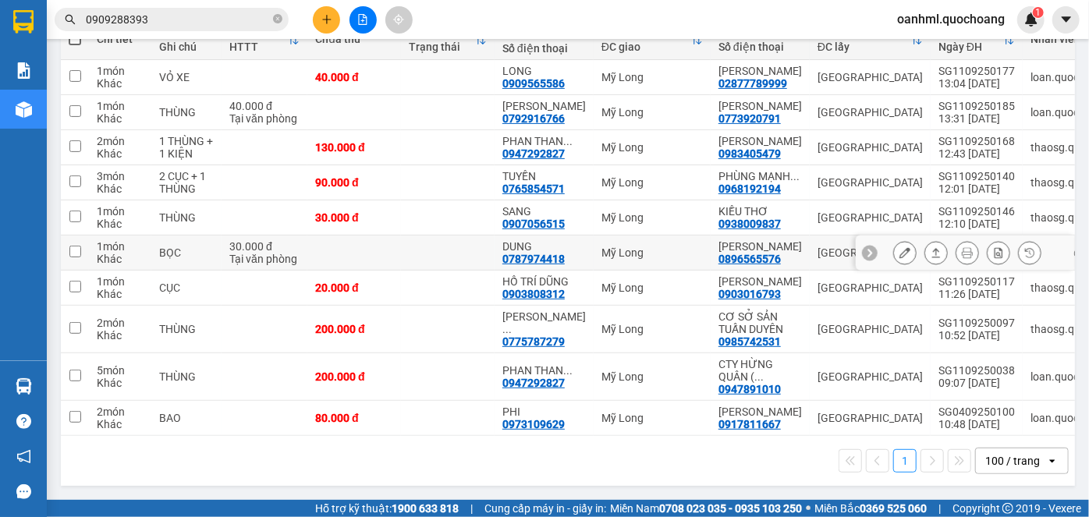
click at [339, 222] on section "Kết quả tìm kiếm ( 141 ) Bộ lọc Mã ĐH Trạng thái Món hàng Thu hộ Tổng cước Chưa…" at bounding box center [544, 258] width 1089 height 517
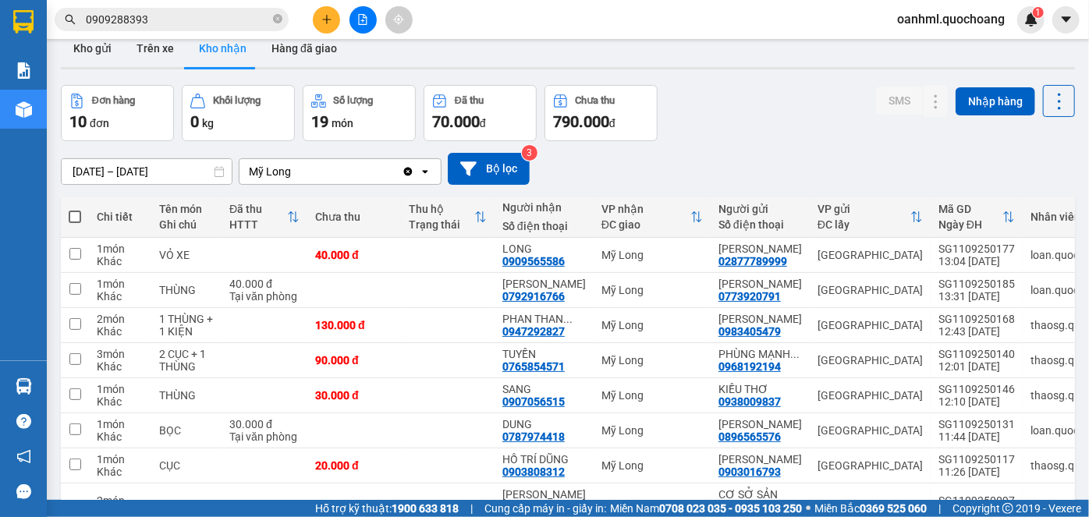
scroll to position [0, 0]
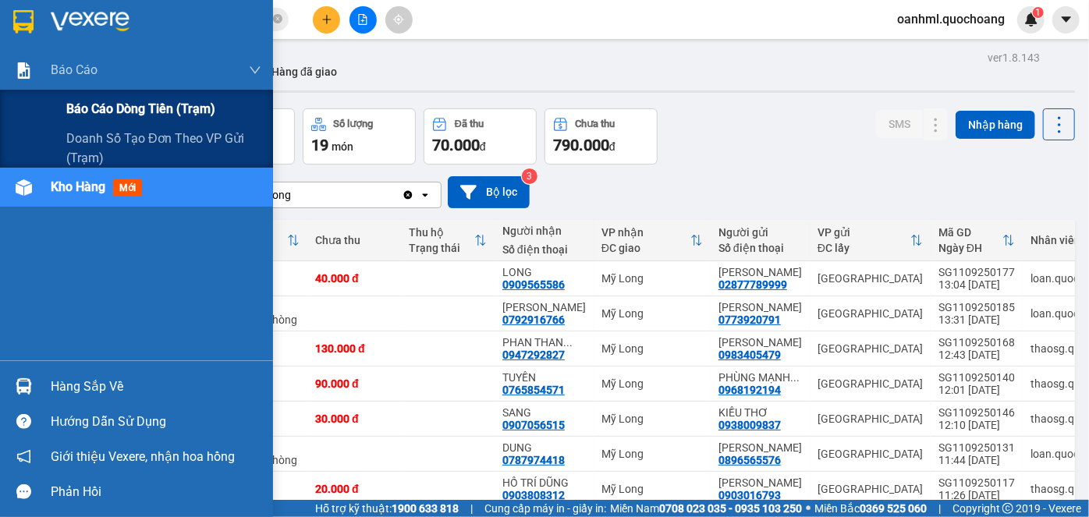
drag, startPoint x: 76, startPoint y: 101, endPoint x: 74, endPoint y: 112, distance: 11.2
click at [76, 102] on span "Báo cáo dòng tiền (trạm)" at bounding box center [140, 109] width 149 height 20
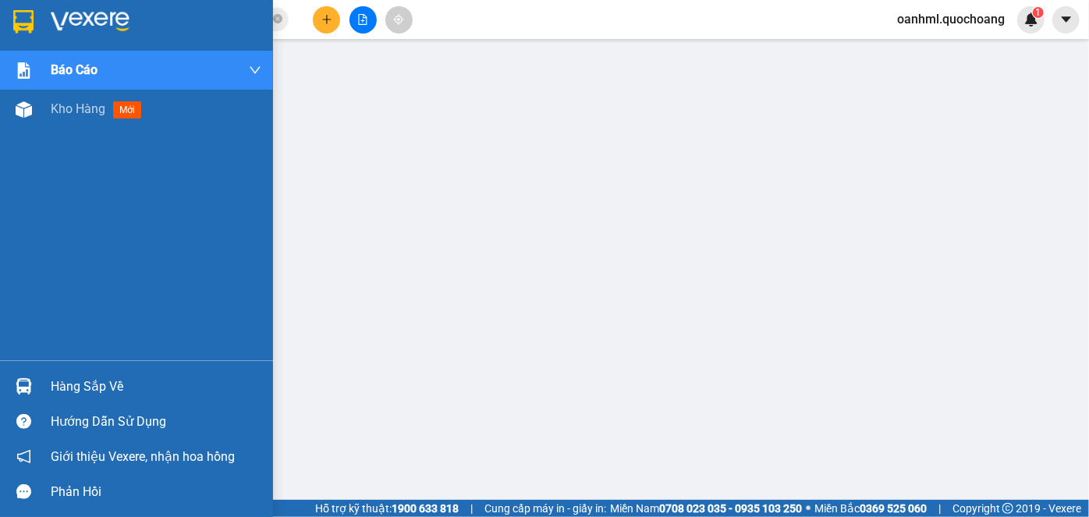
click at [22, 237] on div "Báo cáo Báo cáo dòng tiền (trạm) Doanh số tạo đơn theo VP gửi (trạm) Kho hàng m…" at bounding box center [136, 206] width 273 height 310
click at [69, 105] on span "Kho hàng" at bounding box center [78, 108] width 55 height 15
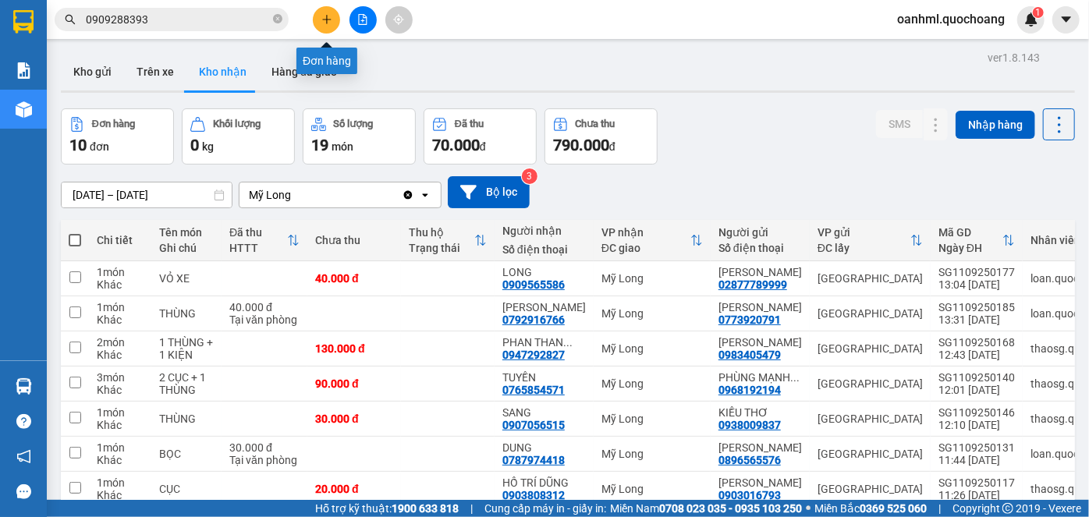
click at [329, 18] on icon "plus" at bounding box center [326, 19] width 11 height 11
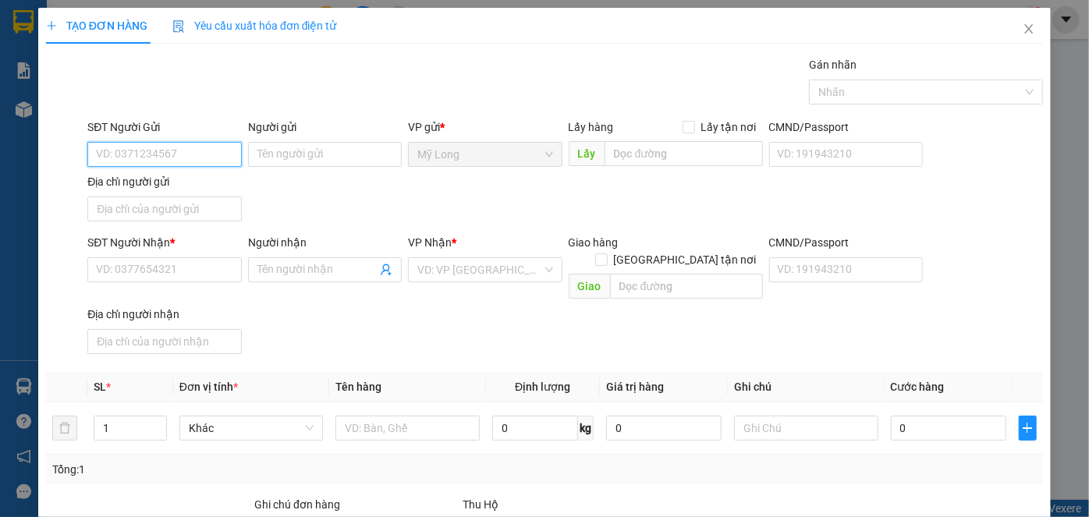
click at [212, 155] on input "SĐT Người Gửi" at bounding box center [164, 154] width 154 height 25
click at [200, 187] on div "0352448171 - [PERSON_NAME]" at bounding box center [173, 184] width 154 height 17
type input "0352448171"
type input "[PERSON_NAME]"
type input "0352448171"
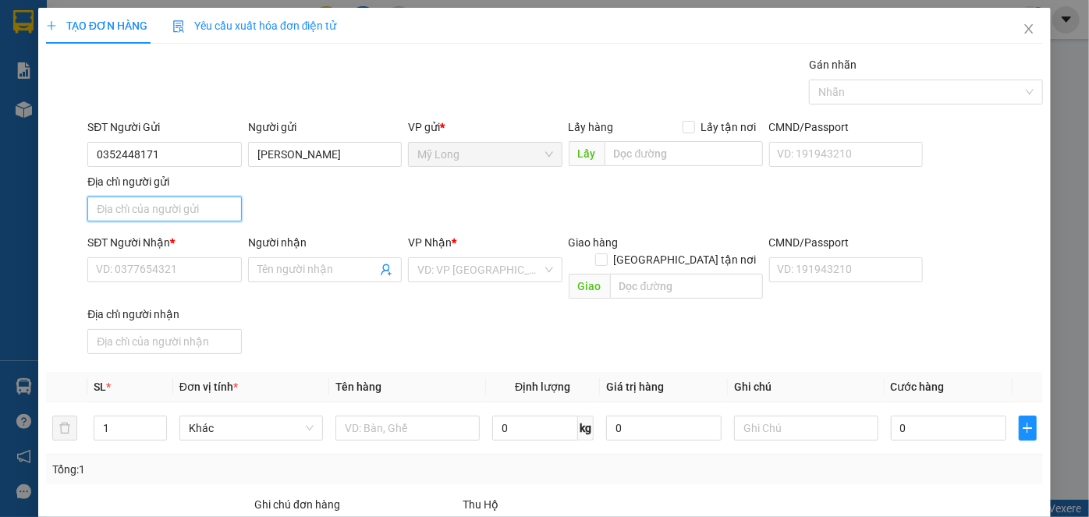
click at [204, 206] on input "Địa chỉ người gửi" at bounding box center [164, 209] width 154 height 25
type input "ẤP 2, [GEOGRAPHIC_DATA], [GEOGRAPHIC_DATA]"
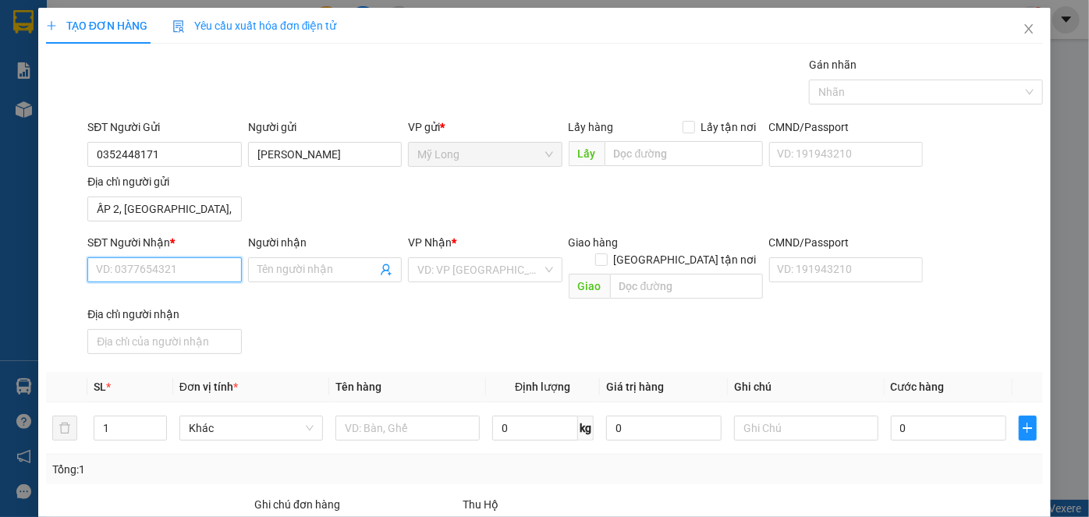
click at [189, 267] on input "SĐT Người Nhận *" at bounding box center [164, 269] width 154 height 25
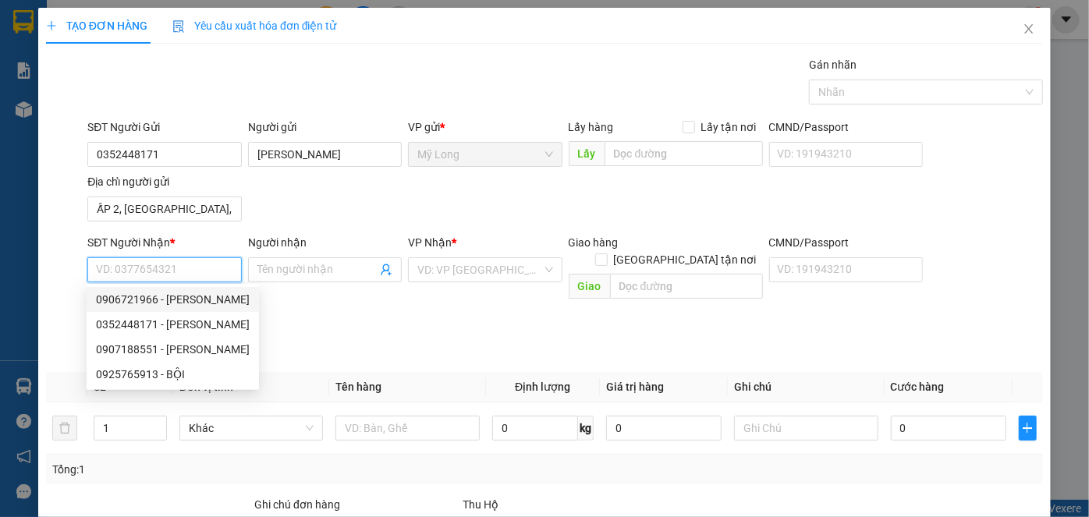
click at [225, 302] on div "0906721966 - [PERSON_NAME]" at bounding box center [173, 299] width 154 height 17
type input "0906721966"
type input "[PERSON_NAME]"
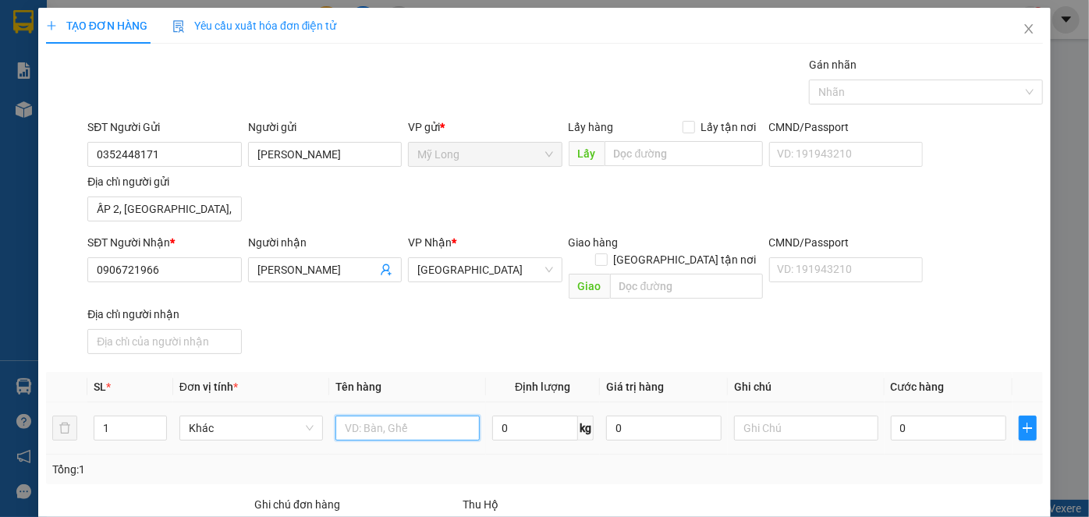
click at [358, 416] on input "text" at bounding box center [407, 428] width 144 height 25
type input "THÙNG"
click at [941, 416] on input "0" at bounding box center [948, 428] width 115 height 25
type input "5"
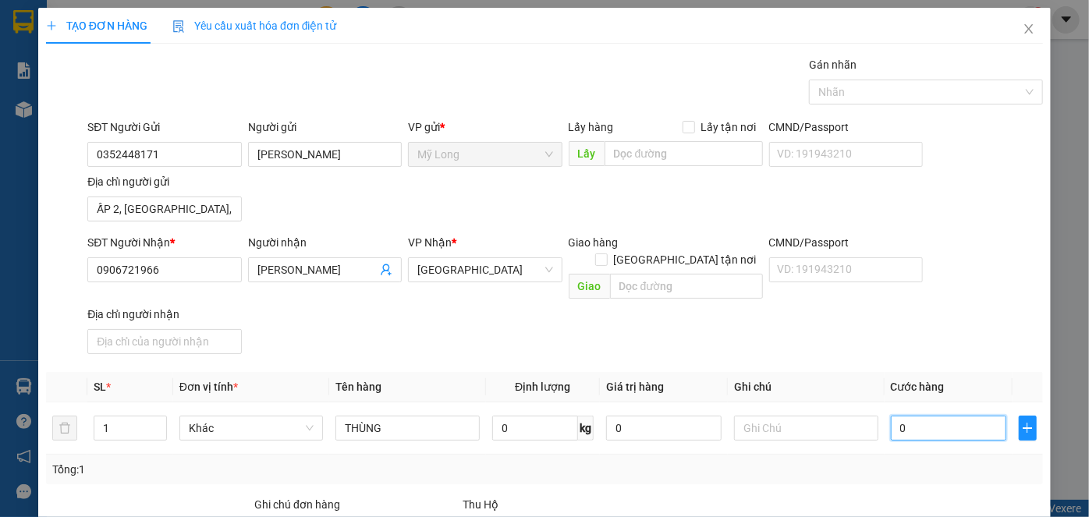
type input "5"
type input "50"
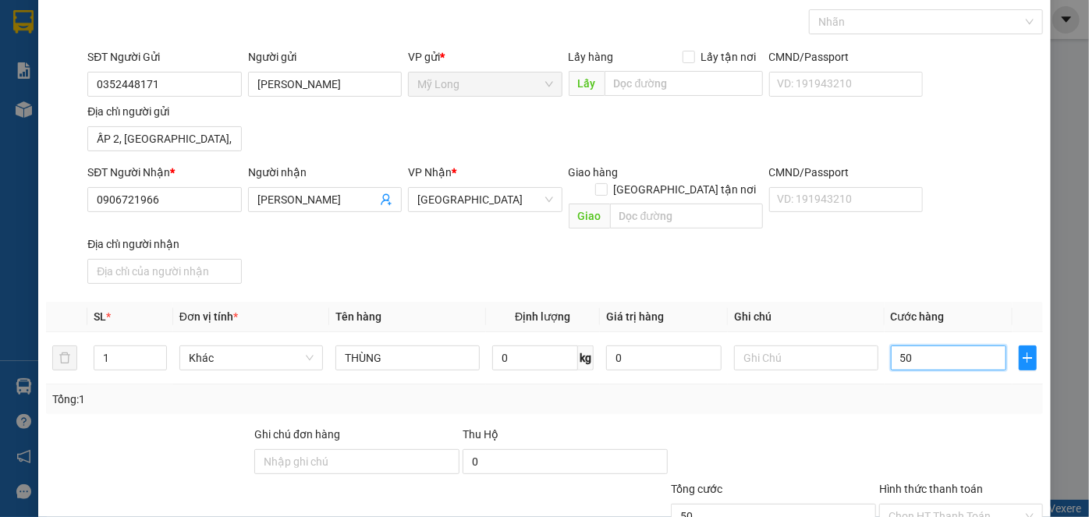
scroll to position [166, 0]
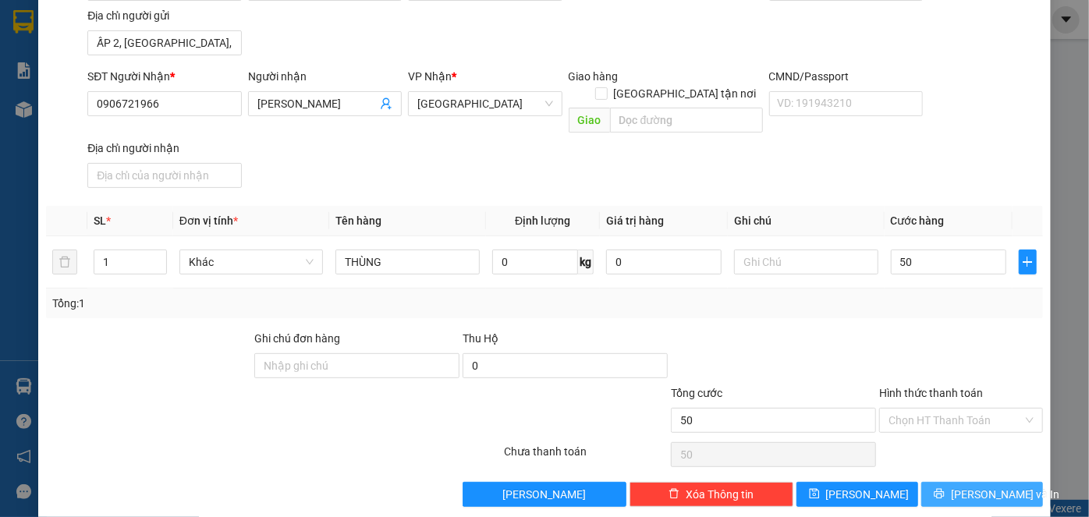
type input "50.000"
click at [939, 482] on button "[PERSON_NAME] và In" at bounding box center [982, 494] width 122 height 25
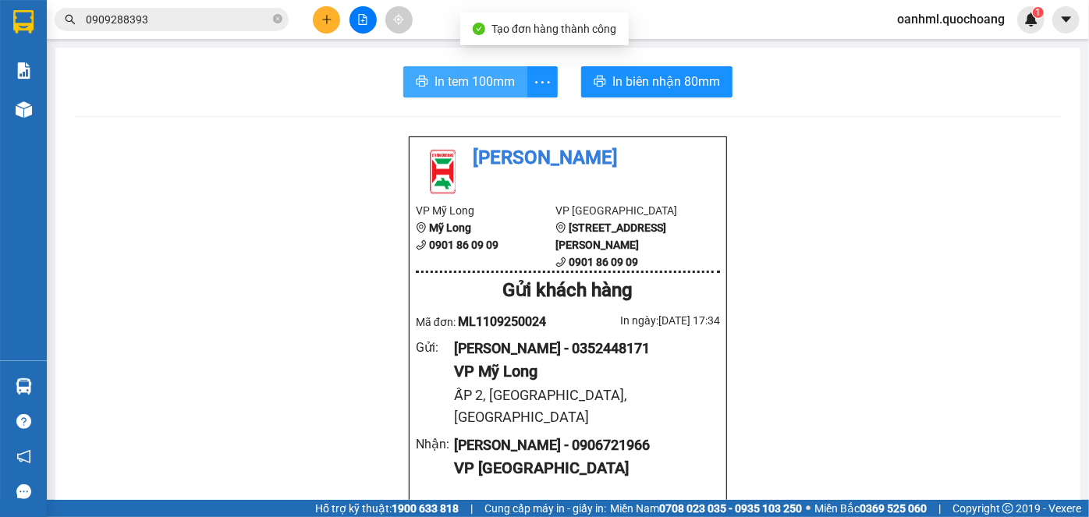
click at [468, 92] on button "In tem 100mm" at bounding box center [465, 81] width 124 height 31
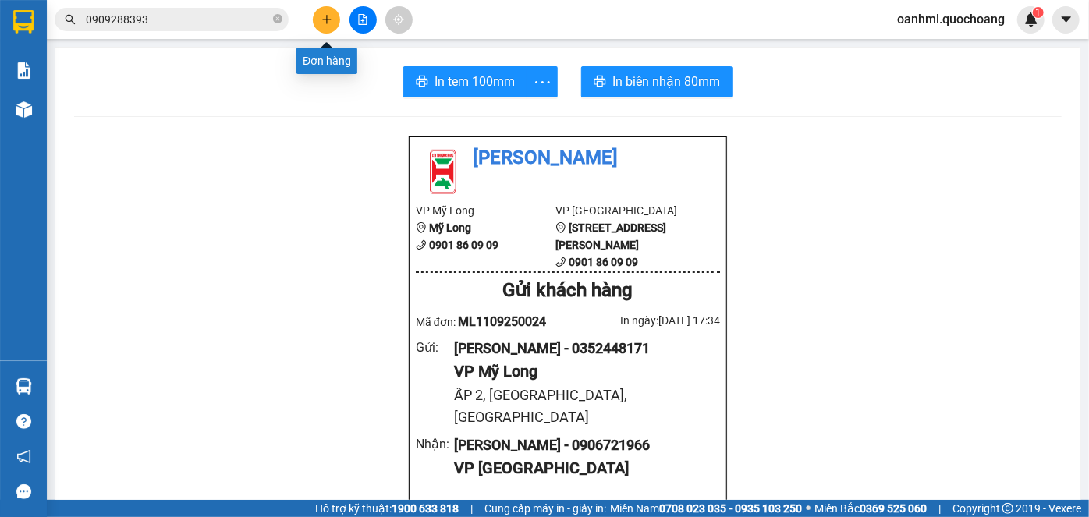
click at [331, 17] on icon "plus" at bounding box center [326, 19] width 11 height 11
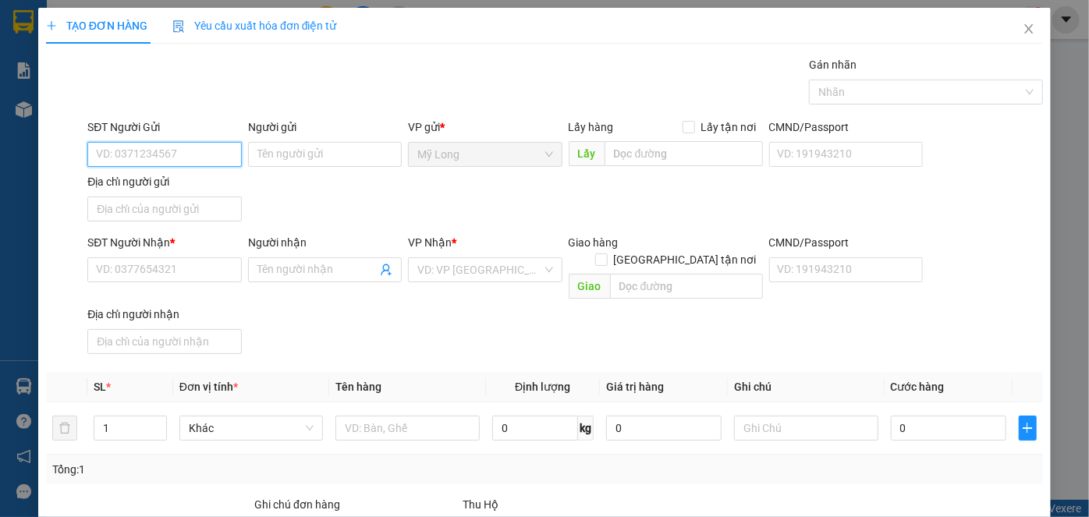
click at [216, 149] on input "SĐT Người Gửi" at bounding box center [164, 154] width 154 height 25
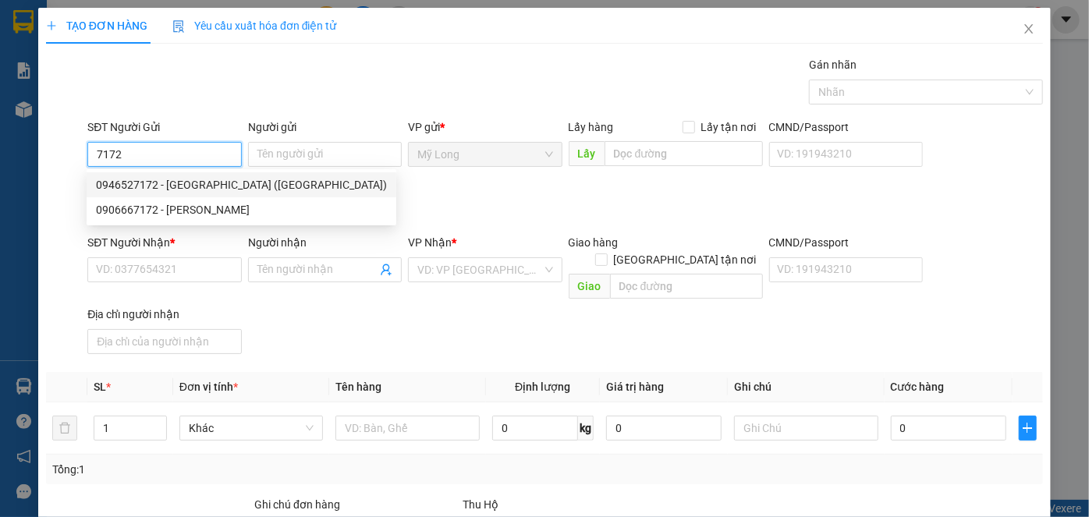
click at [206, 182] on div "0946527172 - [GEOGRAPHIC_DATA] ([GEOGRAPHIC_DATA])" at bounding box center [241, 184] width 291 height 17
type input "0946527172"
type input "YÊN ĐỨC HÒA ([GEOGRAPHIC_DATA])"
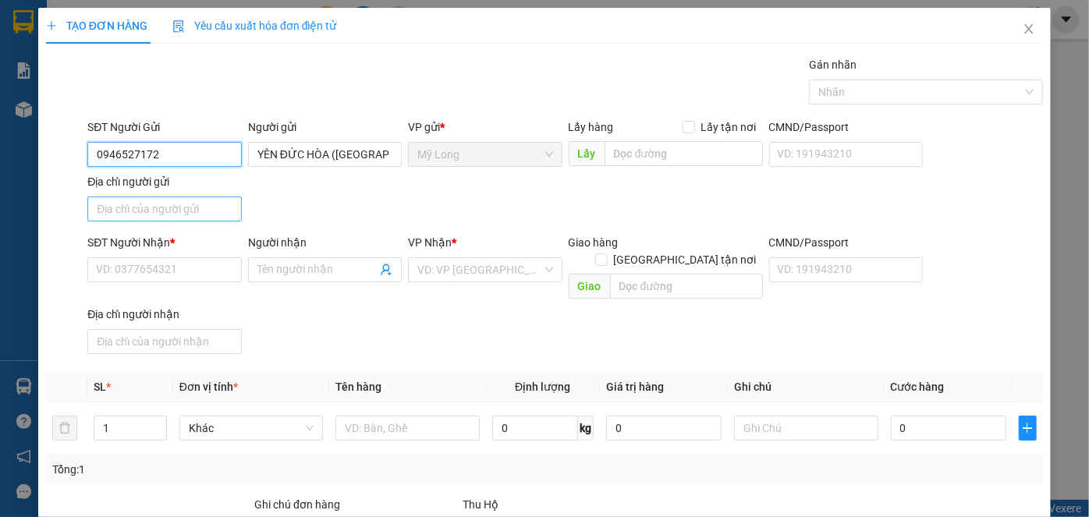
type input "0946527172"
click at [197, 202] on input "Địa chỉ người gửi" at bounding box center [164, 209] width 154 height 25
type input "ẤP 2, [GEOGRAPHIC_DATA], [GEOGRAPHIC_DATA]"
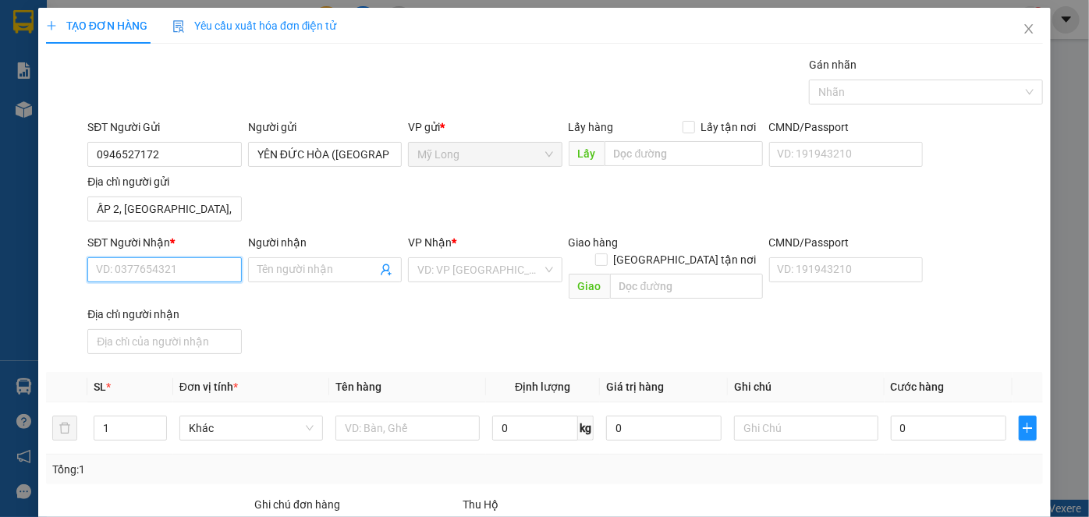
click at [192, 264] on input "SĐT Người Nhận *" at bounding box center [164, 269] width 154 height 25
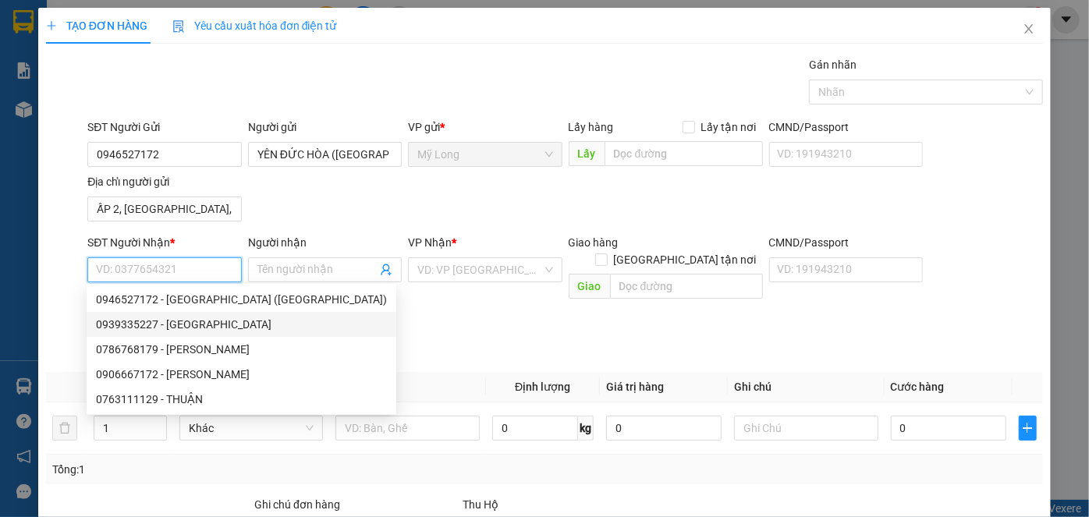
click at [247, 322] on div "0939335227 - [GEOGRAPHIC_DATA]" at bounding box center [241, 324] width 291 height 17
type input "0939335227"
type input "LABO HOÀI ANH"
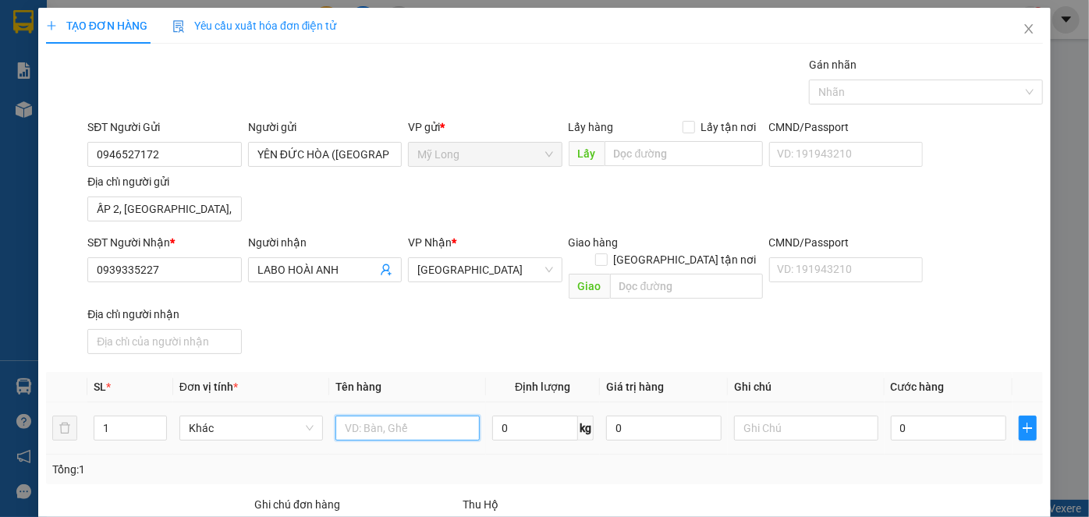
click at [357, 416] on input "text" at bounding box center [407, 428] width 144 height 25
type input "HỘP"
click at [925, 417] on input "0" at bounding box center [948, 428] width 115 height 25
type input "2"
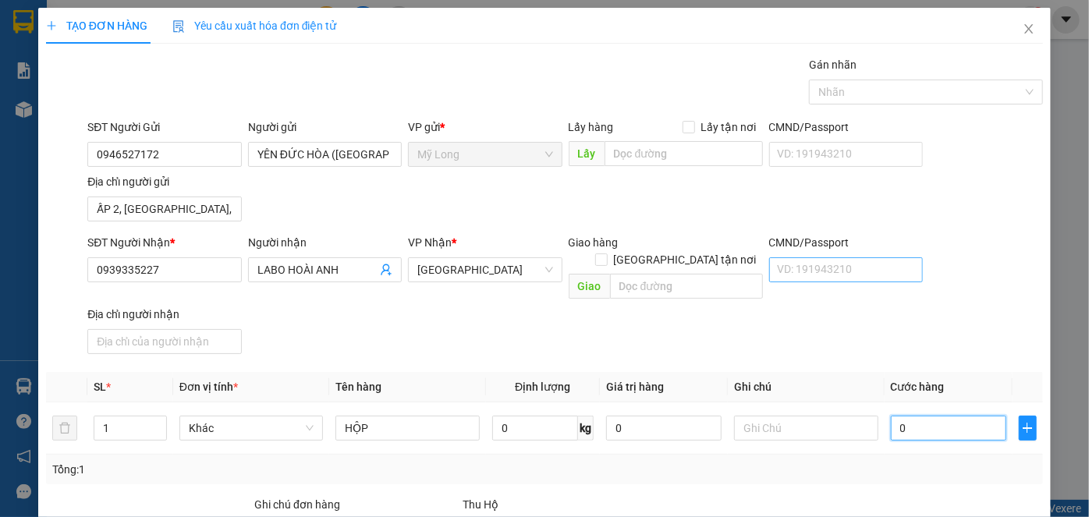
type input "2"
type input "20"
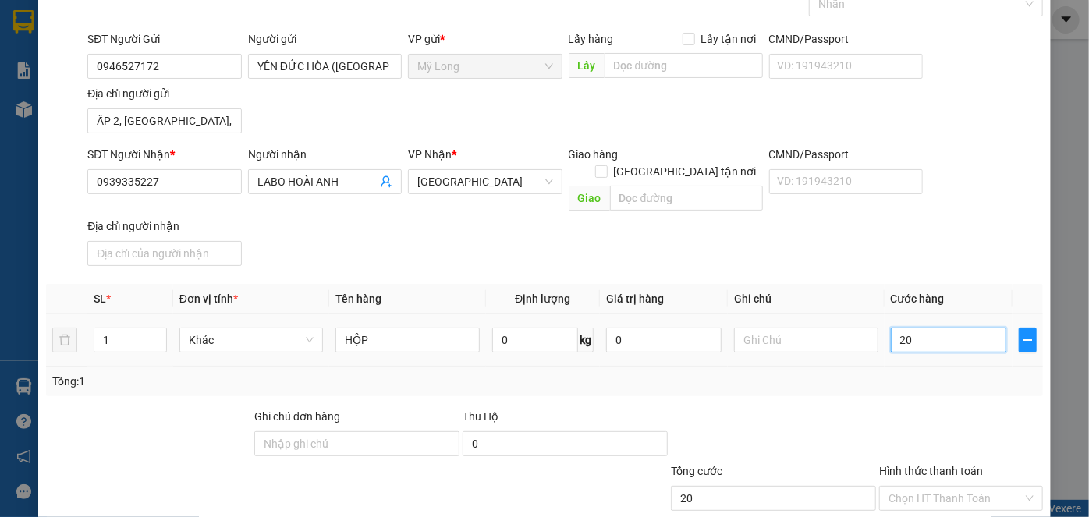
scroll to position [166, 0]
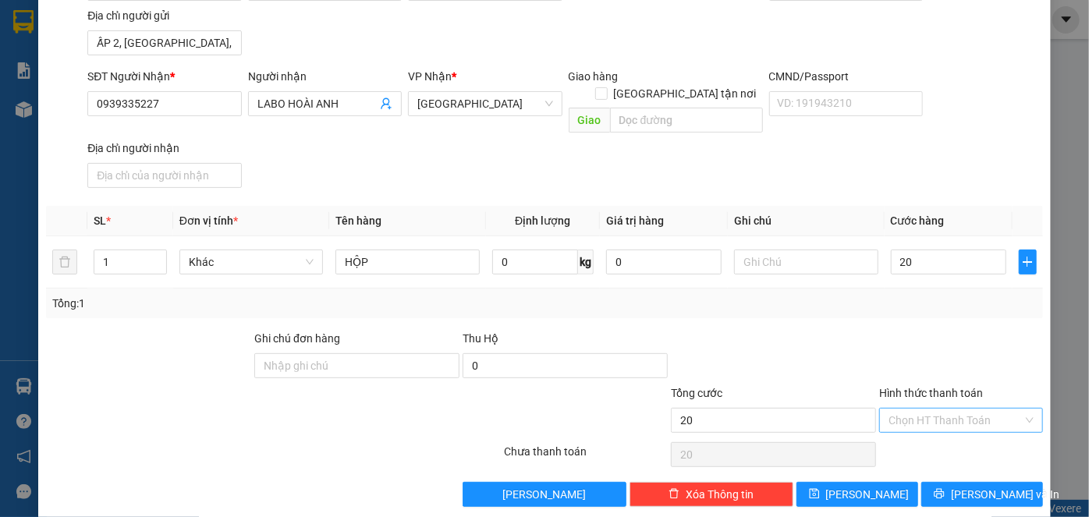
type input "20.000"
click at [936, 409] on input "Hình thức thanh toán" at bounding box center [956, 420] width 134 height 23
drag, startPoint x: 940, startPoint y: 433, endPoint x: 940, endPoint y: 414, distance: 18.7
click at [940, 432] on div "Tại văn phòng" at bounding box center [953, 432] width 144 height 17
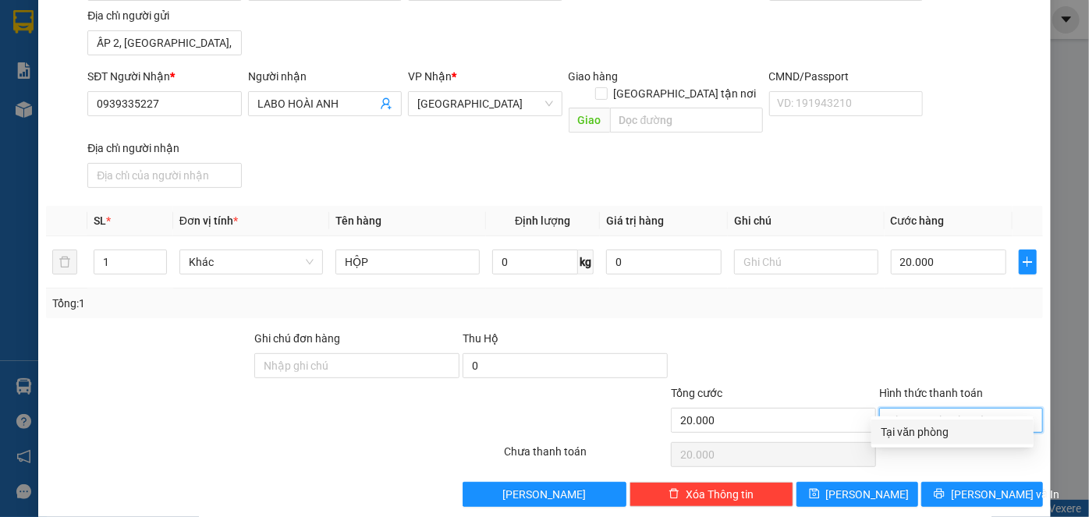
type input "0"
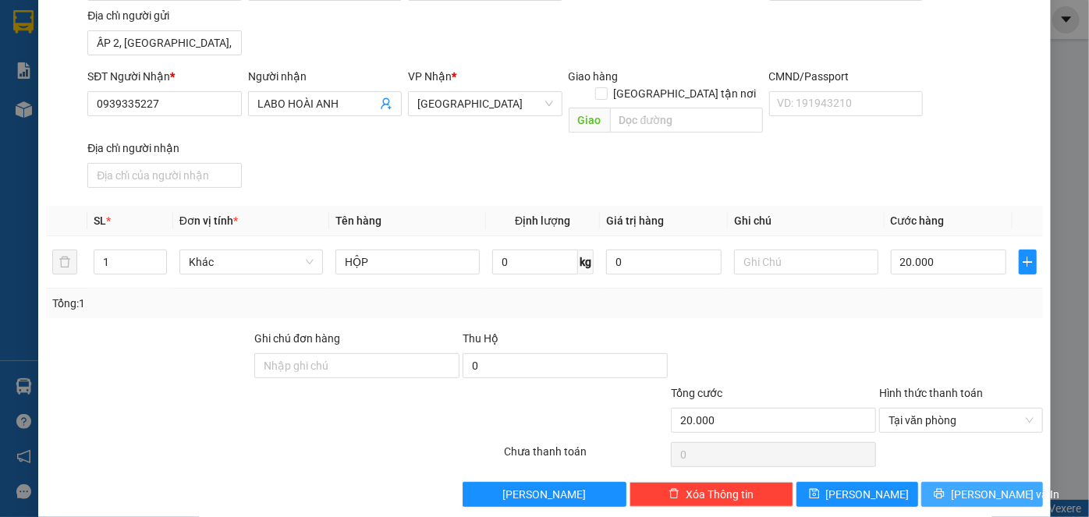
click at [945, 488] on icon "printer" at bounding box center [939, 493] width 11 height 11
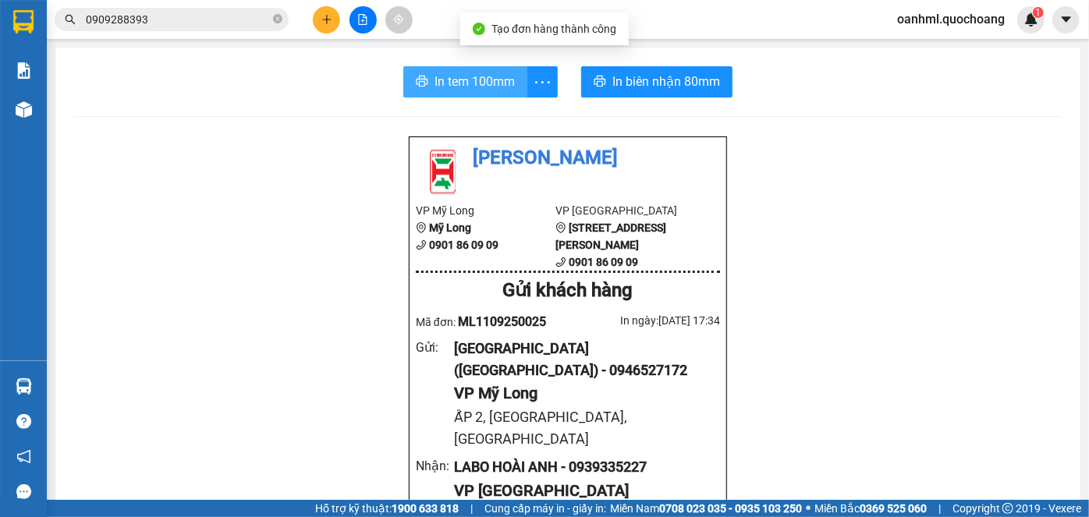
click at [488, 80] on span "In tem 100mm" at bounding box center [475, 82] width 80 height 20
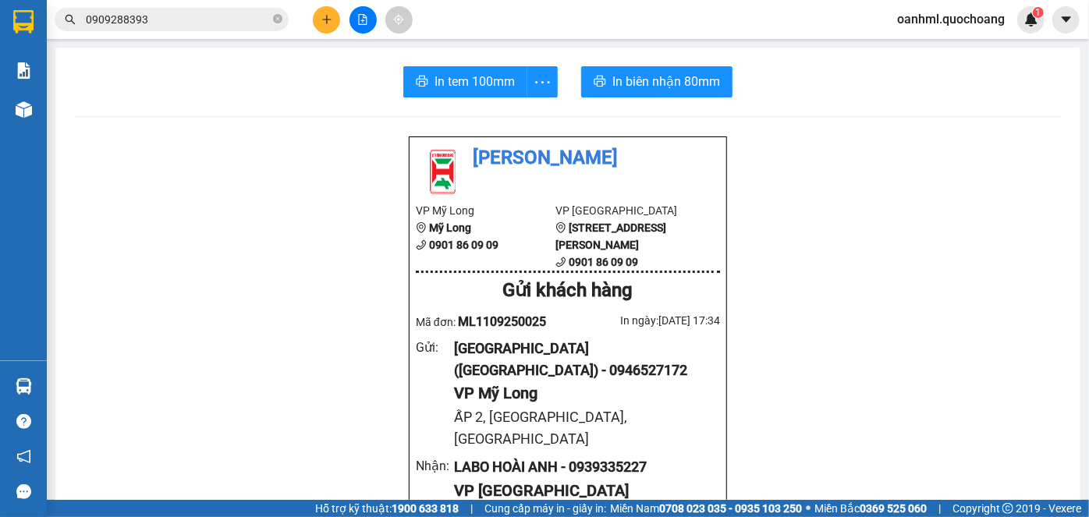
scroll to position [185, 0]
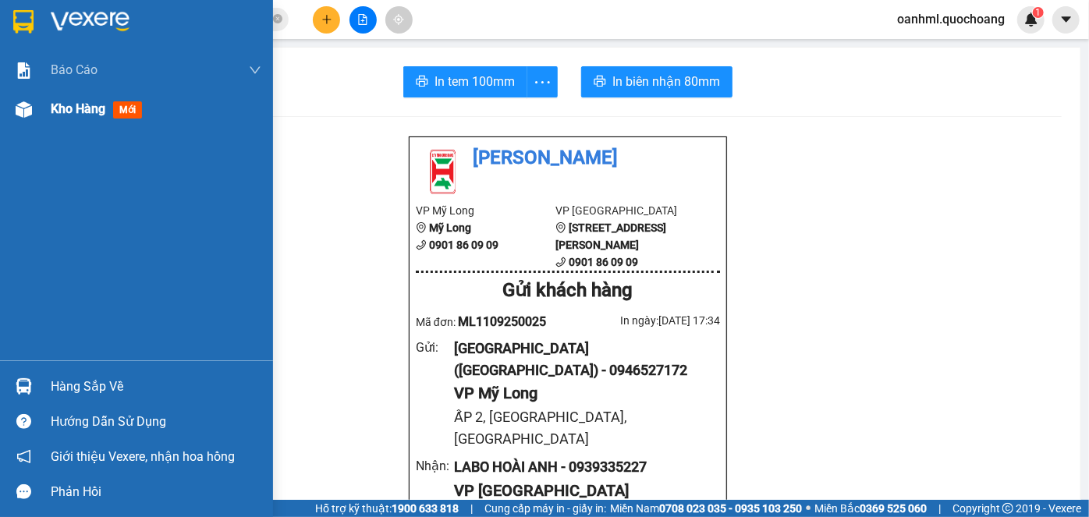
click at [68, 108] on span "Kho hàng" at bounding box center [78, 108] width 55 height 15
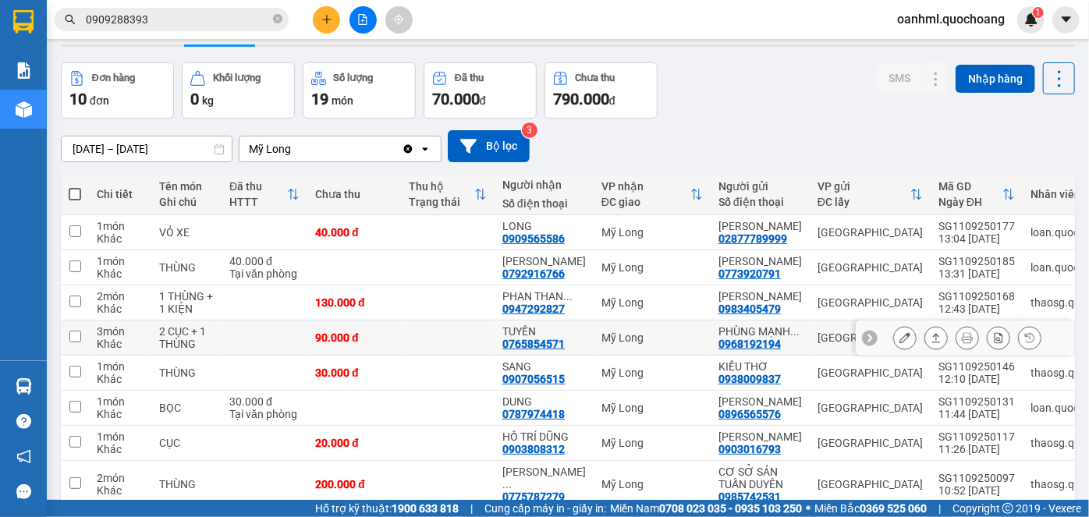
scroll to position [70, 0]
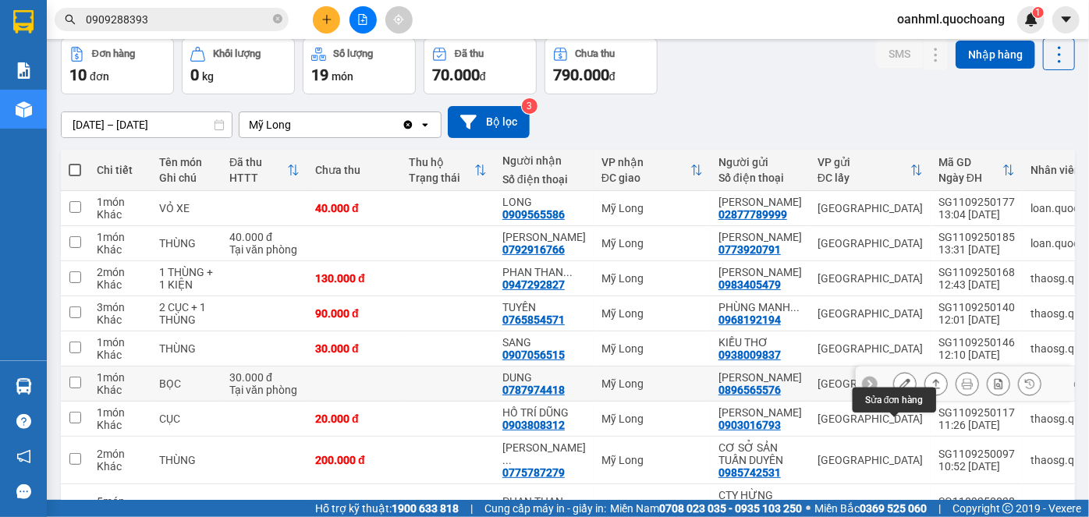
click at [900, 389] on icon at bounding box center [905, 383] width 11 height 11
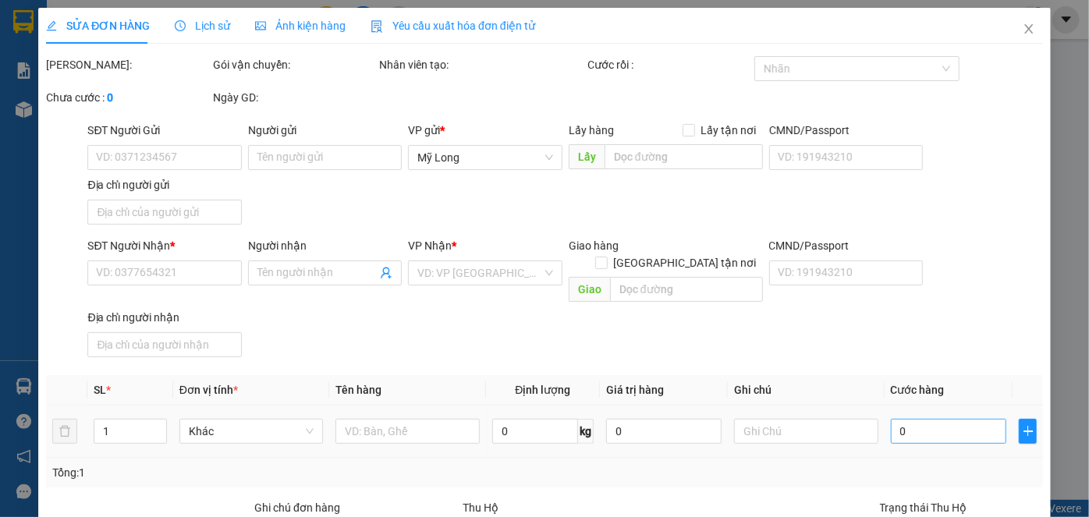
type input "0896565576"
type input "[PERSON_NAME]"
type input "163 BÙI ĐIỀN P4 Q8"
type input "0787974418"
type input "DUNG"
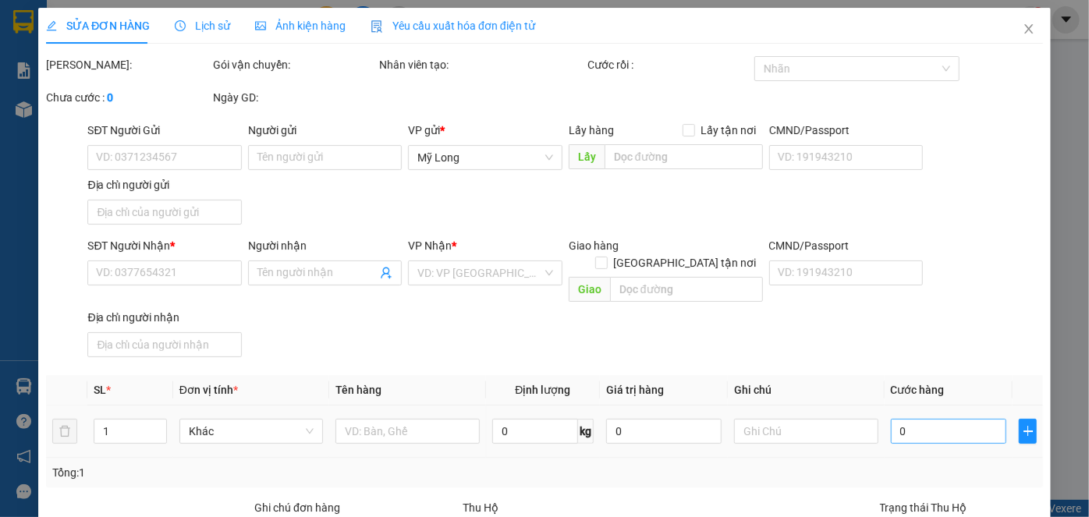
type input "30.000"
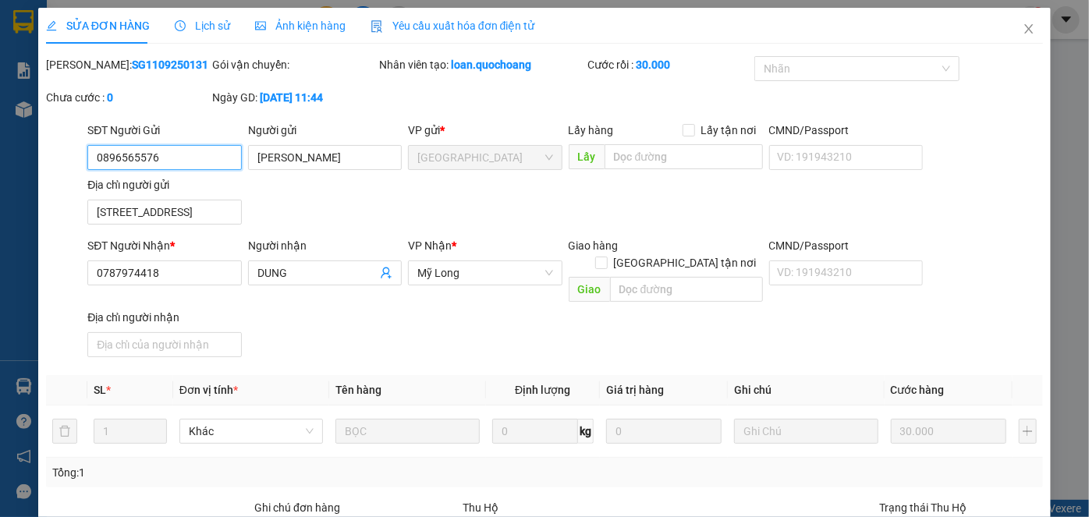
scroll to position [170, 0]
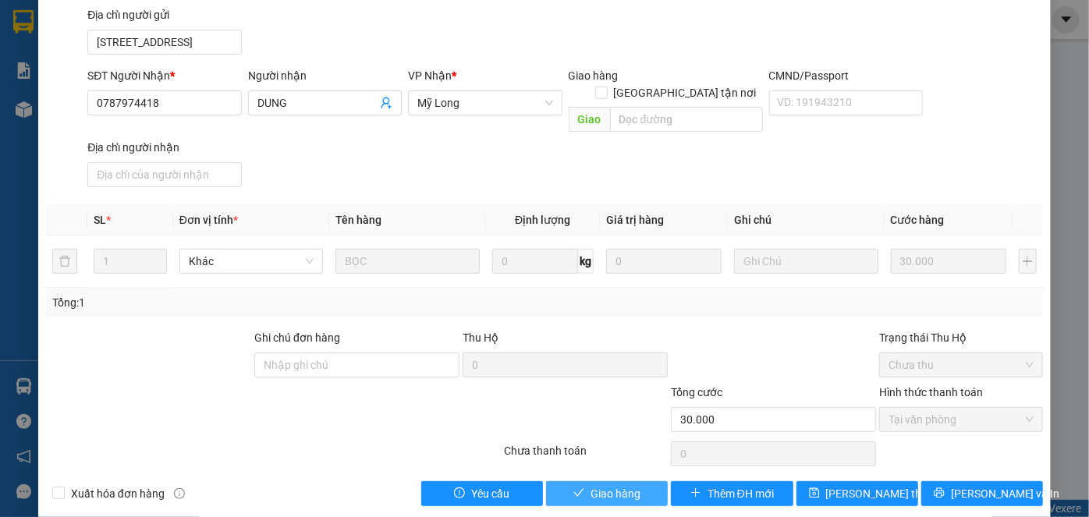
click at [656, 481] on button "Giao hàng" at bounding box center [607, 493] width 122 height 25
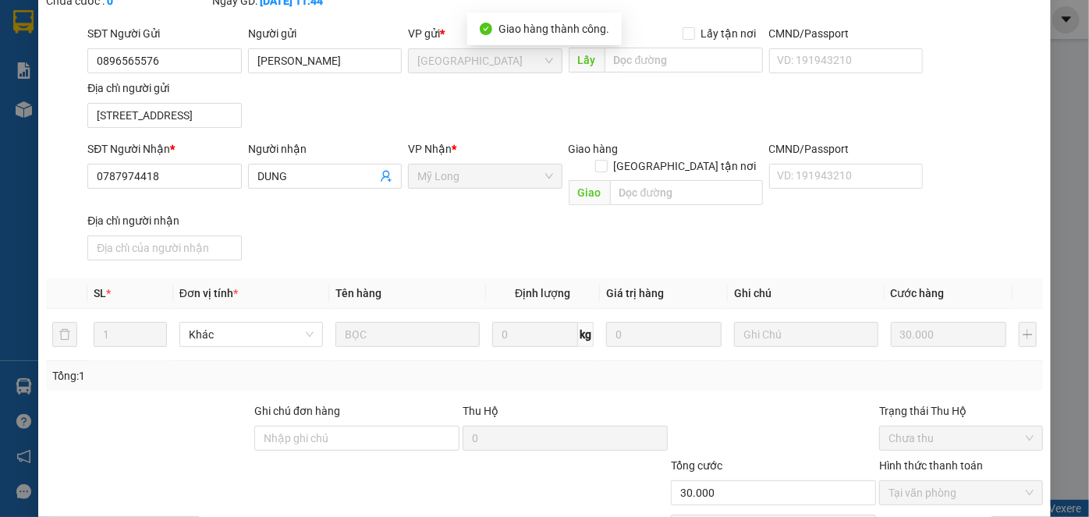
scroll to position [0, 0]
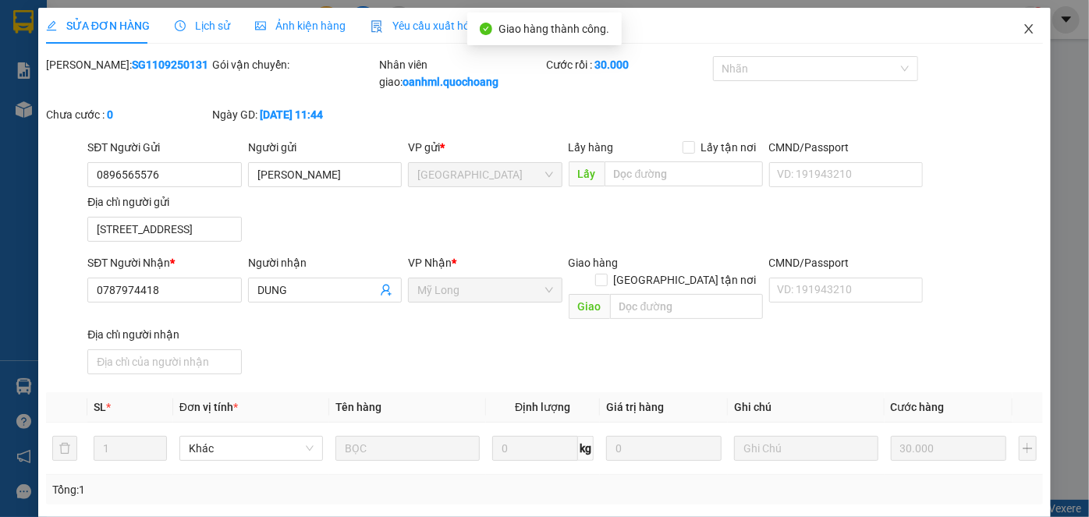
click at [1023, 34] on icon "close" at bounding box center [1029, 29] width 12 height 12
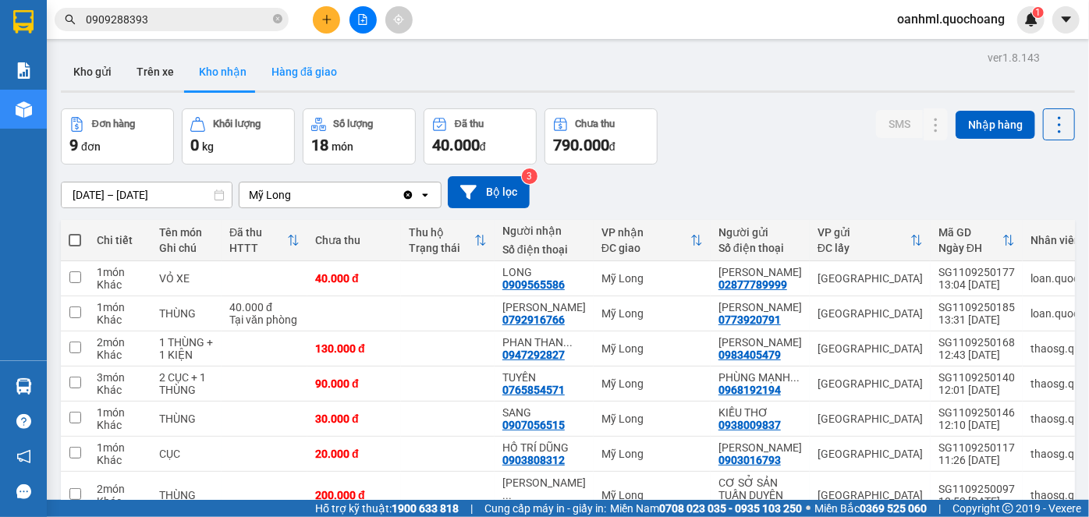
click at [318, 72] on button "Hàng đã giao" at bounding box center [304, 71] width 90 height 37
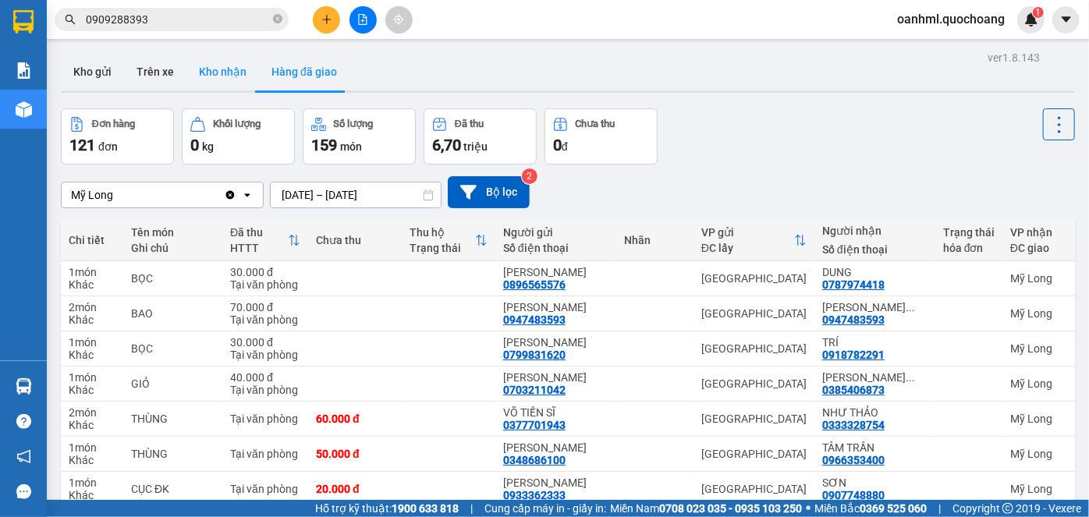
click at [233, 71] on button "Kho nhận" at bounding box center [222, 71] width 73 height 37
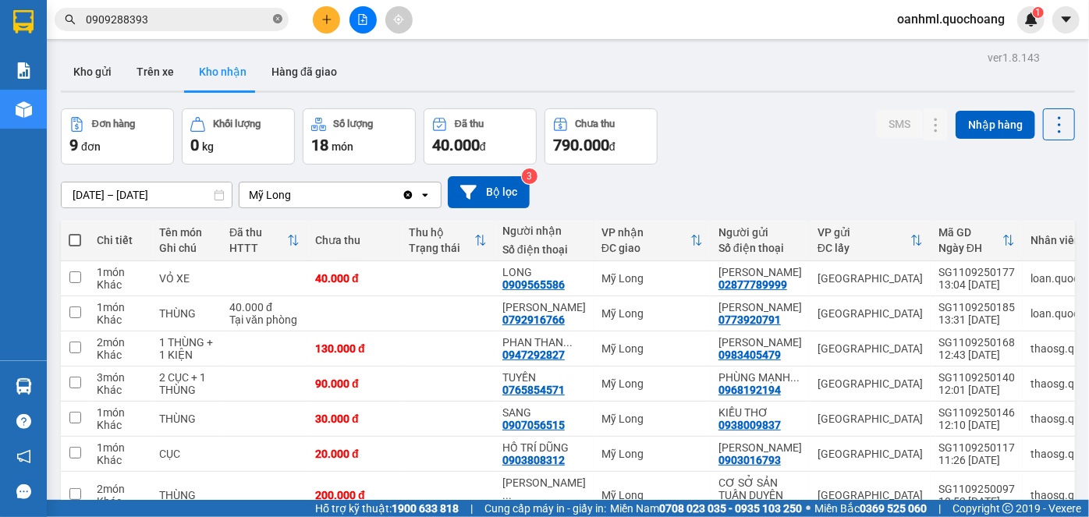
click at [278, 19] on icon "close-circle" at bounding box center [277, 18] width 9 height 9
click at [246, 23] on input "text" at bounding box center [178, 19] width 184 height 17
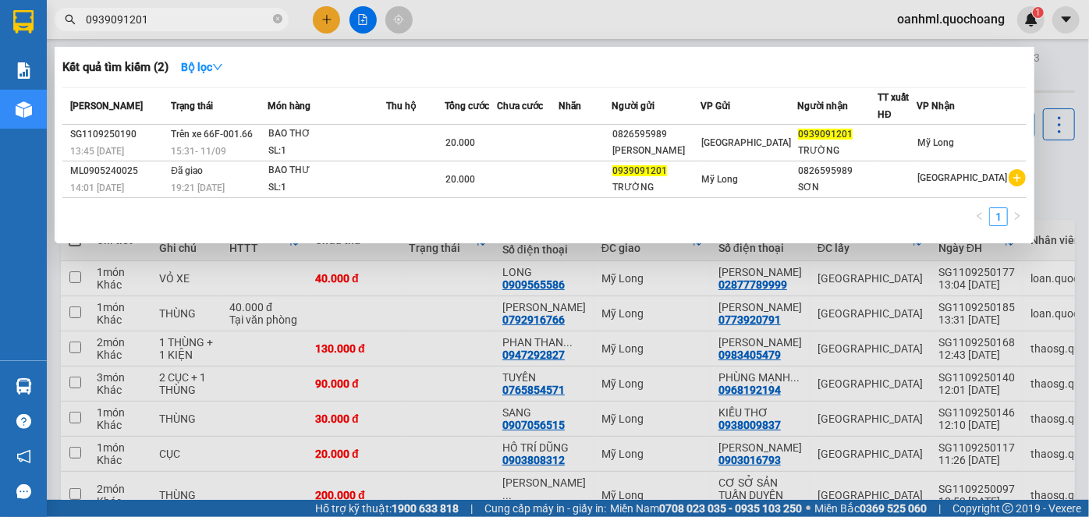
type input "0939091201"
click at [1059, 179] on div at bounding box center [544, 258] width 1089 height 517
click at [278, 15] on icon "close-circle" at bounding box center [277, 18] width 9 height 9
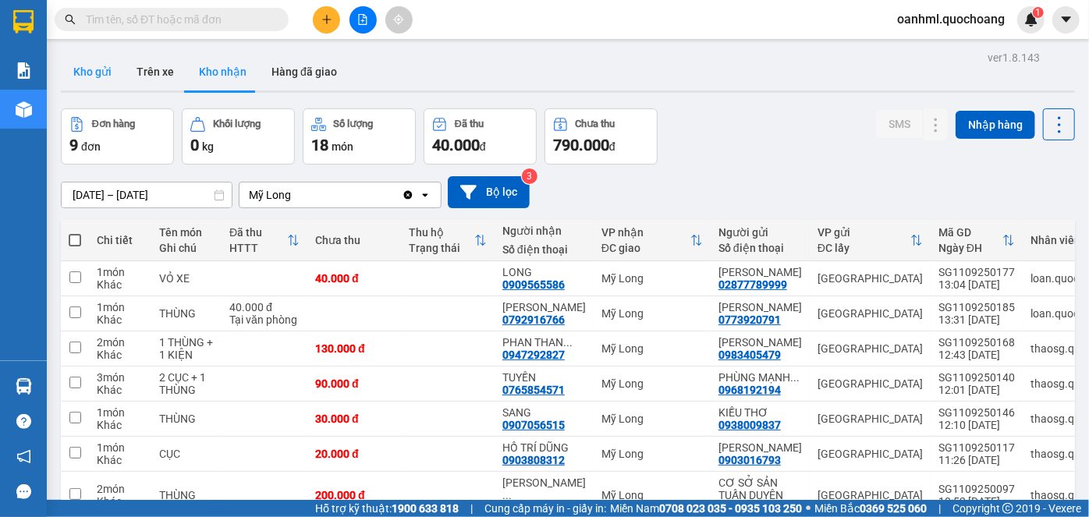
click at [97, 65] on button "Kho gửi" at bounding box center [92, 71] width 63 height 37
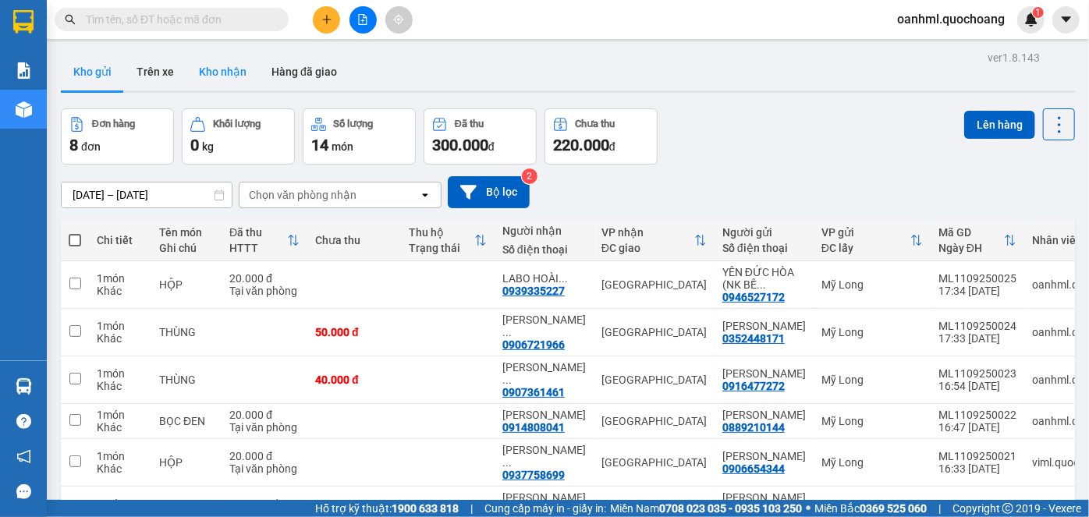
click at [219, 63] on button "Kho nhận" at bounding box center [222, 71] width 73 height 37
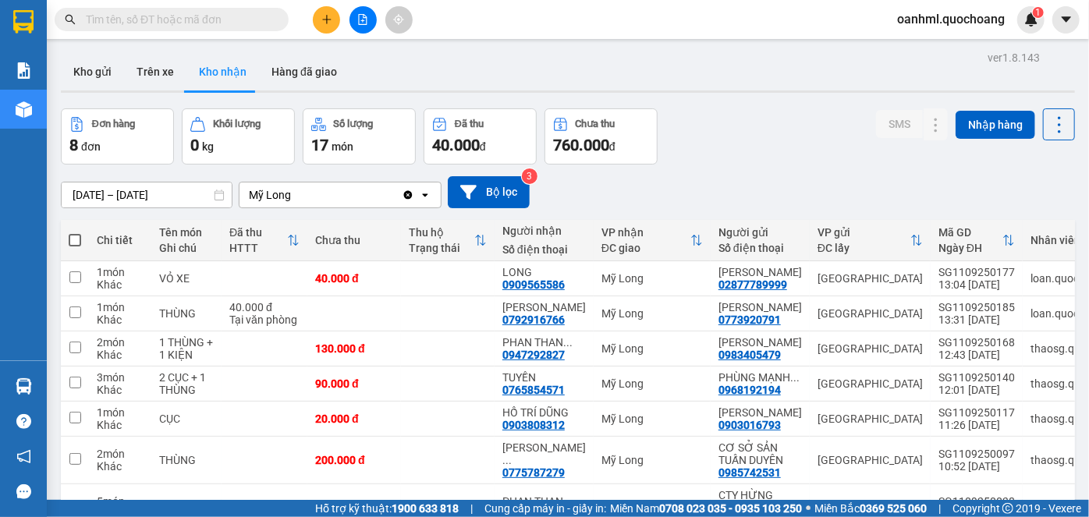
click at [320, 23] on button at bounding box center [326, 19] width 27 height 27
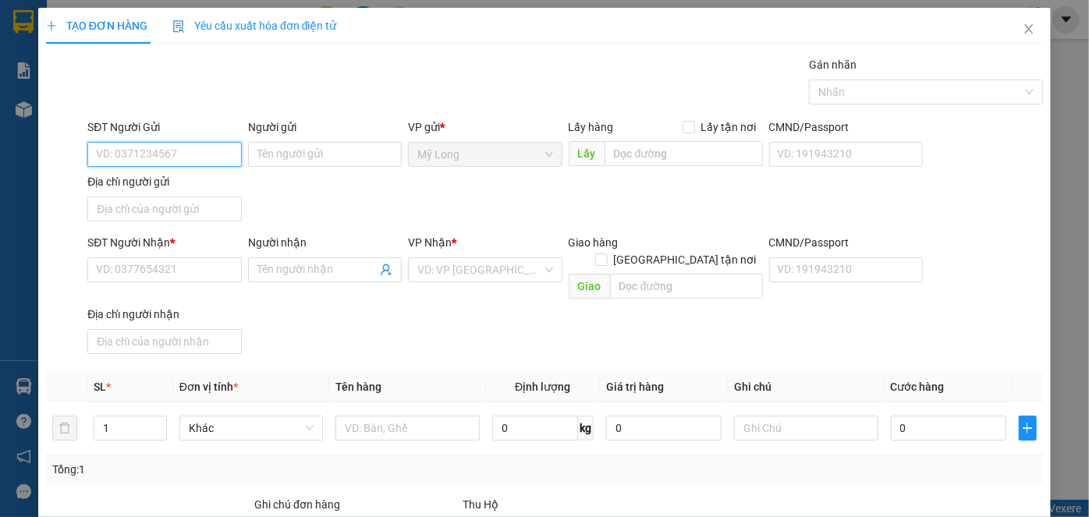
click at [198, 161] on input "SĐT Người Gửi" at bounding box center [164, 154] width 154 height 25
click at [222, 187] on div "0939631920 - NK TÂM ĐỨC" at bounding box center [164, 184] width 136 height 17
type input "0939631920"
type input "NK TÂM ĐỨC"
type input "0939631920"
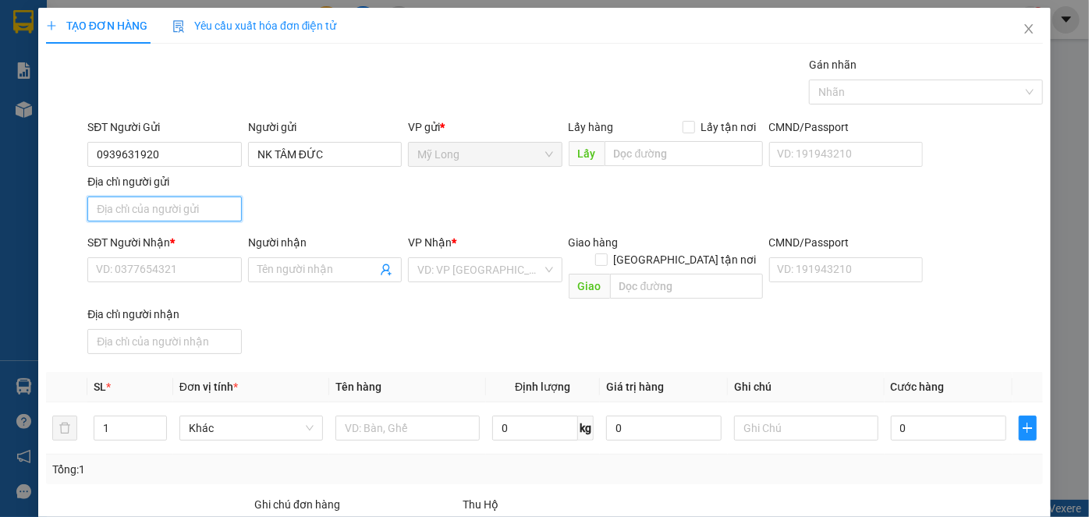
click at [206, 203] on input "Địa chỉ người gửi" at bounding box center [164, 209] width 154 height 25
type input "ẤP 2, [GEOGRAPHIC_DATA], [GEOGRAPHIC_DATA]"
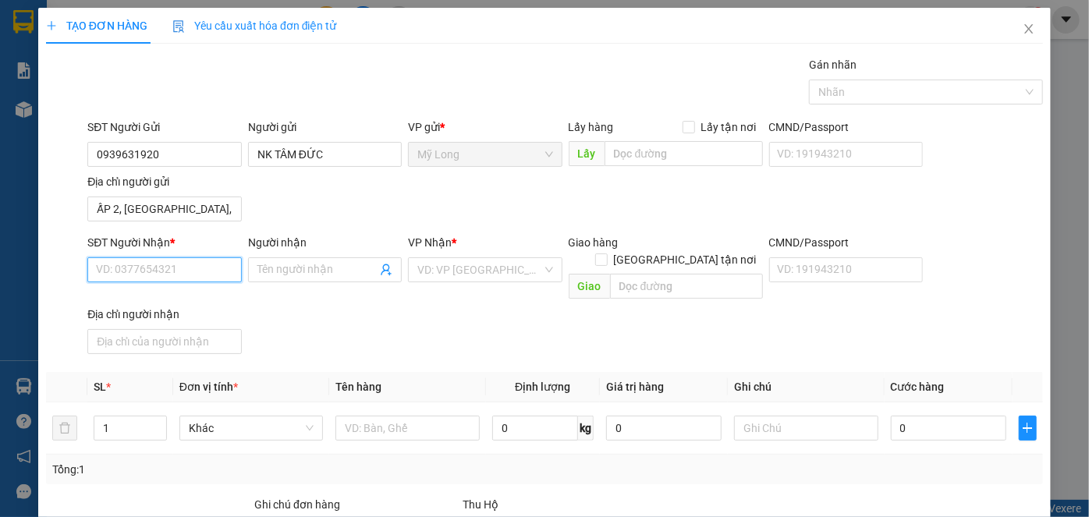
click at [200, 267] on input "SĐT Người Nhận *" at bounding box center [164, 269] width 154 height 25
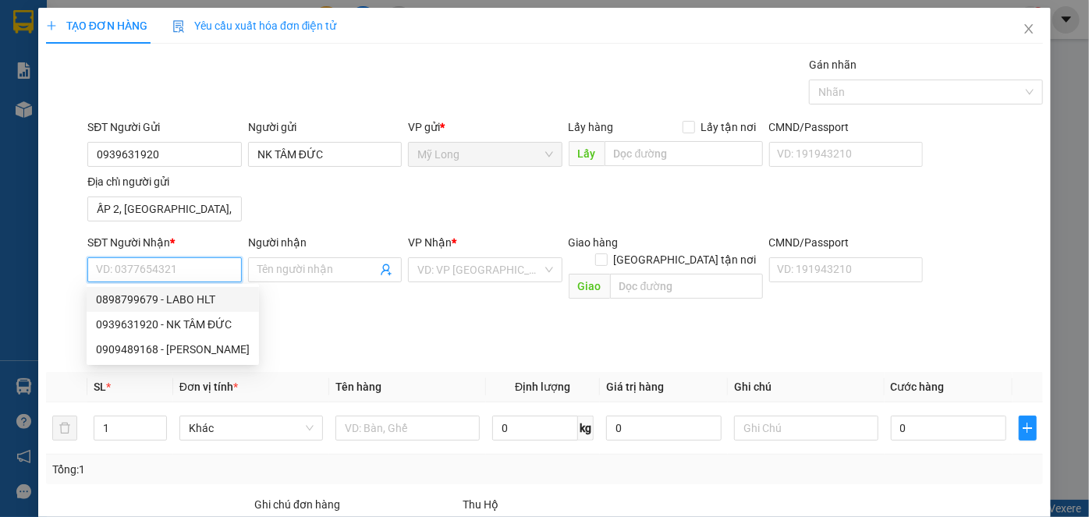
click at [214, 299] on div "0898799679 - LABO HLT" at bounding box center [173, 299] width 154 height 17
type input "0898799679"
type input "LABO HLT"
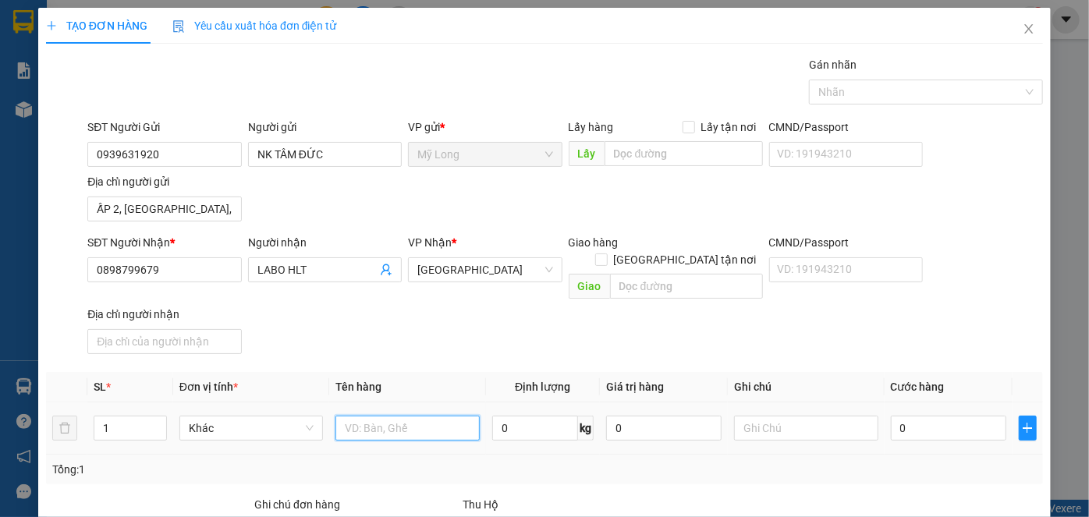
click at [371, 416] on input "text" at bounding box center [407, 428] width 144 height 25
type input "HỘP"
click at [953, 416] on input "0" at bounding box center [948, 428] width 115 height 25
type input "2"
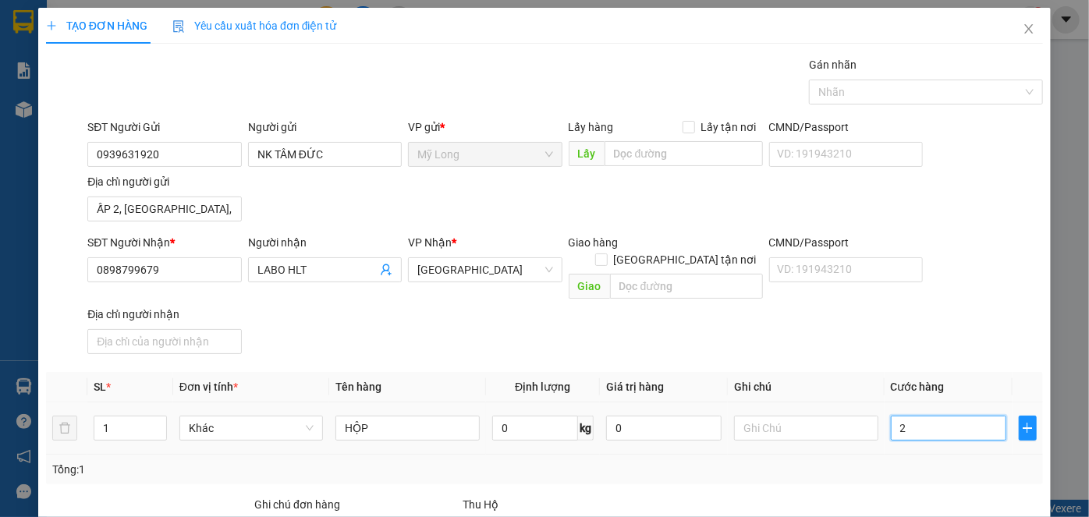
type input "2"
type input "20"
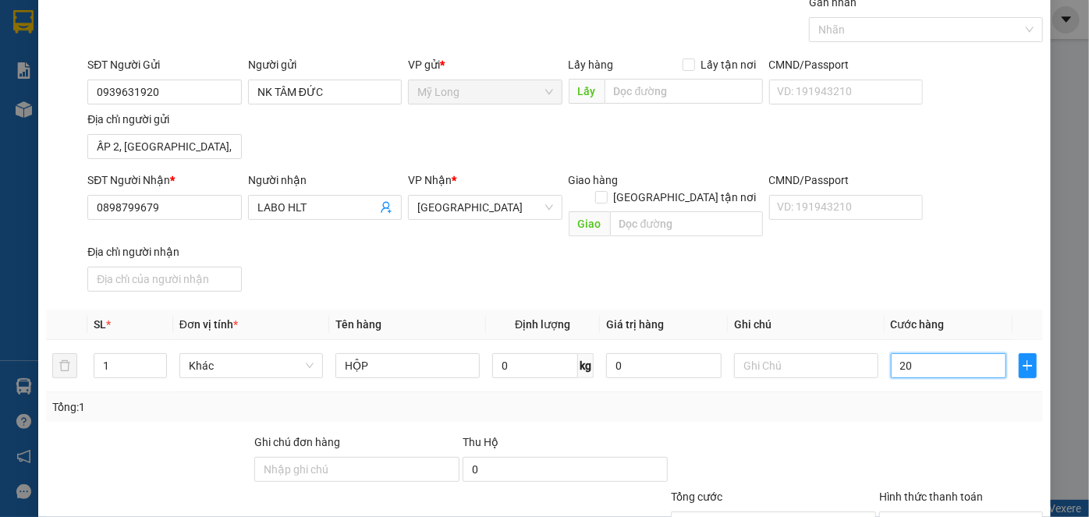
scroll to position [141, 0]
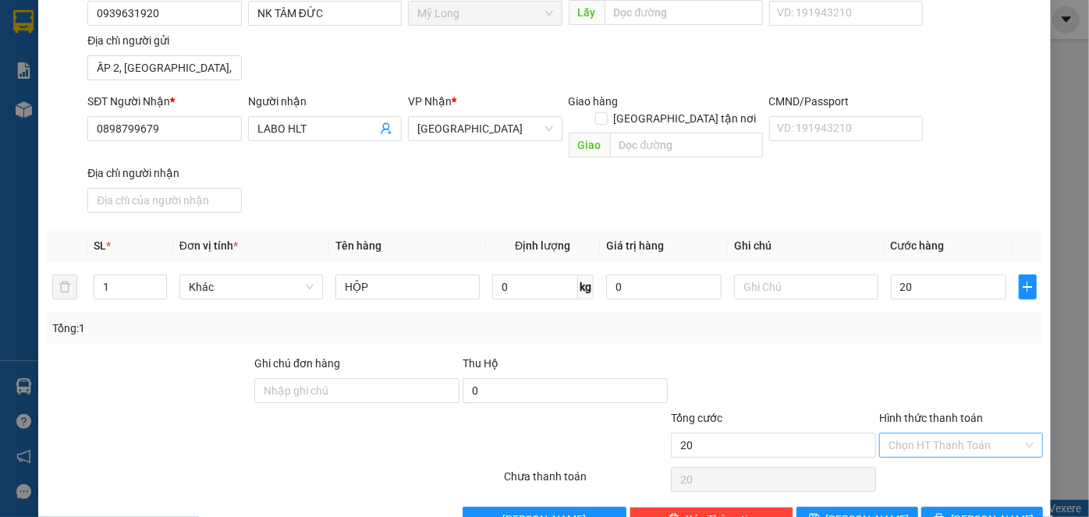
type input "20.000"
click at [957, 434] on input "Hình thức thanh toán" at bounding box center [956, 445] width 134 height 23
click at [946, 453] on div "Tại văn phòng" at bounding box center [953, 457] width 144 height 17
type input "0"
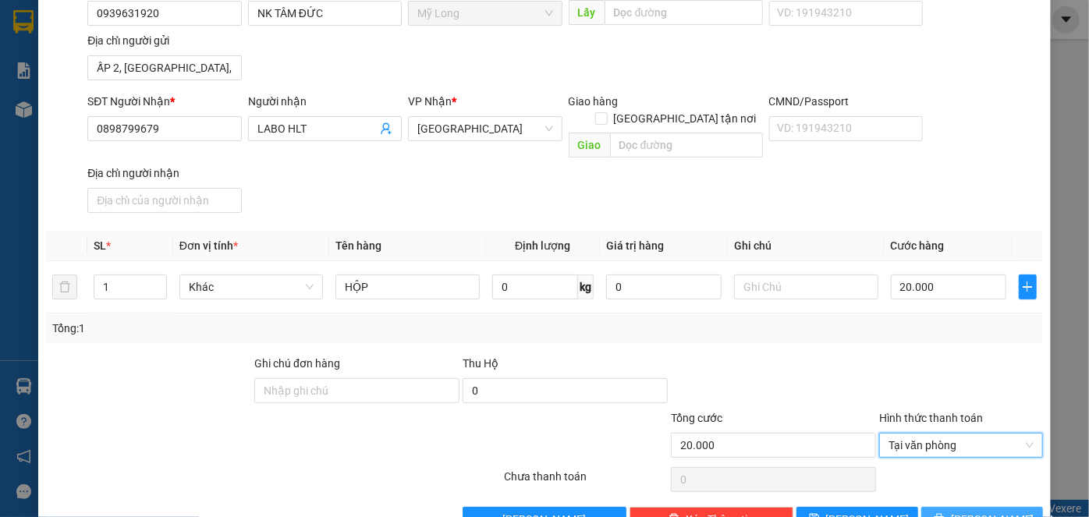
click at [949, 507] on button "[PERSON_NAME] và In" at bounding box center [982, 519] width 122 height 25
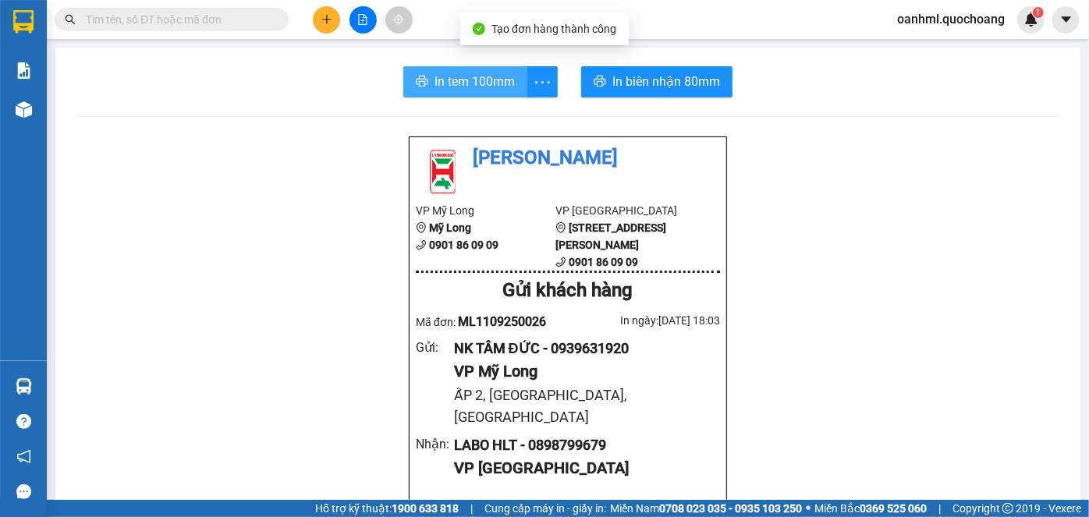
click at [507, 83] on span "In tem 100mm" at bounding box center [475, 82] width 80 height 20
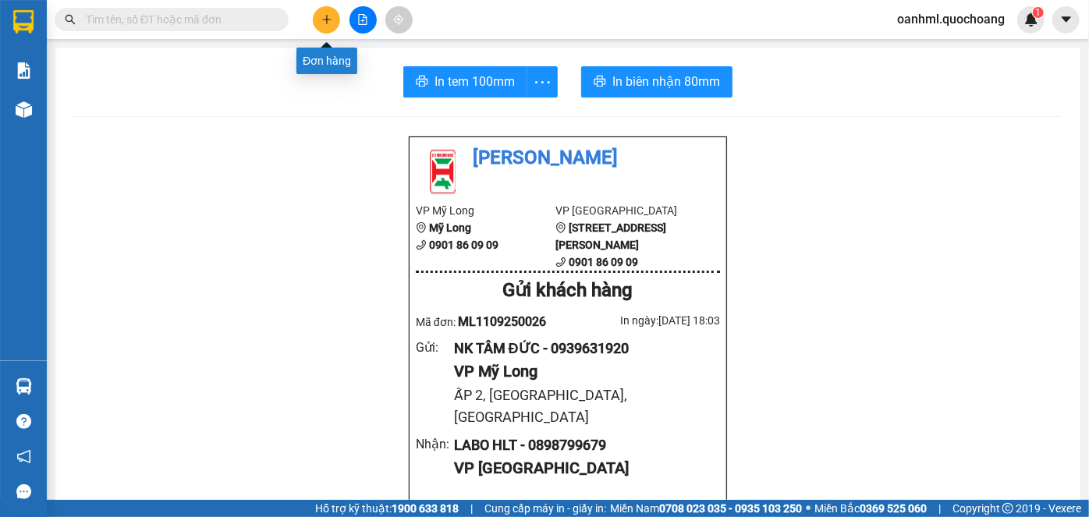
click at [331, 15] on icon "plus" at bounding box center [326, 19] width 11 height 11
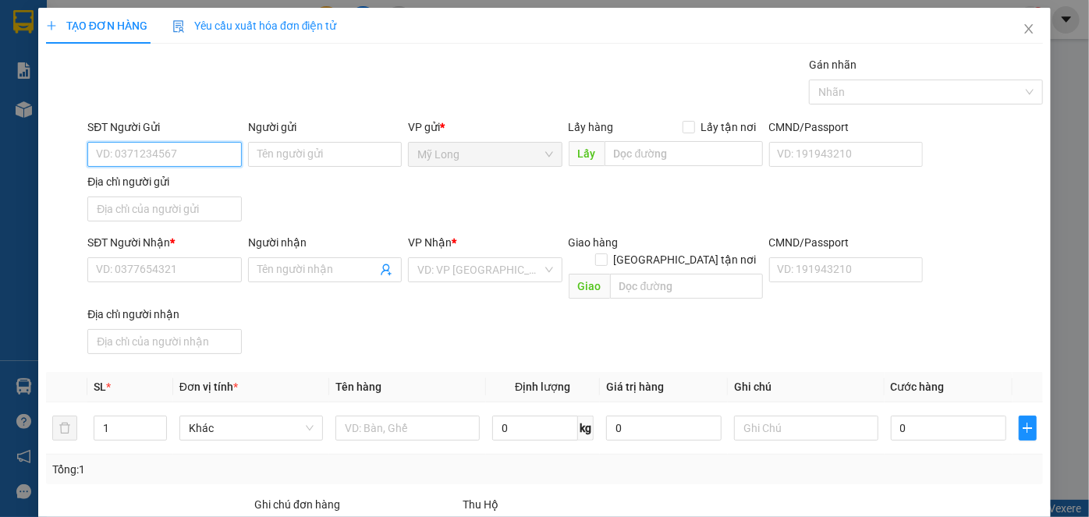
click at [222, 146] on input "SĐT Người Gửi" at bounding box center [164, 154] width 154 height 25
click at [215, 144] on input "SĐT Người Gửi" at bounding box center [164, 154] width 154 height 25
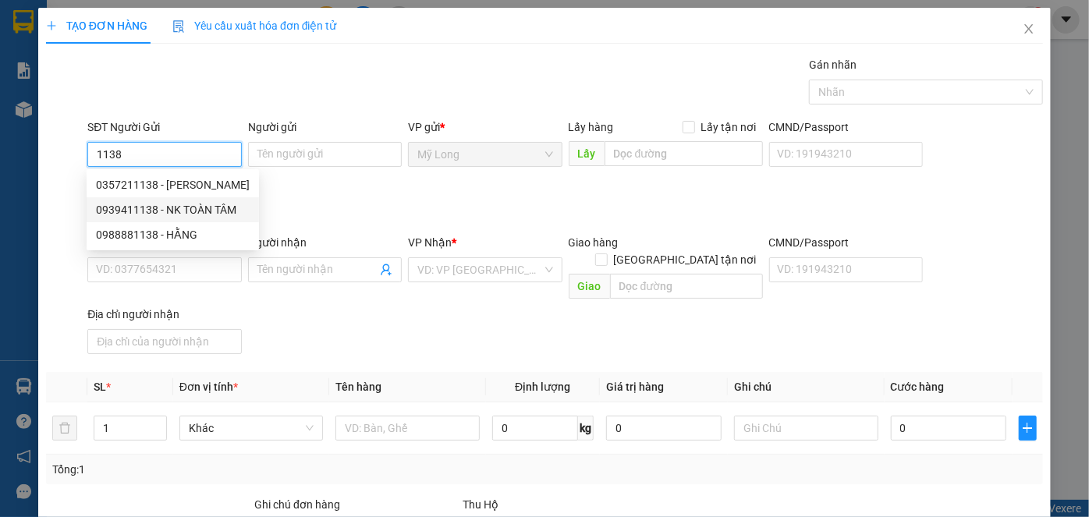
click at [222, 202] on div "0939411138 - NK TOÀN TÂM" at bounding box center [173, 209] width 154 height 17
type input "0939411138"
type input "NK TOÀN TÂM"
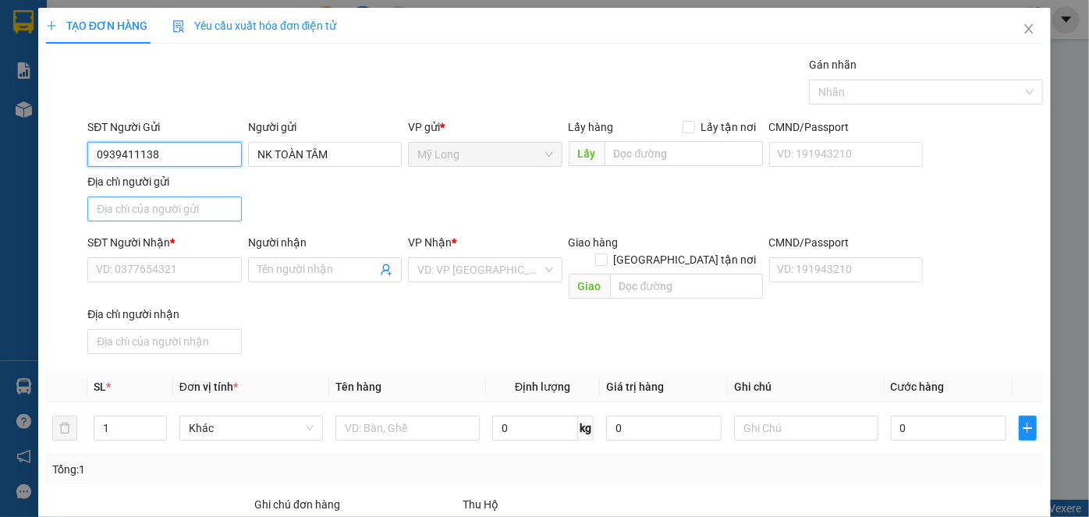
type input "0939411138"
click at [222, 212] on input "Địa chỉ người gửi" at bounding box center [164, 209] width 154 height 25
type input "ẤP 2, [GEOGRAPHIC_DATA], [GEOGRAPHIC_DATA]"
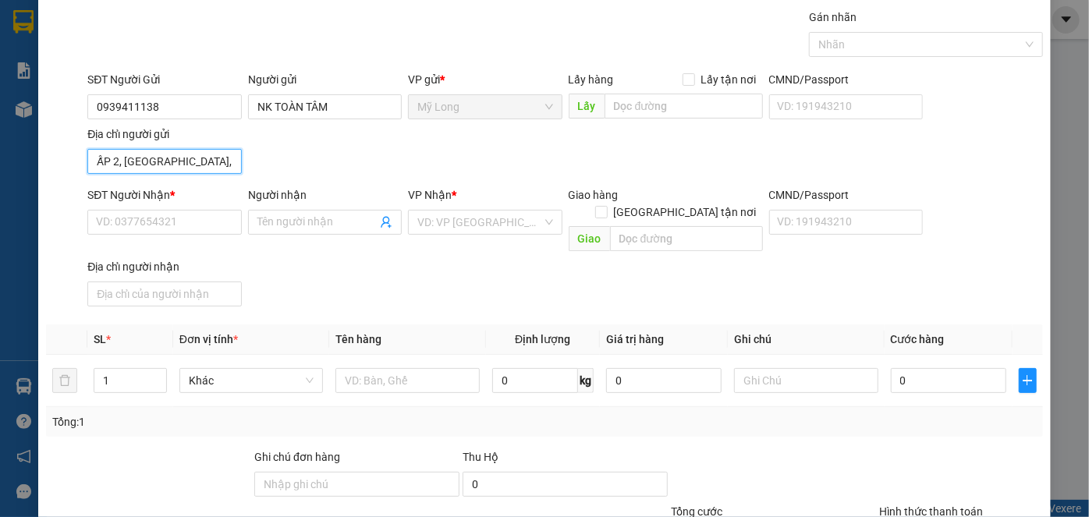
scroll to position [70, 0]
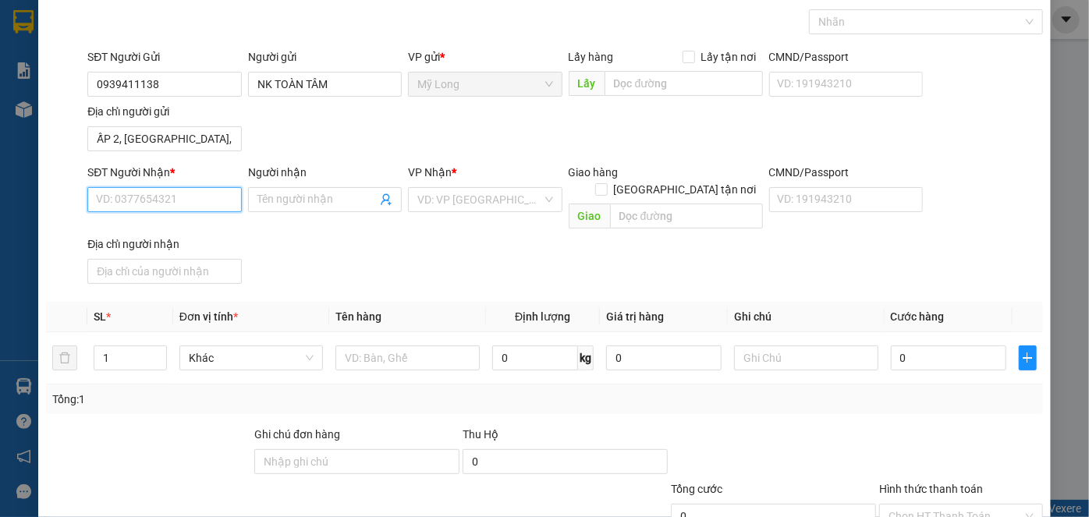
click at [209, 202] on input "SĐT Người Nhận *" at bounding box center [164, 199] width 154 height 25
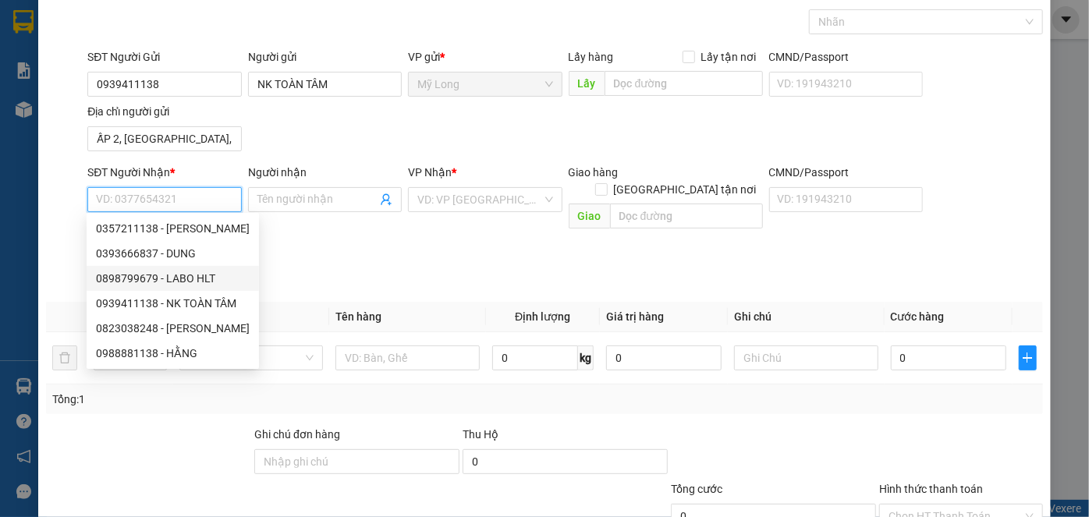
click at [208, 276] on div "0898799679 - LABO HLT" at bounding box center [173, 278] width 154 height 17
type input "0898799679"
type input "LABO HLT"
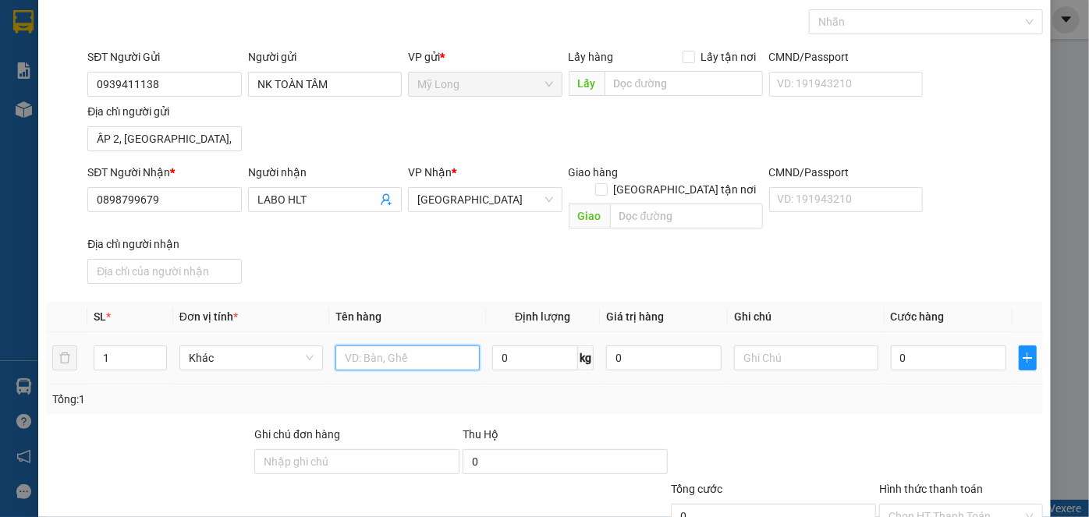
click at [357, 346] on input "text" at bounding box center [407, 358] width 144 height 25
type input "HỘP"
click at [909, 346] on input "0" at bounding box center [948, 358] width 115 height 25
type input "2"
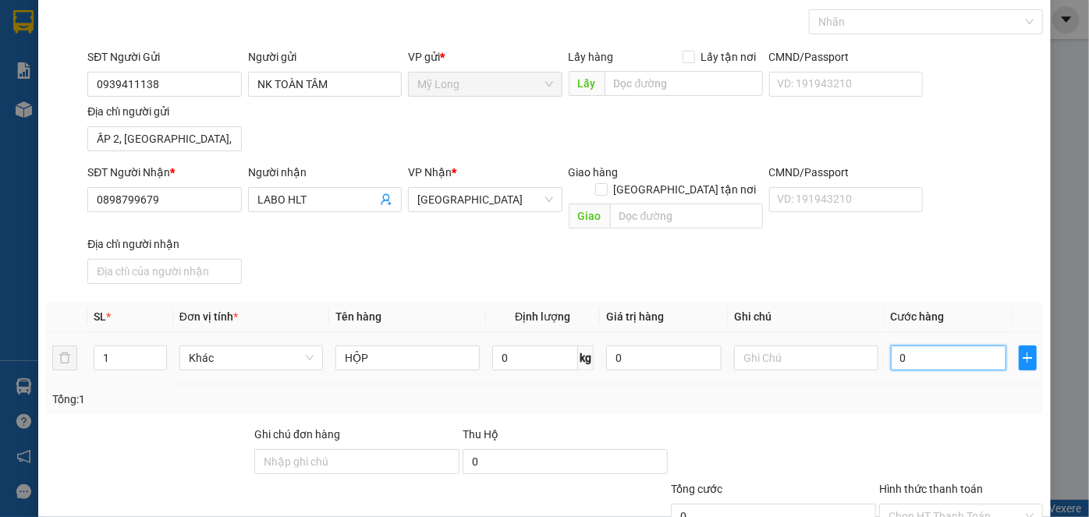
type input "2"
type input "20"
type input "20.000"
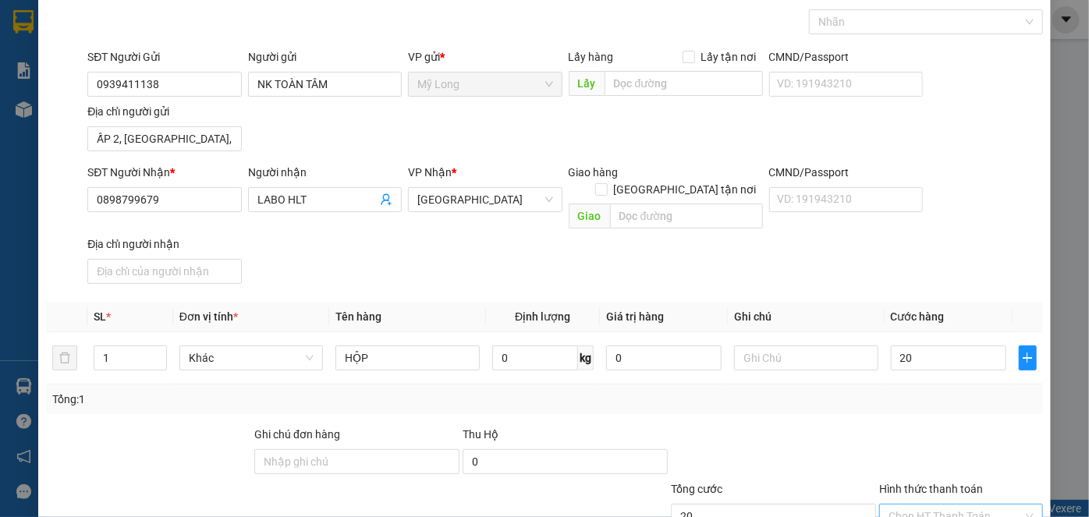
type input "20.000"
click at [973, 505] on input "Hình thức thanh toán" at bounding box center [956, 516] width 134 height 23
click at [975, 463] on div "Tại văn phòng" at bounding box center [953, 465] width 144 height 17
type input "0"
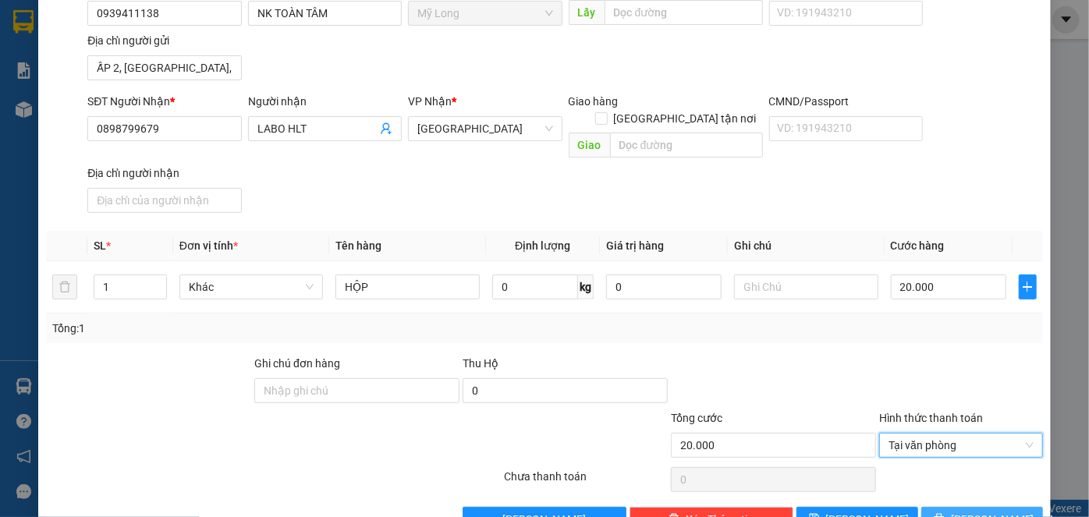
click at [966, 511] on span "[PERSON_NAME] và In" at bounding box center [1005, 519] width 109 height 17
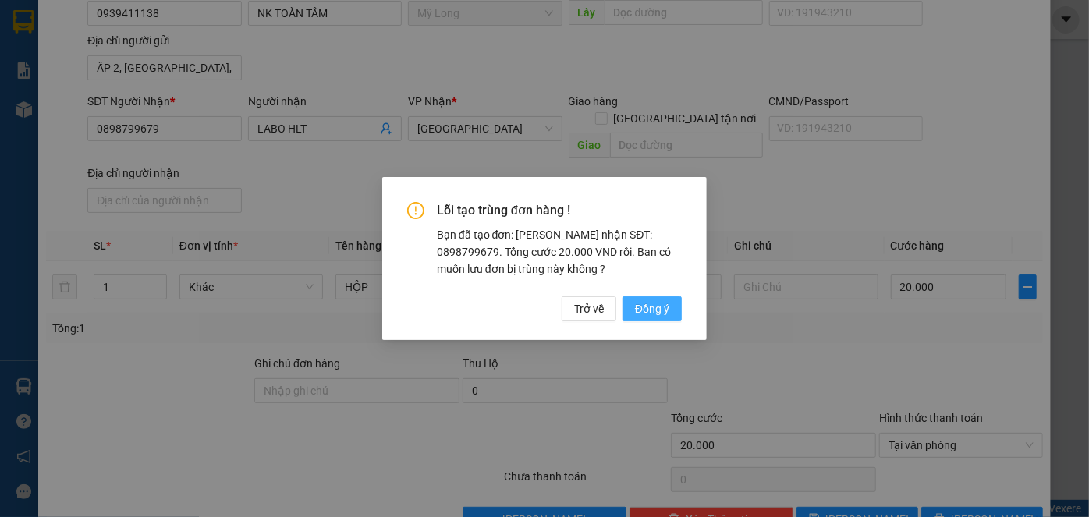
click at [664, 315] on span "Đồng ý" at bounding box center [652, 308] width 34 height 17
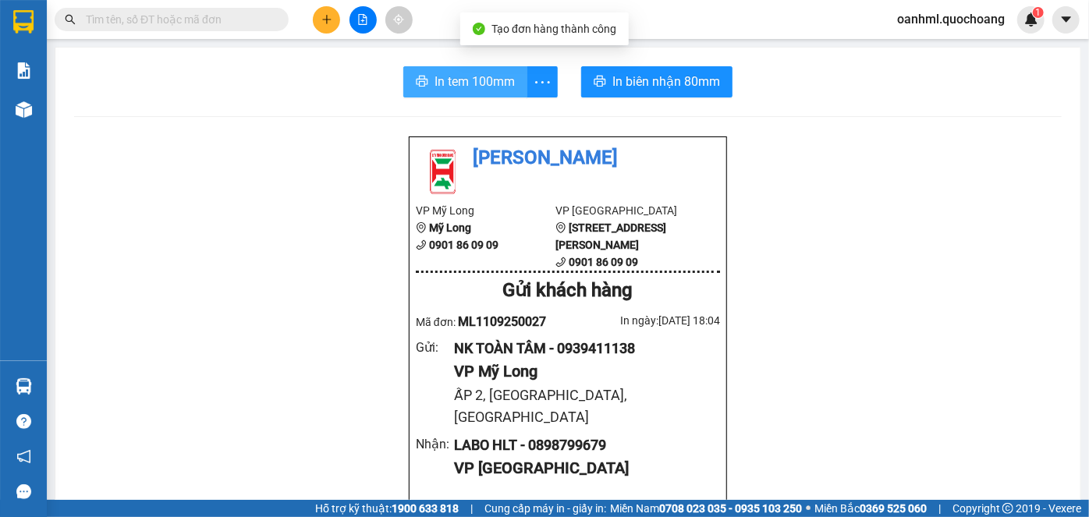
click at [466, 72] on span "In tem 100mm" at bounding box center [475, 82] width 80 height 20
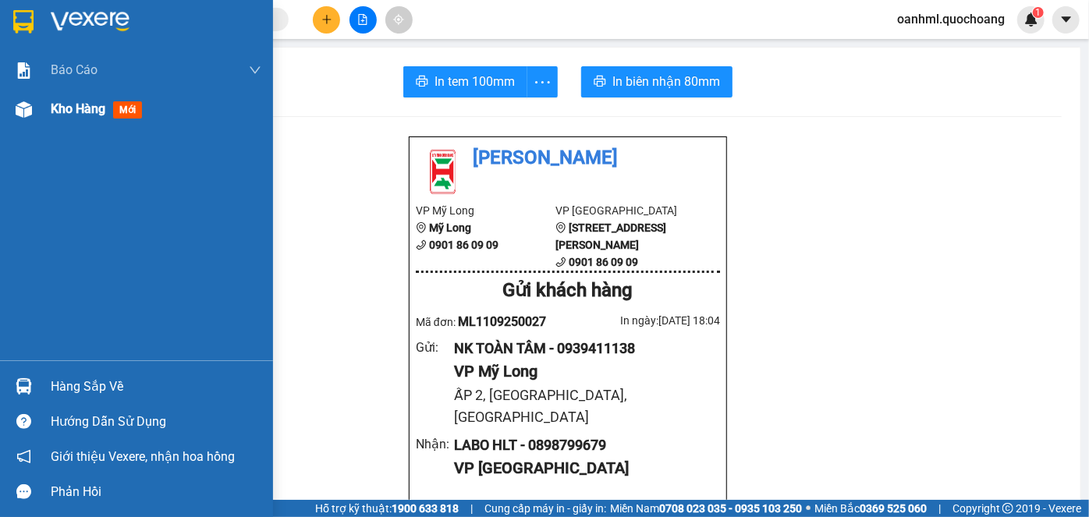
click at [83, 115] on span "Kho hàng" at bounding box center [78, 108] width 55 height 15
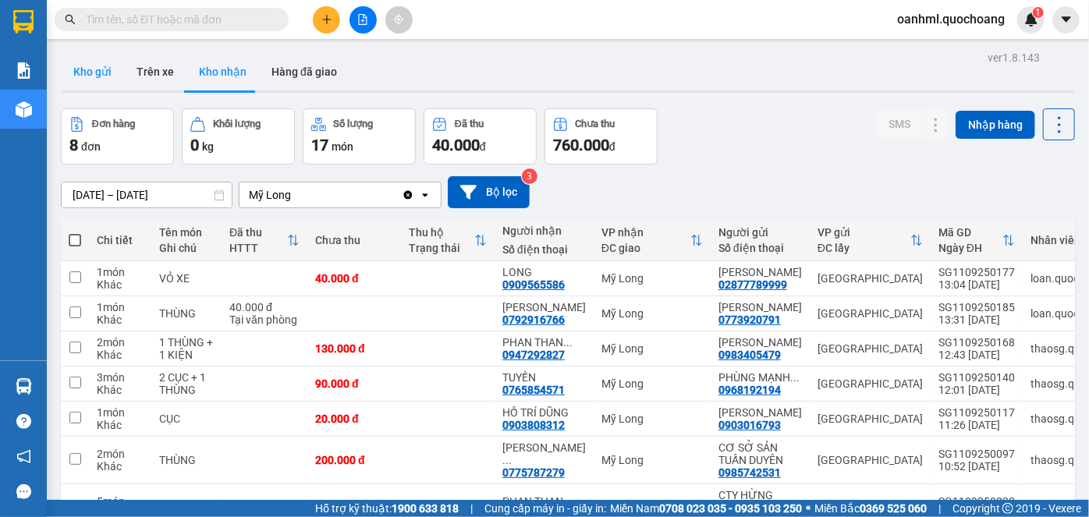
click at [100, 73] on button "Kho gửi" at bounding box center [92, 71] width 63 height 37
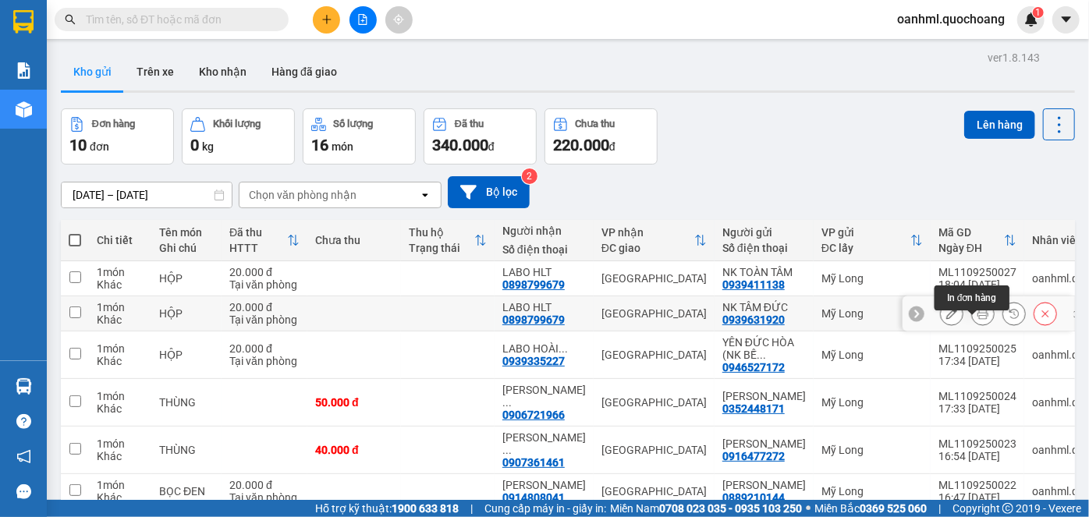
click at [978, 319] on icon at bounding box center [983, 313] width 11 height 11
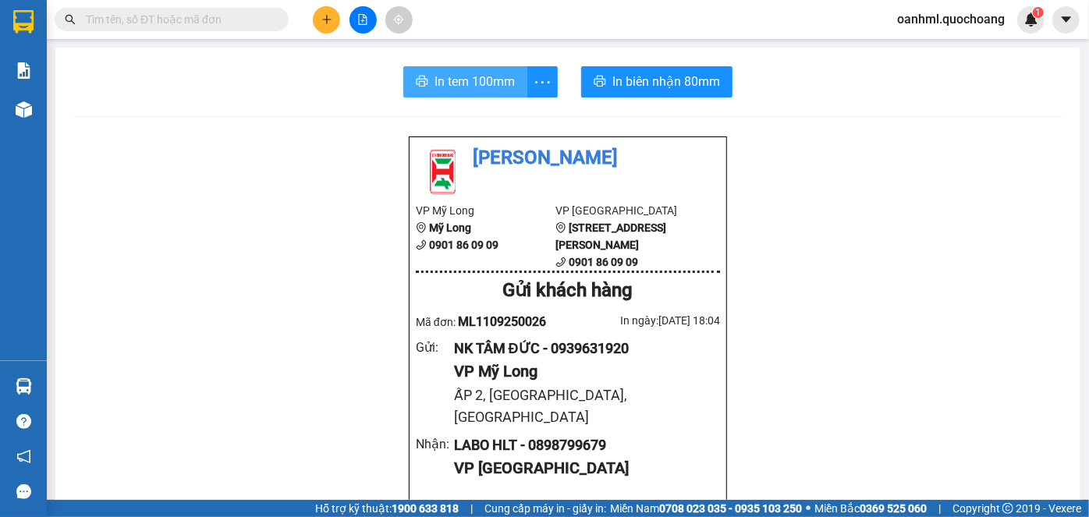
click at [493, 89] on span "In tem 100mm" at bounding box center [475, 82] width 80 height 20
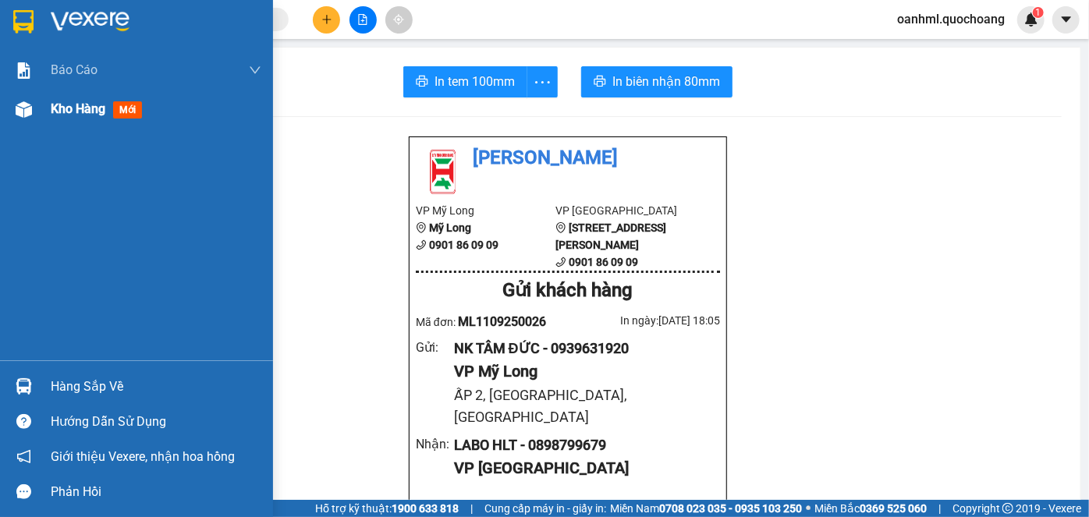
click at [41, 115] on div "Kho hàng mới" at bounding box center [136, 109] width 273 height 39
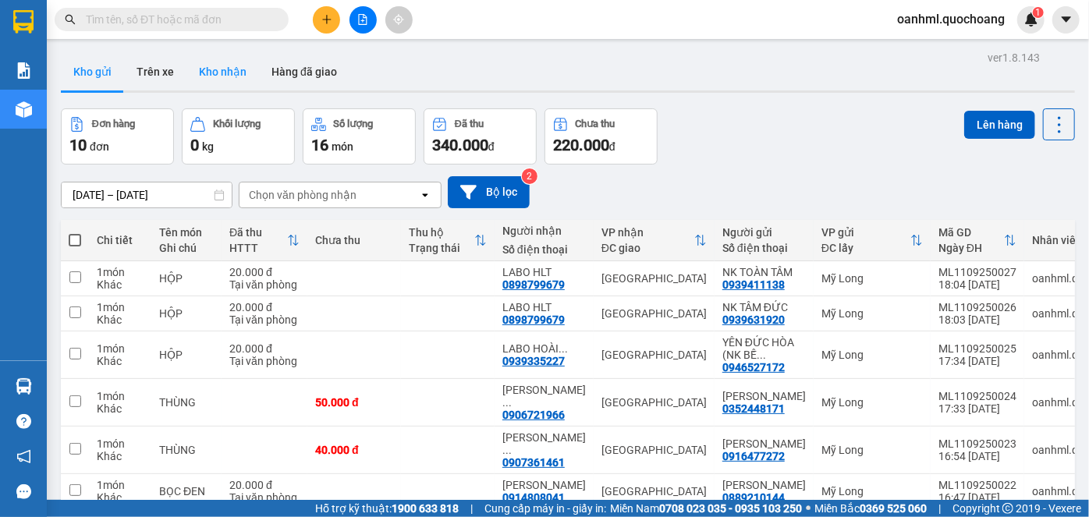
click at [232, 76] on button "Kho nhận" at bounding box center [222, 71] width 73 height 37
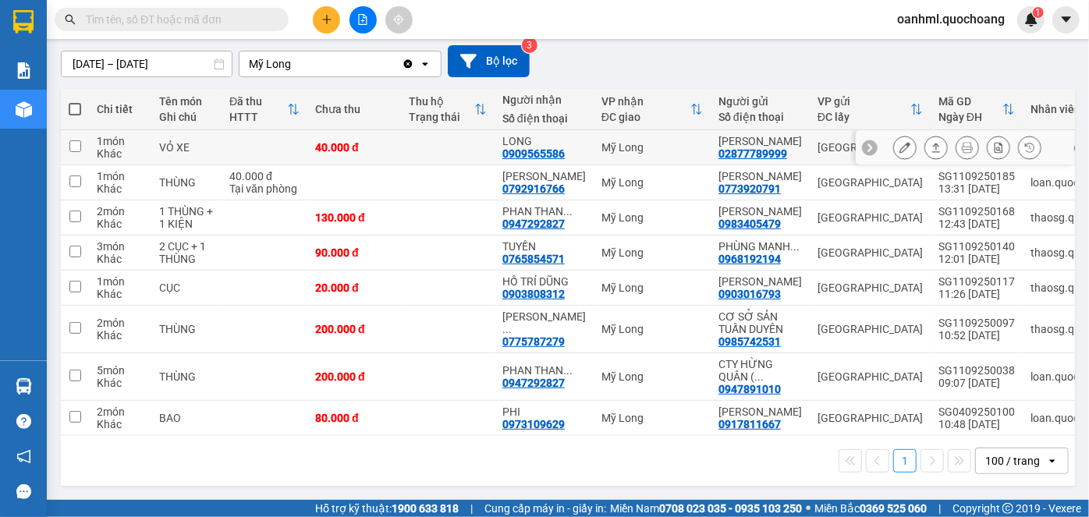
scroll to position [60, 0]
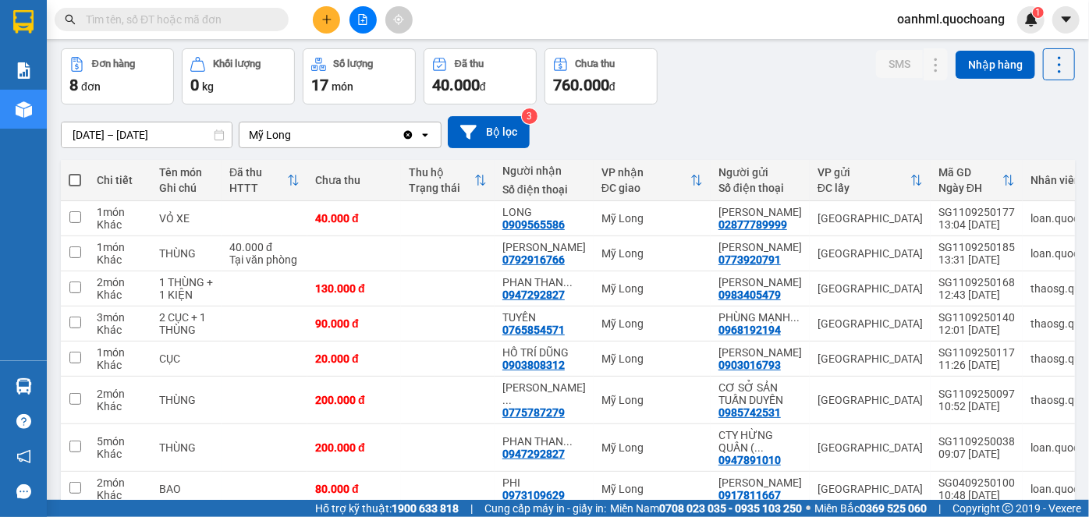
click at [225, 20] on input "text" at bounding box center [178, 19] width 184 height 17
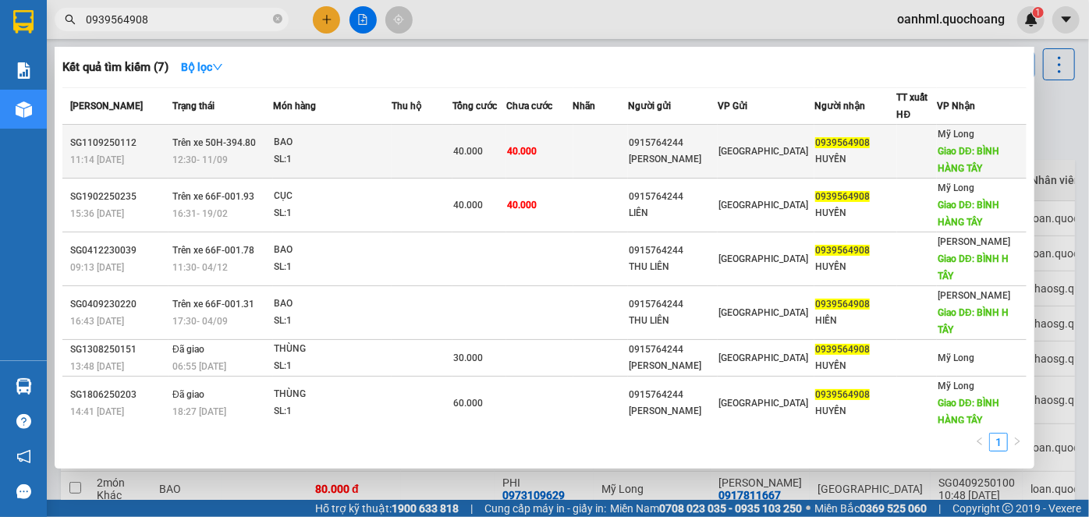
type input "0939564908"
click at [815, 147] on span "0939564908" at bounding box center [842, 142] width 55 height 11
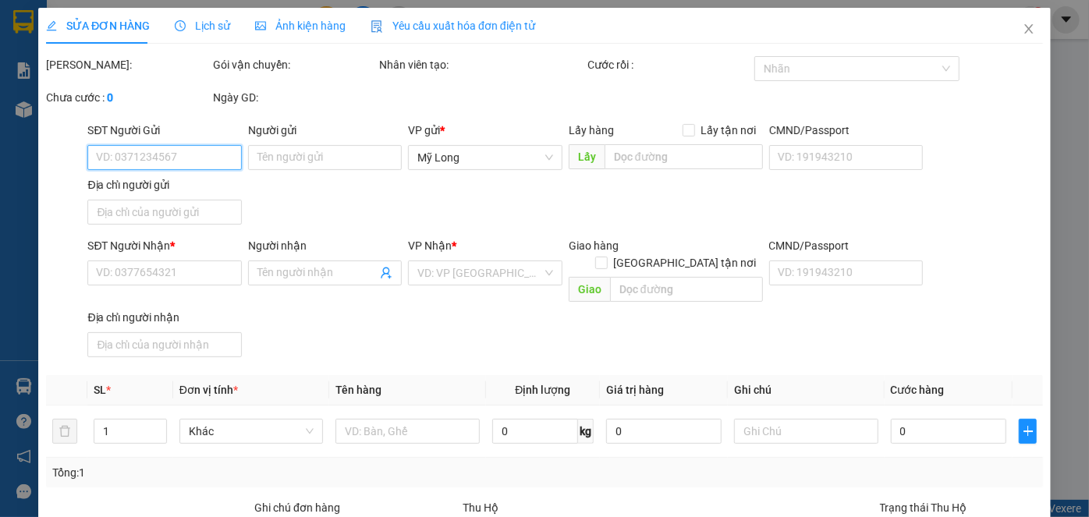
type input "0915764244"
type input "NGUYỄN THỊ THU LIÊN"
type input "142 HẢI THƯỢNG LÃNG ÔNG P CHỢ LỚN"
type input "0939564908"
type input "HUYỀN"
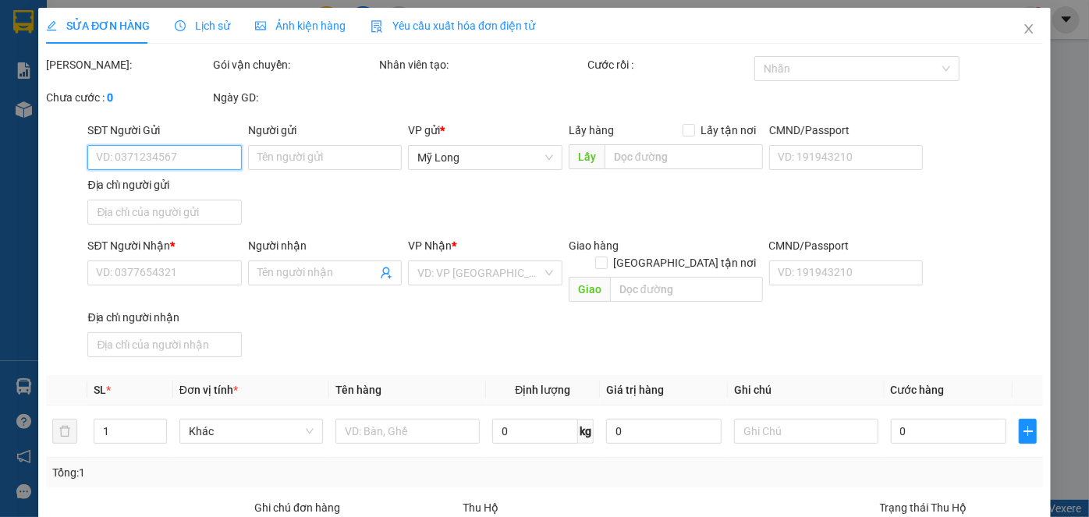
type input "BÌNH HÀNG TÂY"
type input "40.000"
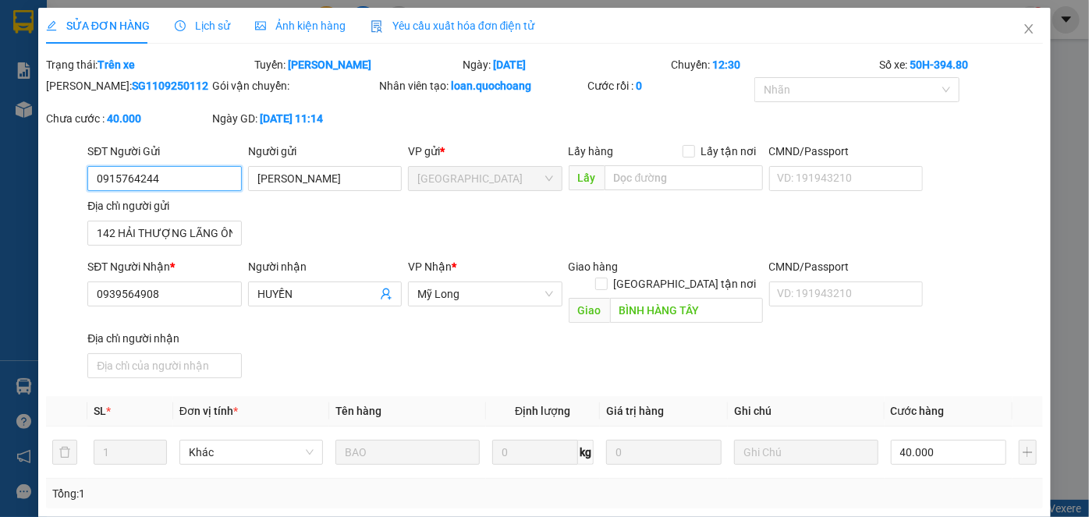
scroll to position [191, 0]
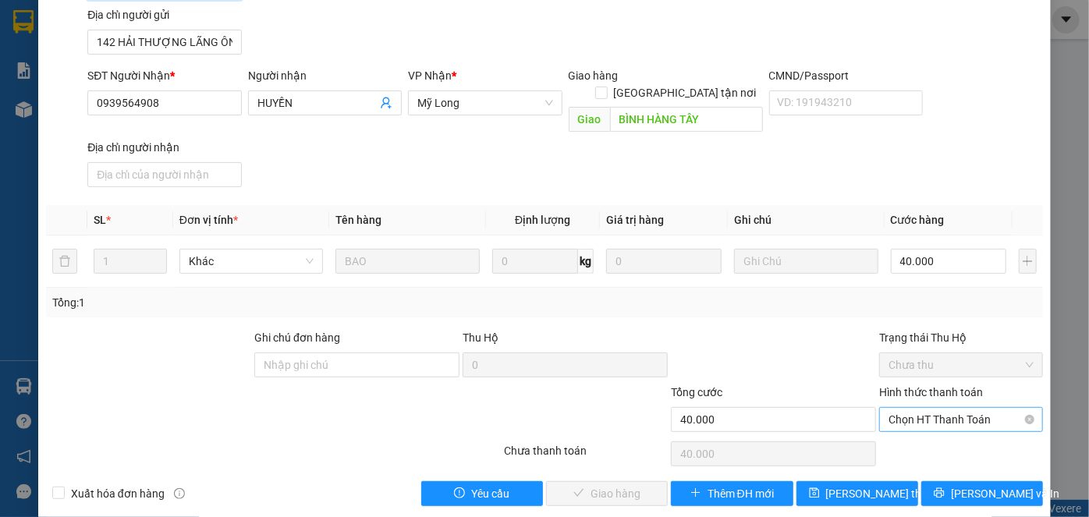
click at [928, 408] on span "Chọn HT Thanh Toán" at bounding box center [961, 419] width 145 height 23
click at [928, 424] on div "Tại văn phòng" at bounding box center [953, 432] width 144 height 17
type input "0"
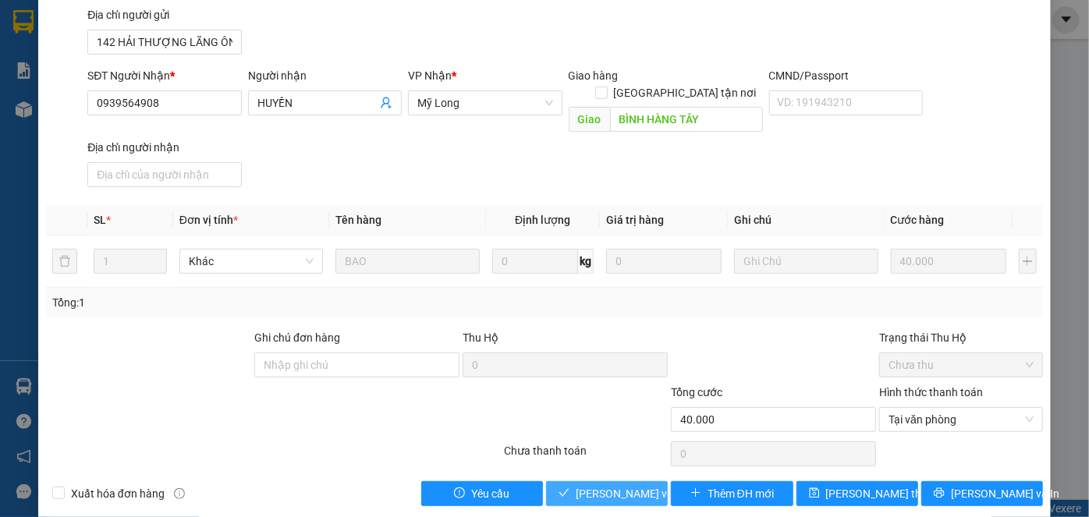
click at [637, 485] on span "[PERSON_NAME] và Giao hàng" at bounding box center [651, 493] width 150 height 17
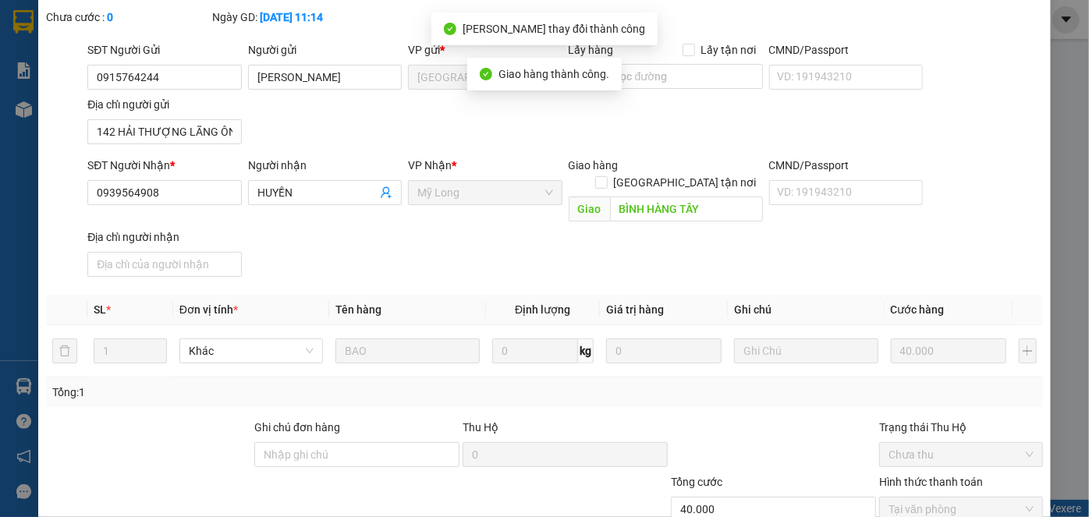
scroll to position [0, 0]
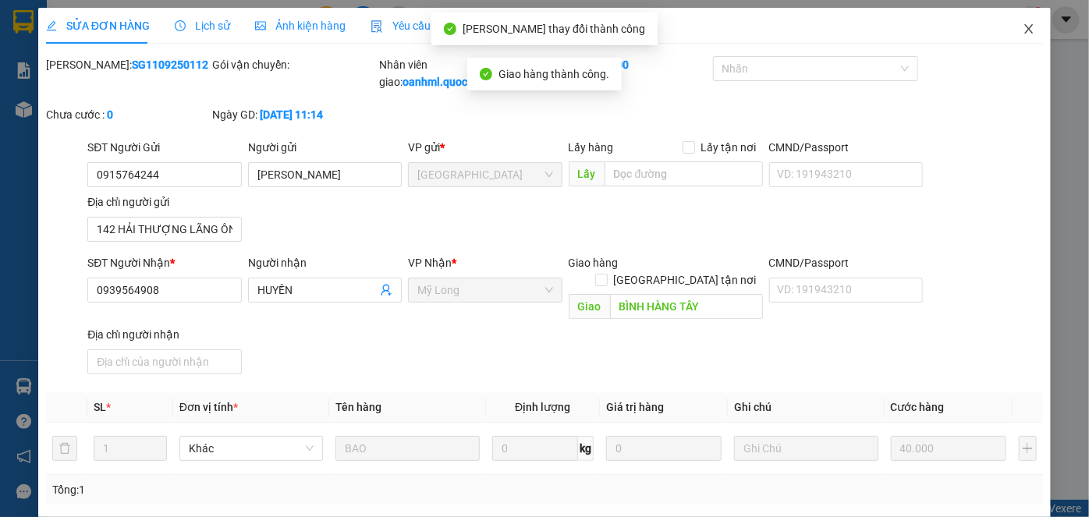
click at [1019, 21] on span "Close" at bounding box center [1029, 30] width 44 height 44
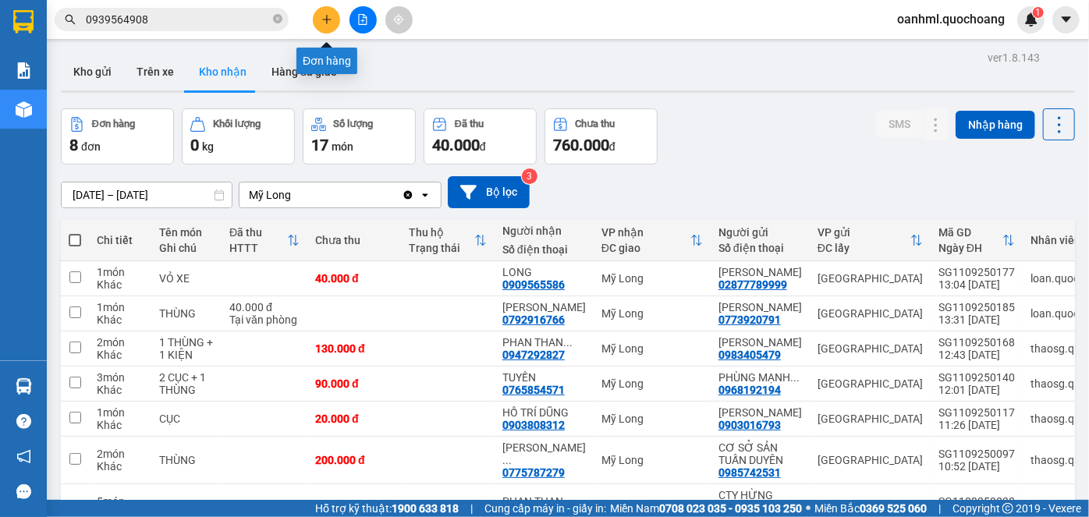
click at [325, 19] on icon "plus" at bounding box center [326, 19] width 9 height 1
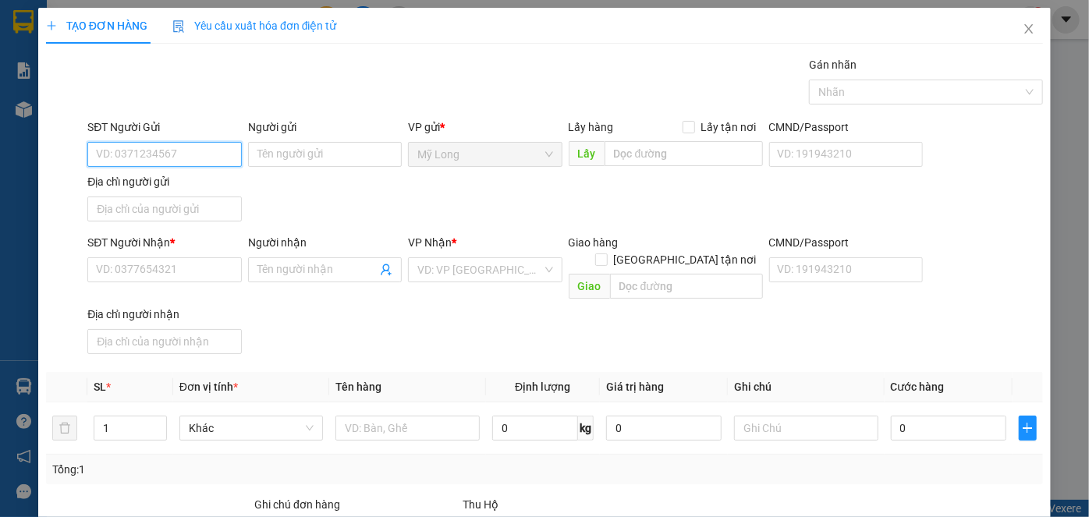
click at [200, 156] on input "SĐT Người Gửi" at bounding box center [164, 154] width 154 height 25
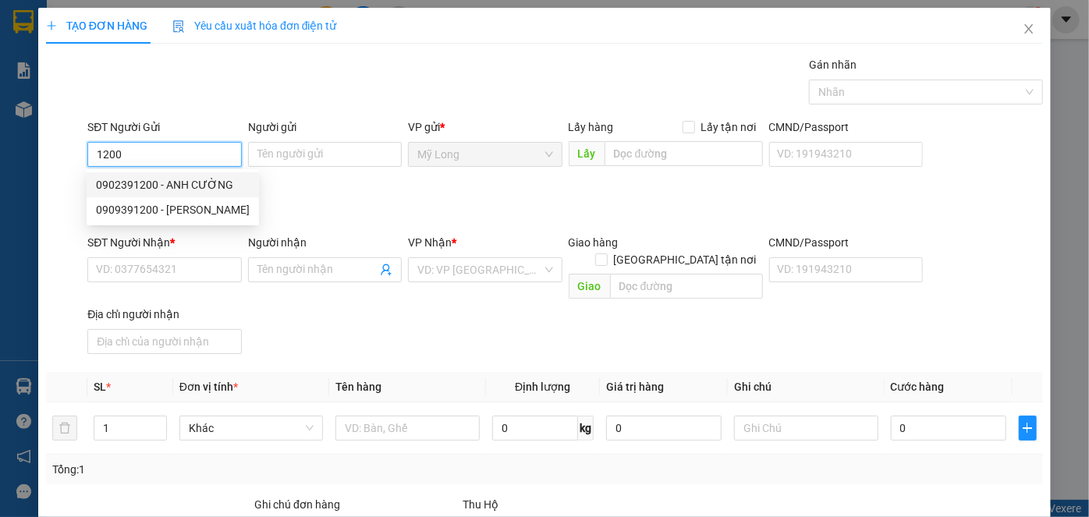
click at [204, 195] on div "0902391200 - ANH CƯỜNG" at bounding box center [173, 184] width 172 height 25
type input "0902391200"
type input "ANH CƯỜNG"
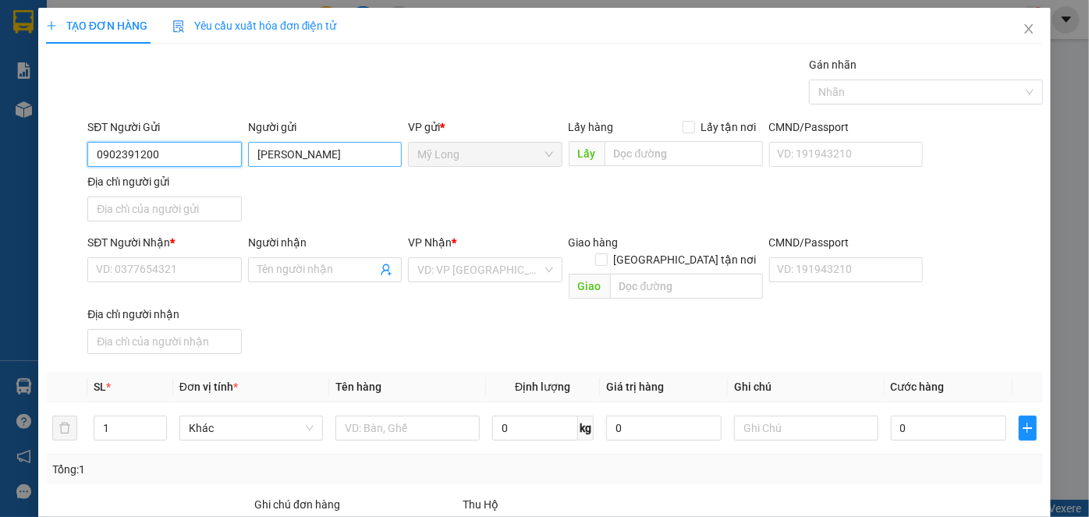
type input "0902391200"
click at [276, 152] on input "ANH CƯỜNG" at bounding box center [325, 154] width 154 height 25
click at [268, 154] on input "LÊ KHÁNH CƯỜNG" at bounding box center [325, 154] width 154 height 25
type input "LÊ KHÁNH CƯỜNG"
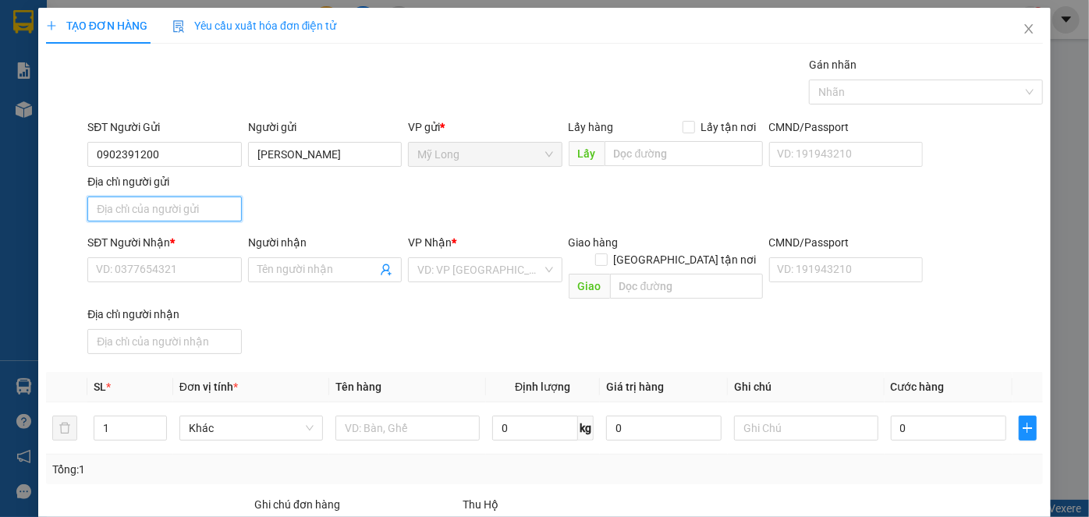
click at [188, 209] on input "Địa chỉ người gửi" at bounding box center [164, 209] width 154 height 25
type input "TỔ 21 ẤP 3 MỸ HIỆP ĐỒNG THÁP"
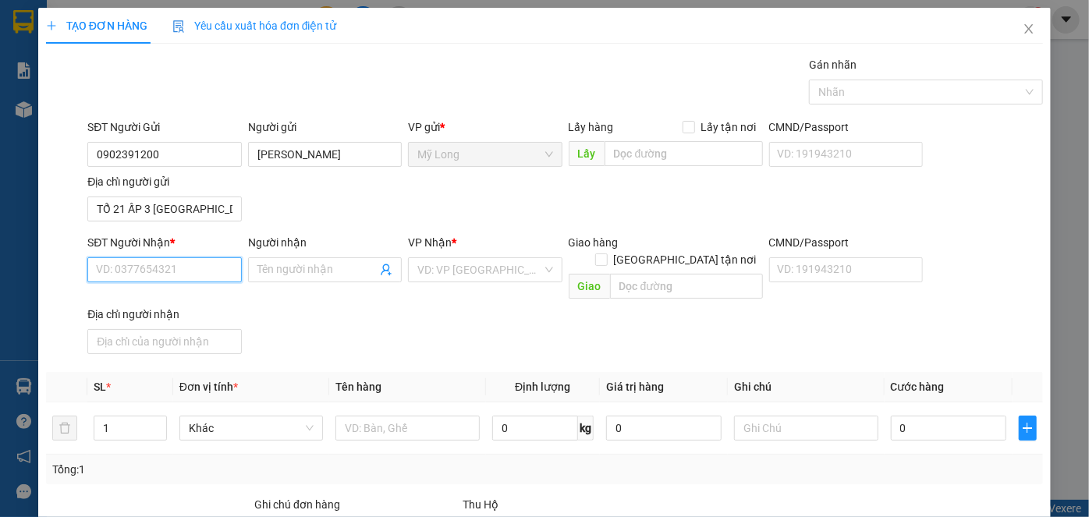
click at [227, 268] on input "SĐT Người Nhận *" at bounding box center [164, 269] width 154 height 25
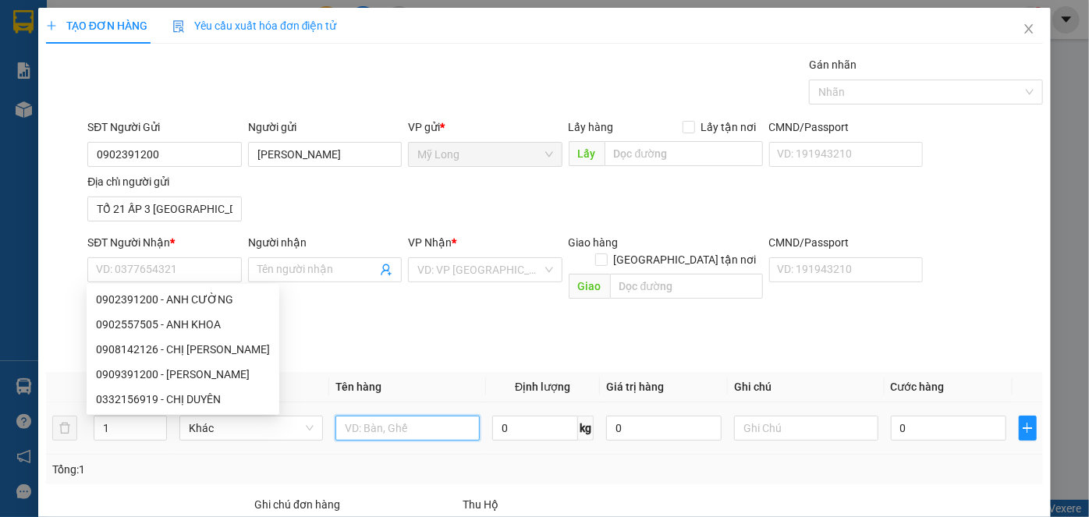
click at [406, 416] on input "text" at bounding box center [407, 428] width 144 height 25
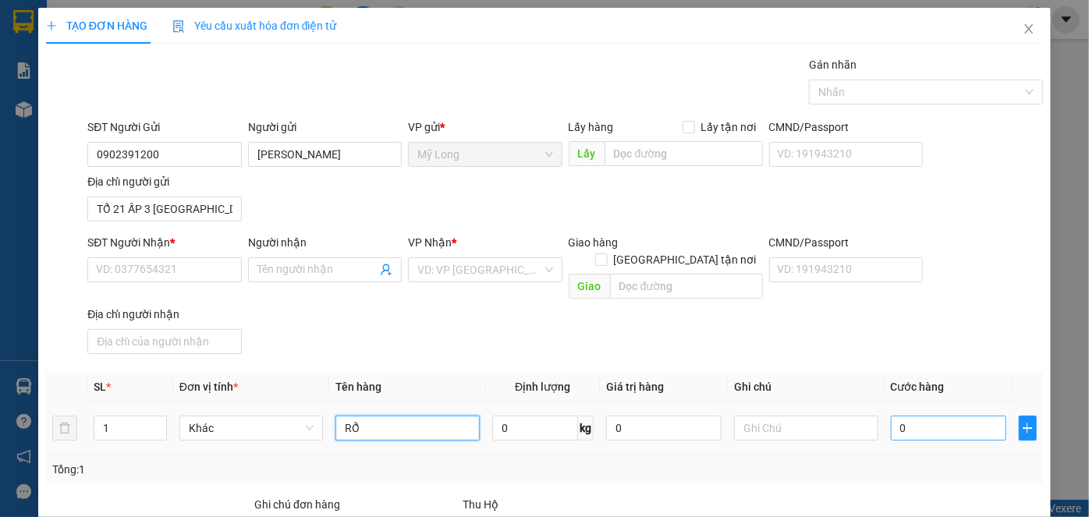
type input "RỔ"
click at [968, 416] on input "0" at bounding box center [948, 428] width 115 height 25
type input "3"
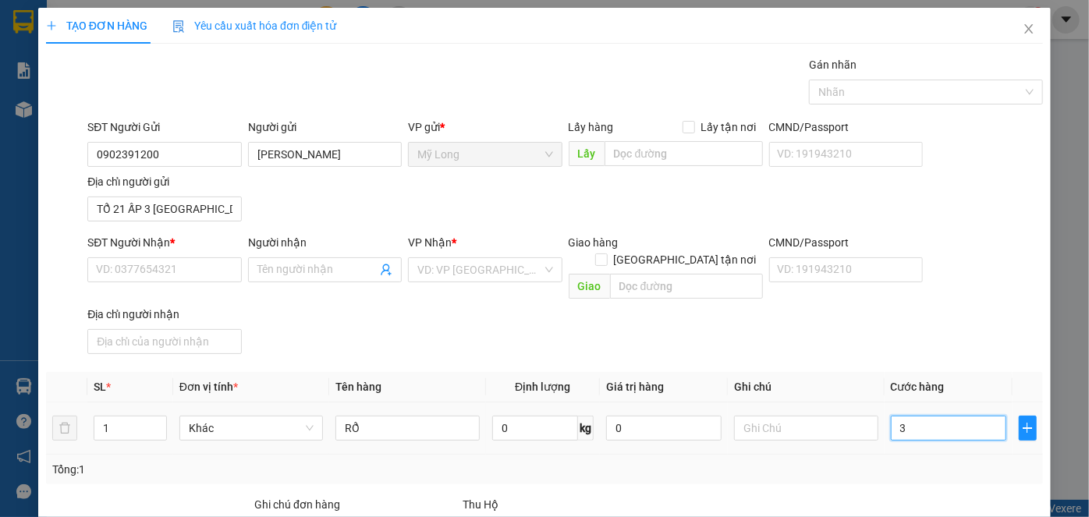
type input "30"
type input "30.000"
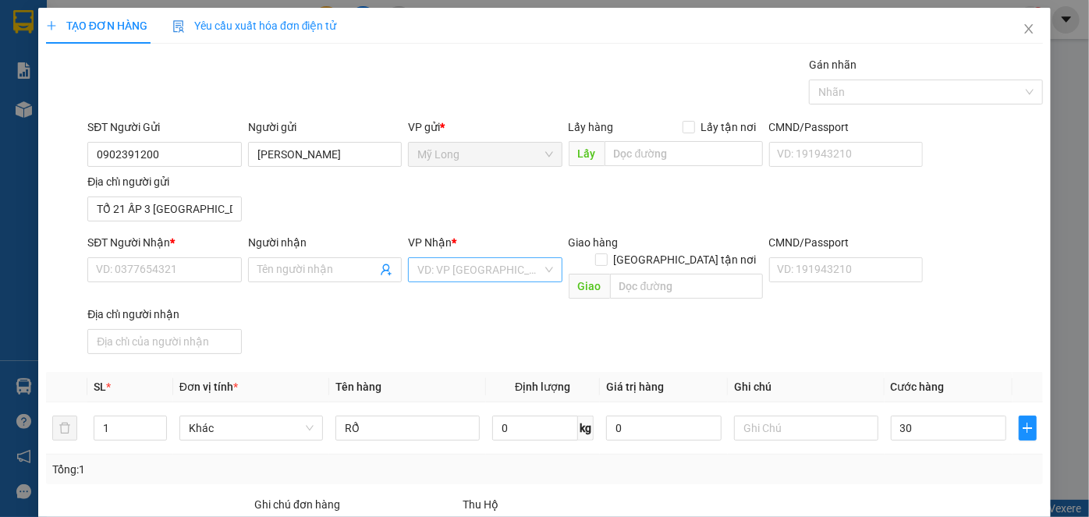
type input "30.000"
click at [474, 269] on input "search" at bounding box center [479, 269] width 124 height 23
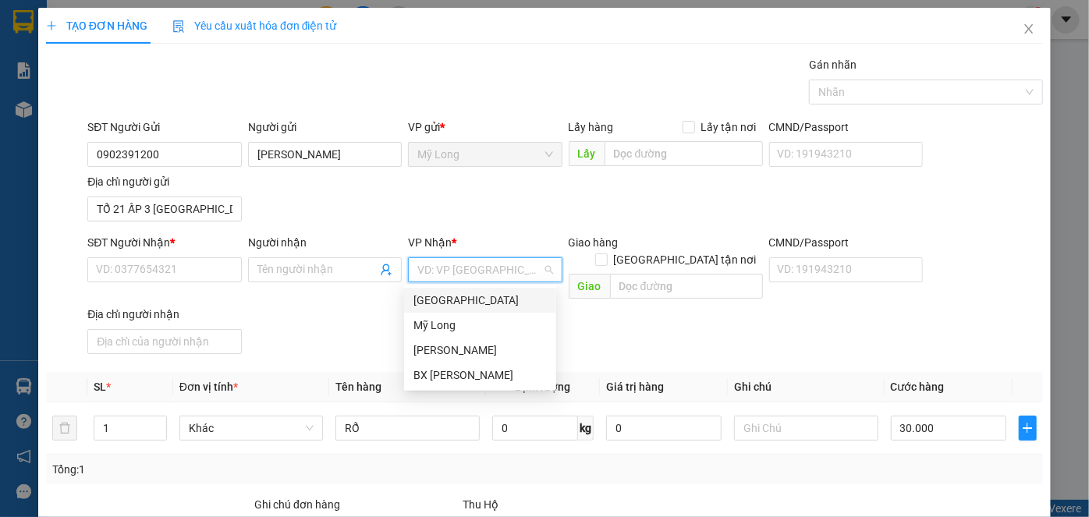
click at [466, 308] on div "[GEOGRAPHIC_DATA]" at bounding box center [479, 300] width 133 height 17
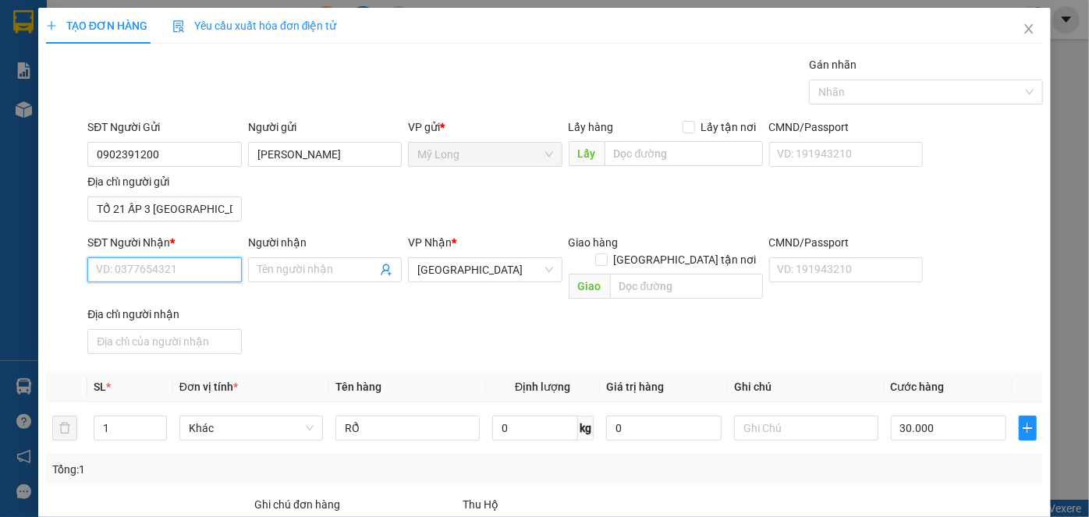
click at [211, 274] on input "SĐT Người Nhận *" at bounding box center [164, 269] width 154 height 25
click at [115, 269] on input "0937299445" at bounding box center [164, 269] width 154 height 25
click at [129, 270] on input "09327299445" at bounding box center [164, 269] width 154 height 25
type input "0932799445"
click at [176, 300] on div "0932799445 - TRIẾT" at bounding box center [162, 299] width 133 height 17
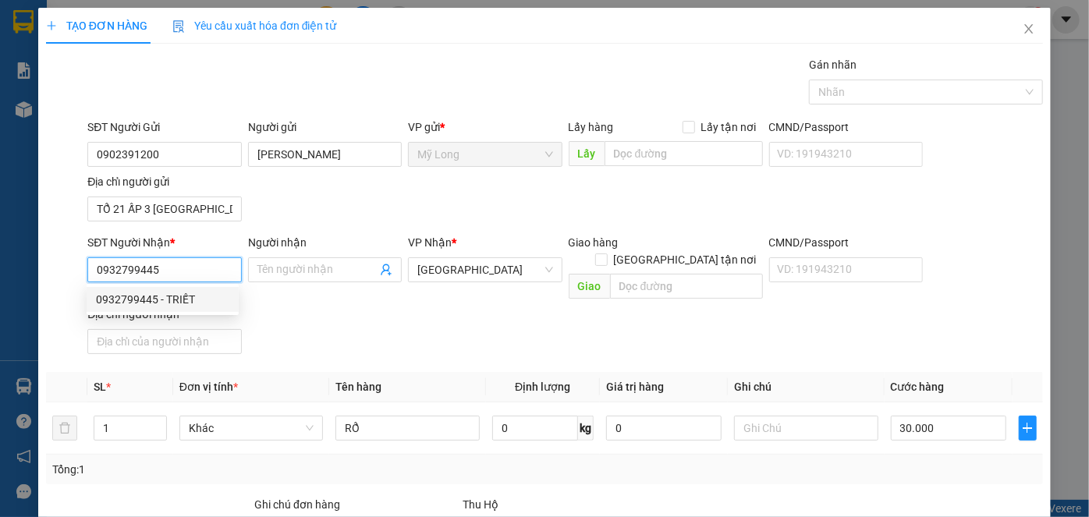
type input "TRIẾT"
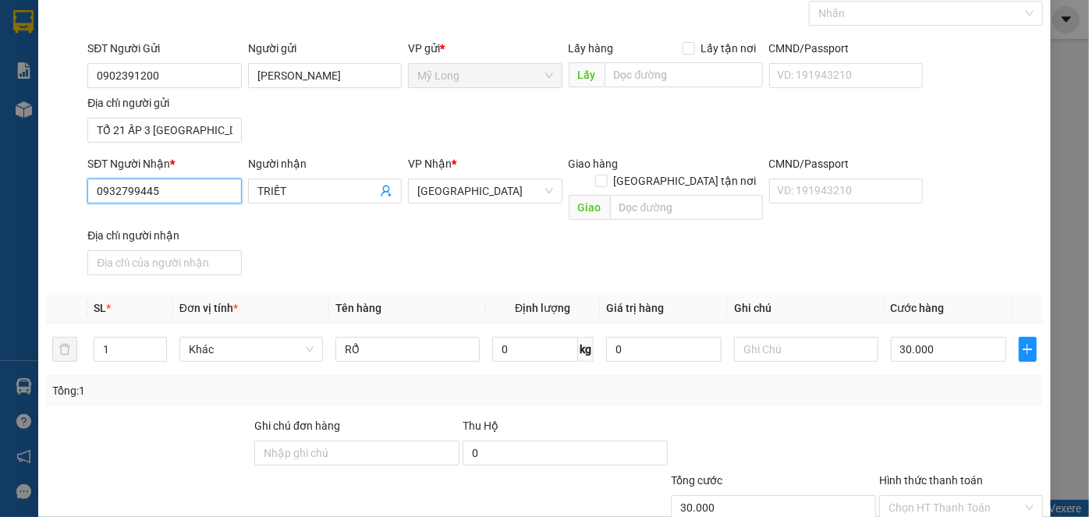
scroll to position [166, 0]
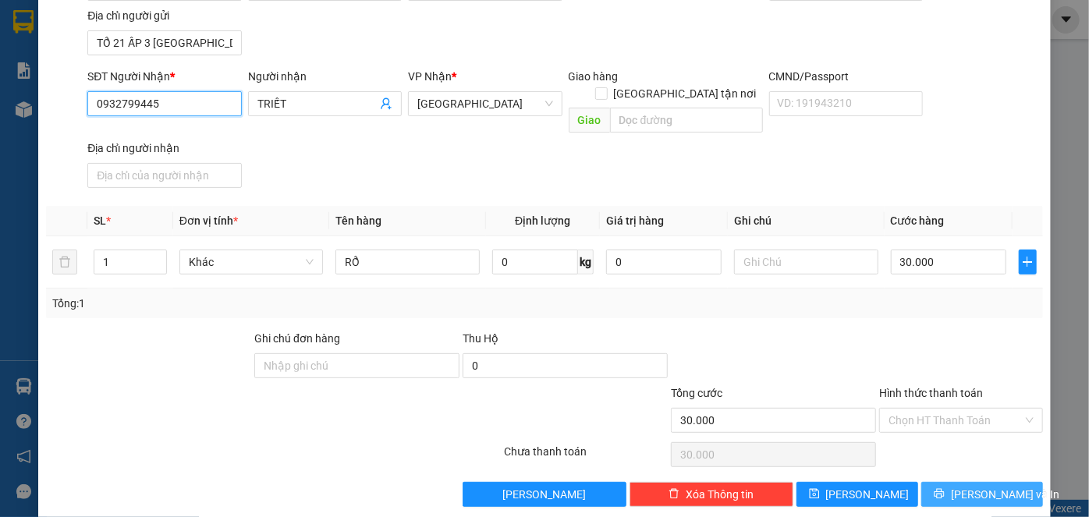
type input "0932799445"
click at [961, 486] on span "[PERSON_NAME] và In" at bounding box center [1005, 494] width 109 height 17
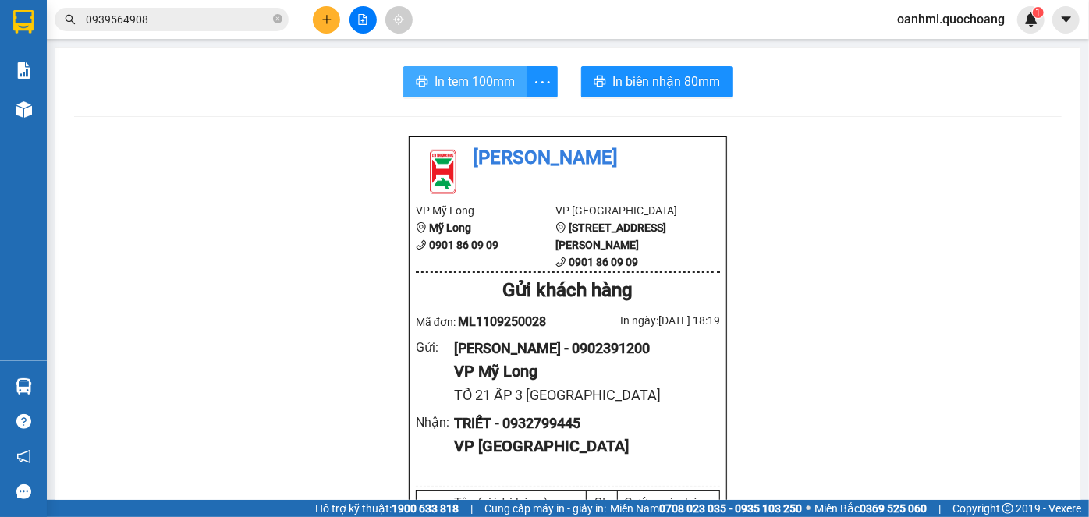
click at [442, 78] on span "In tem 100mm" at bounding box center [475, 82] width 80 height 20
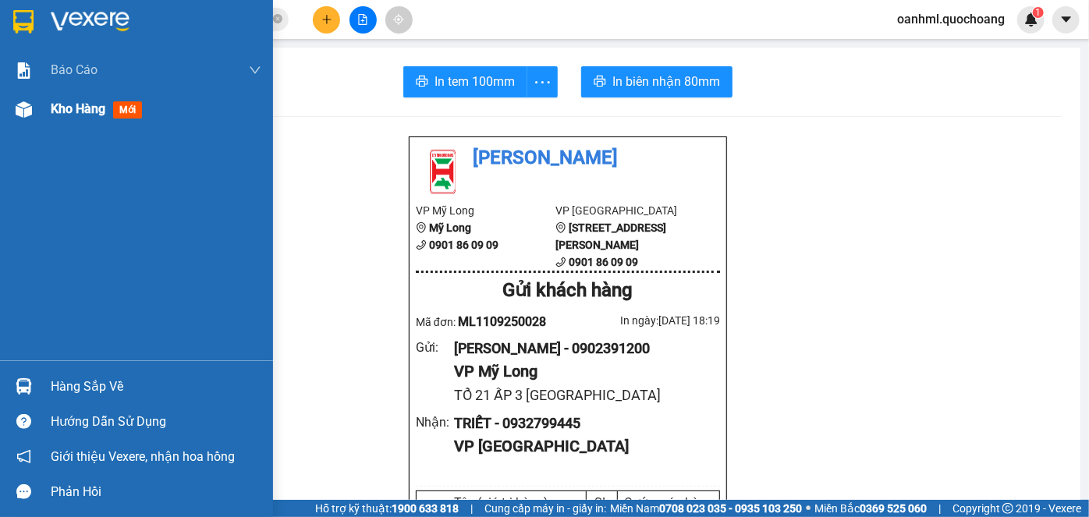
click at [94, 115] on span "Kho hàng" at bounding box center [78, 108] width 55 height 15
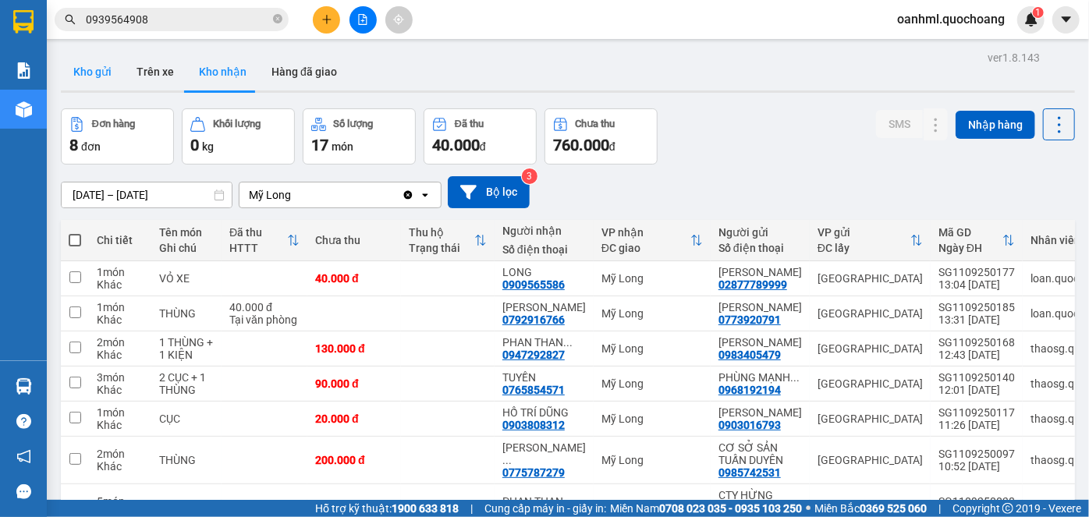
click at [69, 76] on button "Kho gửi" at bounding box center [92, 71] width 63 height 37
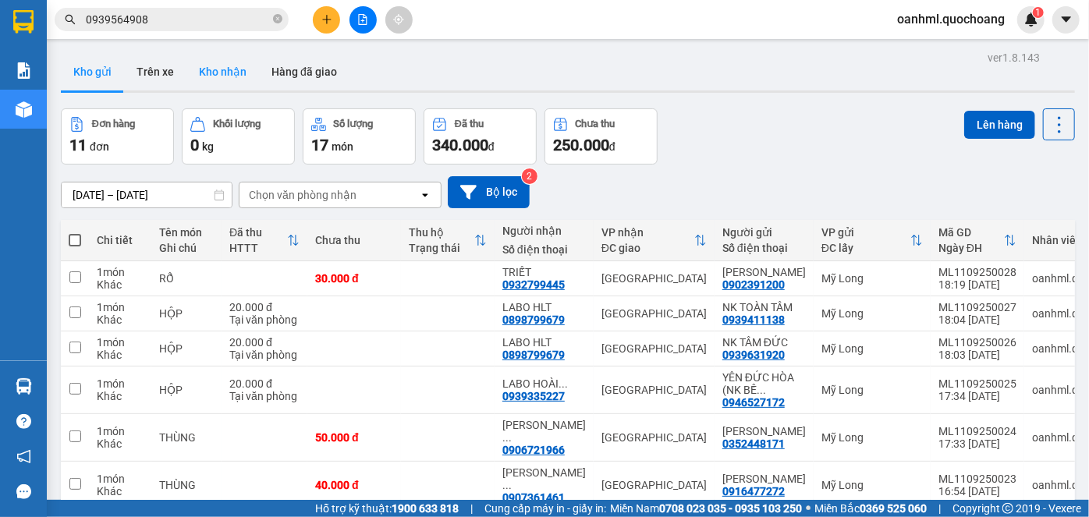
click at [228, 73] on button "Kho nhận" at bounding box center [222, 71] width 73 height 37
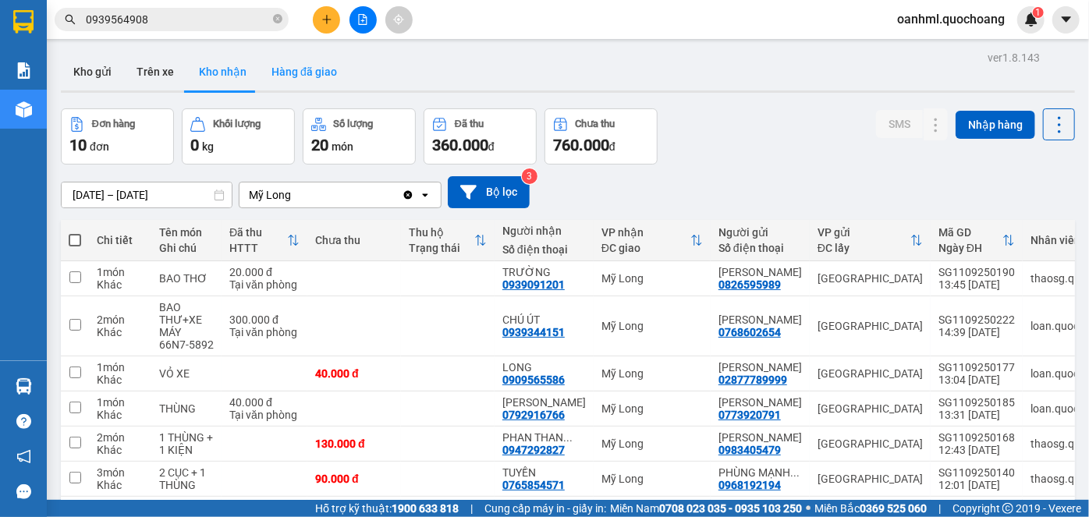
click at [321, 73] on button "Hàng đã giao" at bounding box center [304, 71] width 90 height 37
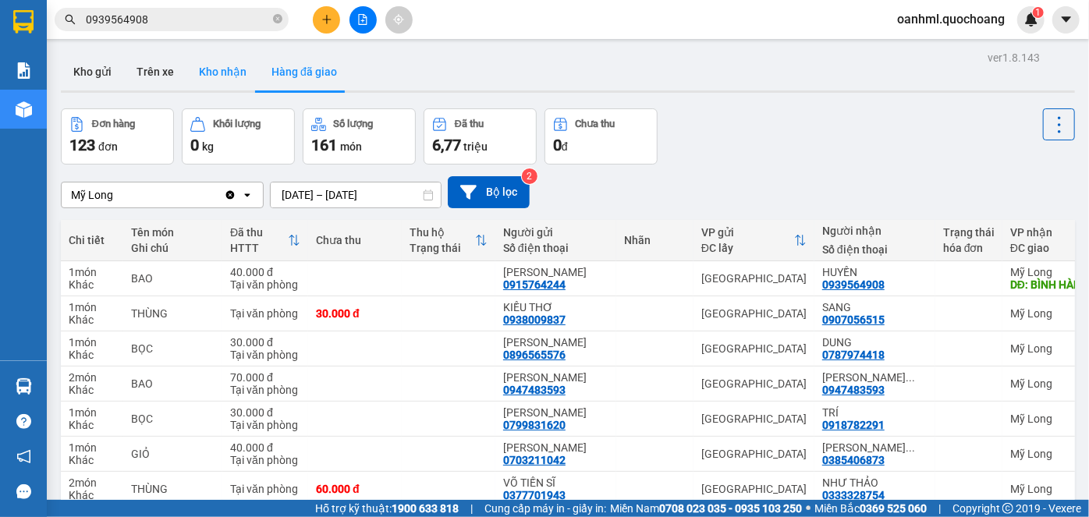
click at [210, 65] on button "Kho nhận" at bounding box center [222, 71] width 73 height 37
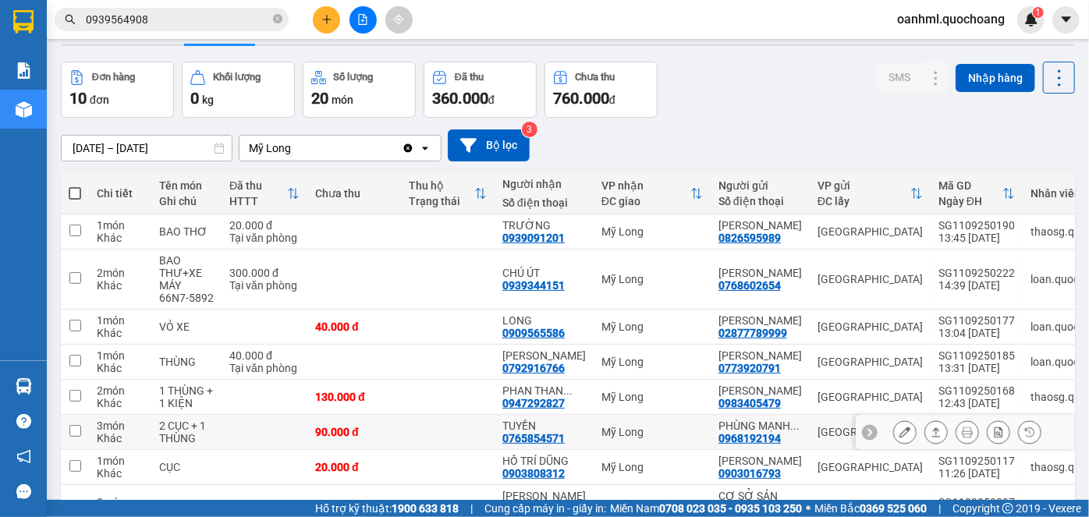
scroll to position [70, 0]
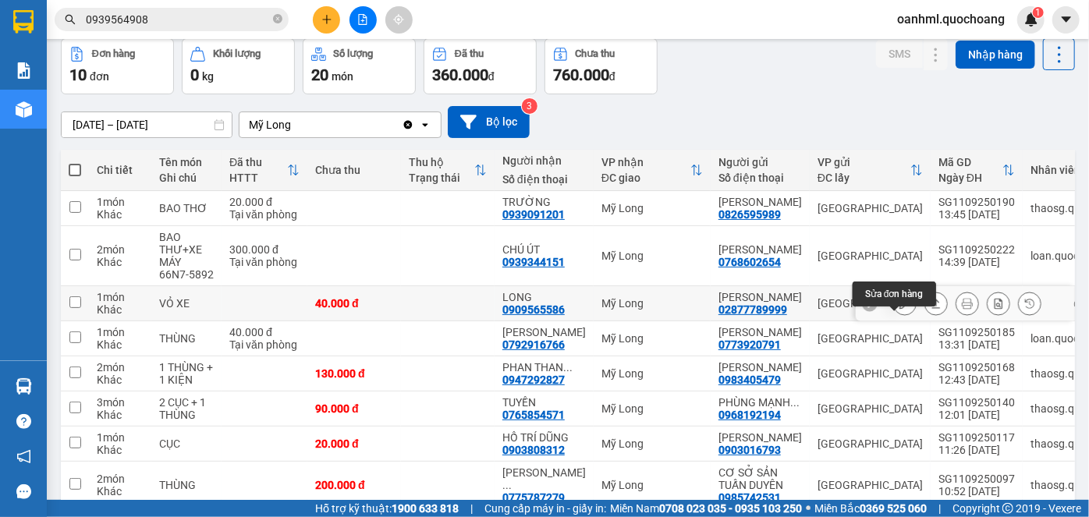
click at [900, 309] on icon at bounding box center [905, 303] width 11 height 11
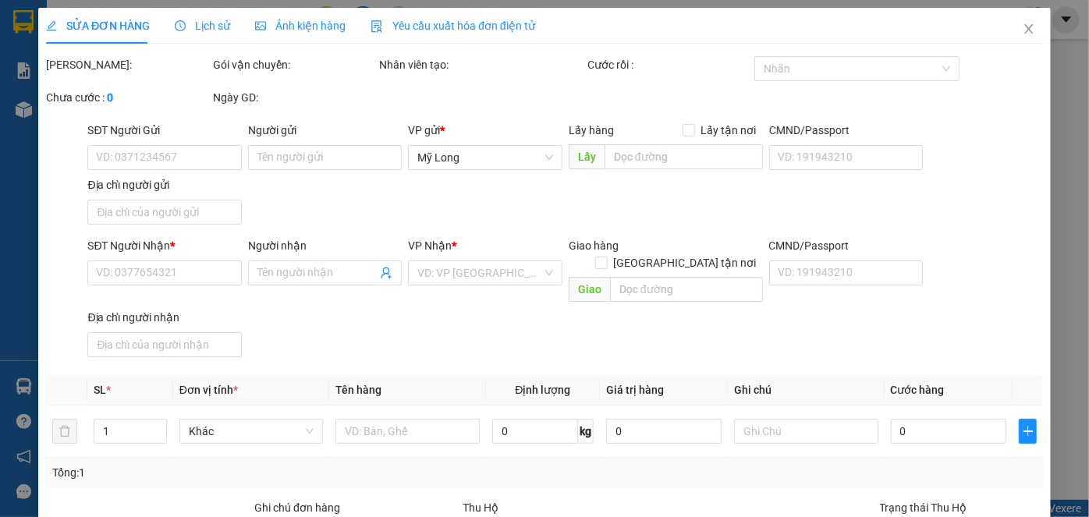
type input "02877789999"
type input "[PERSON_NAME]"
type input "105-107 LÝ THÁI TỔ P VƯỜN LÀI"
type input "0909565586"
type input "LONG"
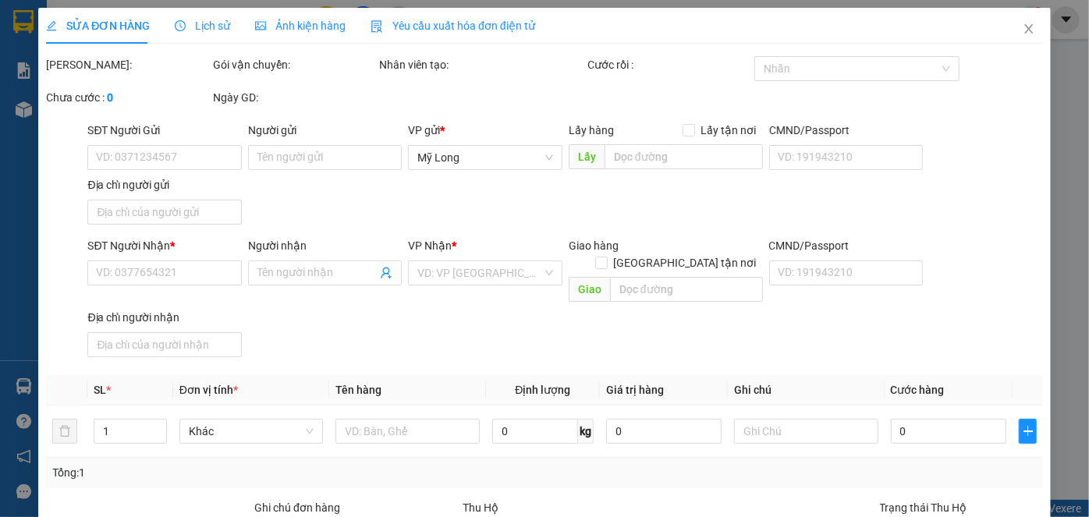
type input "40.000"
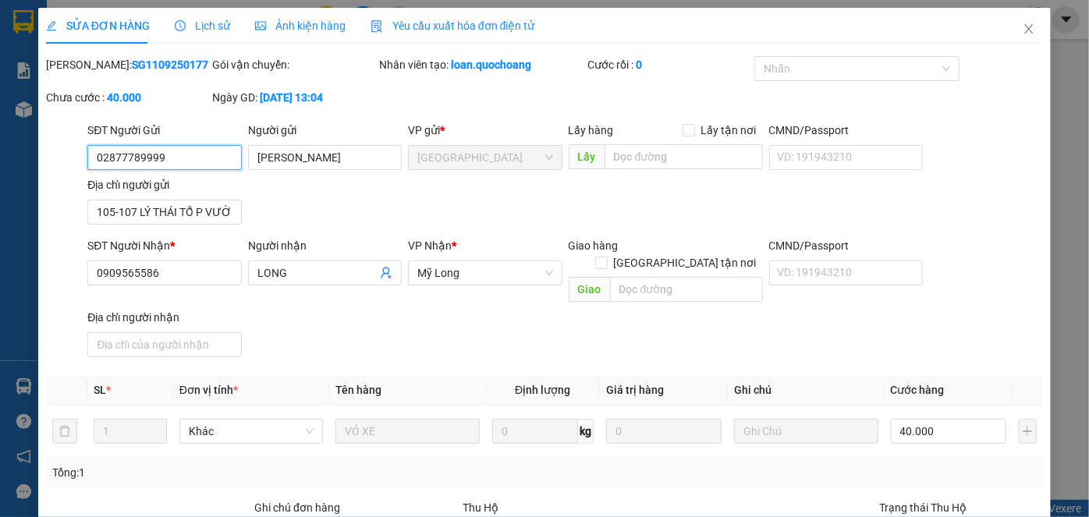
scroll to position [170, 0]
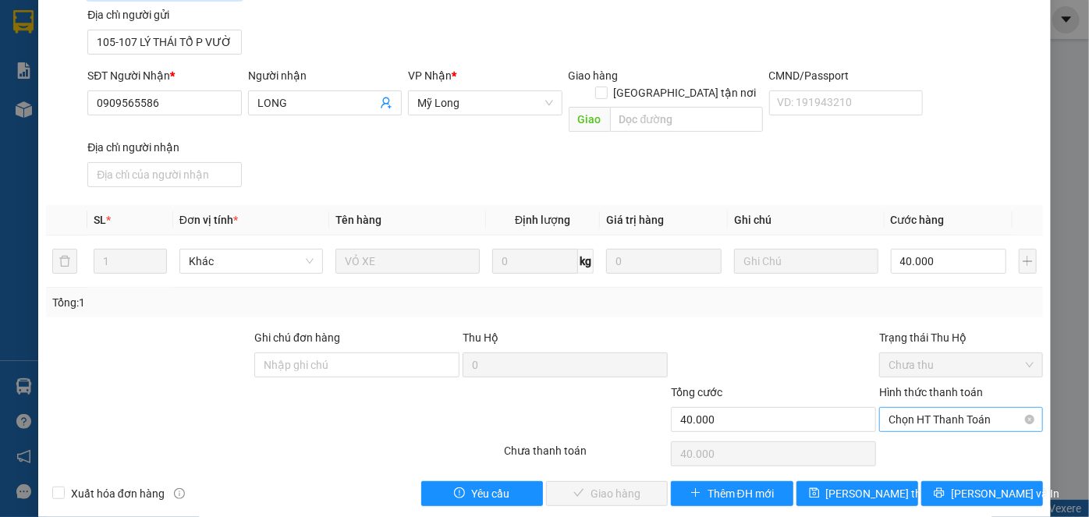
click at [899, 408] on span "Chọn HT Thanh Toán" at bounding box center [961, 419] width 145 height 23
click at [899, 429] on div "Tại văn phòng" at bounding box center [953, 432] width 144 height 17
type input "0"
click at [635, 485] on span "[PERSON_NAME] và Giao hàng" at bounding box center [651, 493] width 150 height 17
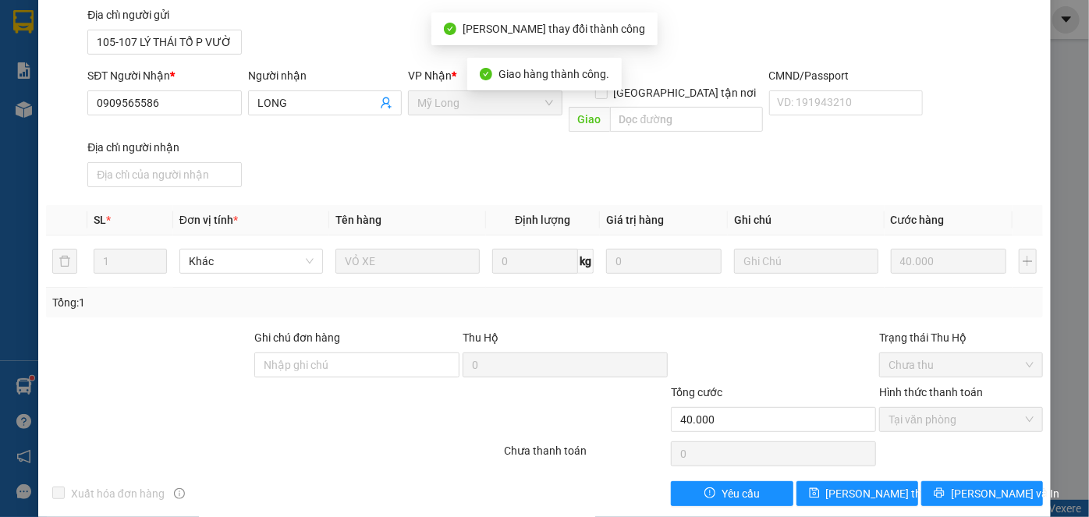
scroll to position [0, 0]
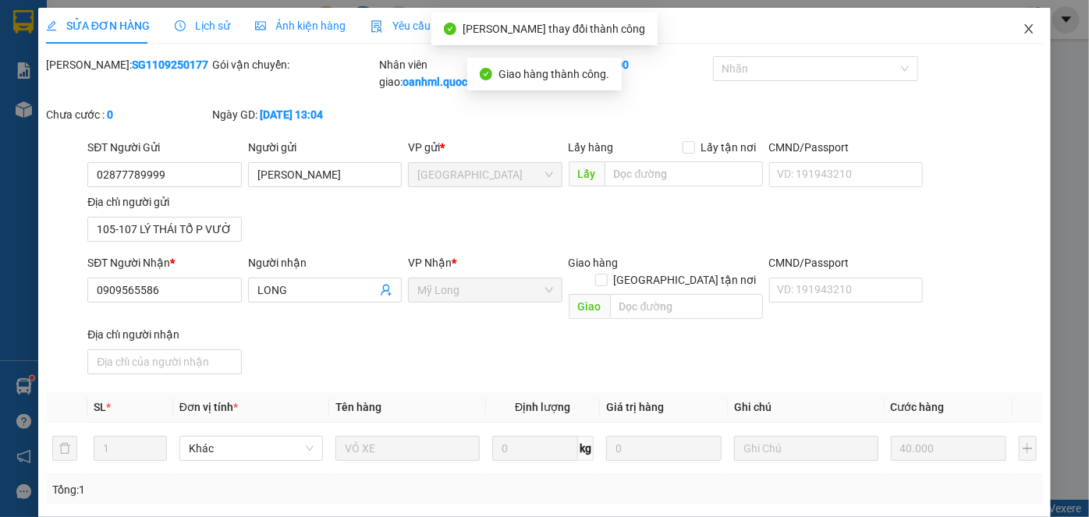
click at [1024, 30] on icon "close" at bounding box center [1028, 28] width 9 height 9
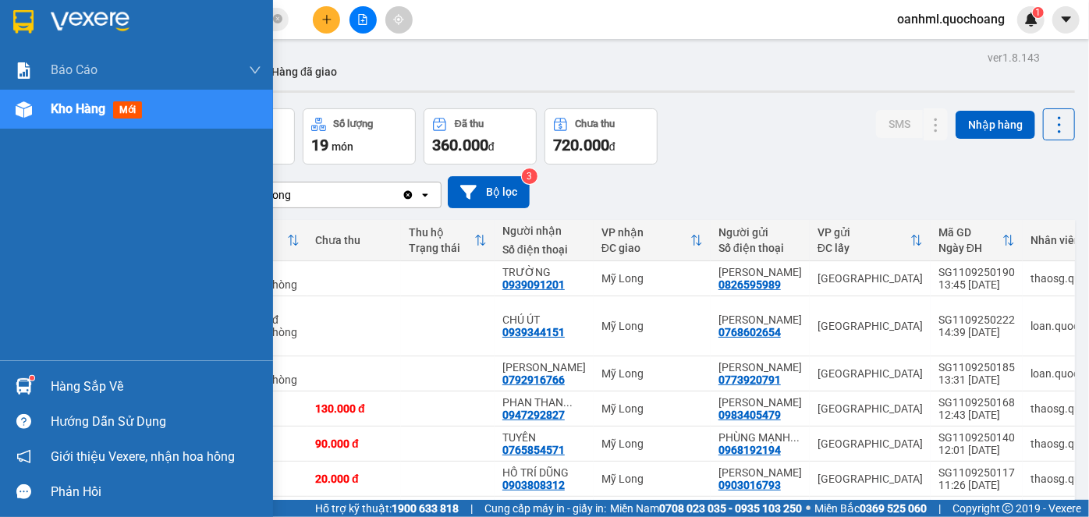
click at [76, 381] on div "Hàng sắp về" at bounding box center [156, 386] width 211 height 23
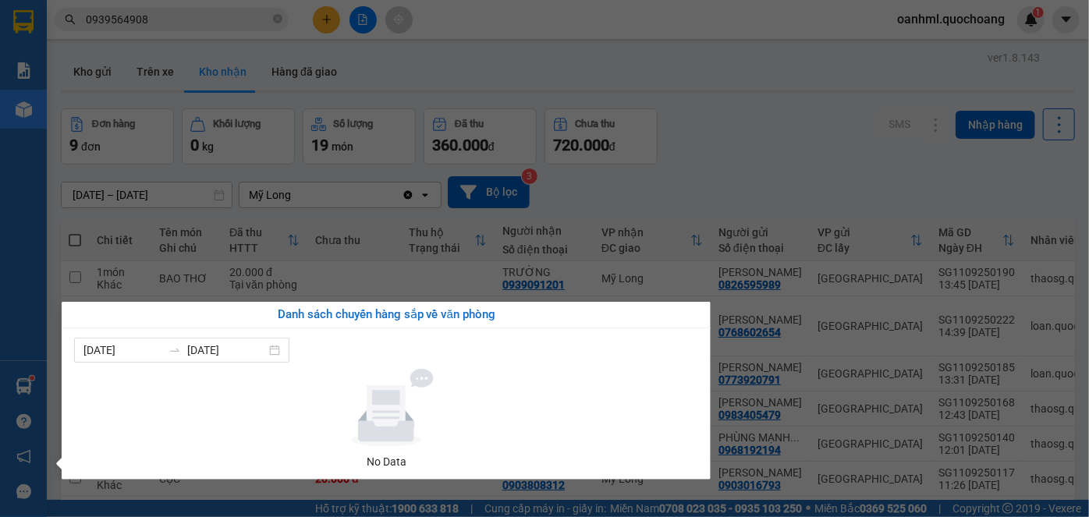
click at [750, 190] on section "Kết quả tìm kiếm ( 7 ) Bộ lọc Mã ĐH Trạng thái Món hàng Thu hộ Tổng cước Chưa c…" at bounding box center [544, 258] width 1089 height 517
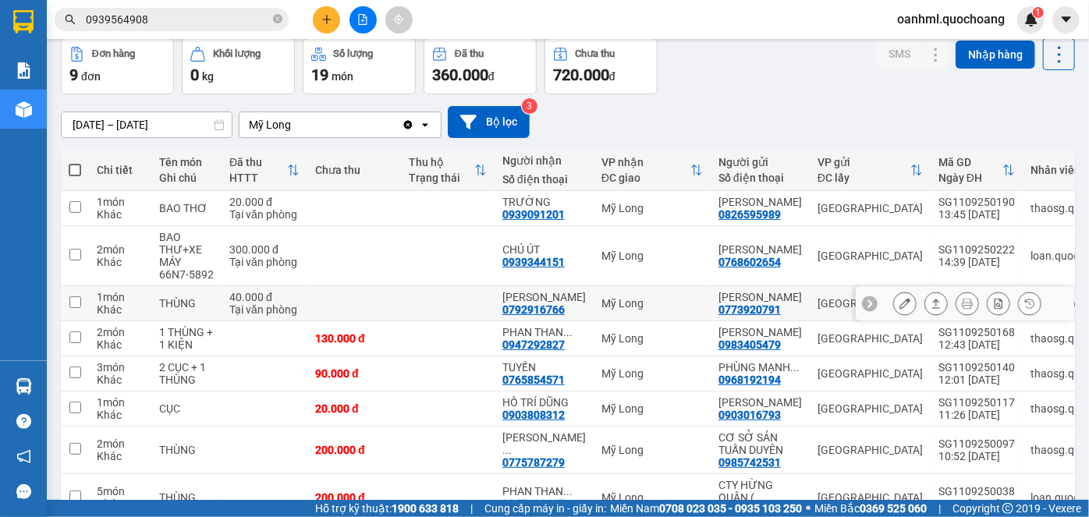
scroll to position [262, 0]
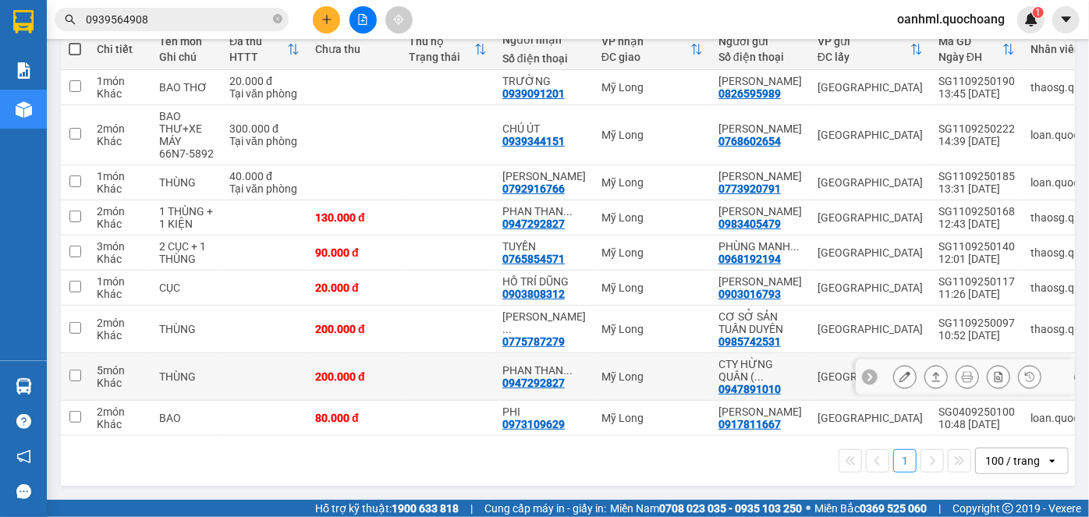
click at [900, 371] on icon at bounding box center [905, 376] width 11 height 11
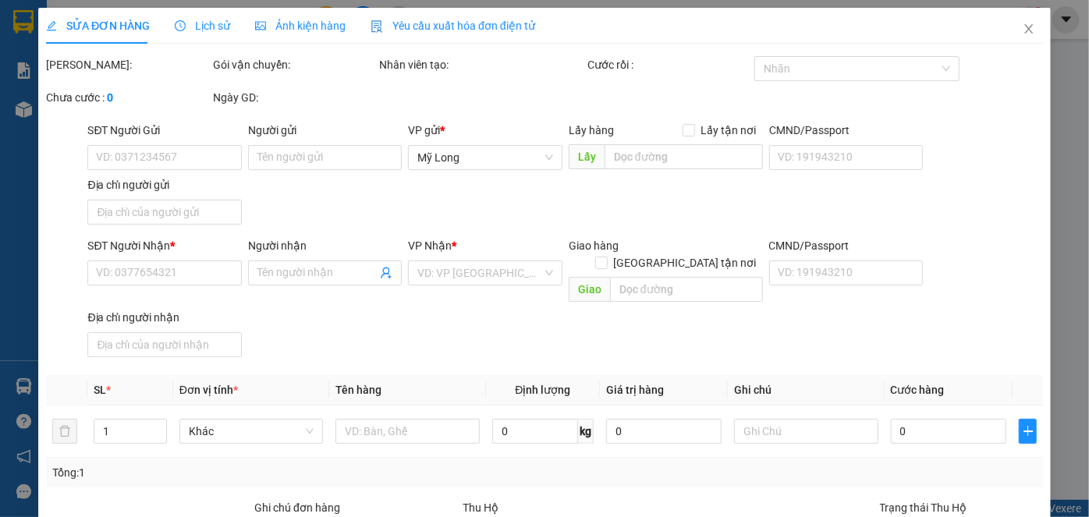
type input "0947891010"
type input "CTY HỪNG QUÂN ( NGUYỄN HỮU ĐỊNH )"
type input "351/28 LÊ ĐẠI HÀNH P PHÚ THỌ QUẬN 11"
type input "0947292827"
type input "PHAN THANH TÚ"
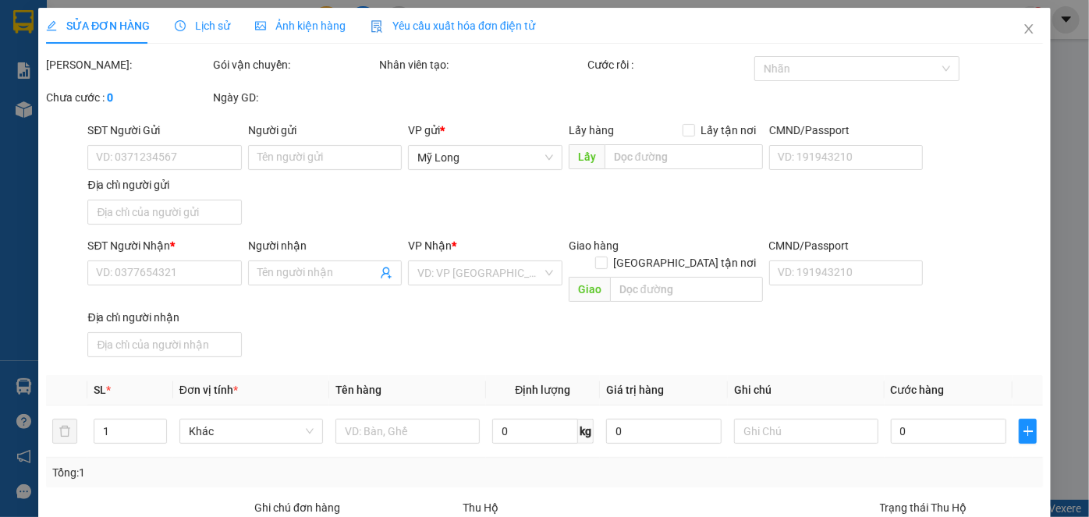
type input "200.000"
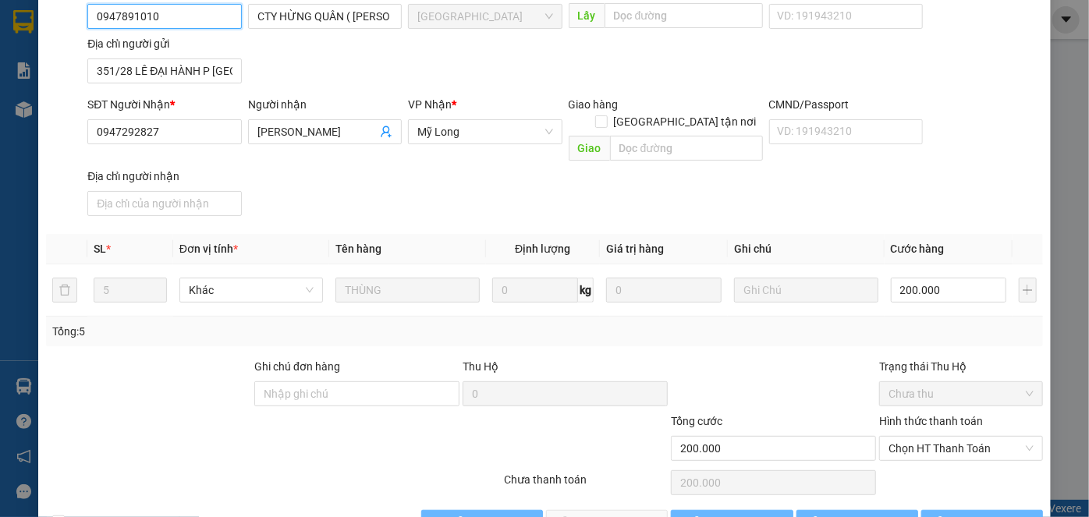
scroll to position [170, 0]
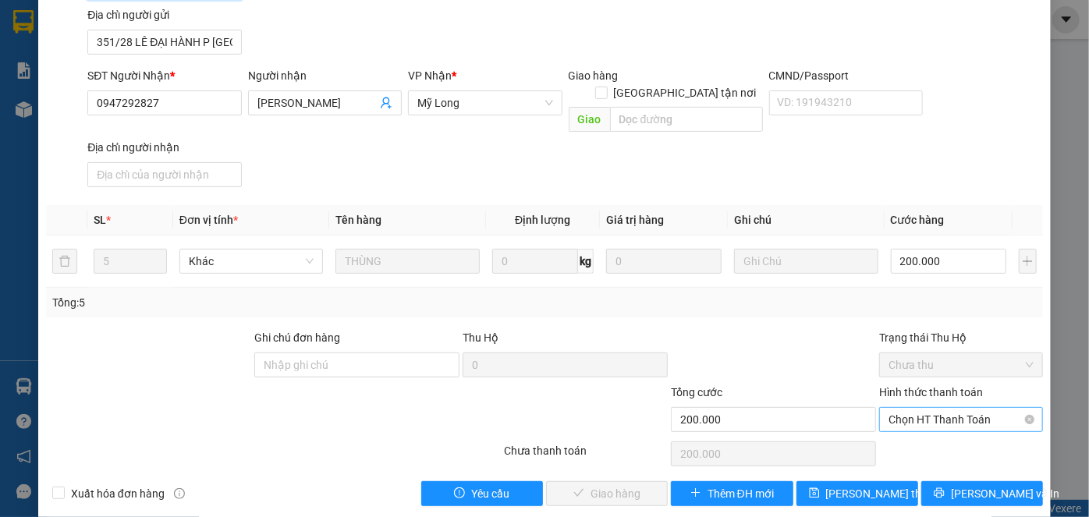
click at [889, 408] on span "Chọn HT Thanh Toán" at bounding box center [961, 419] width 145 height 23
click at [888, 427] on div "Tại văn phòng" at bounding box center [953, 432] width 144 height 17
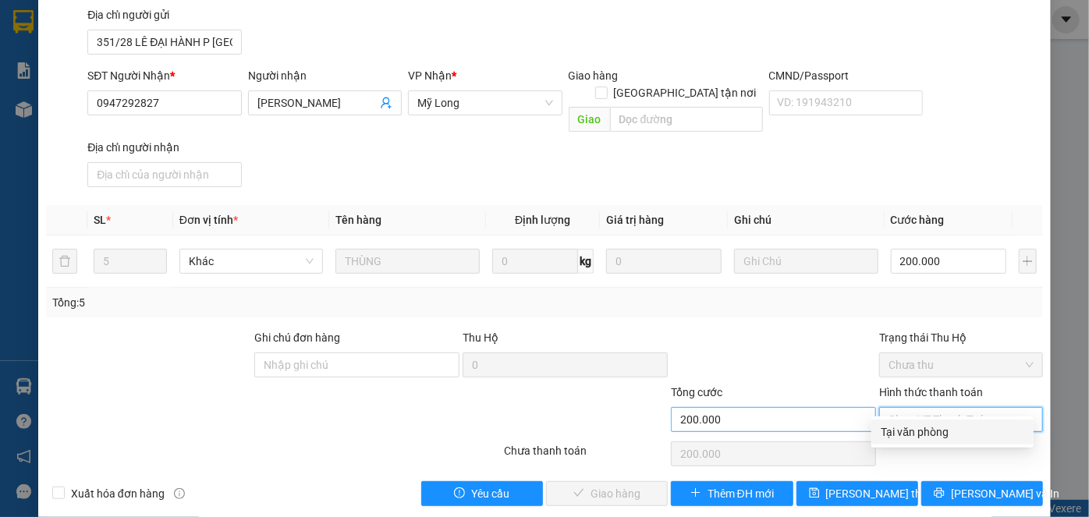
type input "0"
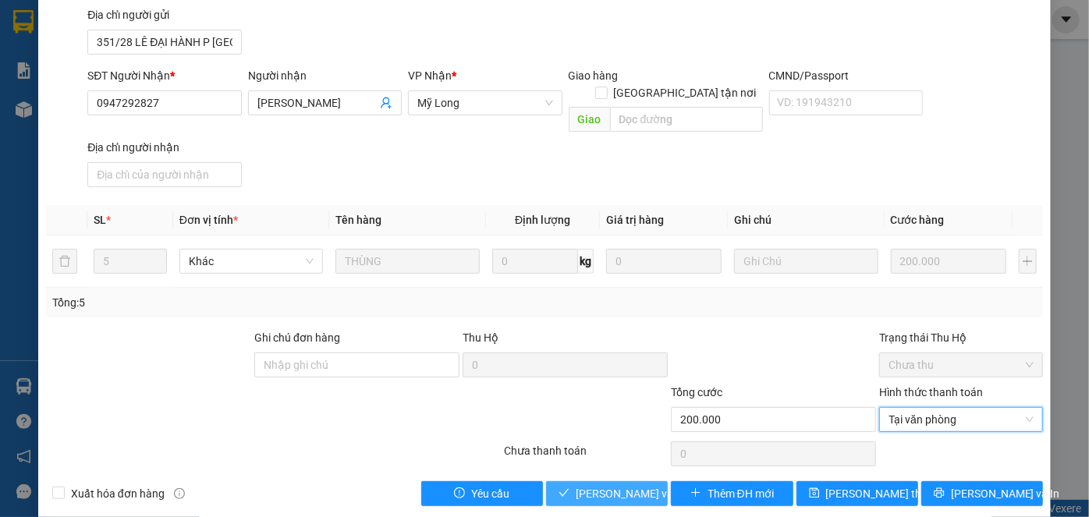
click at [619, 485] on span "[PERSON_NAME] và Giao hàng" at bounding box center [651, 493] width 150 height 17
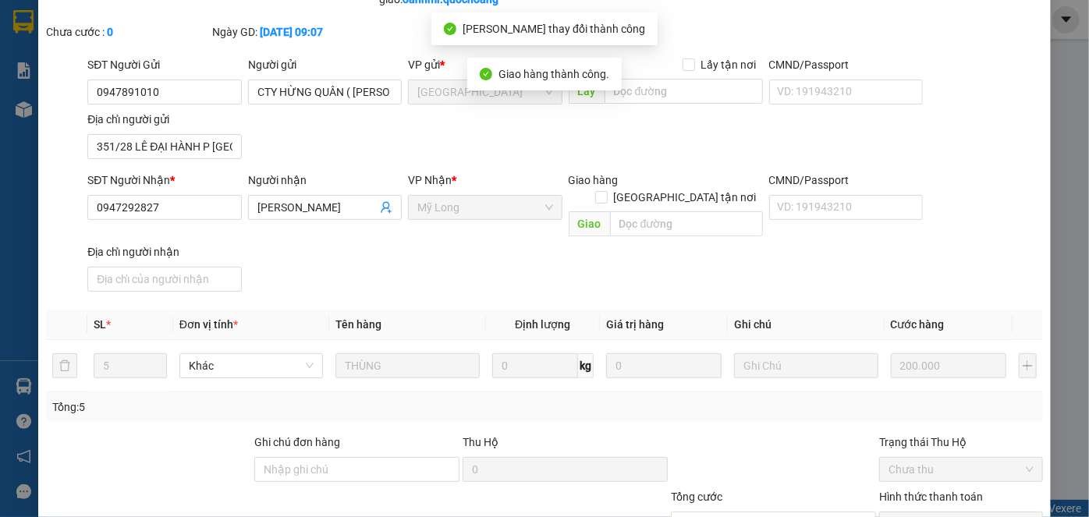
scroll to position [0, 0]
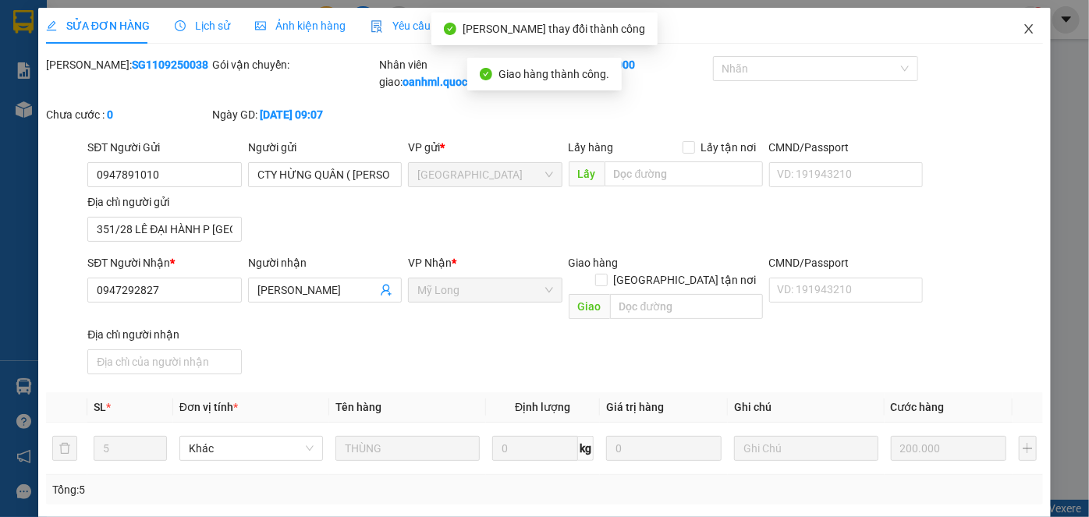
click at [1024, 23] on span "Close" at bounding box center [1029, 30] width 44 height 44
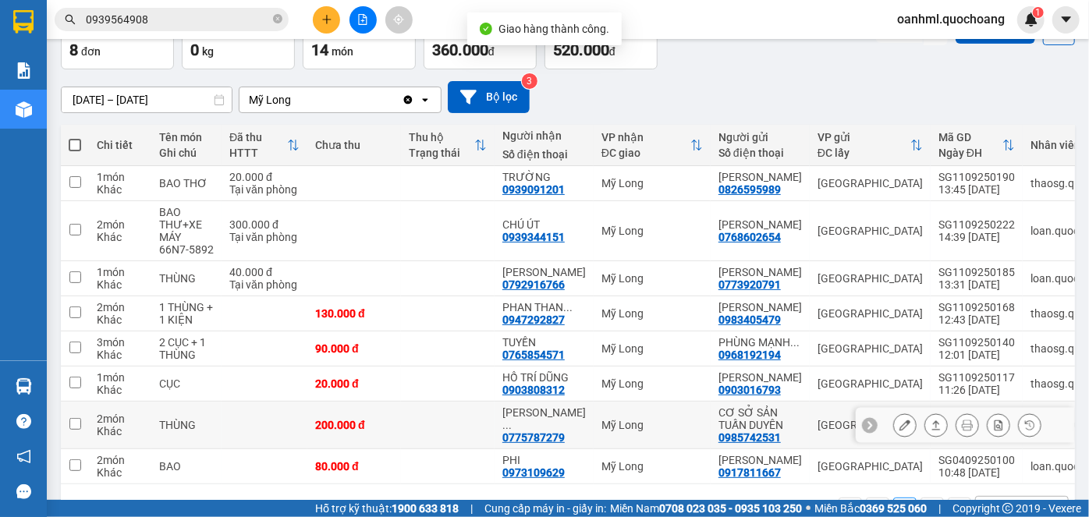
scroll to position [214, 0]
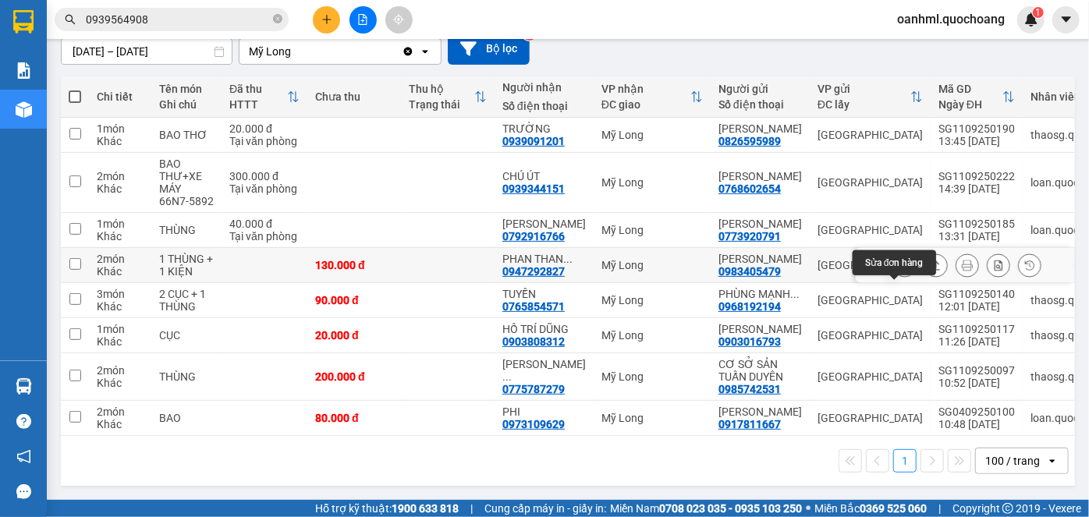
click at [900, 260] on icon at bounding box center [905, 265] width 11 height 11
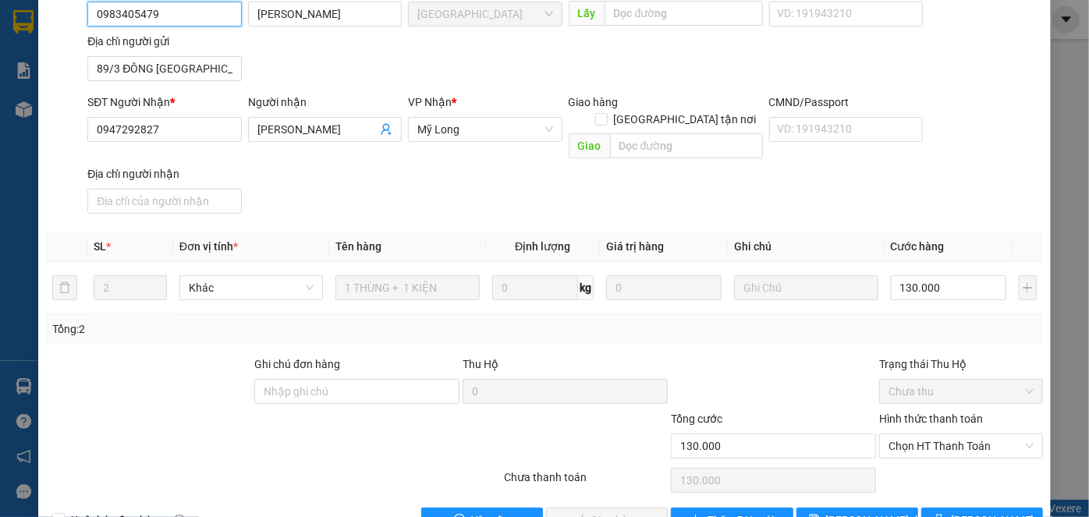
scroll to position [170, 0]
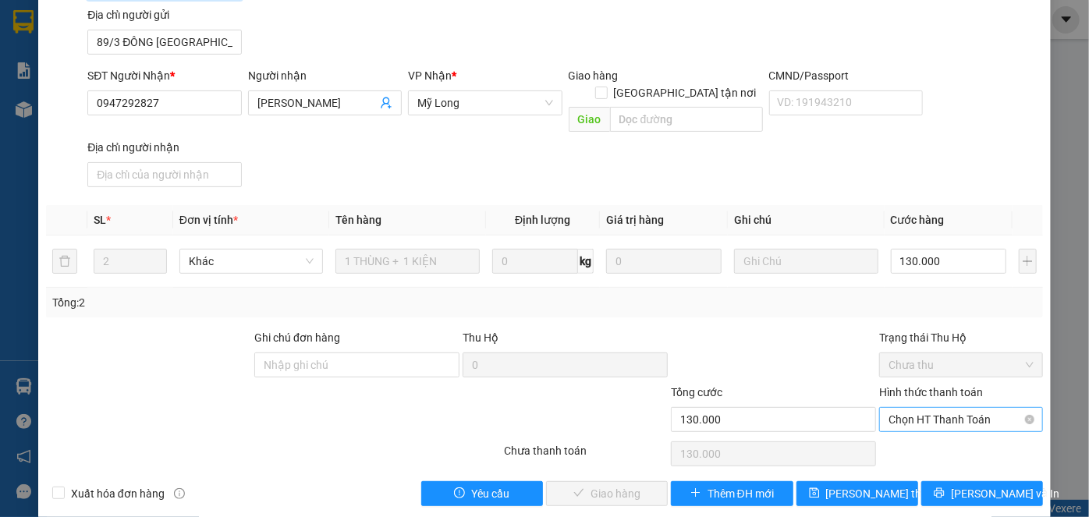
click at [953, 408] on span "Chọn HT Thanh Toán" at bounding box center [961, 419] width 145 height 23
click at [944, 434] on div "Tại văn phòng" at bounding box center [953, 432] width 144 height 17
type input "0"
click at [607, 485] on span "[PERSON_NAME] và Giao hàng" at bounding box center [651, 493] width 150 height 17
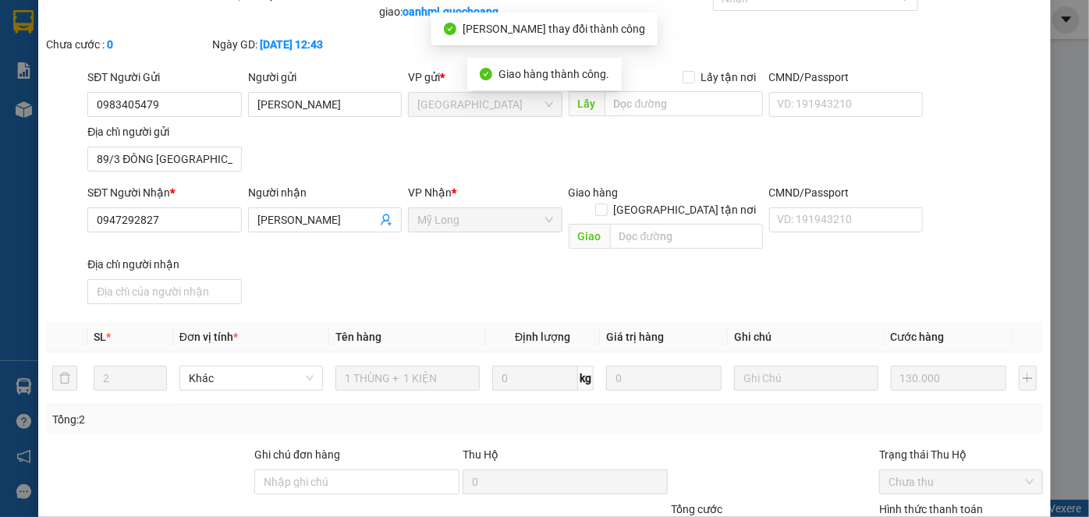
scroll to position [0, 0]
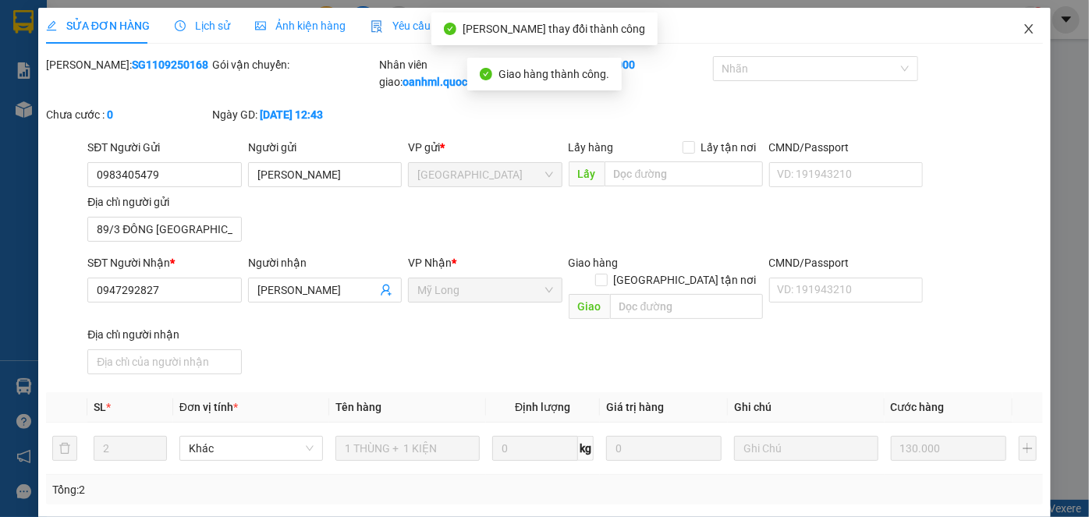
click at [1025, 31] on span "Close" at bounding box center [1029, 30] width 44 height 44
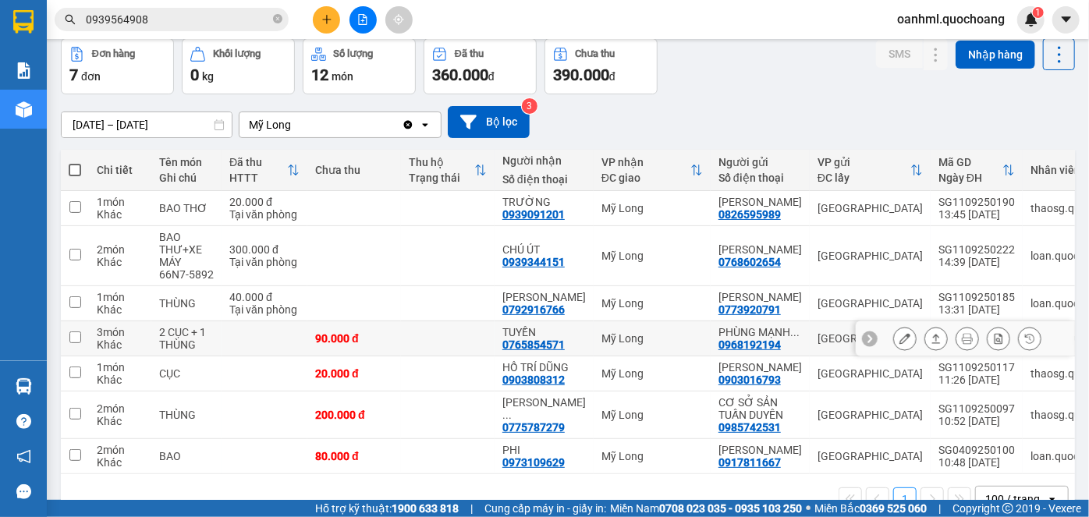
scroll to position [141, 0]
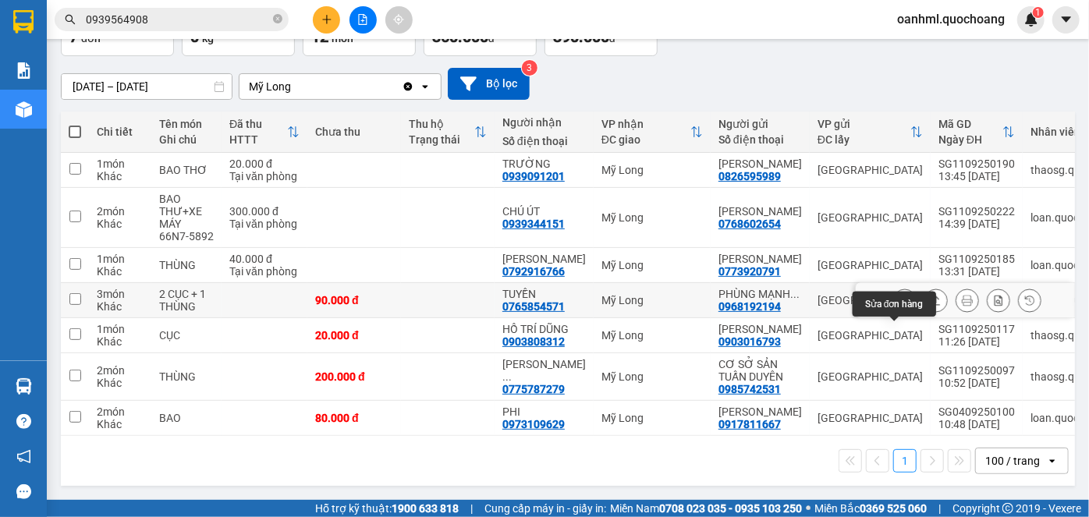
click at [894, 292] on button at bounding box center [905, 300] width 22 height 27
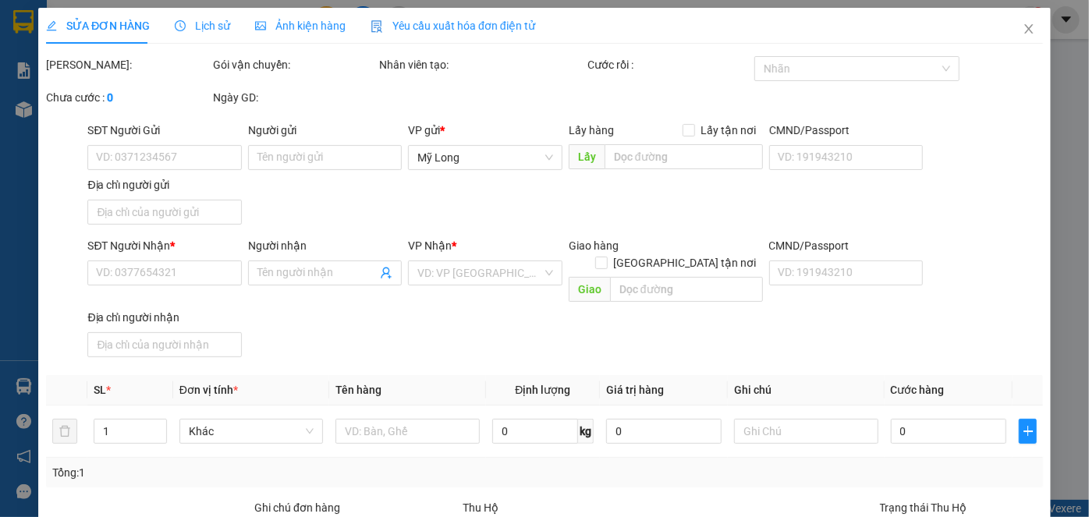
type input "0968192194"
type input "PHÙNG MẠNH CƯỜNG"
type input "THẠNH XUẬN 25 HÓC MÔN QUẬN 12"
type input "0765854571"
type input "TUYỀN"
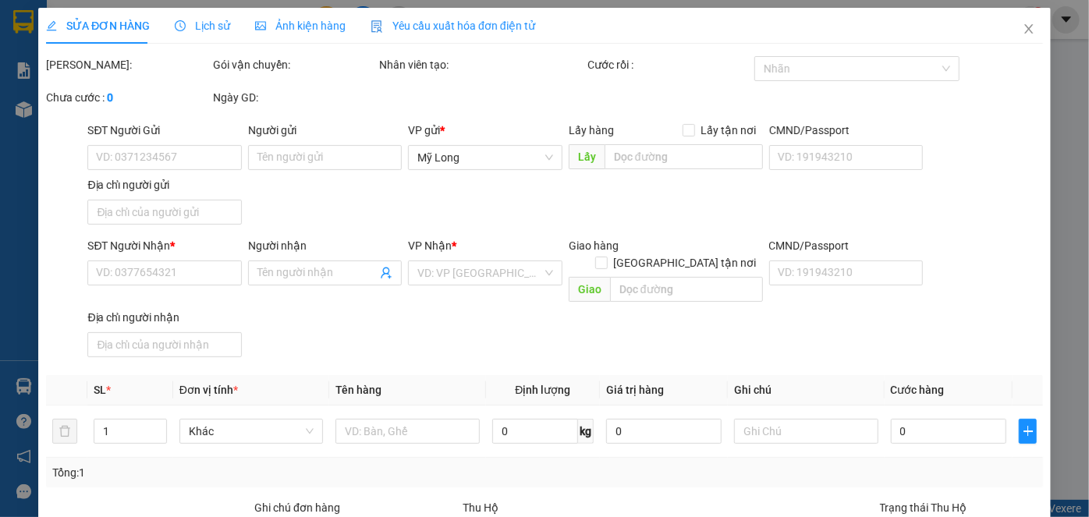
type input "90.000"
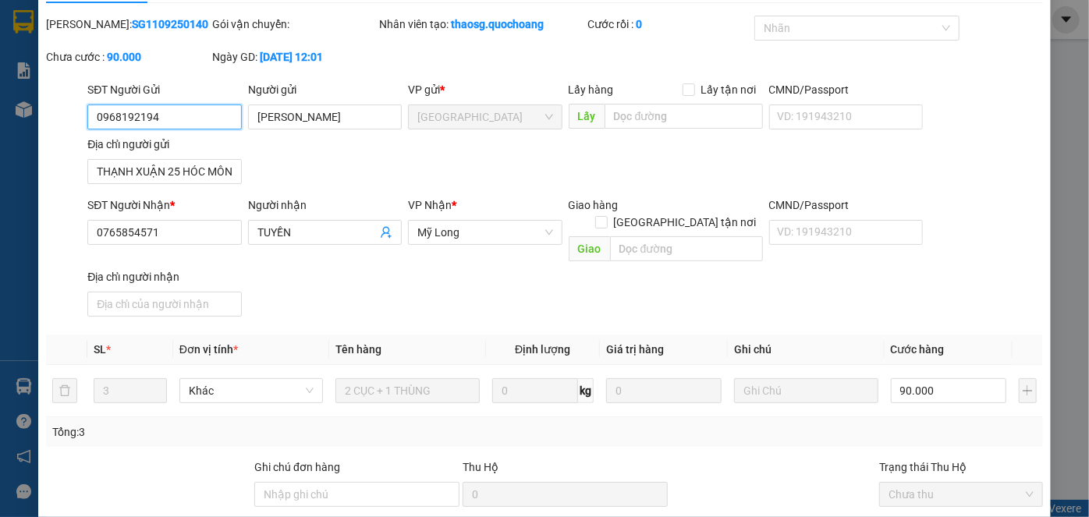
scroll to position [141, 0]
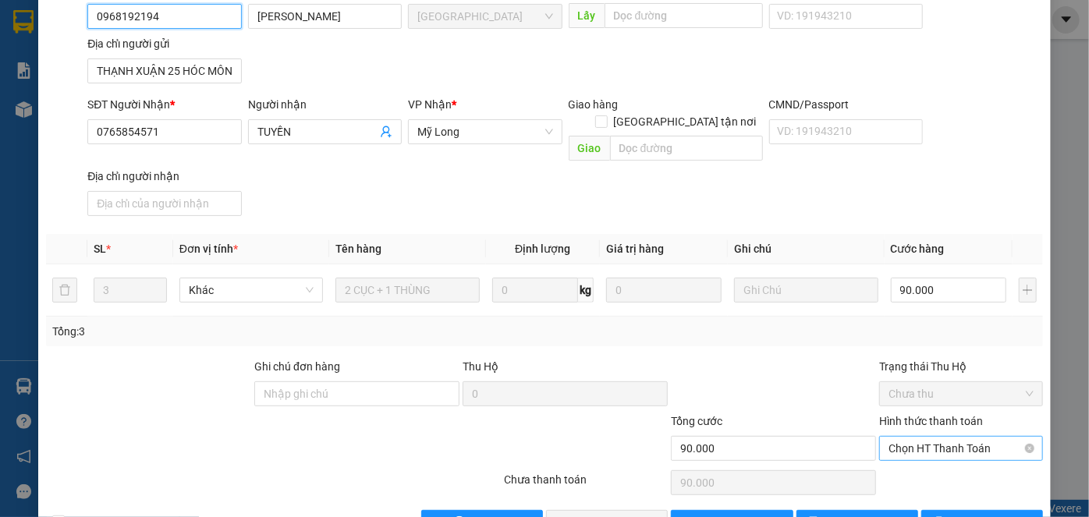
click at [913, 437] on span "Chọn HT Thanh Toán" at bounding box center [961, 448] width 145 height 23
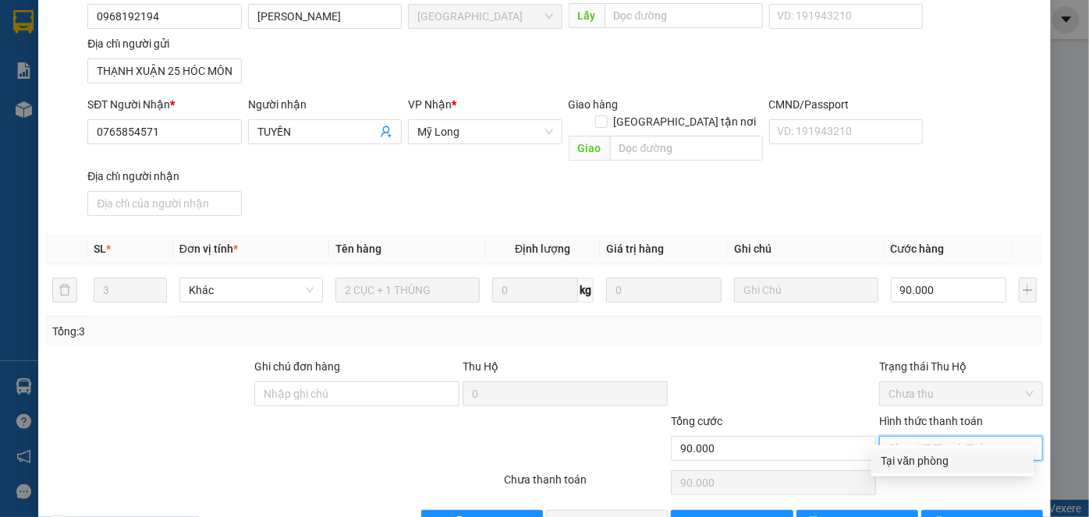
click at [903, 456] on div "Tại văn phòng" at bounding box center [953, 460] width 144 height 17
type input "0"
click at [618, 514] on span "[PERSON_NAME] và Giao hàng" at bounding box center [651, 522] width 150 height 17
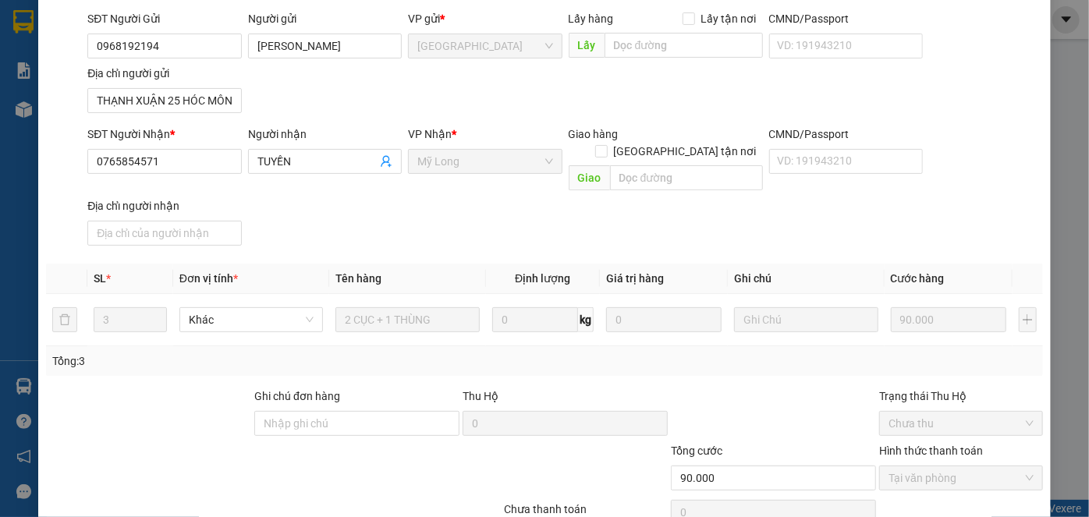
scroll to position [0, 0]
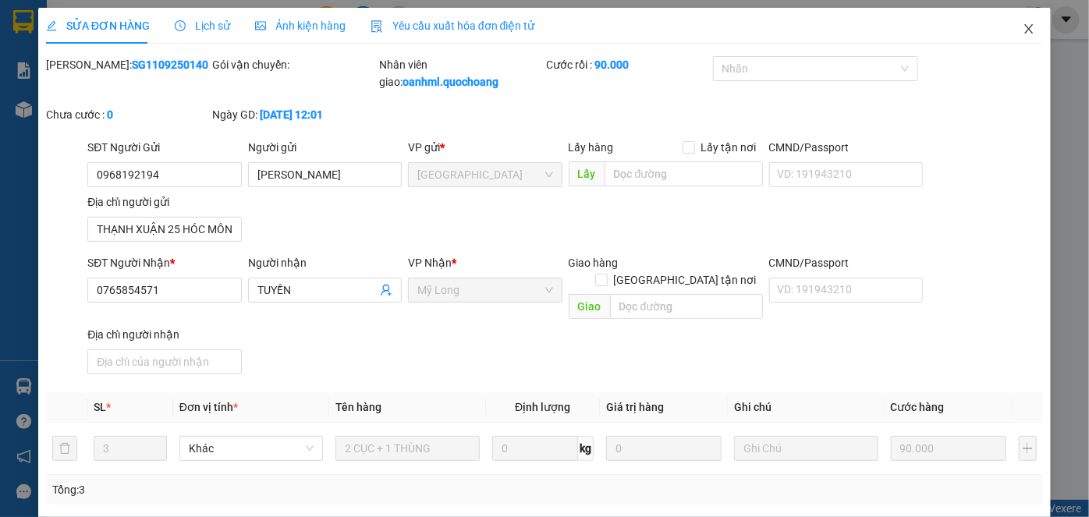
click at [1024, 29] on icon "close" at bounding box center [1028, 28] width 9 height 9
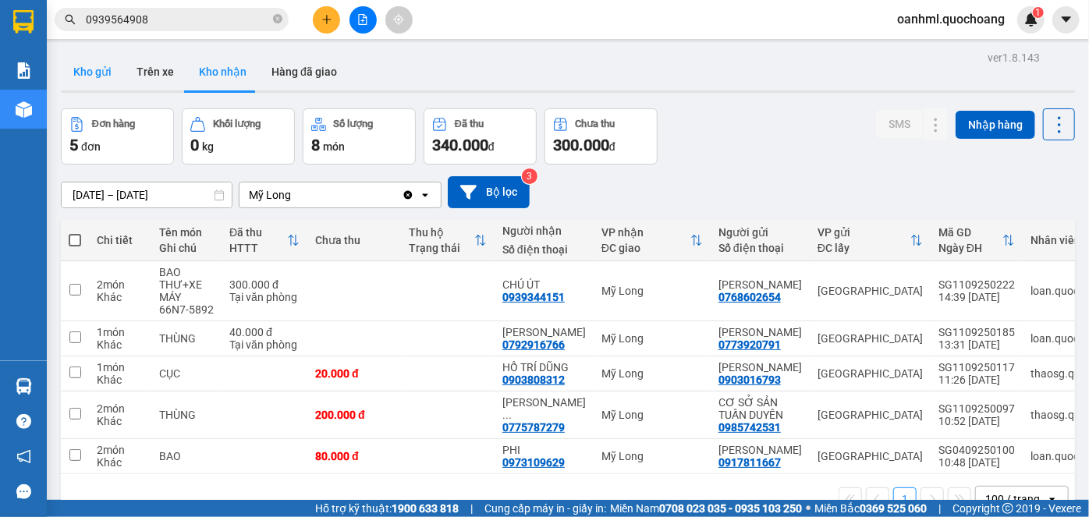
click at [106, 79] on button "Kho gửi" at bounding box center [92, 71] width 63 height 37
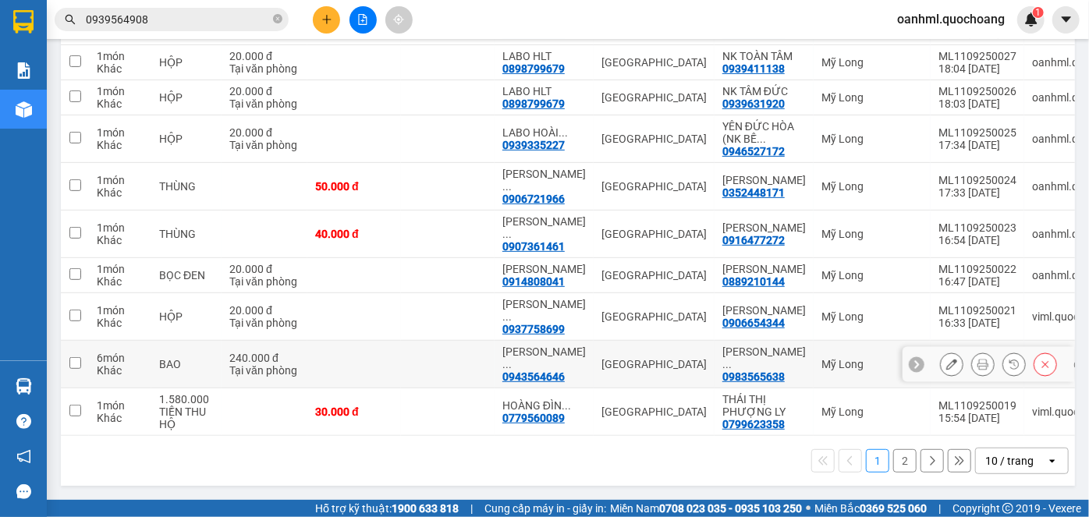
scroll to position [297, 0]
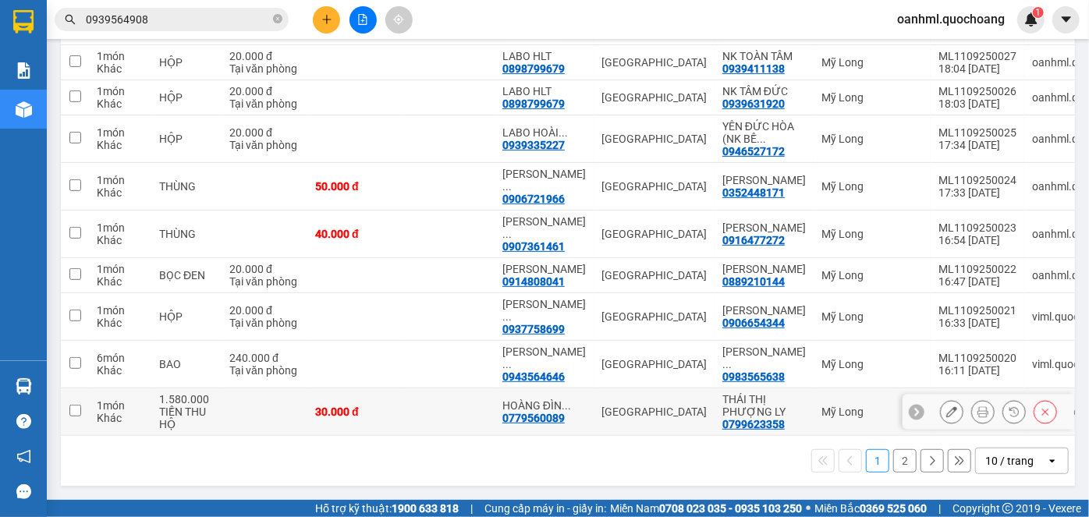
drag, startPoint x: 463, startPoint y: 410, endPoint x: 467, endPoint y: 333, distance: 77.3
click at [463, 408] on td at bounding box center [448, 413] width 94 height 48
checkbox input "true"
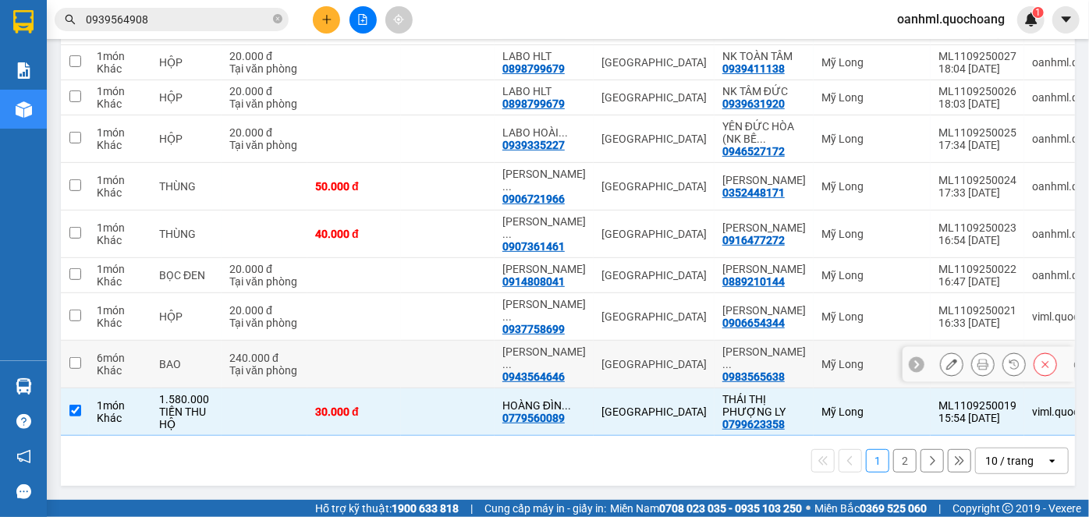
click at [466, 343] on td at bounding box center [448, 365] width 94 height 48
checkbox input "true"
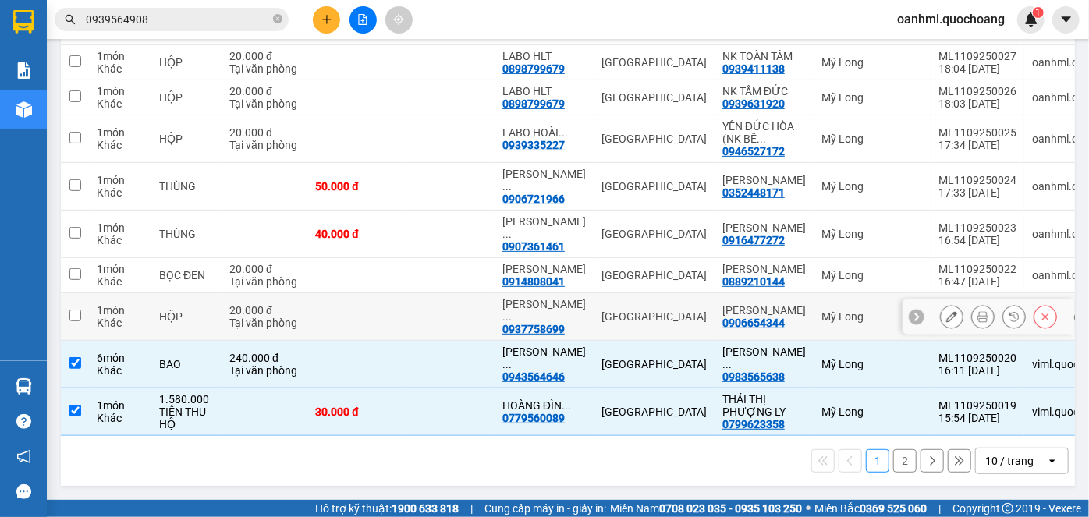
click at [488, 304] on td at bounding box center [448, 317] width 94 height 48
checkbox input "true"
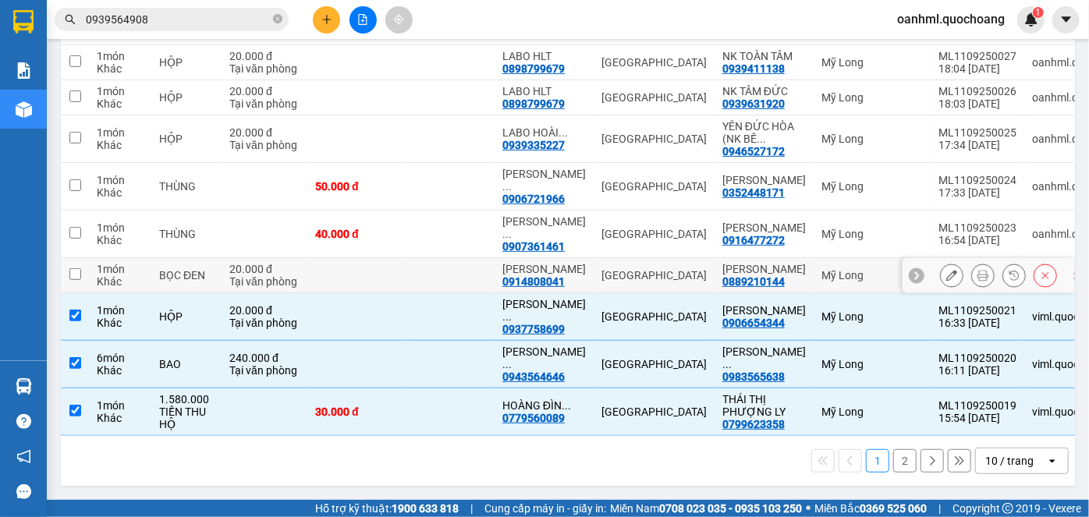
click at [471, 258] on td at bounding box center [448, 275] width 94 height 35
checkbox input "true"
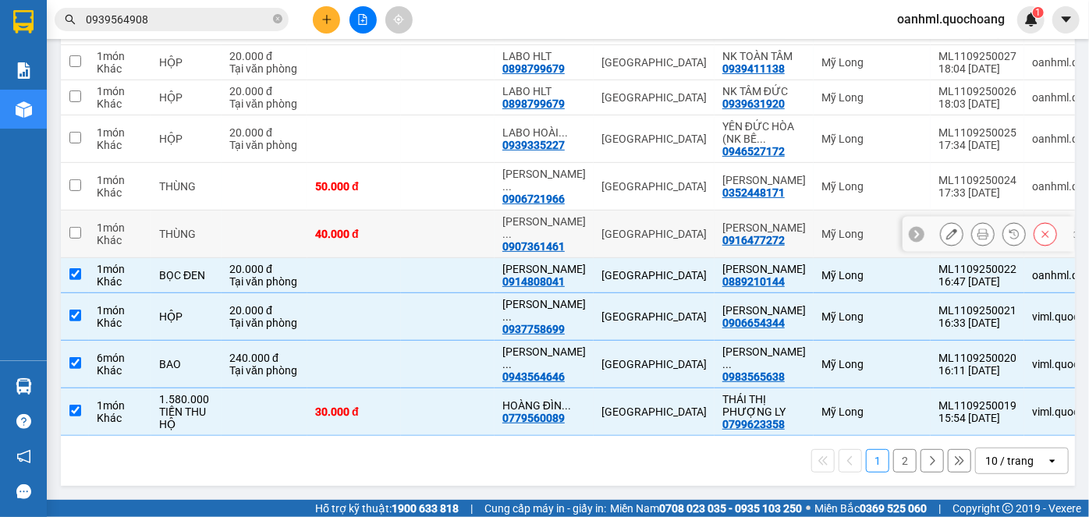
click at [476, 220] on td at bounding box center [448, 235] width 94 height 48
checkbox input "true"
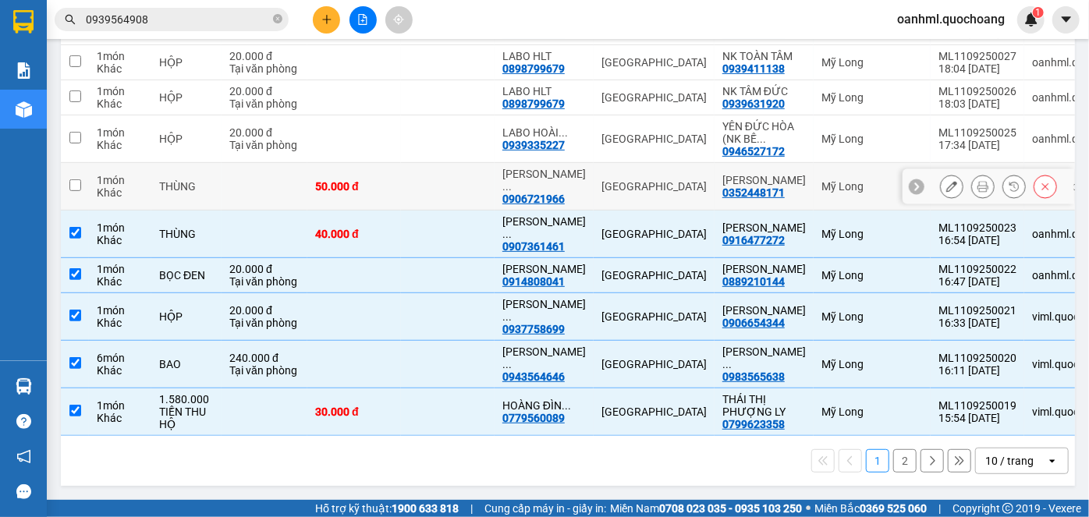
click at [481, 172] on td at bounding box center [448, 187] width 94 height 48
checkbox input "true"
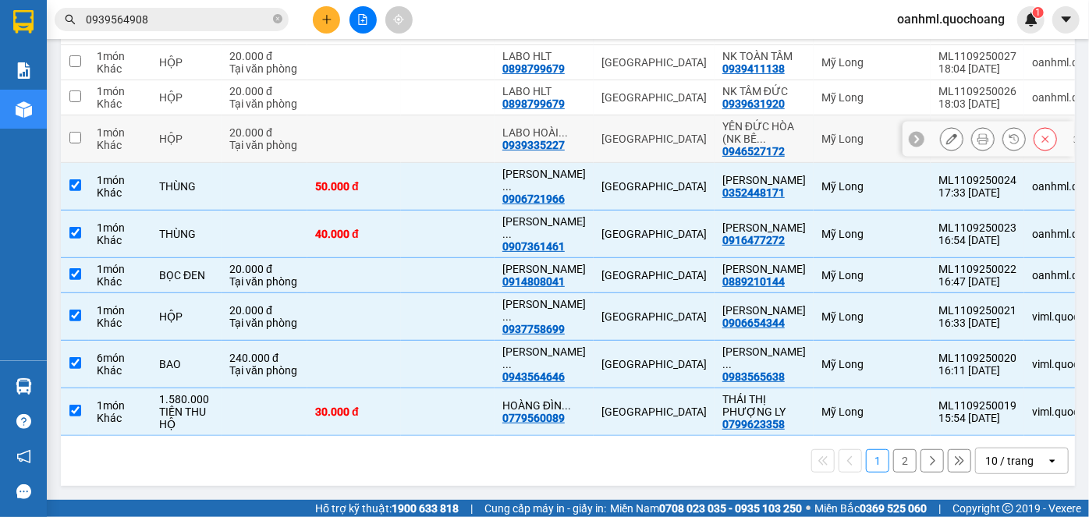
click at [490, 115] on td at bounding box center [448, 139] width 94 height 48
checkbox input "true"
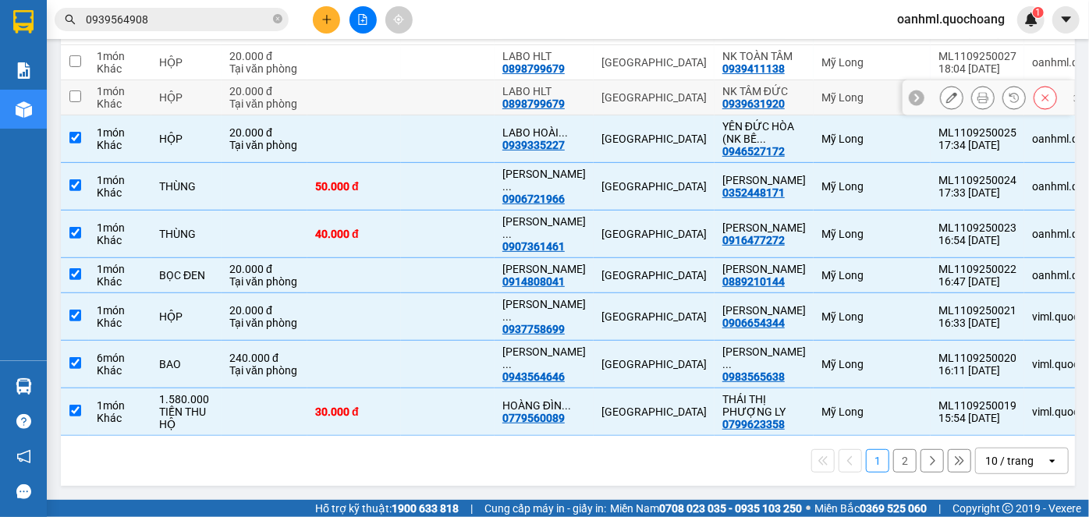
click at [499, 80] on td "LABO HLT 0898799679" at bounding box center [544, 97] width 99 height 35
checkbox input "true"
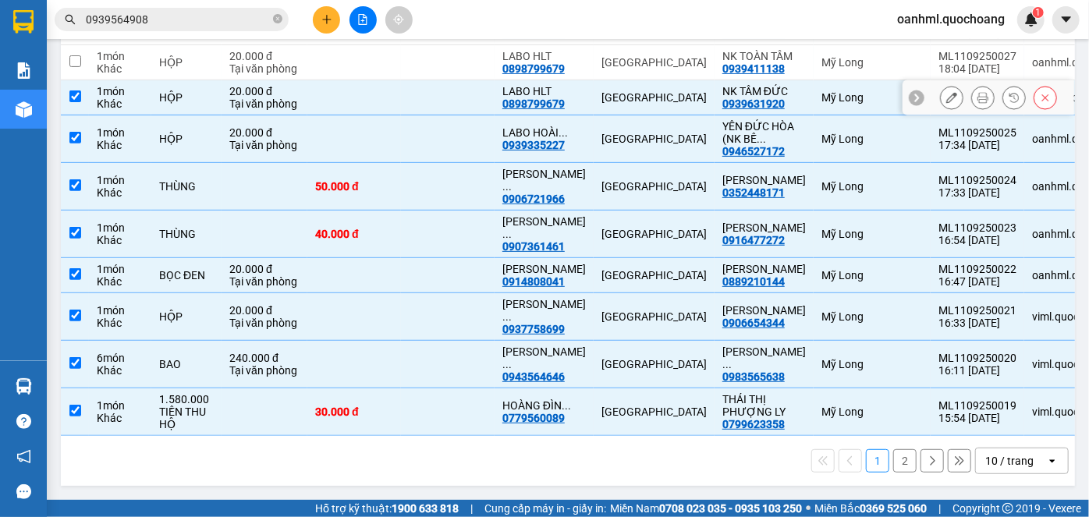
scroll to position [226, 0]
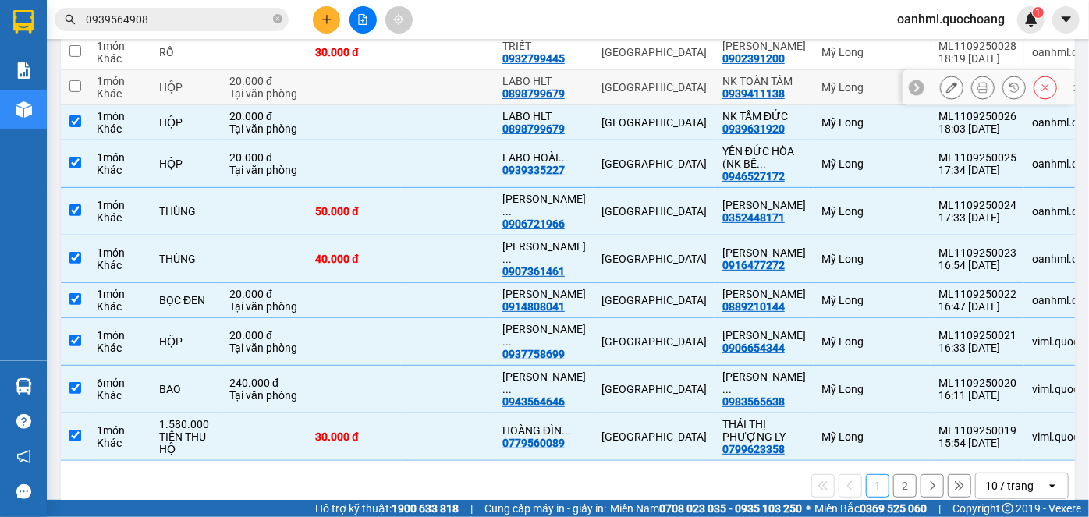
click at [495, 105] on td "LABO HLT 0898799679" at bounding box center [544, 87] width 99 height 35
checkbox input "true"
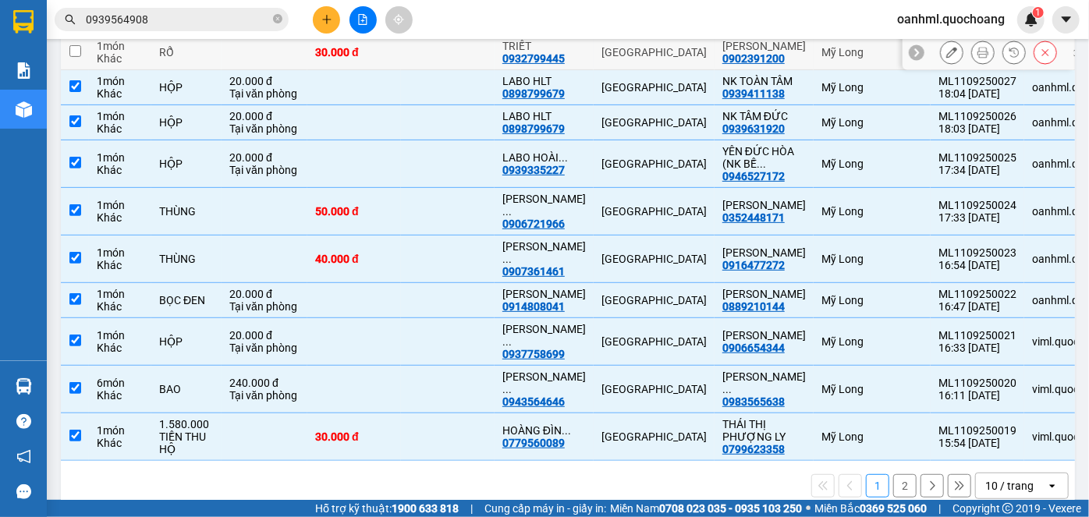
click at [499, 61] on td "TRIẾT 0932799445" at bounding box center [544, 52] width 99 height 35
checkbox input "true"
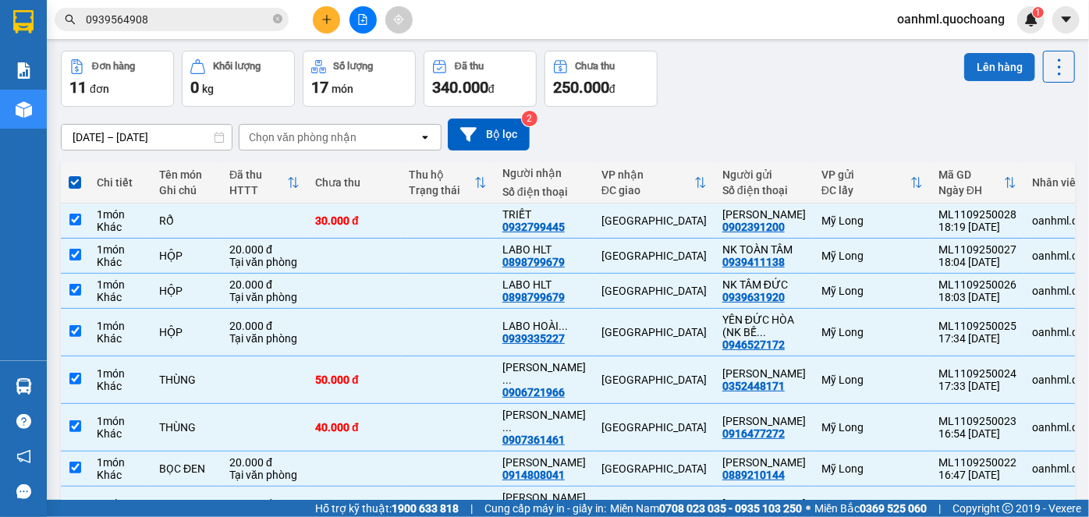
scroll to position [14, 0]
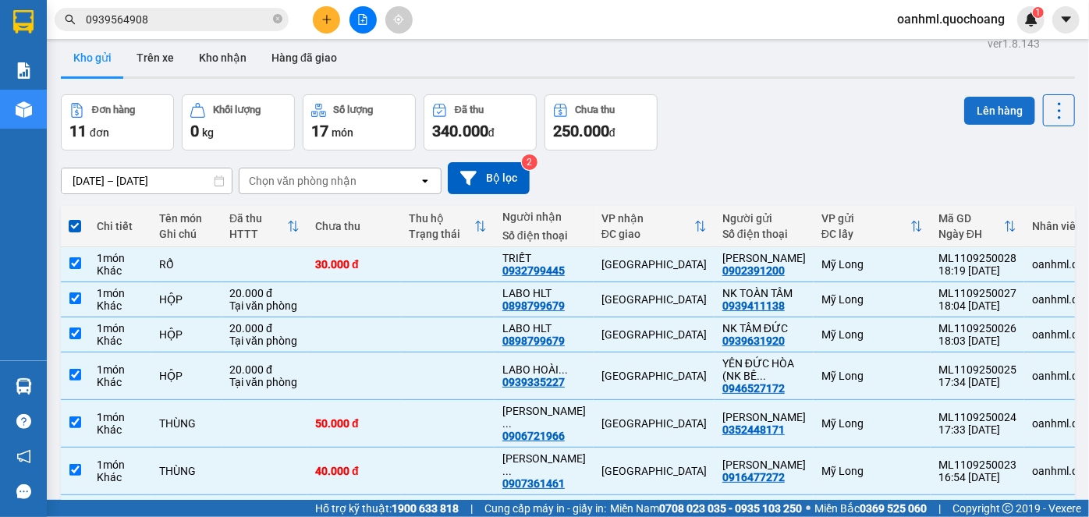
click at [978, 112] on button "Lên hàng" at bounding box center [999, 111] width 71 height 28
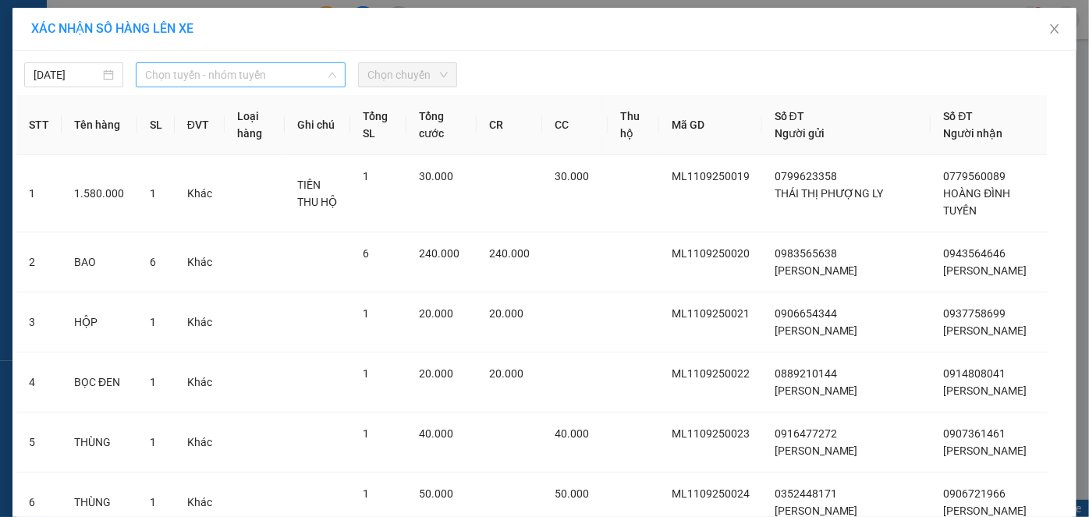
click at [212, 77] on span "Chọn tuyến - nhóm tuyến" at bounding box center [241, 74] width 192 height 23
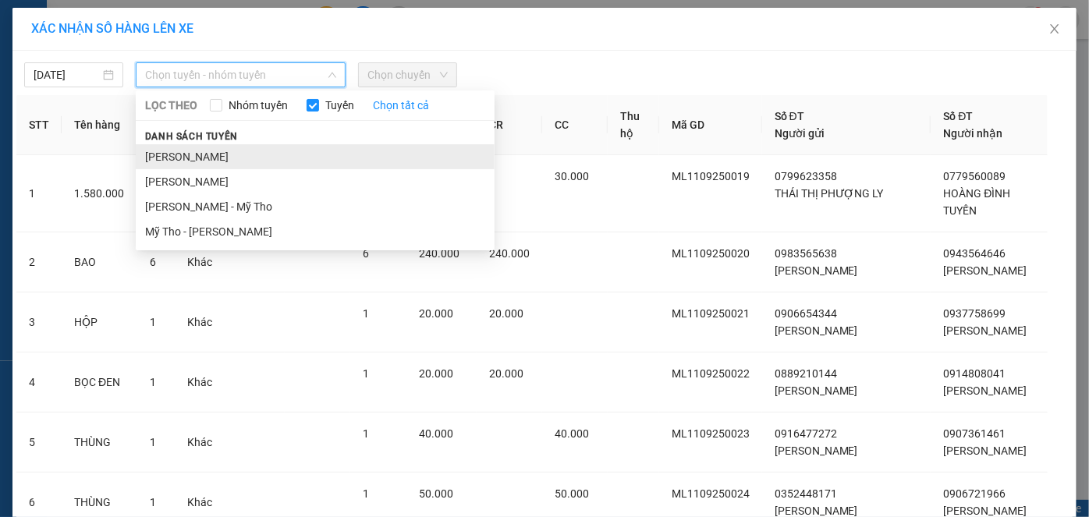
click at [192, 158] on li "[PERSON_NAME]" at bounding box center [315, 156] width 359 height 25
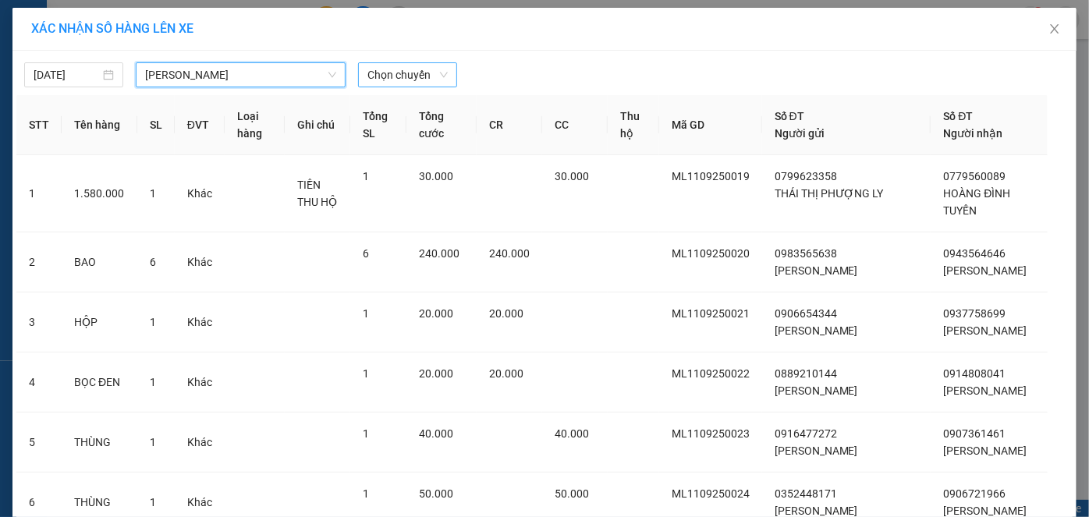
click at [397, 74] on span "Chọn chuyến" at bounding box center [407, 74] width 80 height 23
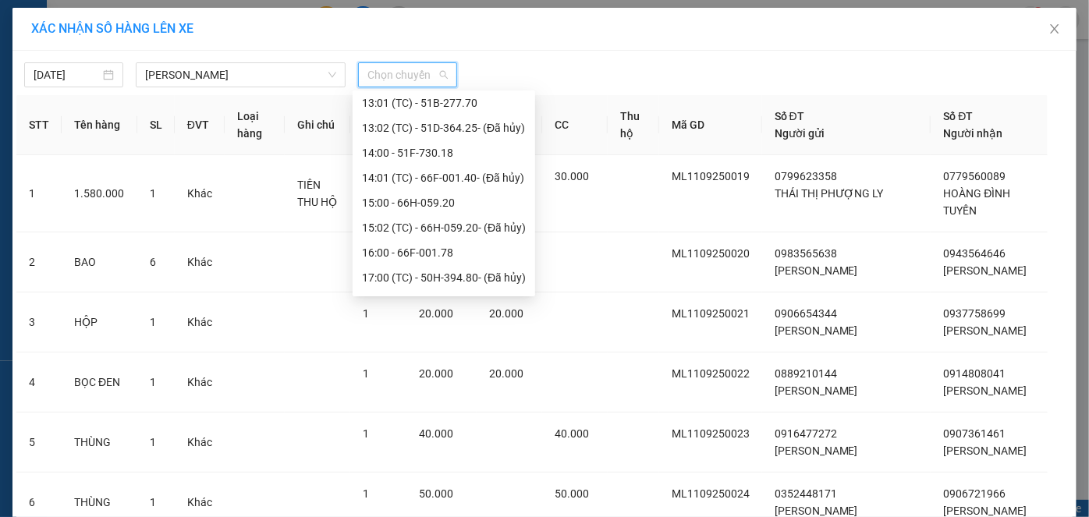
scroll to position [674, 0]
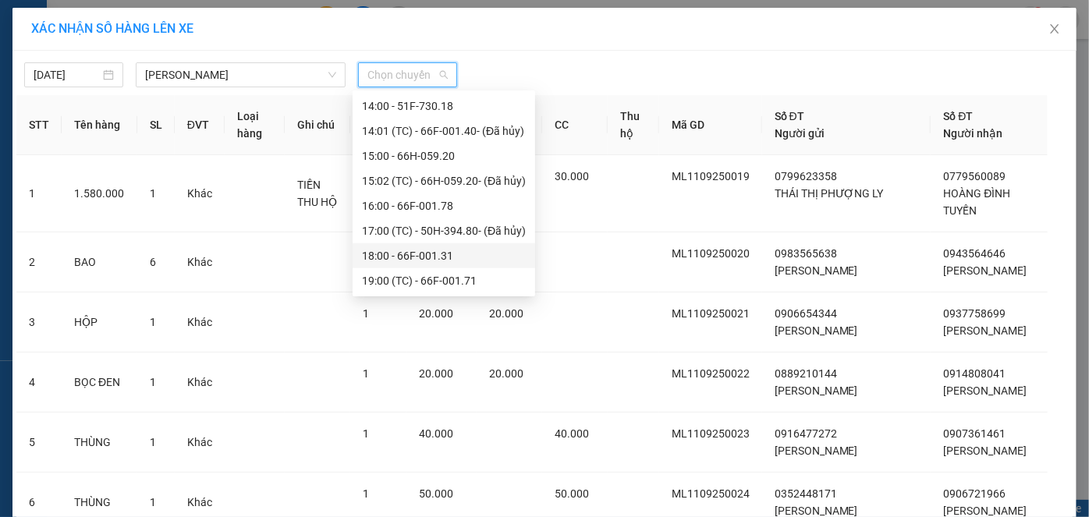
click at [404, 255] on div "18:00 - 66F-001.31" at bounding box center [444, 255] width 164 height 17
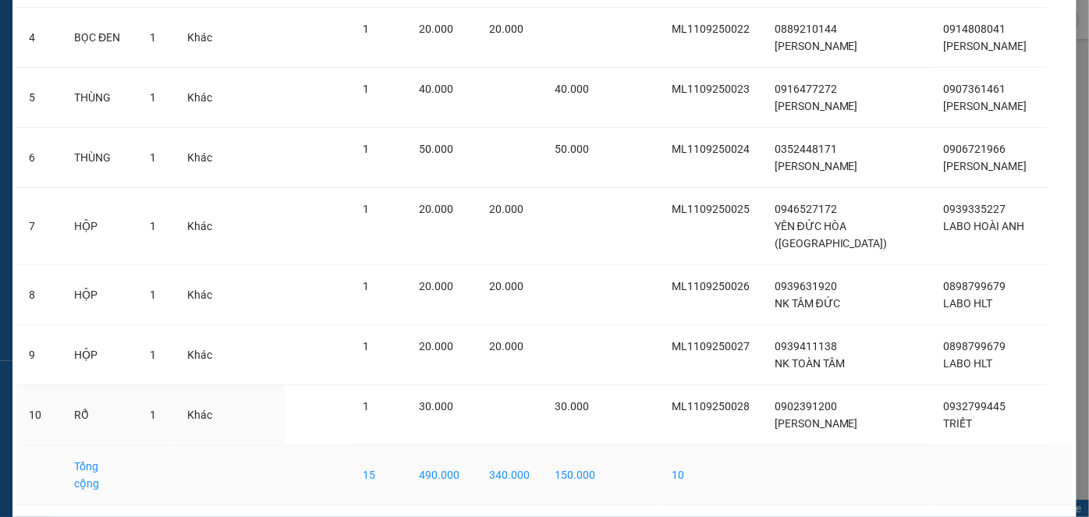
scroll to position [428, 0]
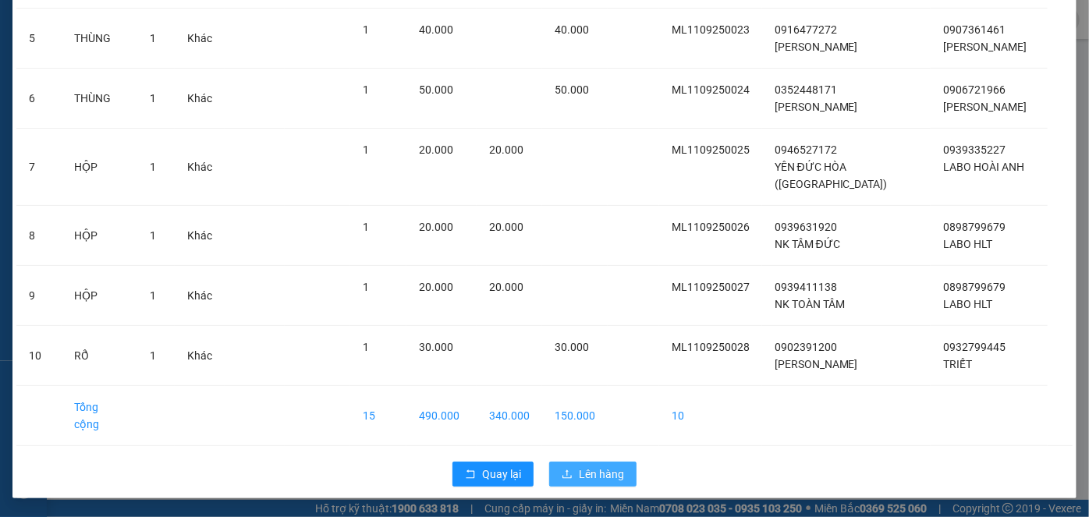
click at [584, 467] on span "Lên hàng" at bounding box center [601, 474] width 45 height 17
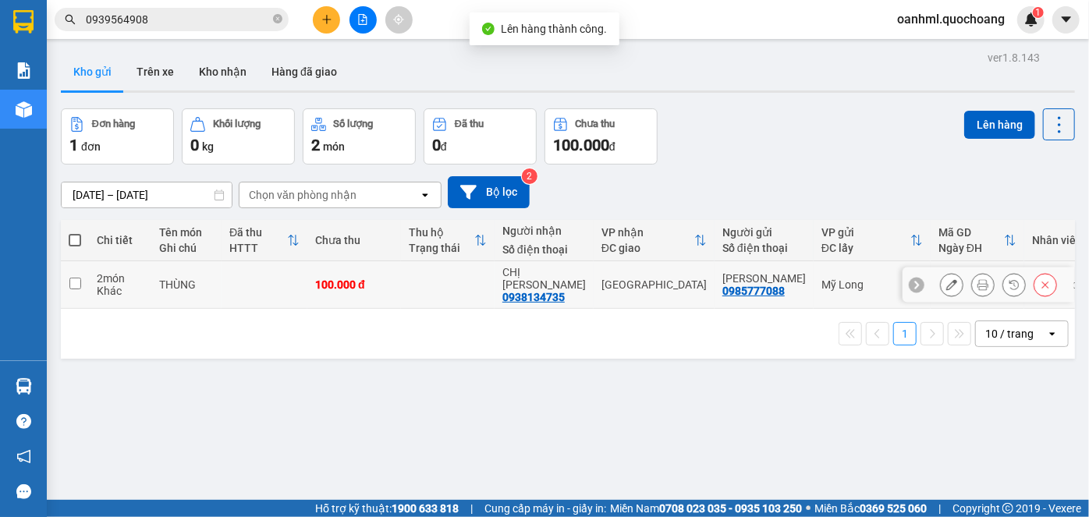
click at [391, 279] on div "100.000 đ" at bounding box center [354, 285] width 78 height 12
checkbox input "true"
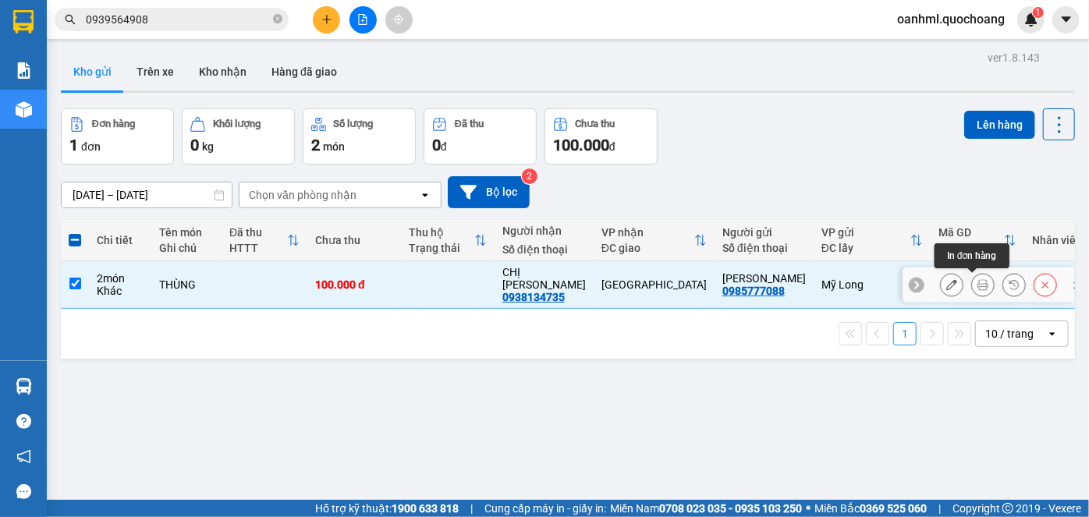
click at [978, 285] on icon at bounding box center [983, 284] width 11 height 11
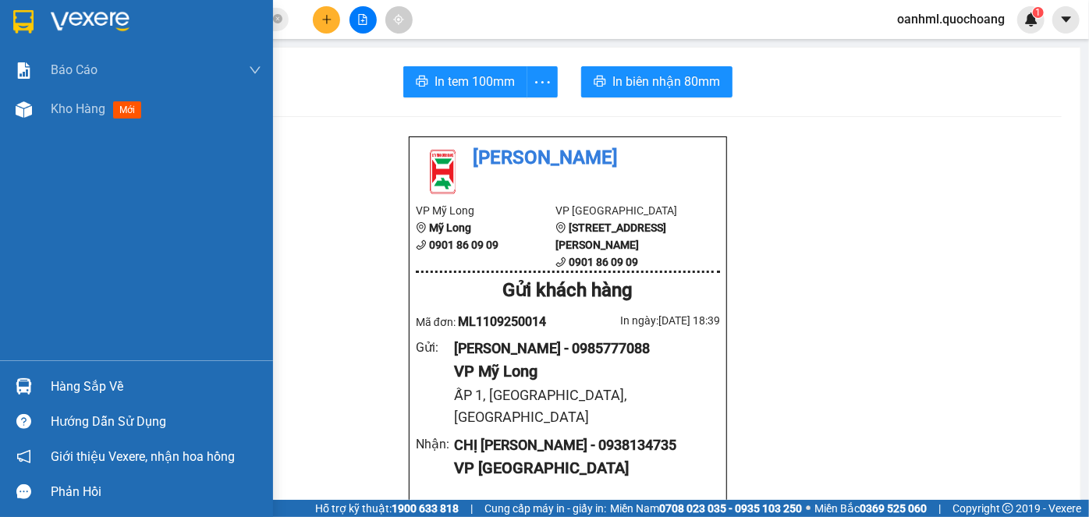
click at [71, 107] on span "Kho hàng" at bounding box center [78, 108] width 55 height 15
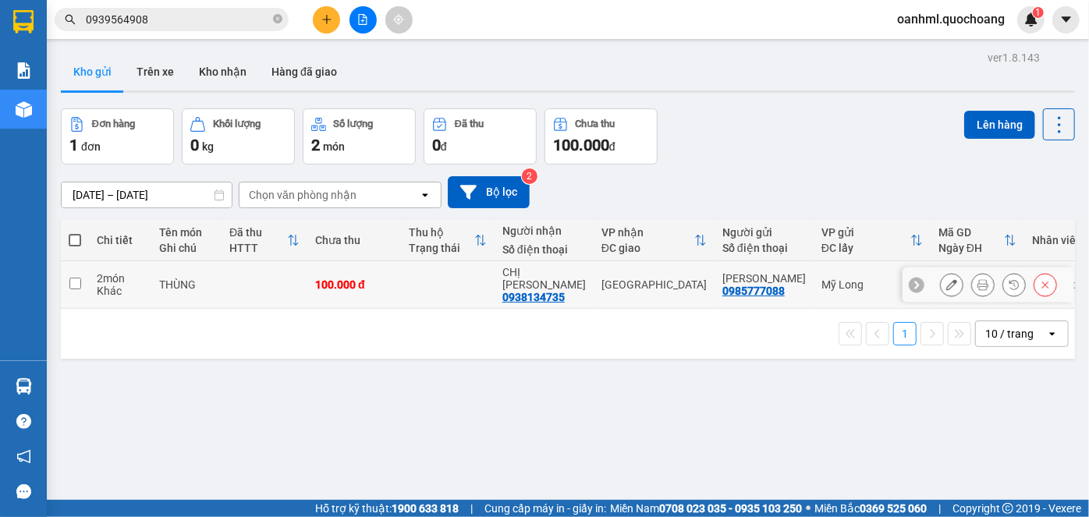
click at [488, 277] on td at bounding box center [448, 285] width 94 height 48
checkbox input "true"
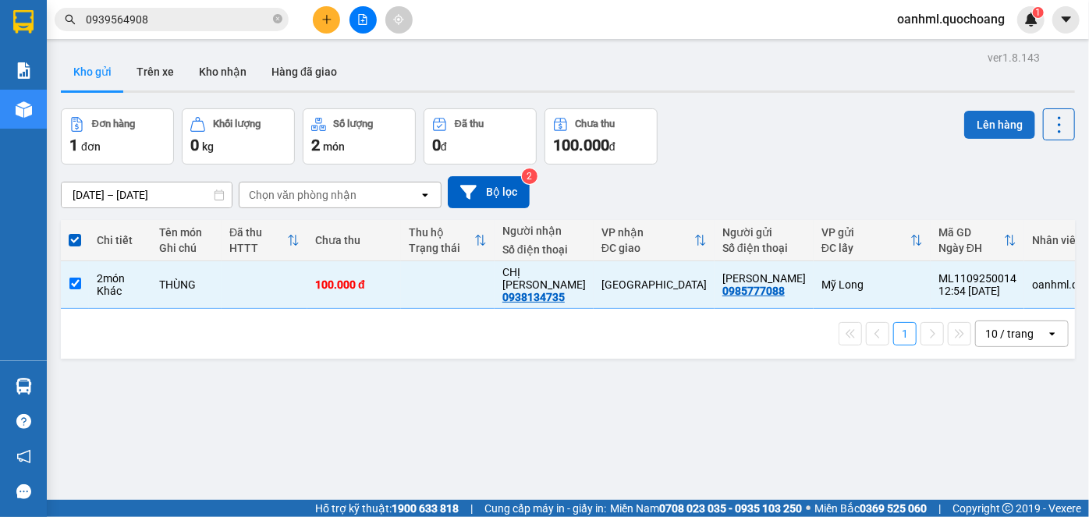
click at [996, 119] on button "Lên hàng" at bounding box center [999, 125] width 71 height 28
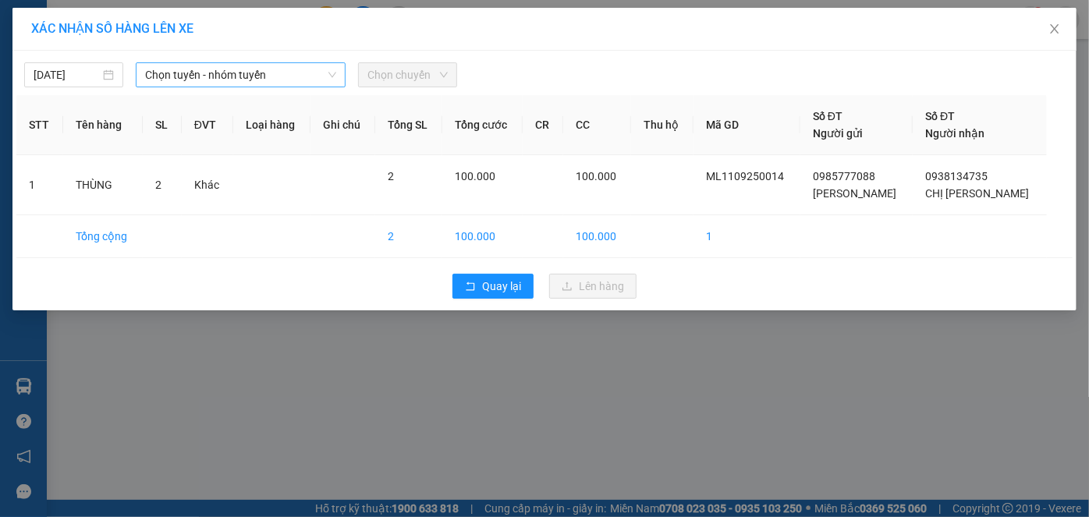
click at [285, 80] on span "Chọn tuyến - nhóm tuyến" at bounding box center [241, 74] width 192 height 23
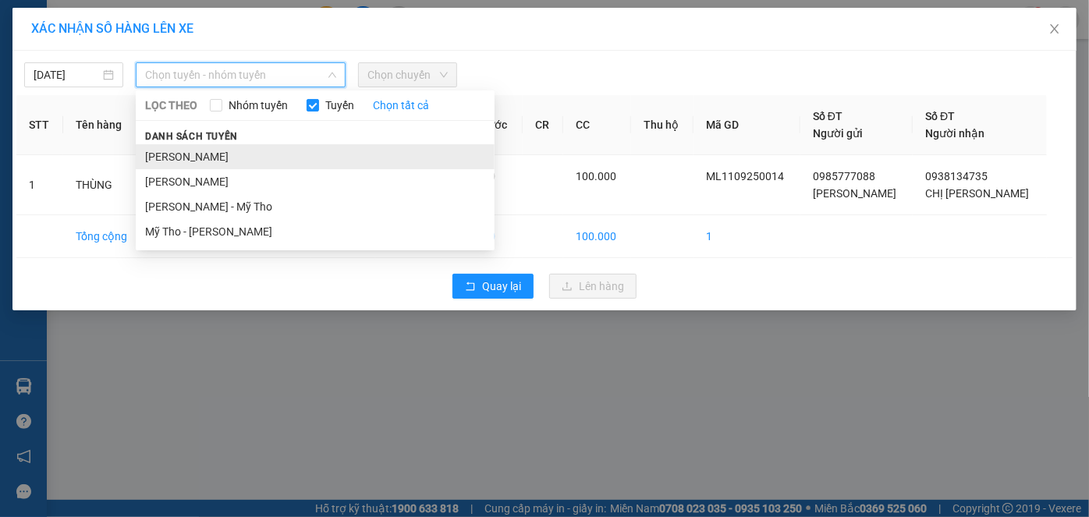
click at [195, 158] on li "[PERSON_NAME]" at bounding box center [315, 156] width 359 height 25
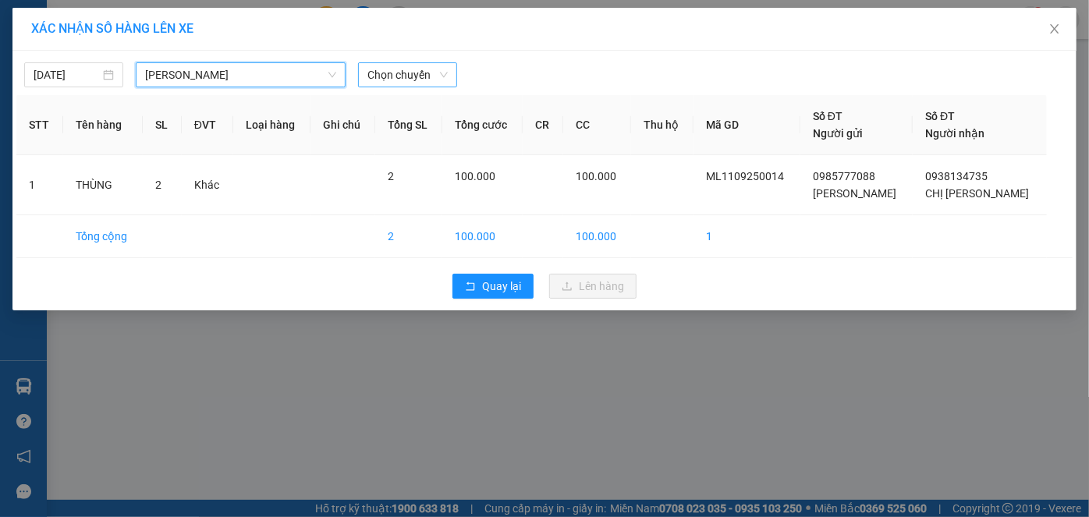
click at [415, 73] on span "Chọn chuyến" at bounding box center [407, 74] width 80 height 23
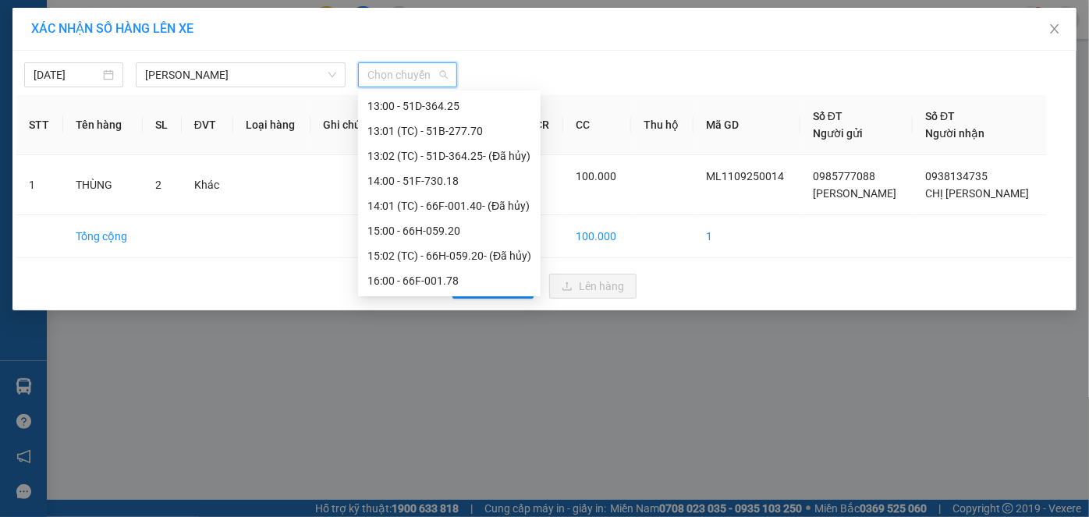
scroll to position [674, 0]
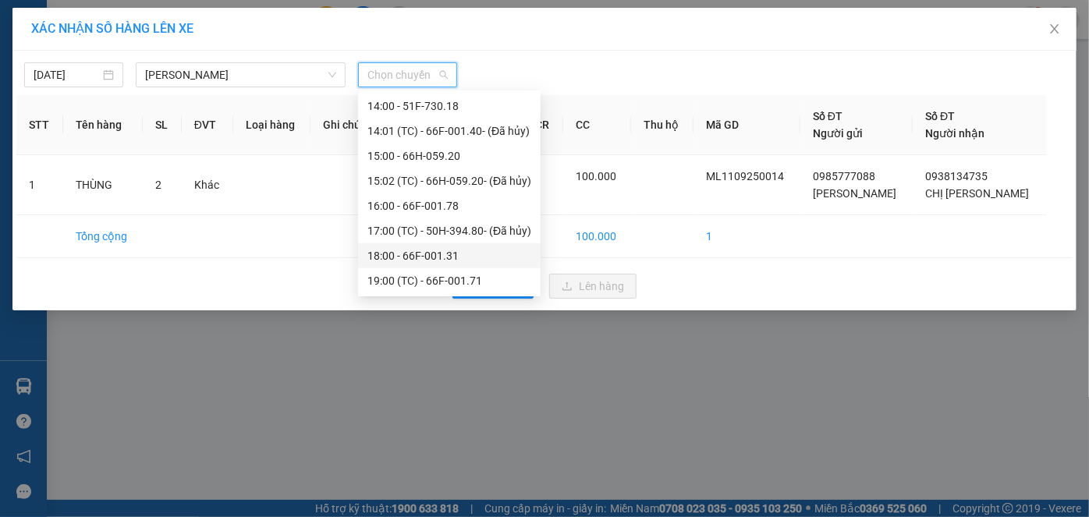
click at [442, 254] on div "18:00 - 66F-001.31" at bounding box center [449, 255] width 164 height 17
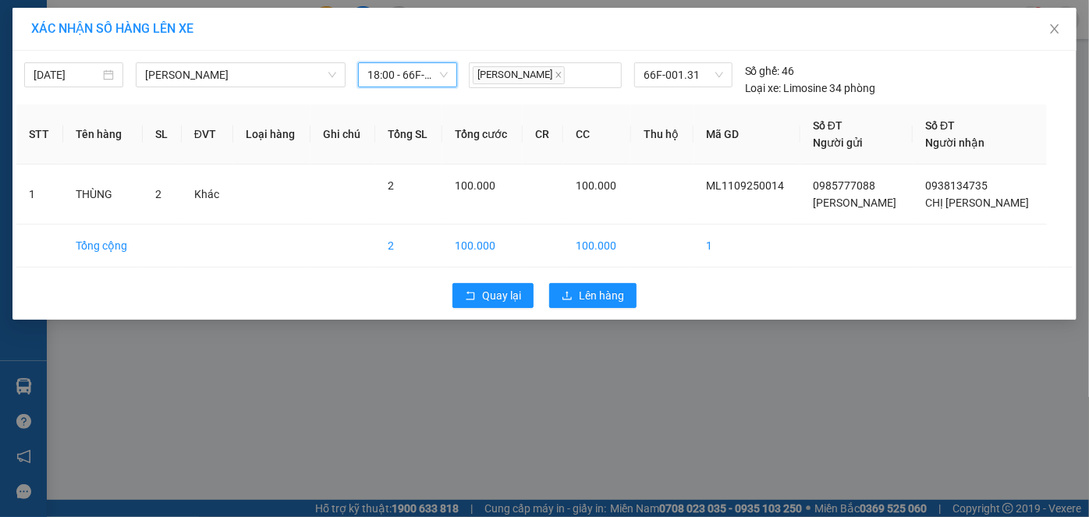
click at [609, 308] on div "Quay lại Lên hàng" at bounding box center [544, 295] width 1056 height 41
click at [609, 293] on span "Lên hàng" at bounding box center [601, 295] width 45 height 17
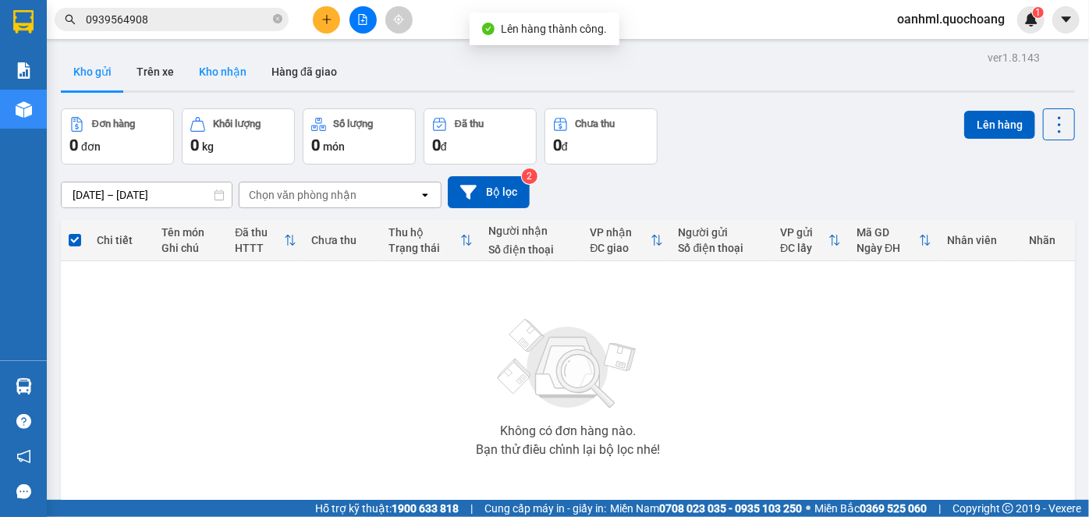
click at [200, 69] on button "Kho nhận" at bounding box center [222, 71] width 73 height 37
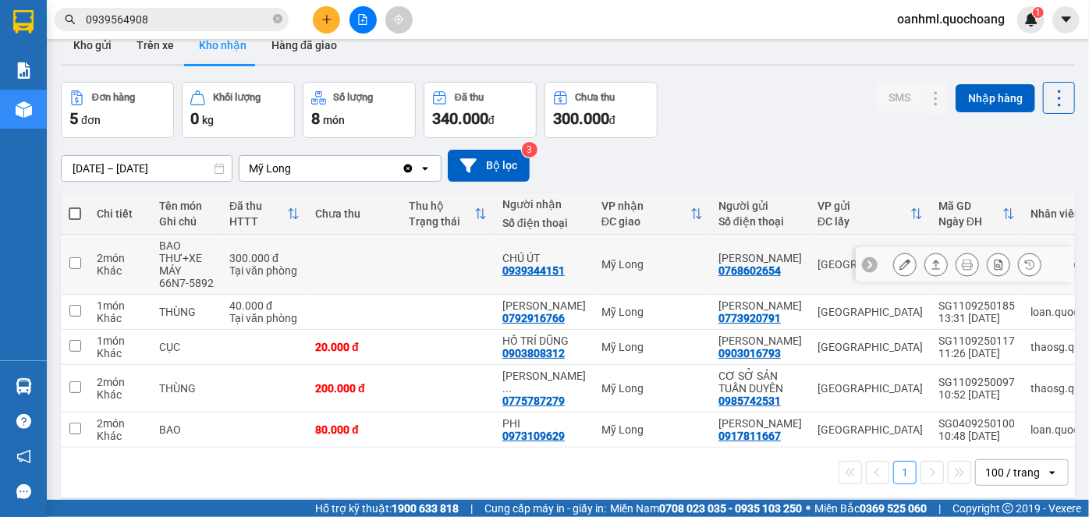
scroll to position [70, 0]
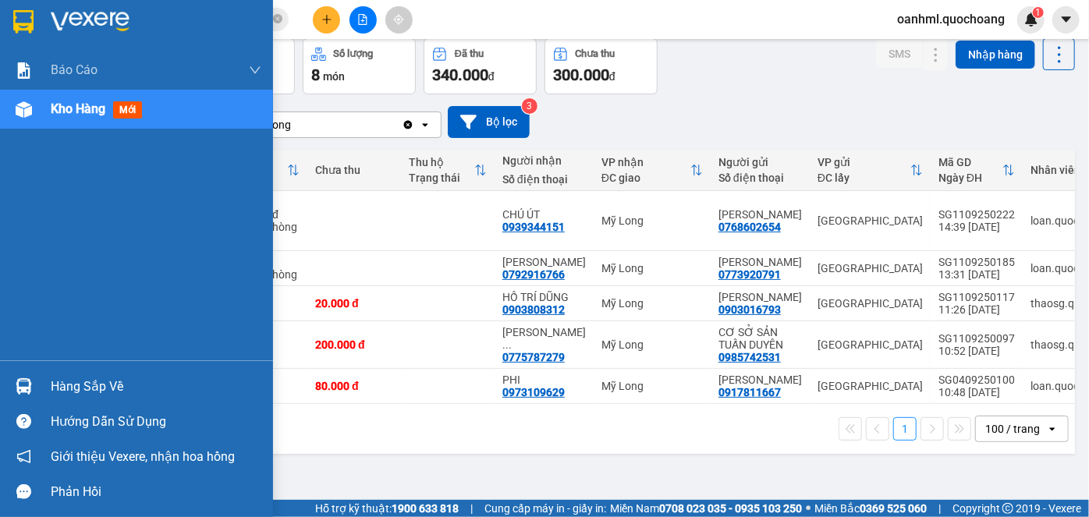
click at [83, 391] on div "Hàng sắp về" at bounding box center [156, 386] width 211 height 23
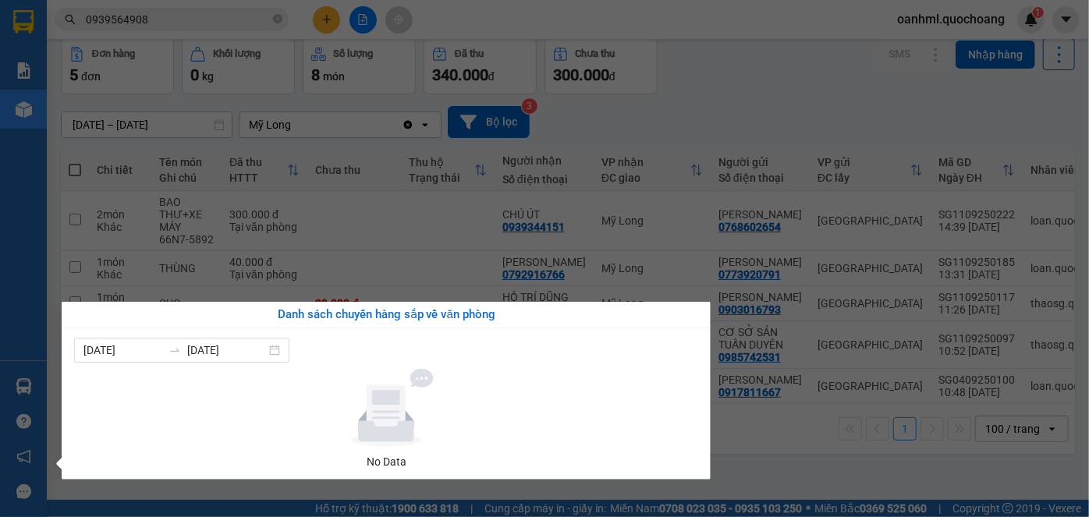
click at [875, 97] on section "Kết quả tìm kiếm ( 7 ) Bộ lọc Mã ĐH Trạng thái Món hàng Thu hộ Tổng cước Chưa c…" at bounding box center [544, 258] width 1089 height 517
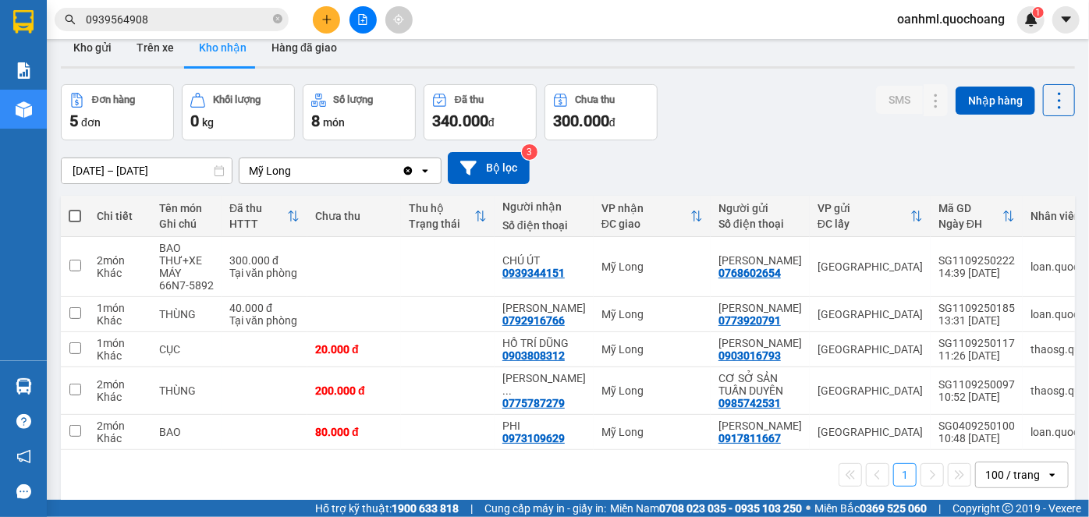
scroll to position [0, 0]
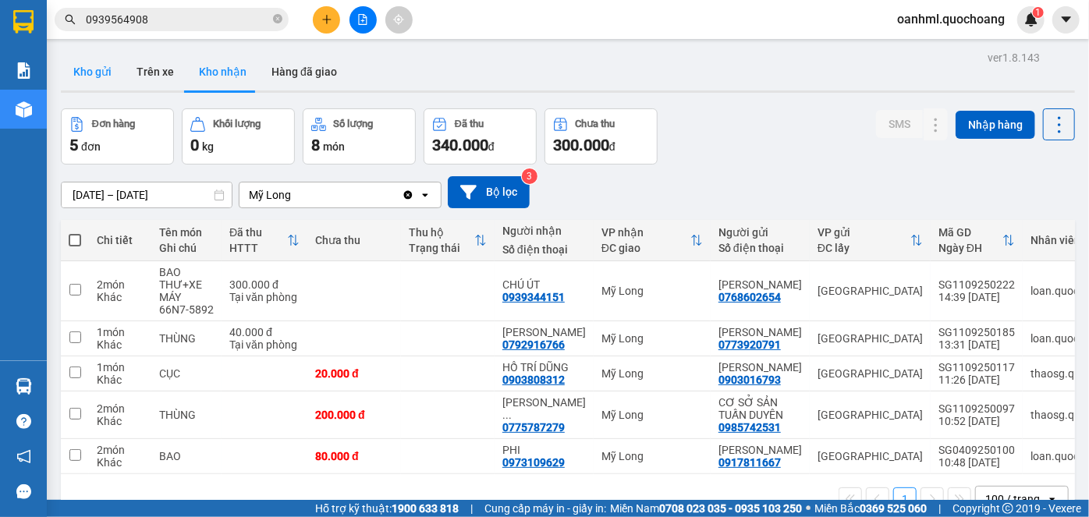
click at [105, 65] on button "Kho gửi" at bounding box center [92, 71] width 63 height 37
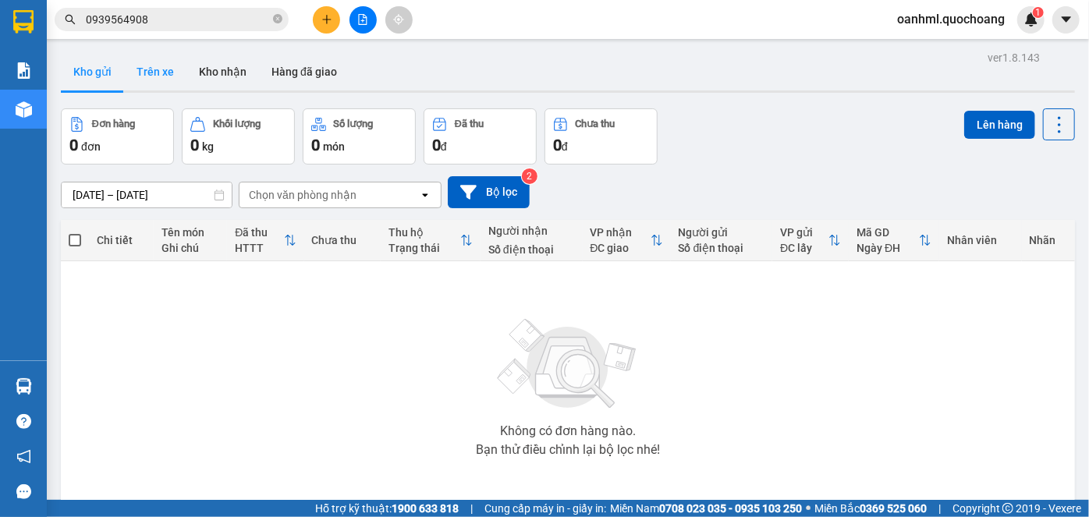
click at [169, 73] on button "Trên xe" at bounding box center [155, 71] width 62 height 37
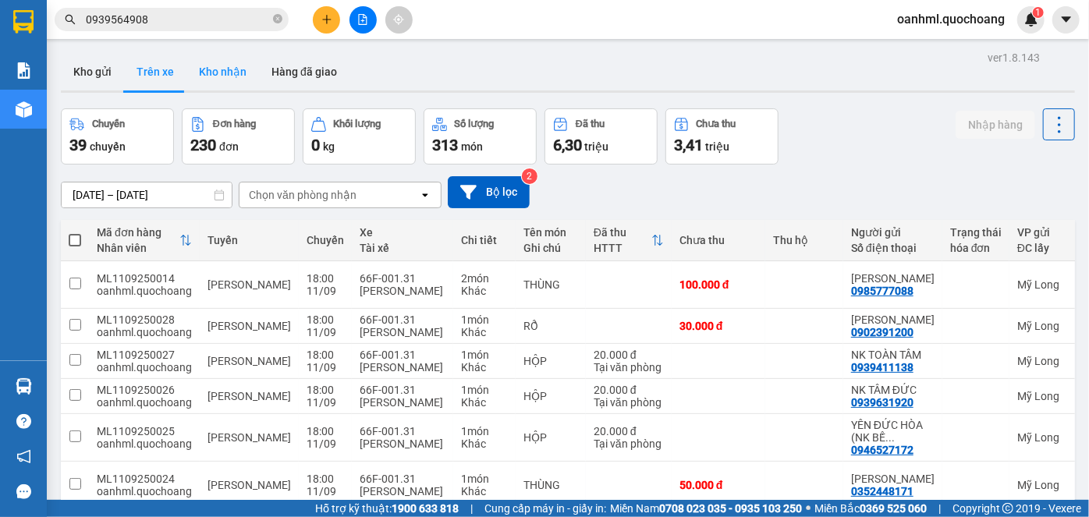
click at [245, 71] on button "Kho nhận" at bounding box center [222, 71] width 73 height 37
type input "[DATE] – [DATE]"
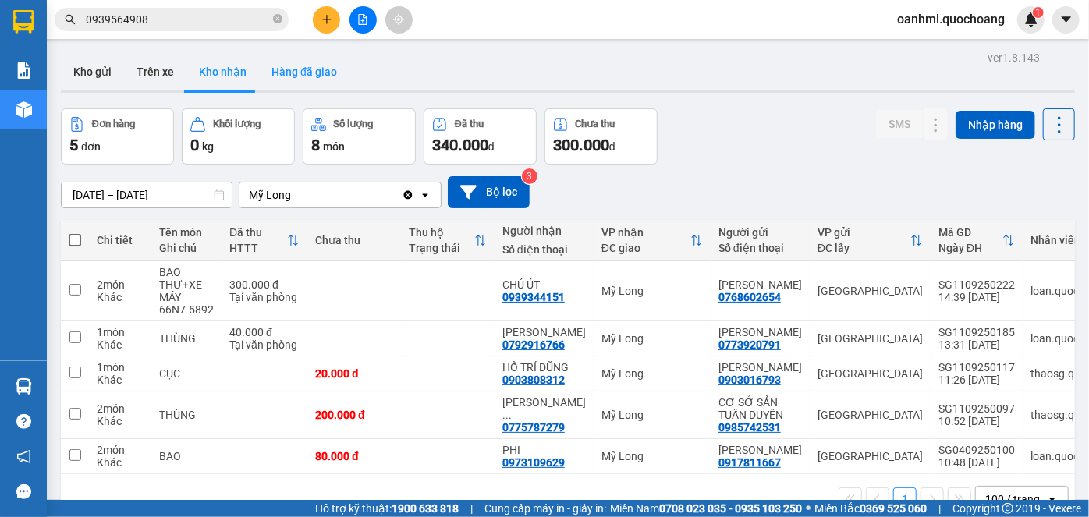
click at [295, 69] on button "Hàng đã giao" at bounding box center [304, 71] width 90 height 37
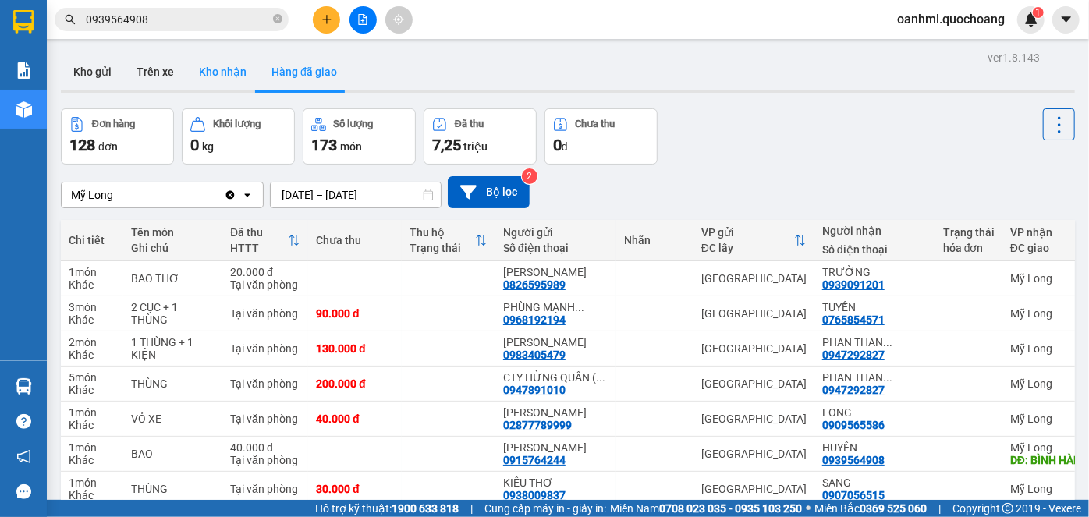
click at [209, 77] on button "Kho nhận" at bounding box center [222, 71] width 73 height 37
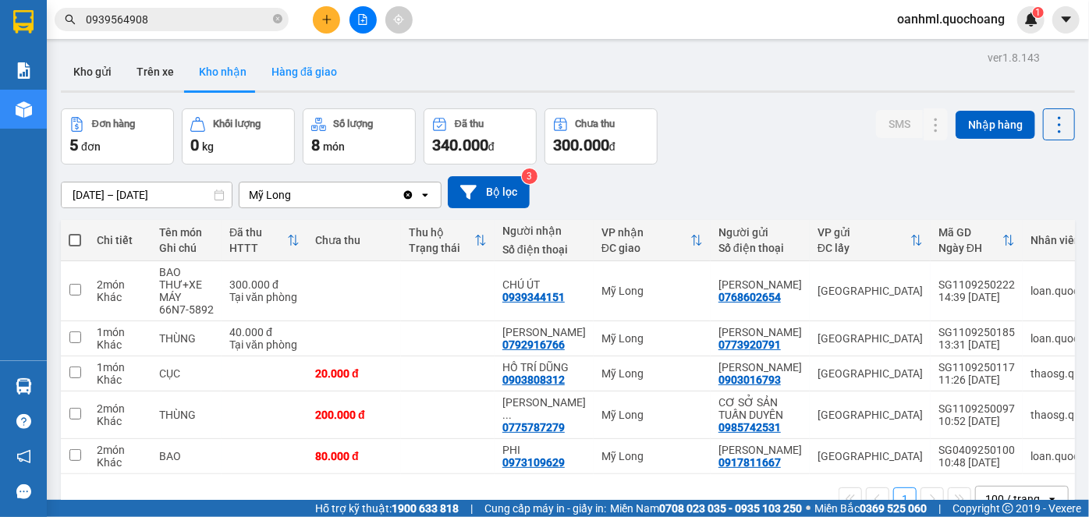
click at [326, 75] on button "Hàng đã giao" at bounding box center [304, 71] width 90 height 37
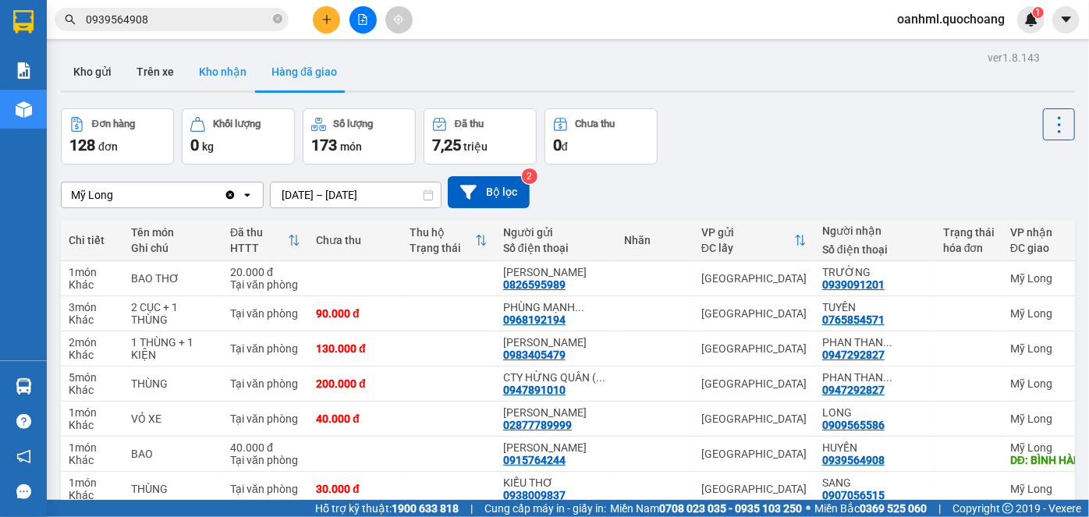
click at [212, 78] on button "Kho nhận" at bounding box center [222, 71] width 73 height 37
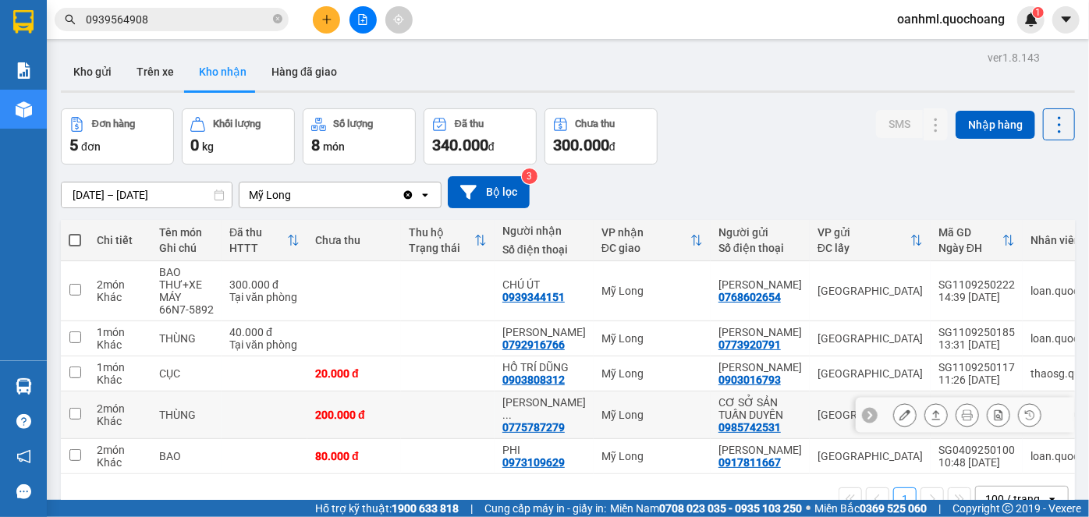
scroll to position [70, 0]
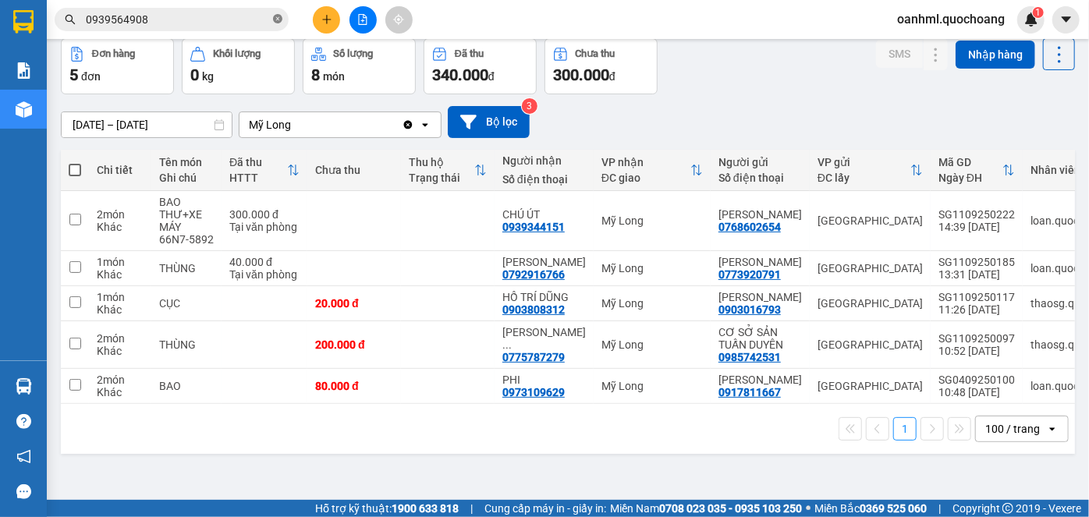
click at [275, 17] on icon "close-circle" at bounding box center [277, 18] width 9 height 9
click at [254, 21] on input "text" at bounding box center [178, 19] width 184 height 17
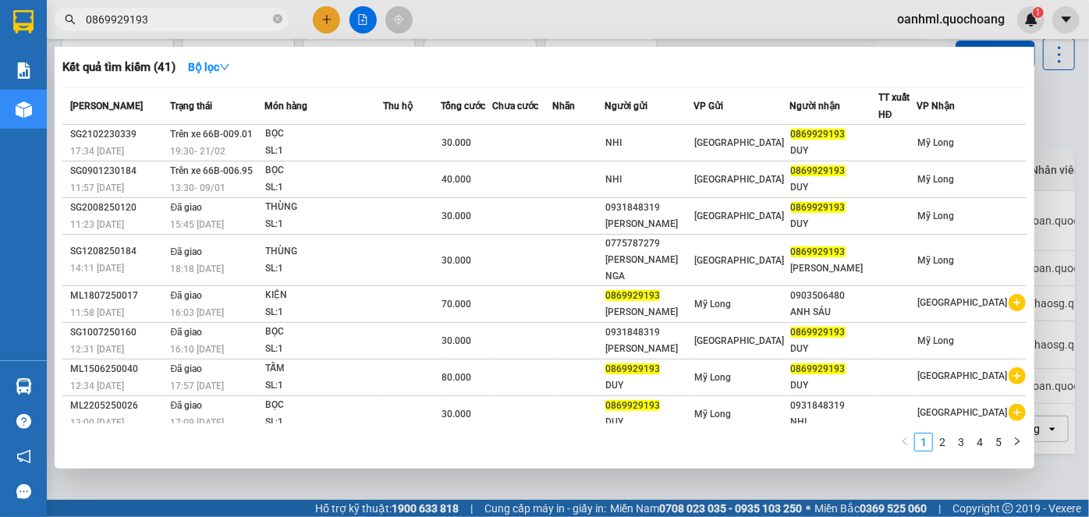
type input "0869929193"
click at [1056, 133] on div at bounding box center [544, 258] width 1089 height 517
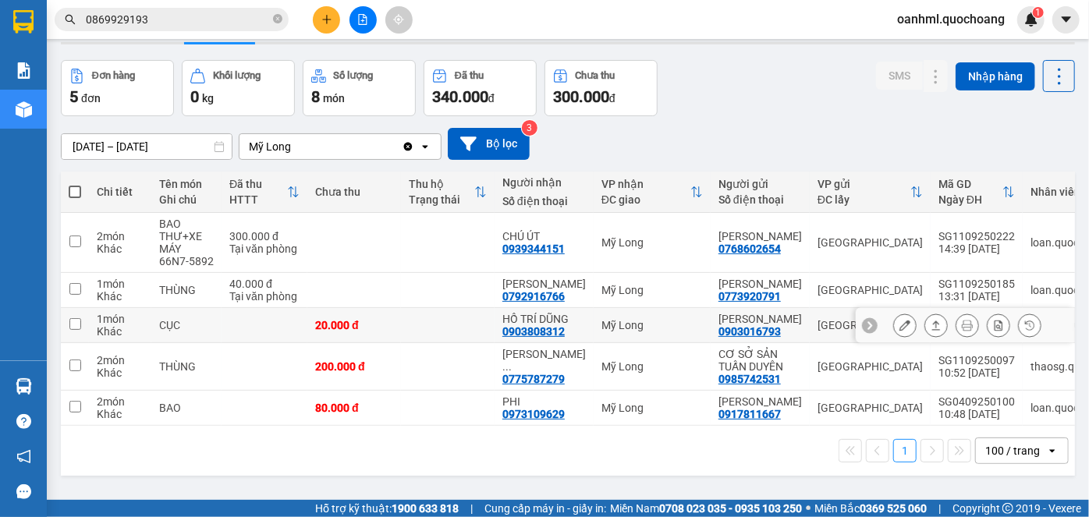
scroll to position [0, 0]
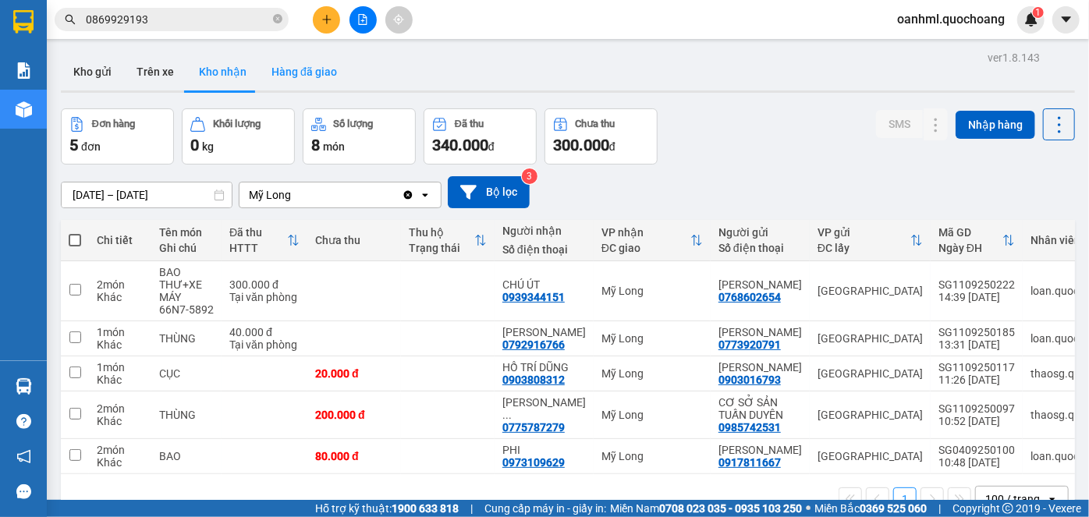
click at [330, 62] on button "Hàng đã giao" at bounding box center [304, 71] width 90 height 37
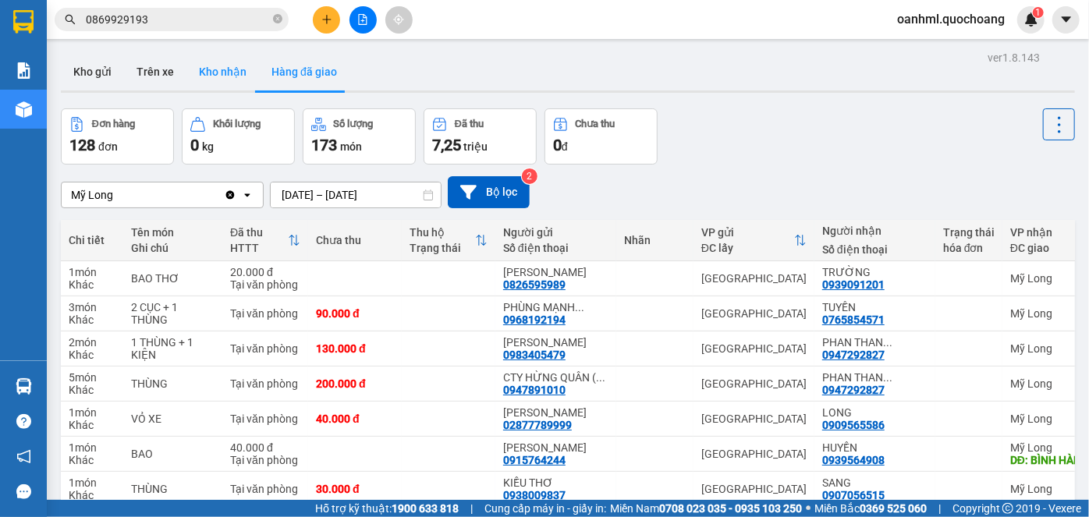
click at [228, 80] on button "Kho nhận" at bounding box center [222, 71] width 73 height 37
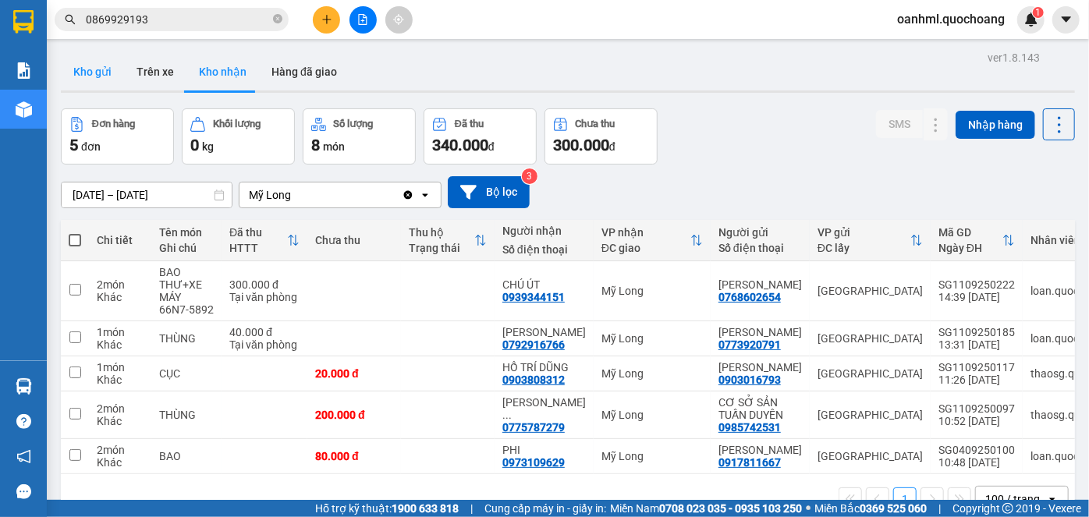
click at [75, 71] on button "Kho gửi" at bounding box center [92, 71] width 63 height 37
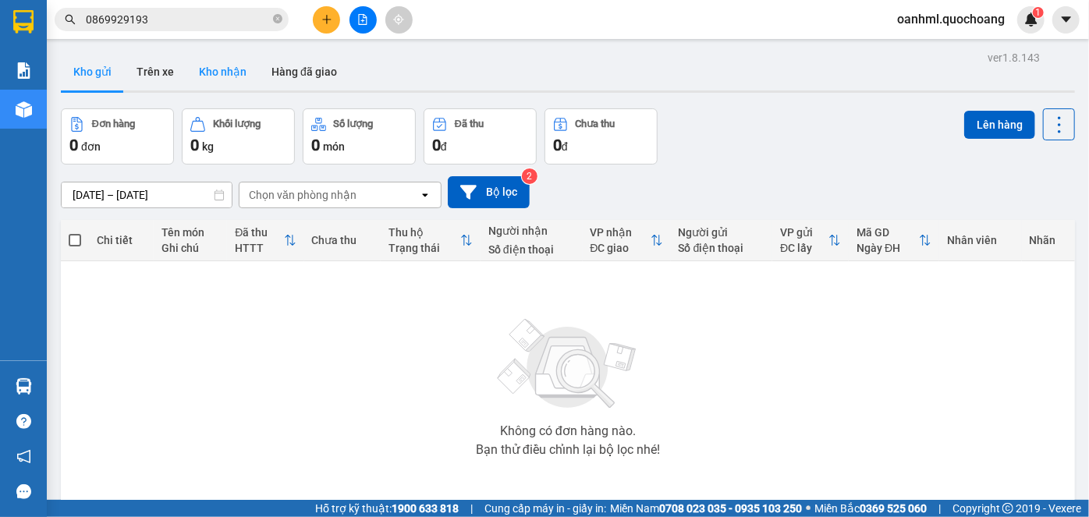
click at [217, 77] on button "Kho nhận" at bounding box center [222, 71] width 73 height 37
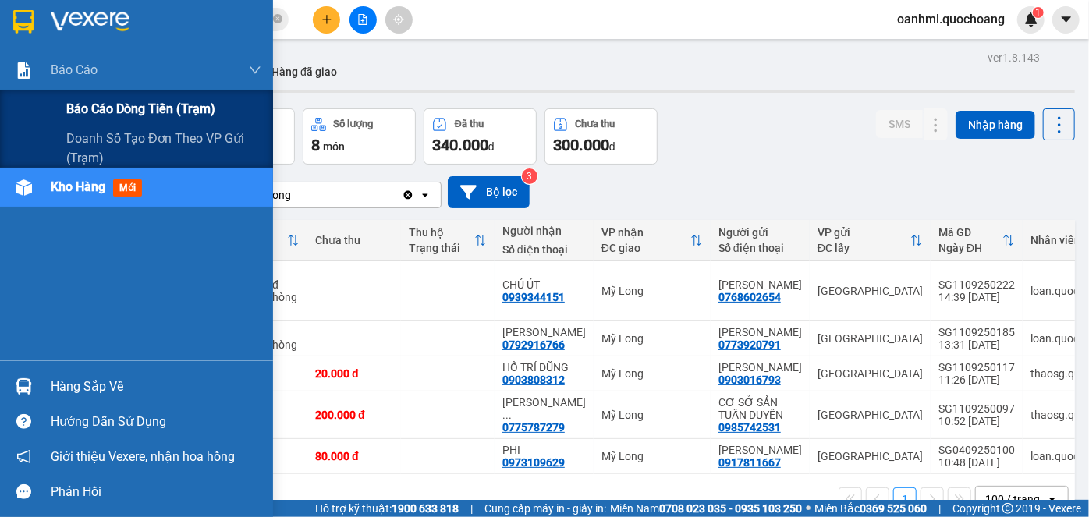
click at [87, 112] on span "Báo cáo dòng tiền (trạm)" at bounding box center [140, 109] width 149 height 20
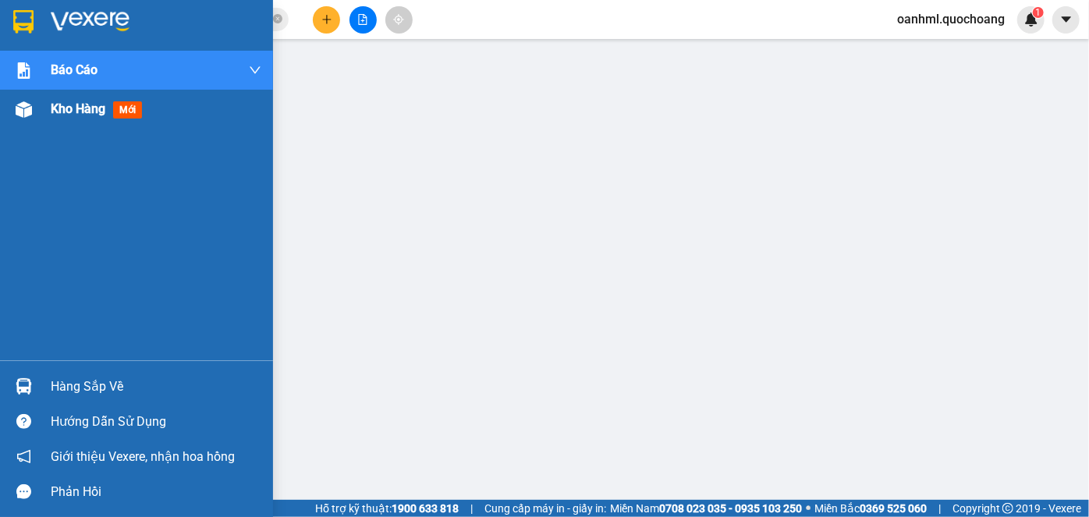
click at [61, 108] on span "Kho hàng" at bounding box center [78, 108] width 55 height 15
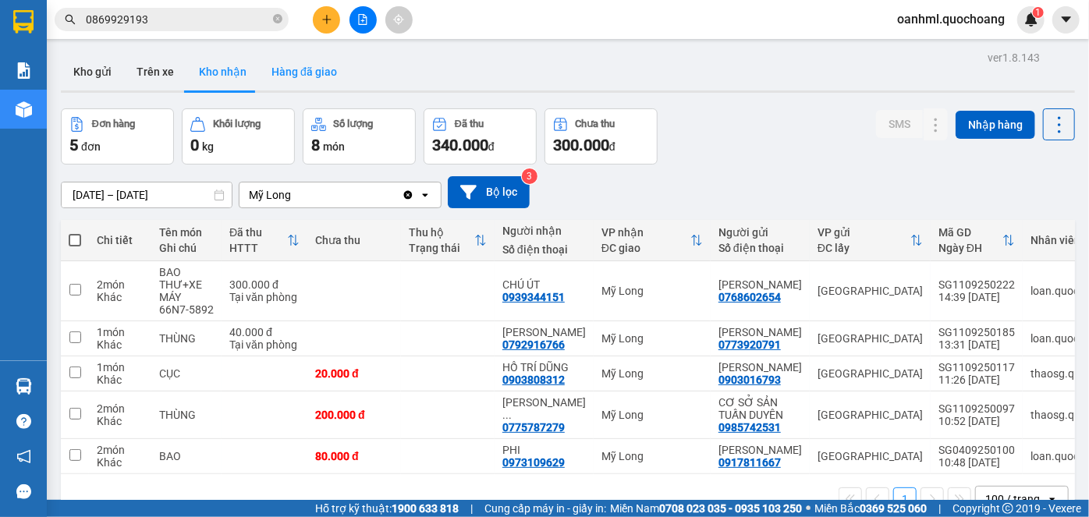
click at [315, 71] on button "Hàng đã giao" at bounding box center [304, 71] width 90 height 37
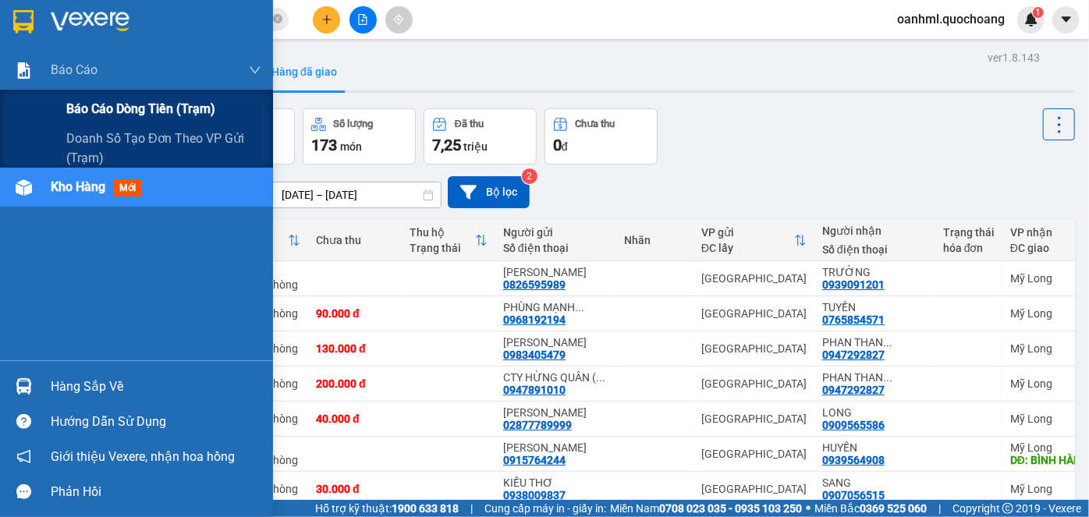
click at [76, 105] on span "Báo cáo dòng tiền (trạm)" at bounding box center [140, 109] width 149 height 20
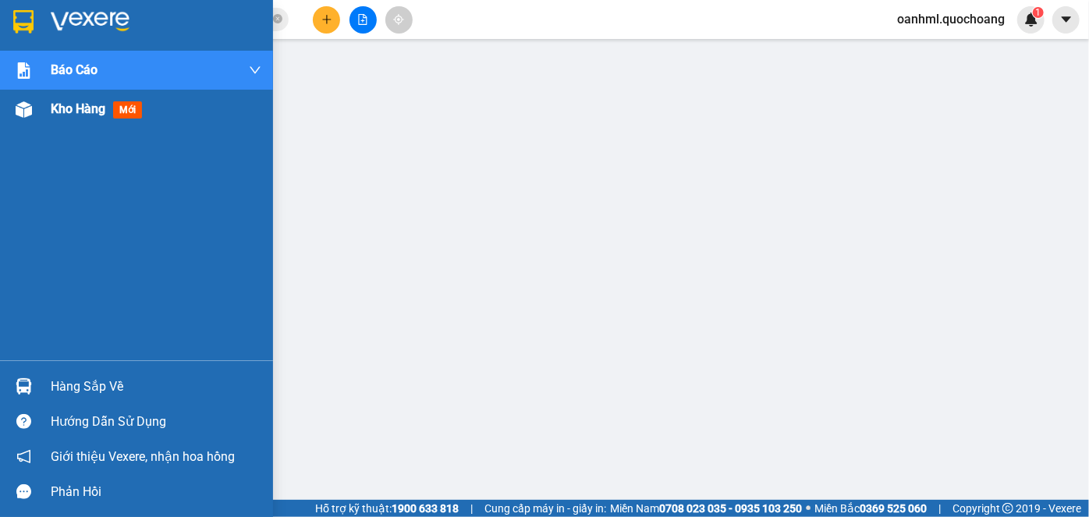
click at [66, 112] on span "Kho hàng" at bounding box center [78, 108] width 55 height 15
click at [83, 105] on span "Kho hàng" at bounding box center [78, 108] width 55 height 15
click at [95, 112] on span "Kho hàng" at bounding box center [78, 108] width 55 height 15
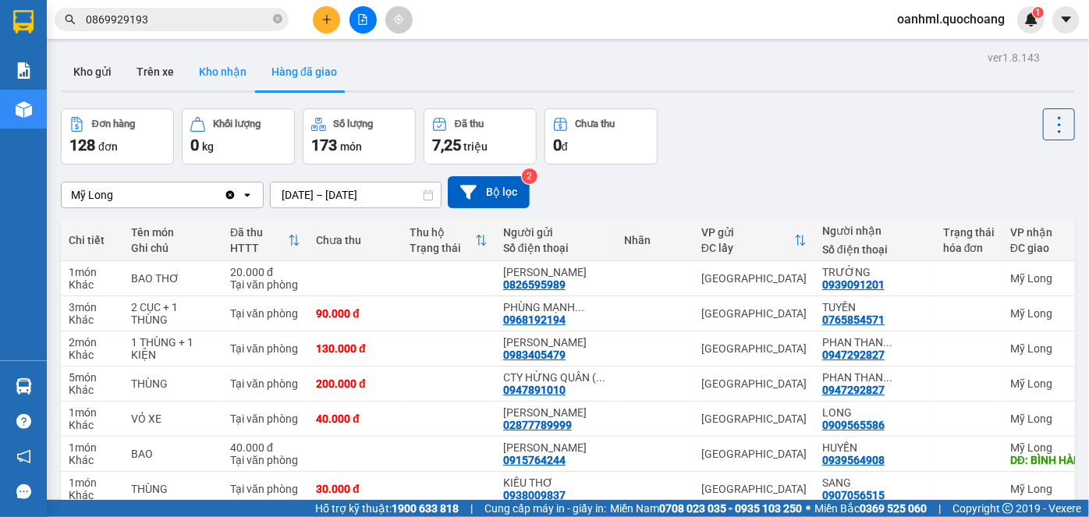
click at [236, 65] on button "Kho nhận" at bounding box center [222, 71] width 73 height 37
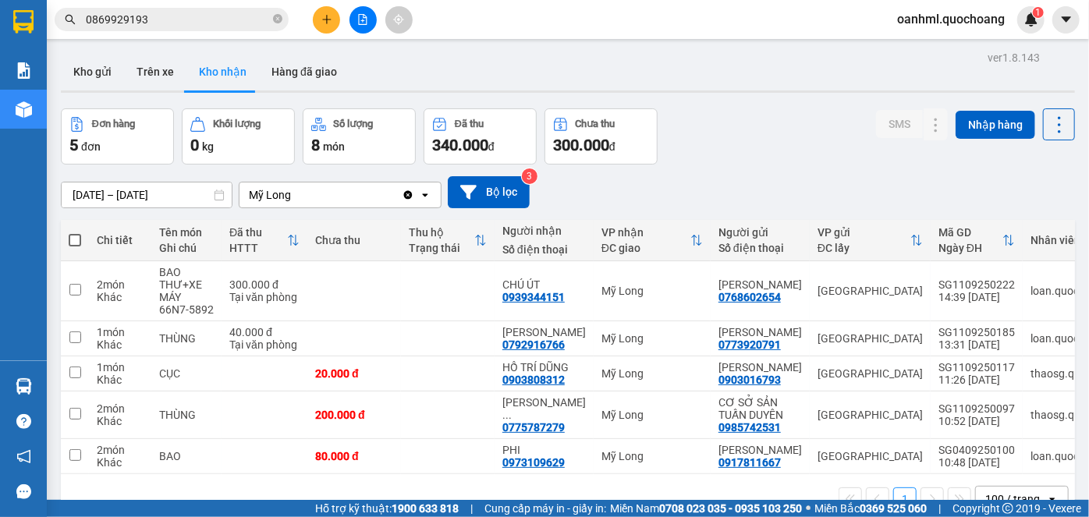
click at [986, 17] on span "oanhml.quochoang" at bounding box center [951, 19] width 133 height 20
click at [935, 50] on span "Đăng xuất" at bounding box center [958, 48] width 101 height 17
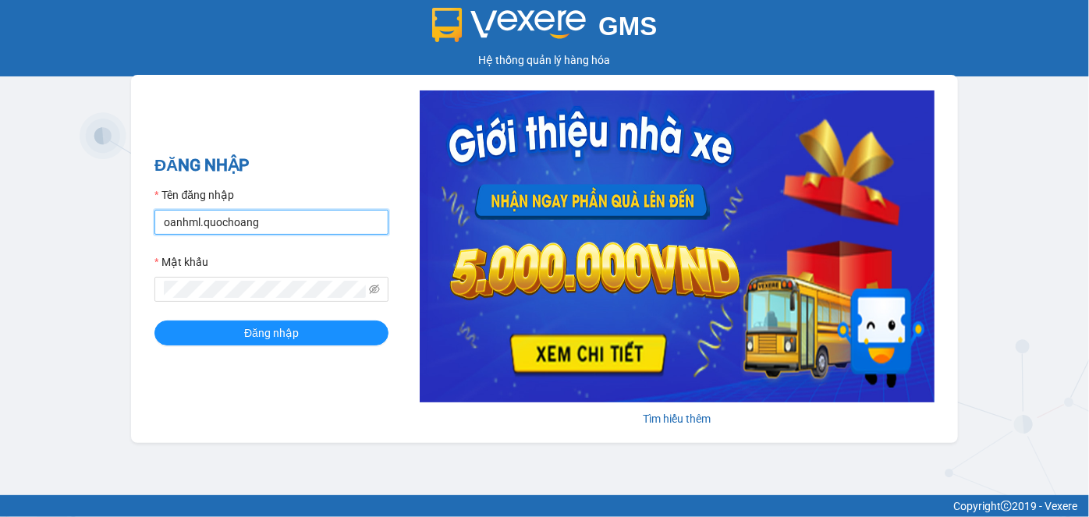
click at [281, 225] on input "oanhml.quochoang" at bounding box center [271, 222] width 234 height 25
type input "o"
